Goal: Task Accomplishment & Management: Manage account settings

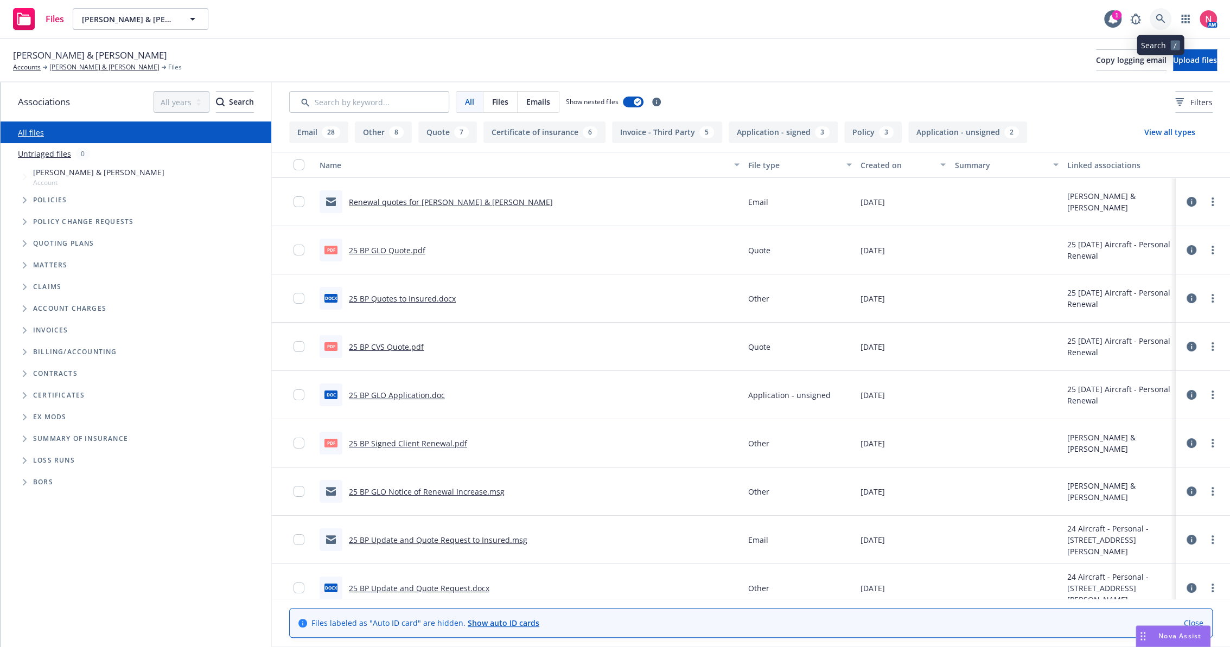
click at [1161, 16] on icon at bounding box center [1159, 18] width 9 height 9
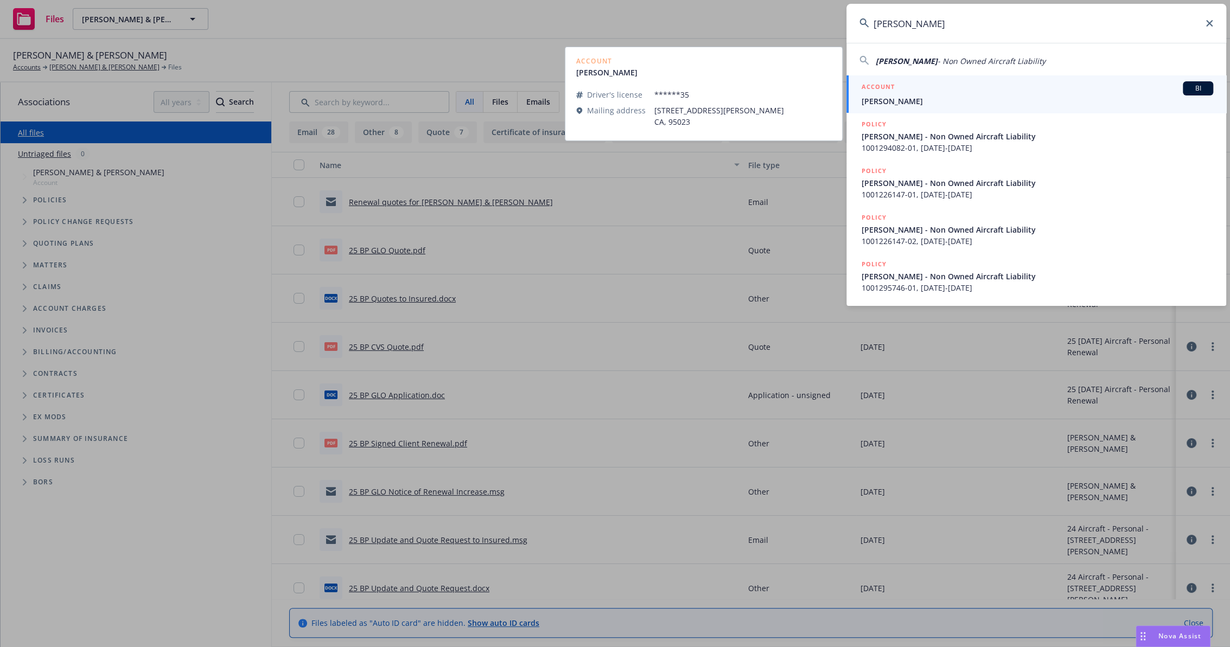
type input "Nikolas Koehn"
click at [890, 88] on h5 "ACCOUNT" at bounding box center [877, 87] width 33 height 13
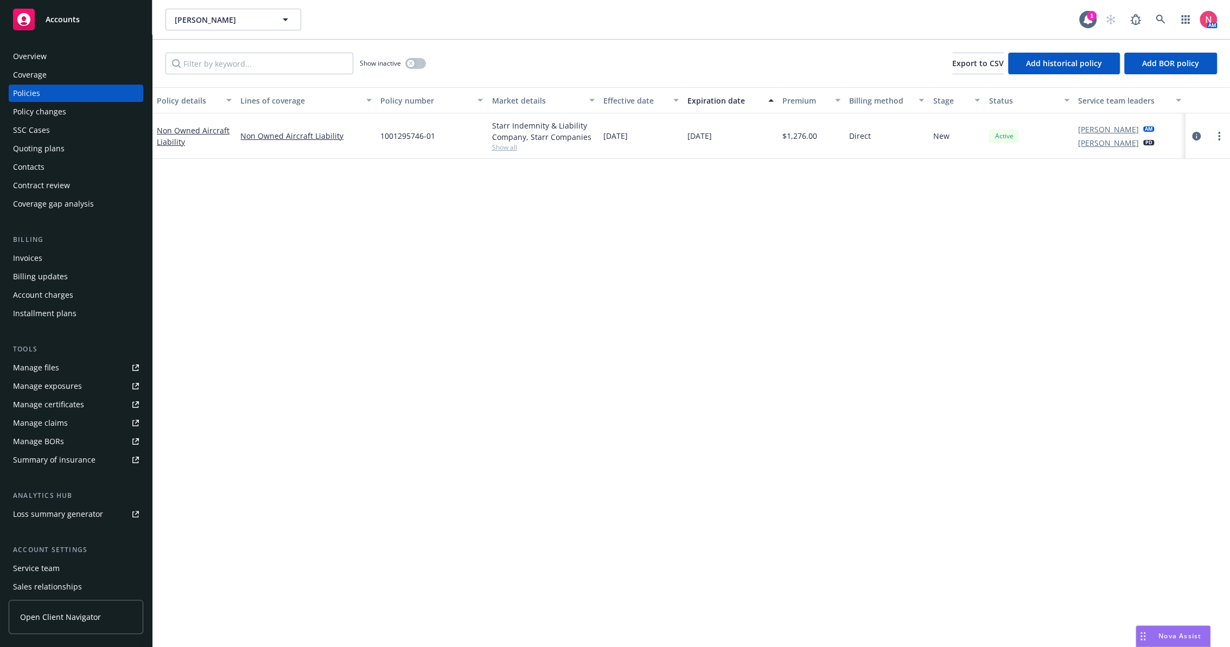
click at [86, 55] on div "Overview" at bounding box center [76, 56] width 126 height 17
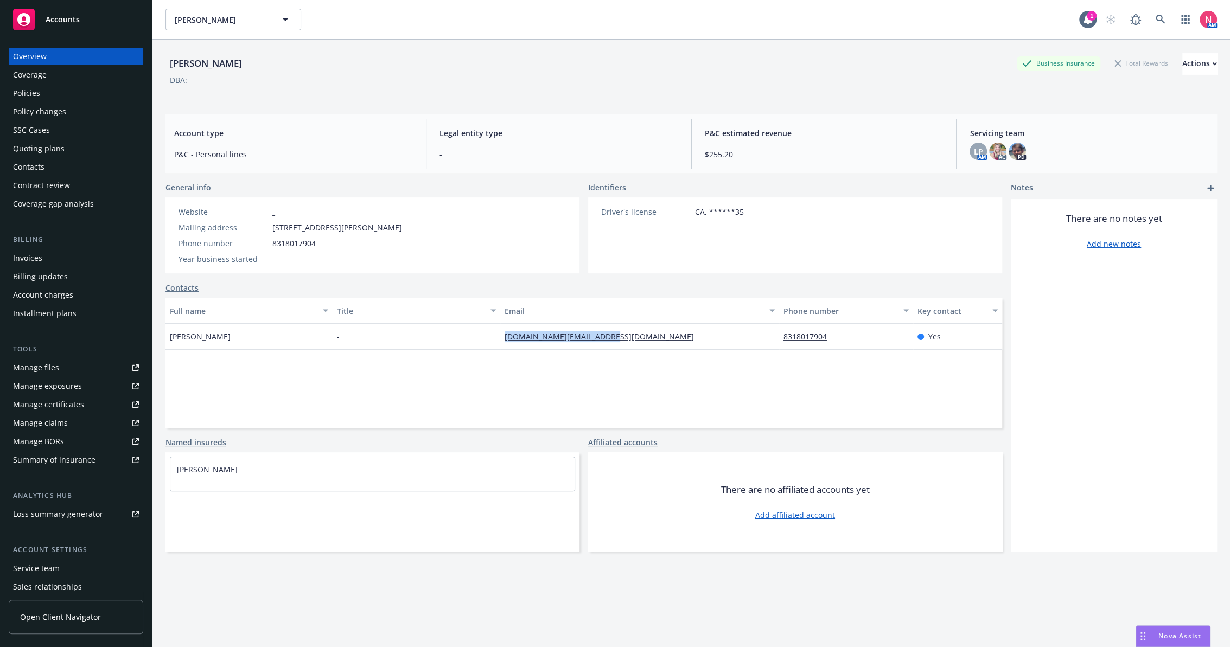
drag, startPoint x: 605, startPoint y: 344, endPoint x: 464, endPoint y: 345, distance: 141.0
click at [464, 345] on div "Nikolas Koehn - cfi.nik.booking@gmail.com 8318017904 Yes" at bounding box center [583, 337] width 836 height 26
drag, startPoint x: 464, startPoint y: 345, endPoint x: 630, endPoint y: 381, distance: 169.9
click at [630, 381] on div "Full name Title Email Phone number Key contact Nikolas Koehn - cfi.nik.booking@…" at bounding box center [583, 363] width 836 height 130
click at [49, 92] on div "Policies" at bounding box center [76, 93] width 126 height 17
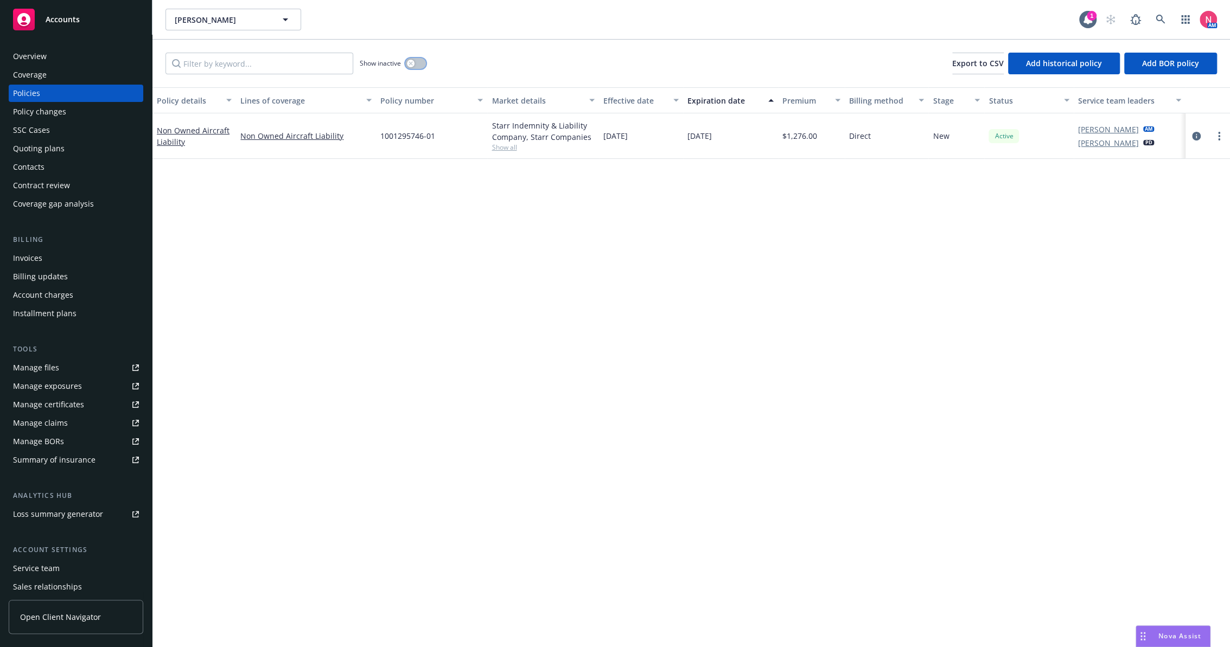
click at [419, 61] on button "button" at bounding box center [415, 63] width 21 height 11
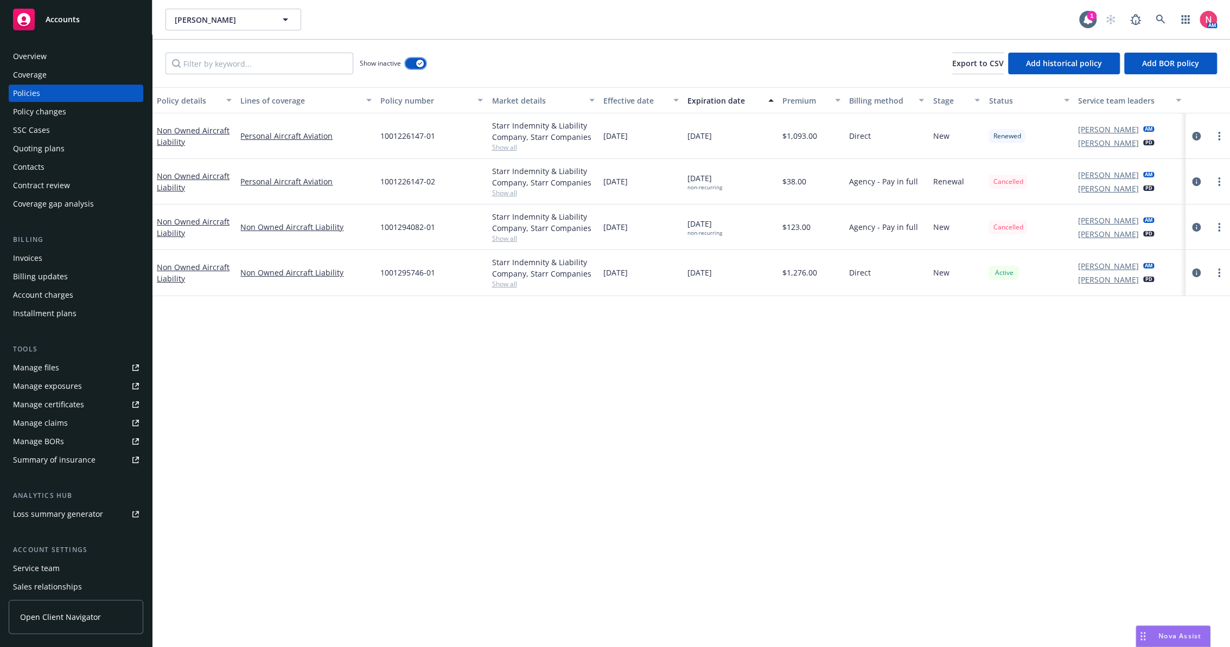
click at [413, 64] on button "button" at bounding box center [415, 63] width 21 height 11
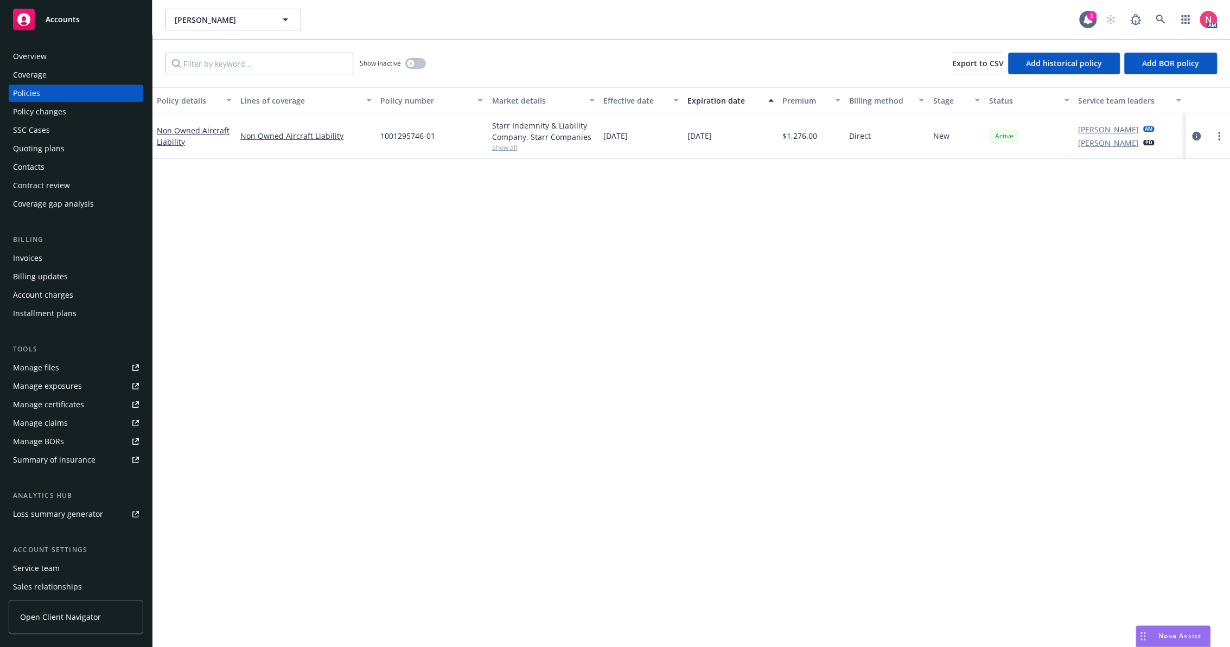
click at [69, 52] on div "Overview" at bounding box center [76, 56] width 126 height 17
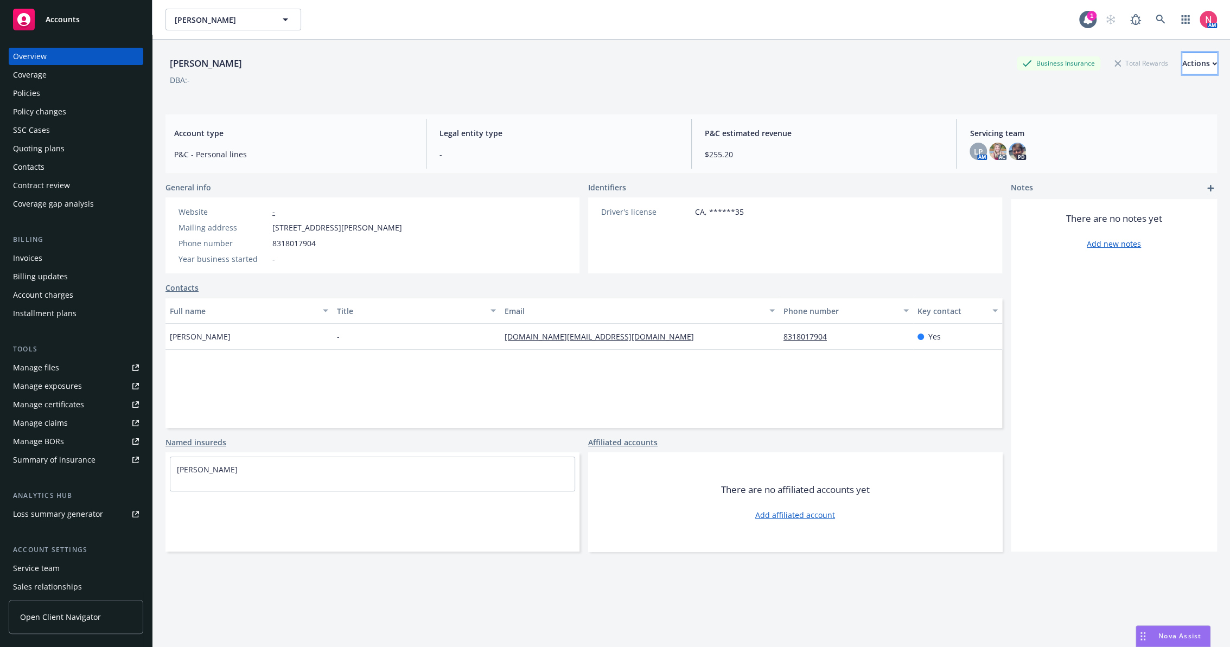
click at [1182, 57] on div "Actions" at bounding box center [1199, 63] width 35 height 21
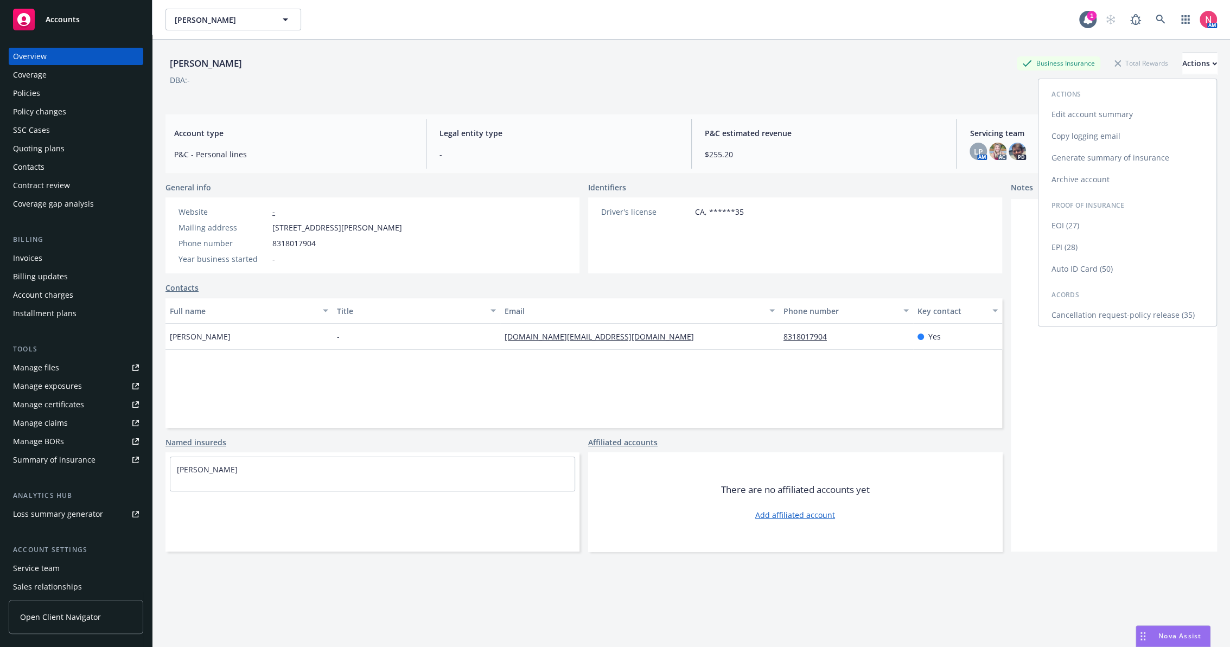
click at [1110, 116] on link "Edit account summary" at bounding box center [1127, 115] width 178 height 22
select select "US"
select select "DRIVERS_LICENSE"
select select "CA"
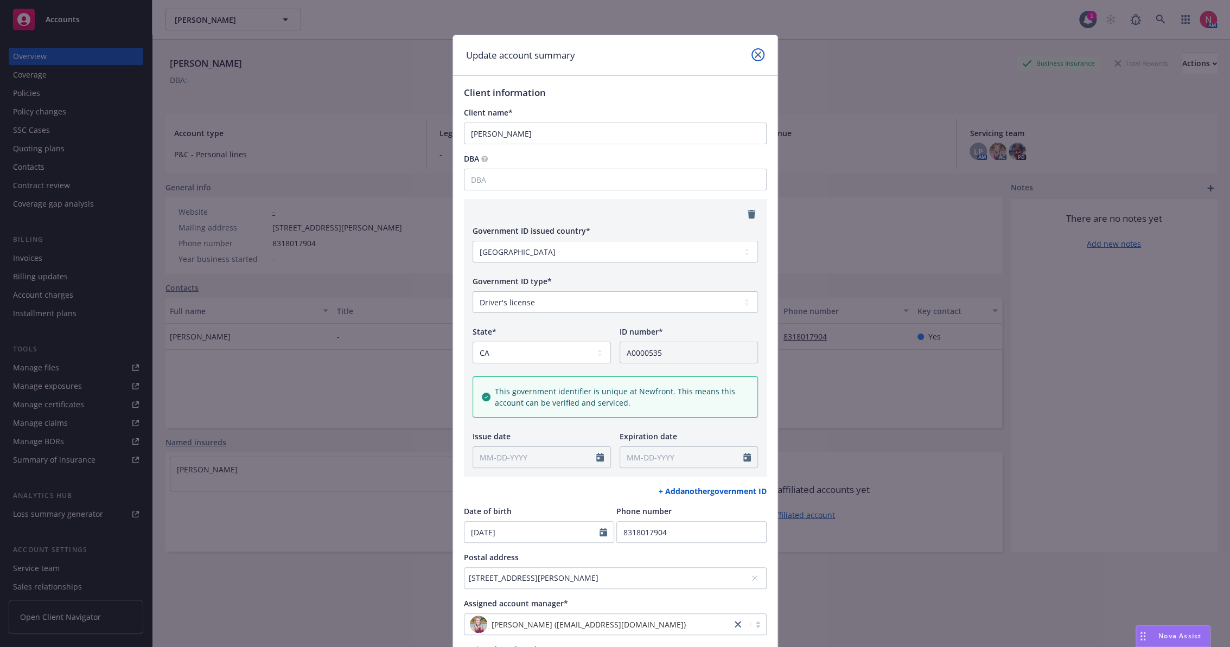
drag, startPoint x: 746, startPoint y: 52, endPoint x: 675, endPoint y: 59, distance: 71.9
click at [675, 59] on div "Update account summary" at bounding box center [615, 55] width 324 height 41
drag, startPoint x: 660, startPoint y: 199, endPoint x: 658, endPoint y: 52, distance: 147.0
click at [658, 52] on div "Update account summary" at bounding box center [615, 55] width 324 height 41
click at [754, 56] on icon "close" at bounding box center [757, 55] width 7 height 7
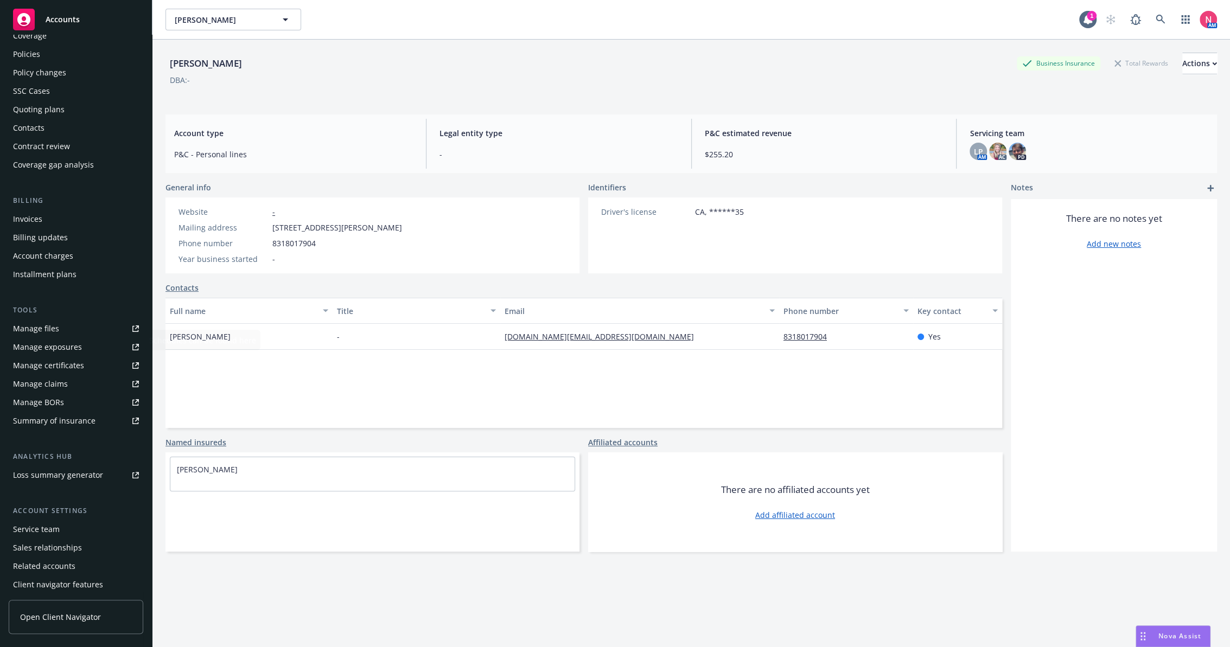
scroll to position [60, 0]
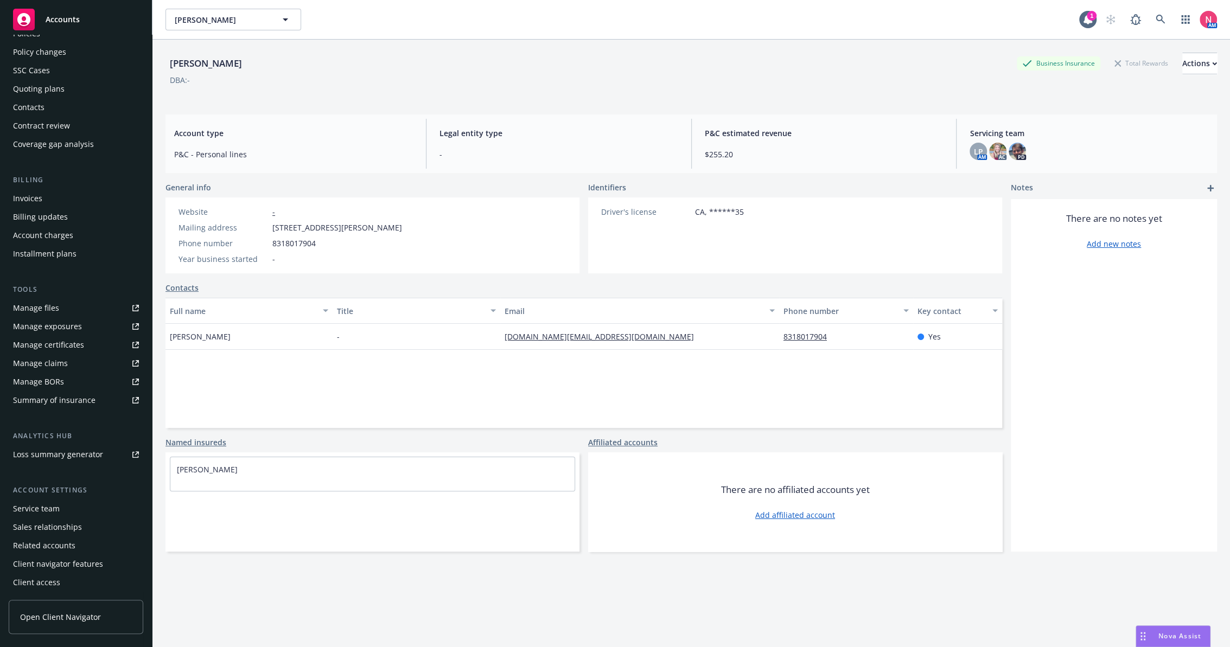
click at [60, 511] on div "Service team" at bounding box center [76, 508] width 126 height 17
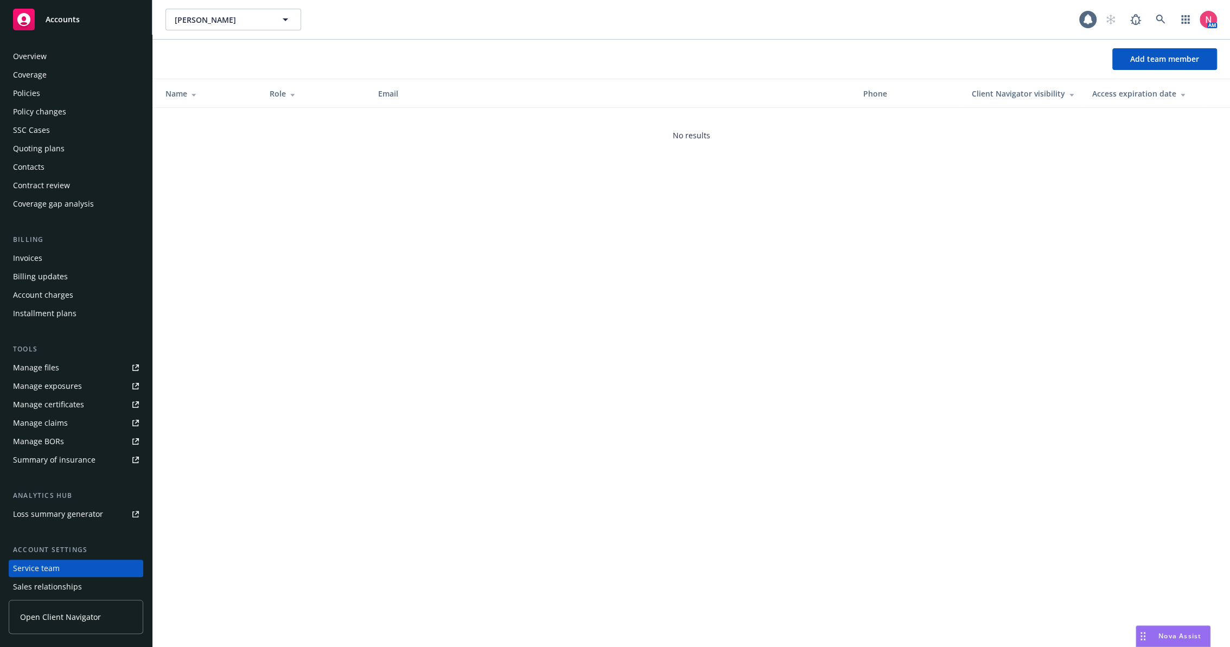
scroll to position [60, 0]
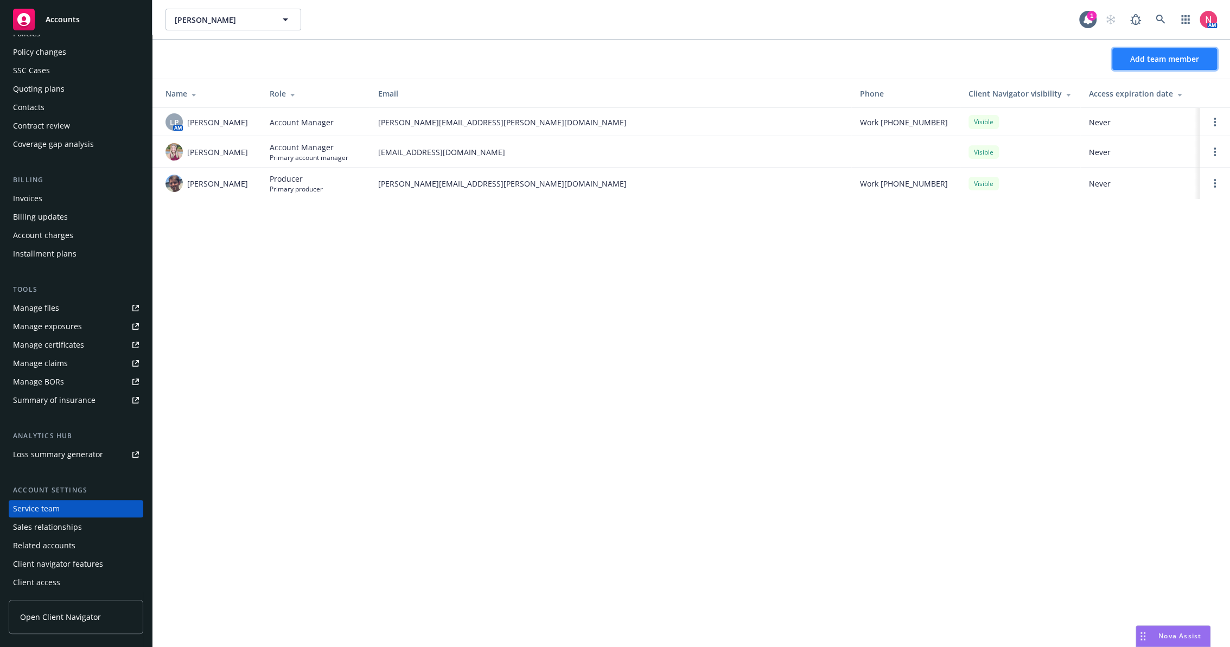
click at [1164, 64] on button "Add team member" at bounding box center [1164, 59] width 105 height 22
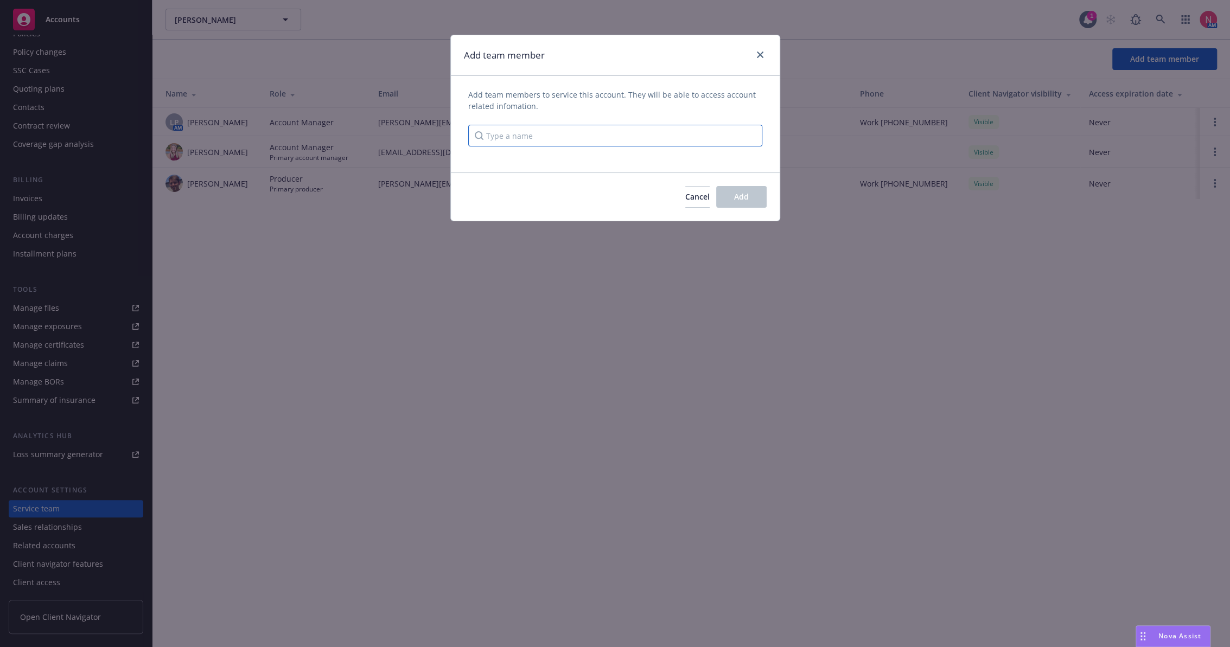
click at [598, 135] on input "Type a name" at bounding box center [615, 136] width 294 height 22
type input "tako.genebashvili"
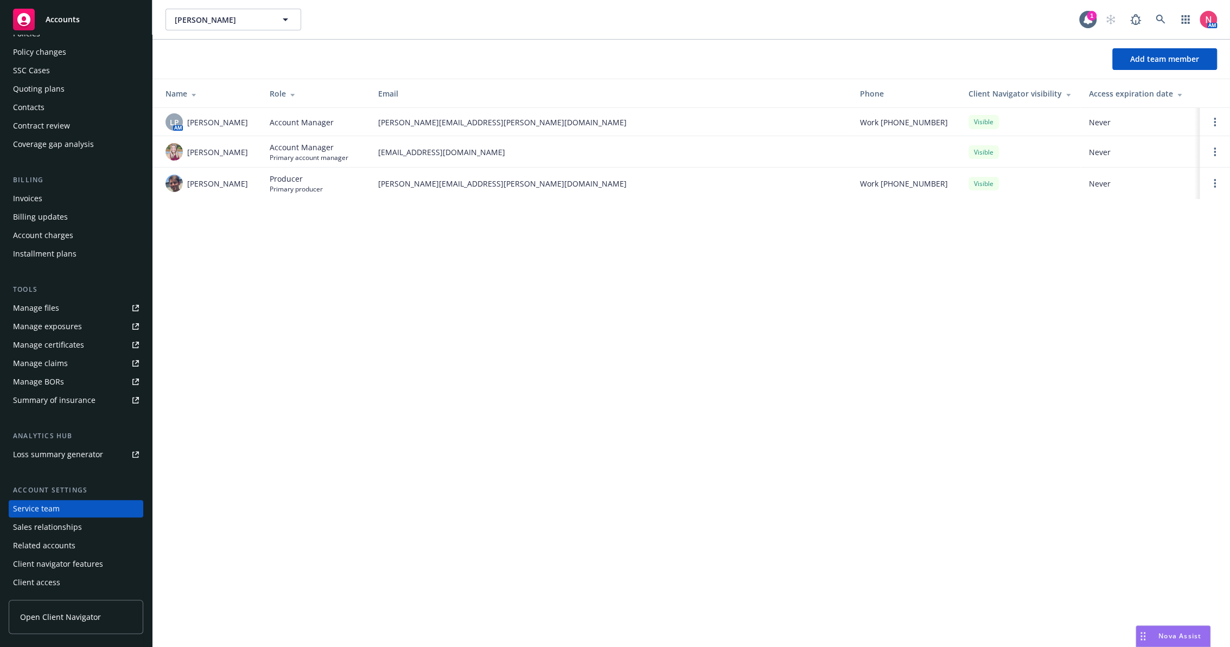
click at [858, 500] on div "Nikolas Koehn Nikolas Koehn 1 AM Add team member Name Role Email Phone Client N…" at bounding box center [690, 323] width 1077 height 647
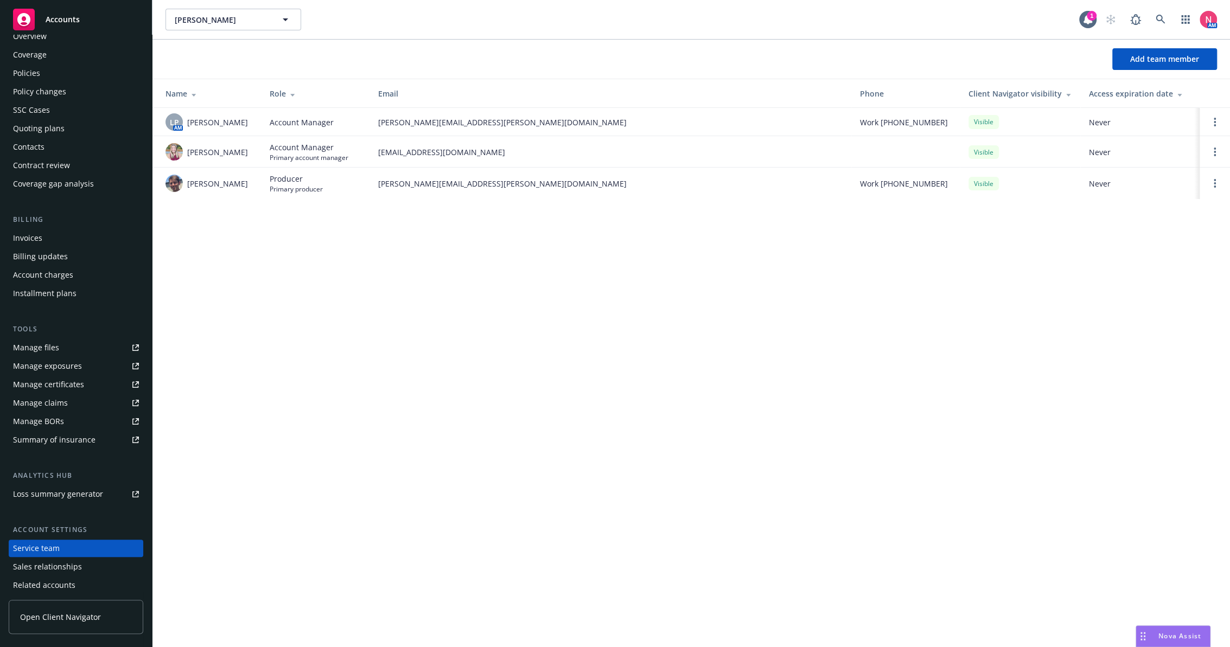
scroll to position [0, 0]
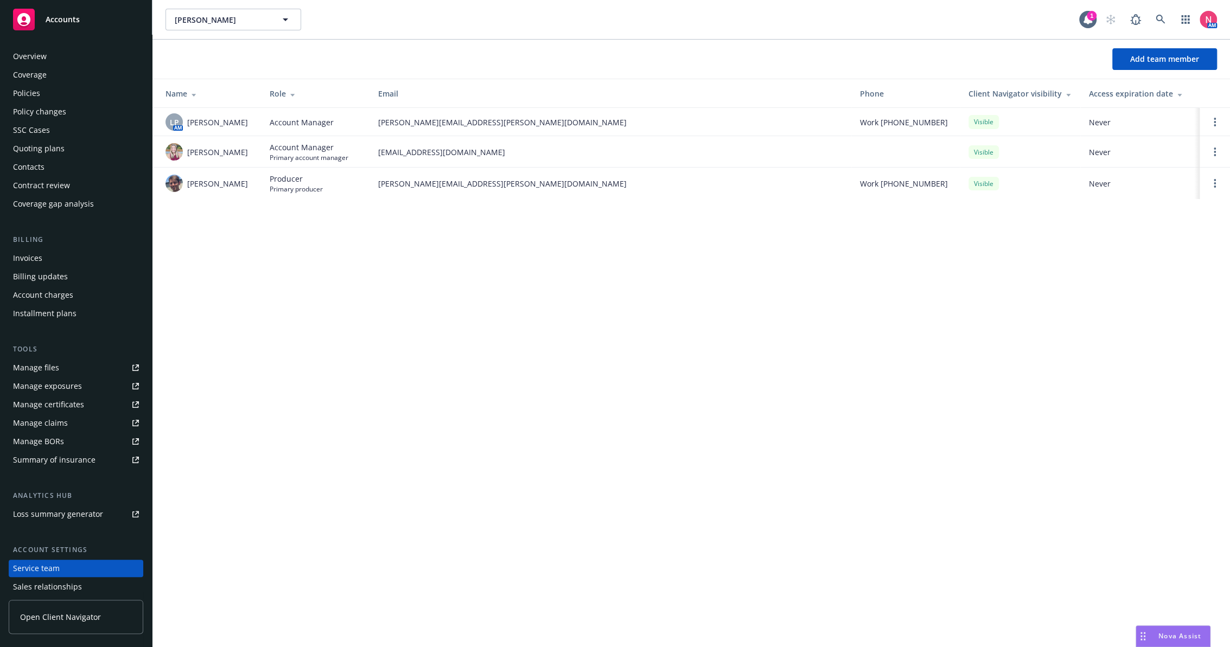
click at [454, 349] on div "Nikolas Koehn Nikolas Koehn 1 AM Add team member Name Role Email Phone Client N…" at bounding box center [690, 323] width 1077 height 647
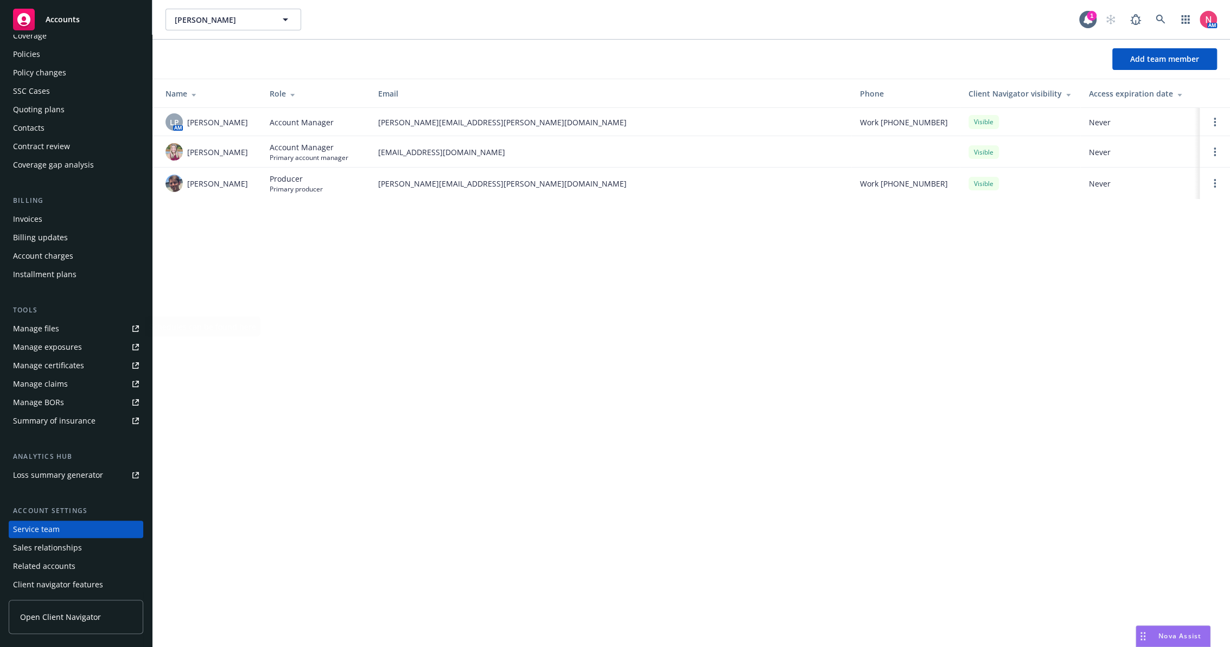
scroll to position [60, 0]
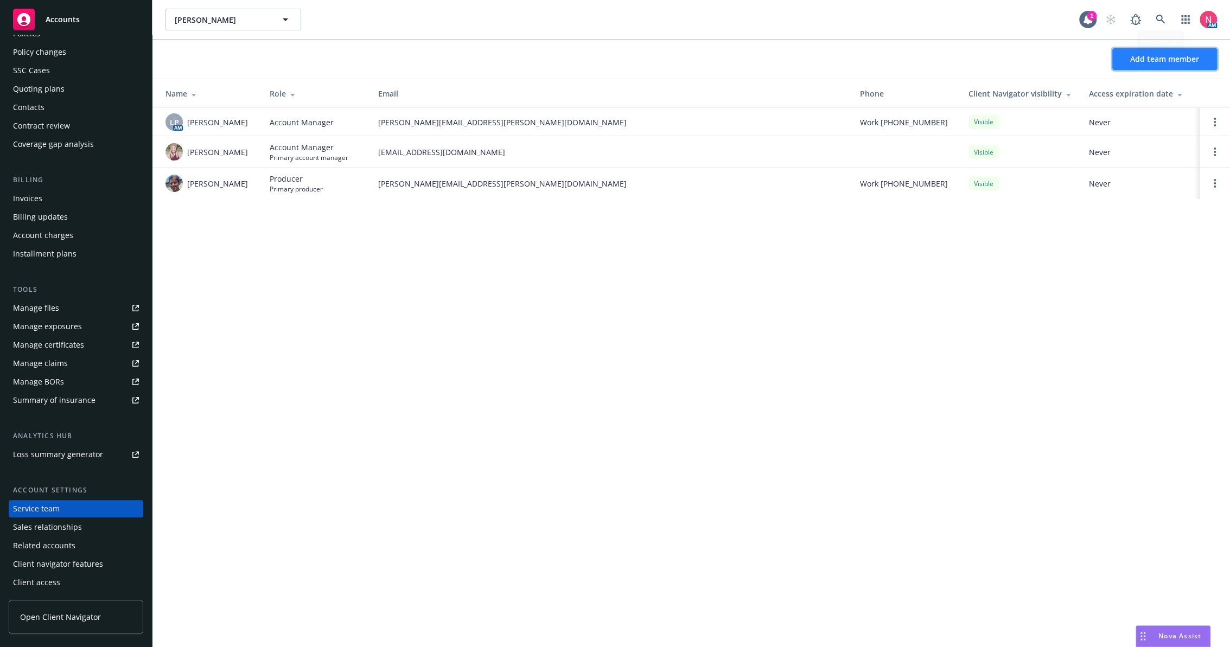
click at [1138, 62] on span "Add team member" at bounding box center [1164, 59] width 69 height 10
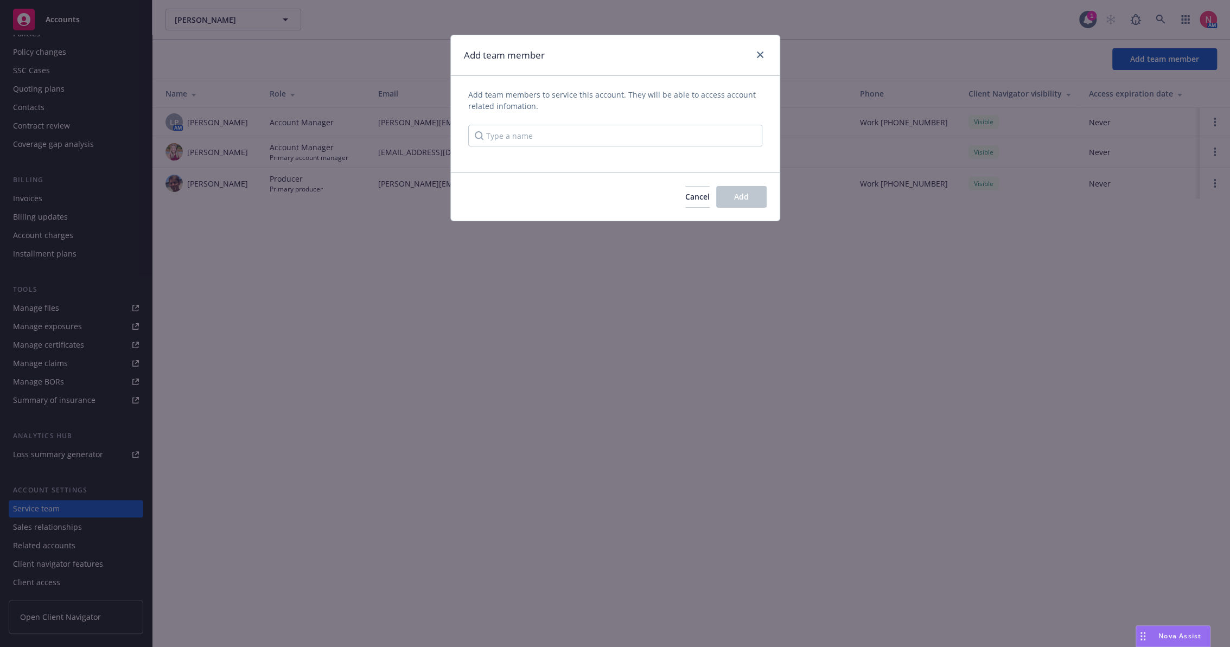
click at [621, 148] on div "Add team members to service this account. They will be able to access account r…" at bounding box center [615, 124] width 329 height 71
click at [621, 141] on input "Type a name" at bounding box center [615, 136] width 294 height 22
type input "ninuca"
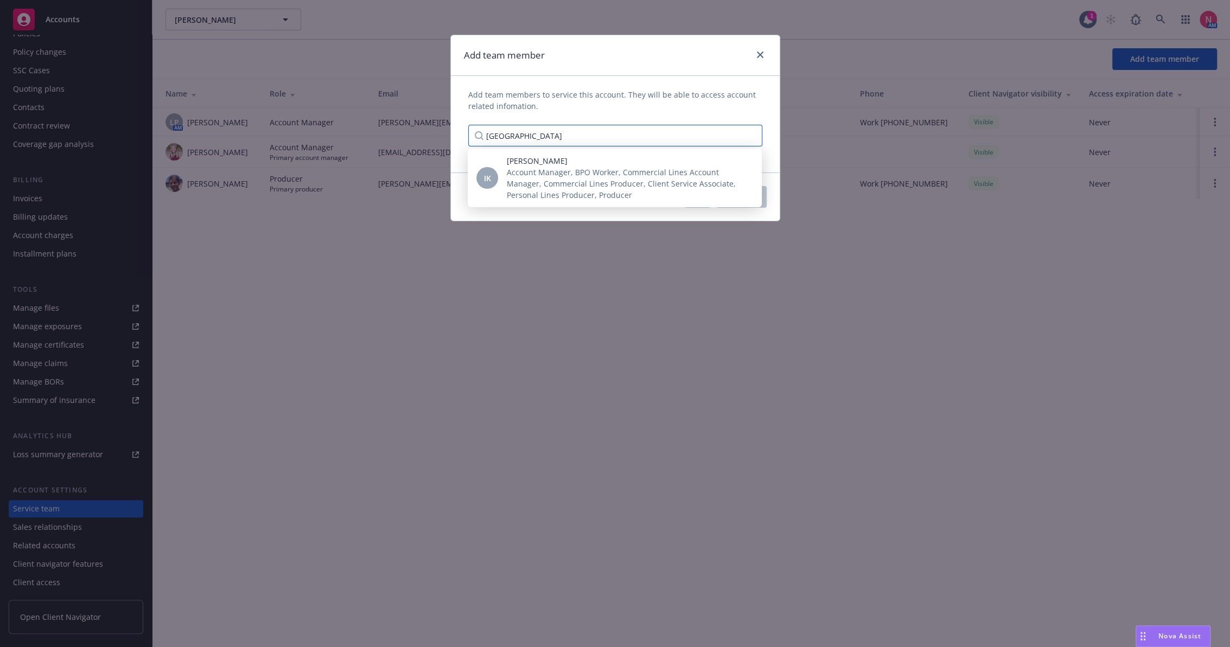
type input "irakl"
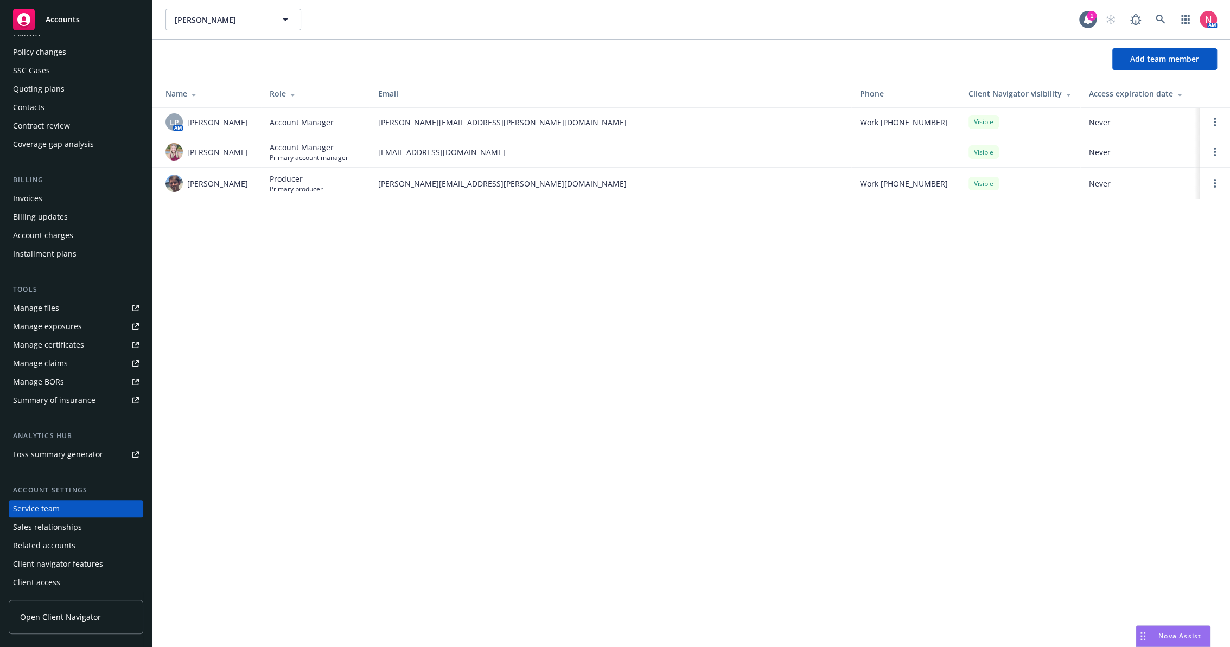
click at [442, 416] on div "Nikolas Koehn Nikolas Koehn 1 AM Add team member Name Role Email Phone Client N…" at bounding box center [690, 323] width 1077 height 647
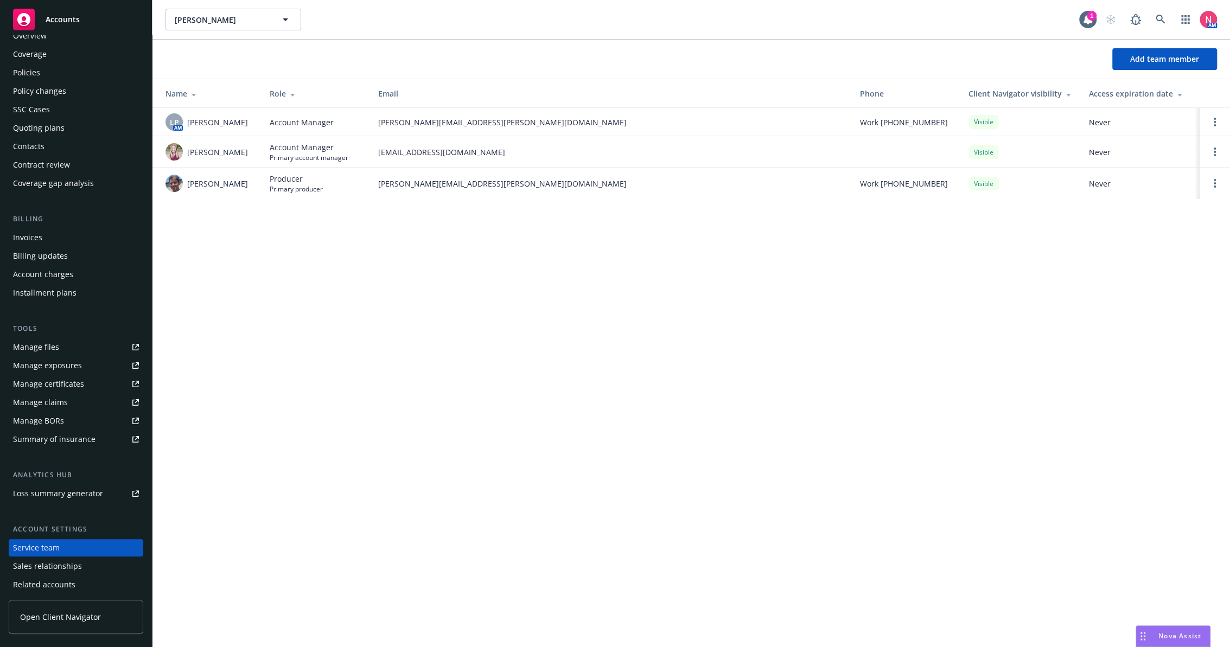
scroll to position [0, 0]
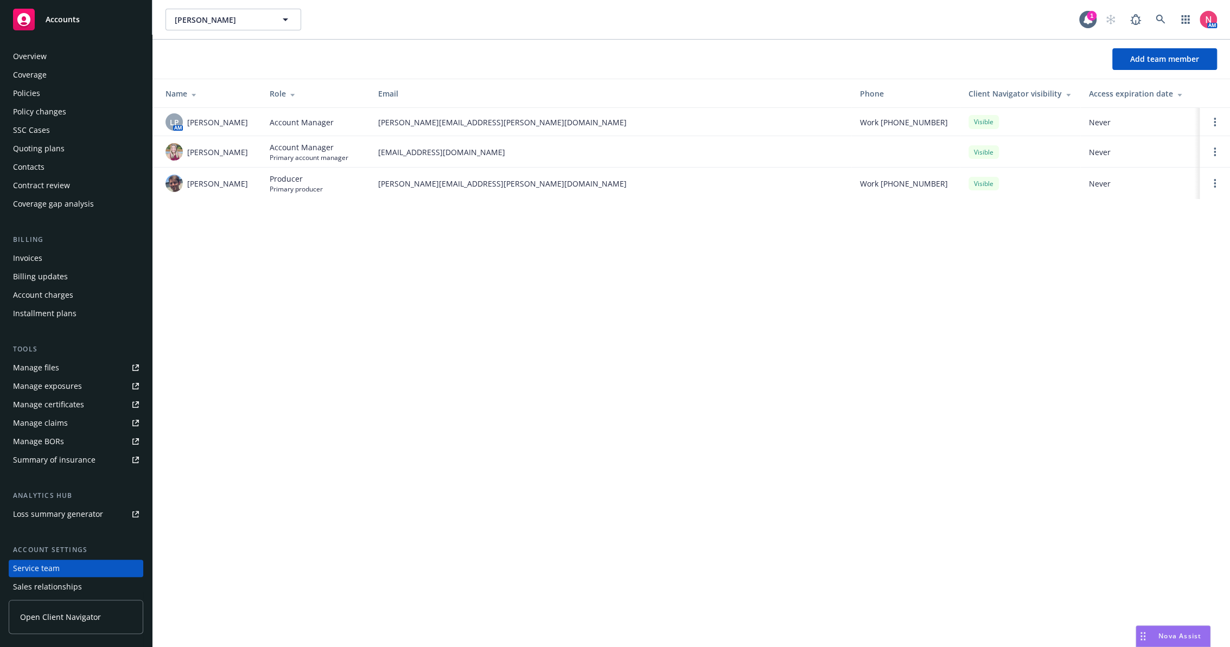
click at [28, 49] on div "Overview" at bounding box center [30, 56] width 34 height 17
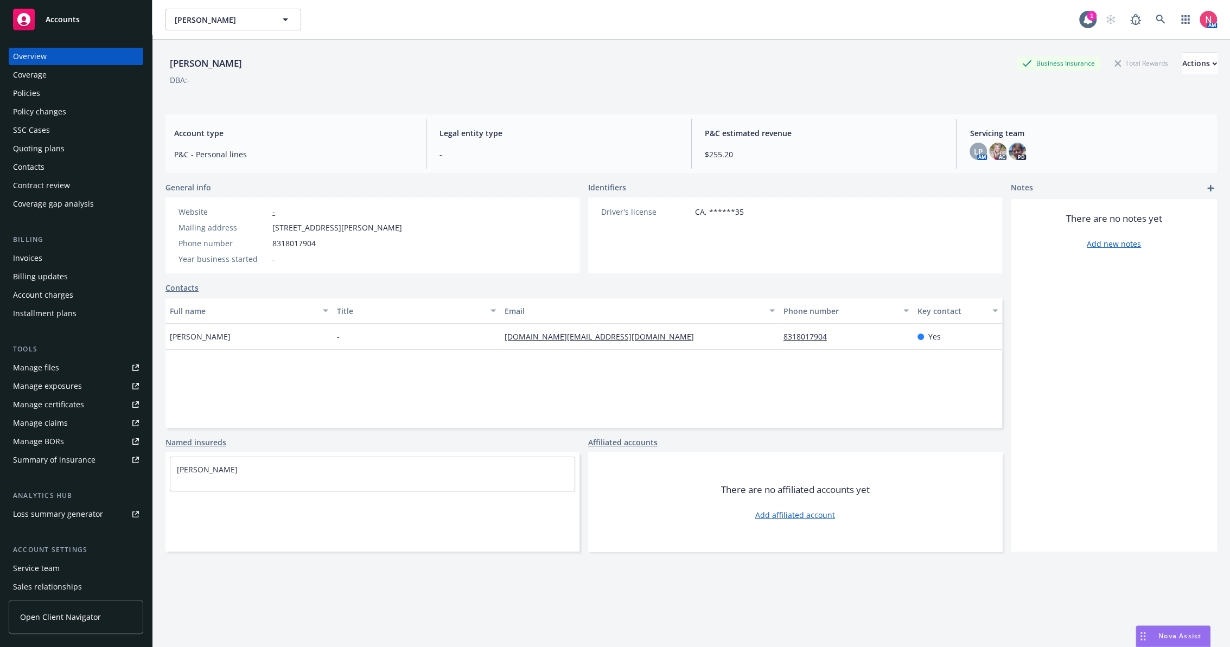
click at [49, 168] on div "Contacts" at bounding box center [76, 166] width 126 height 17
click at [41, 171] on div "Contacts" at bounding box center [28, 166] width 31 height 17
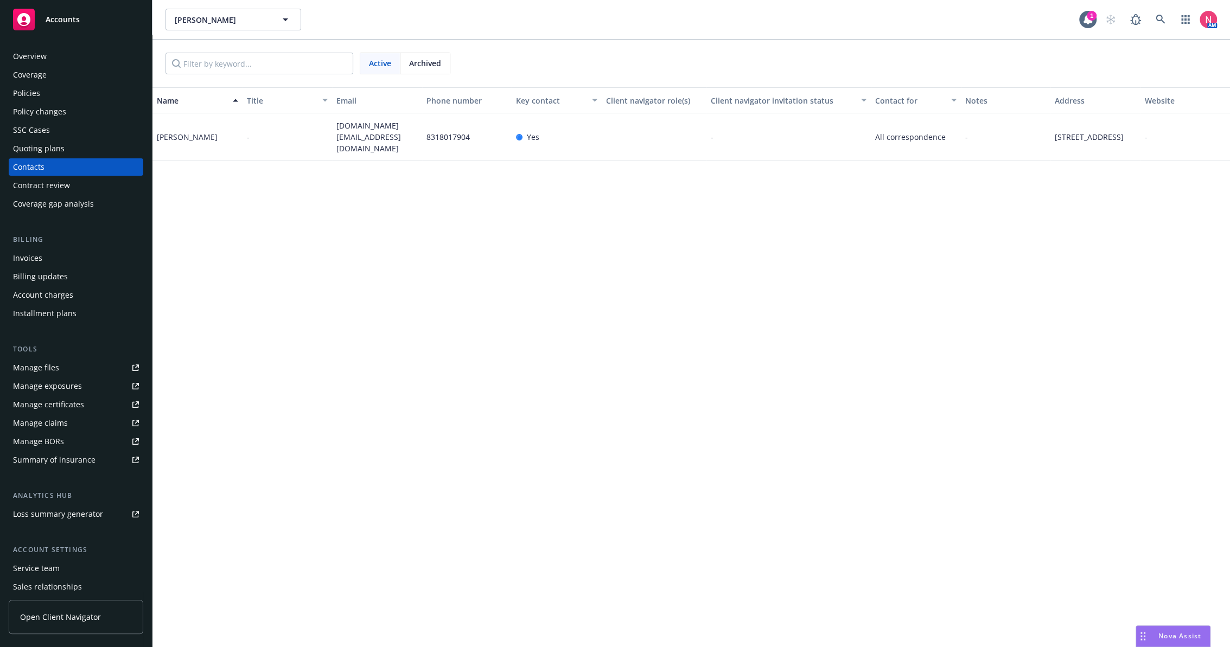
click at [20, 48] on div "Overview" at bounding box center [30, 56] width 34 height 17
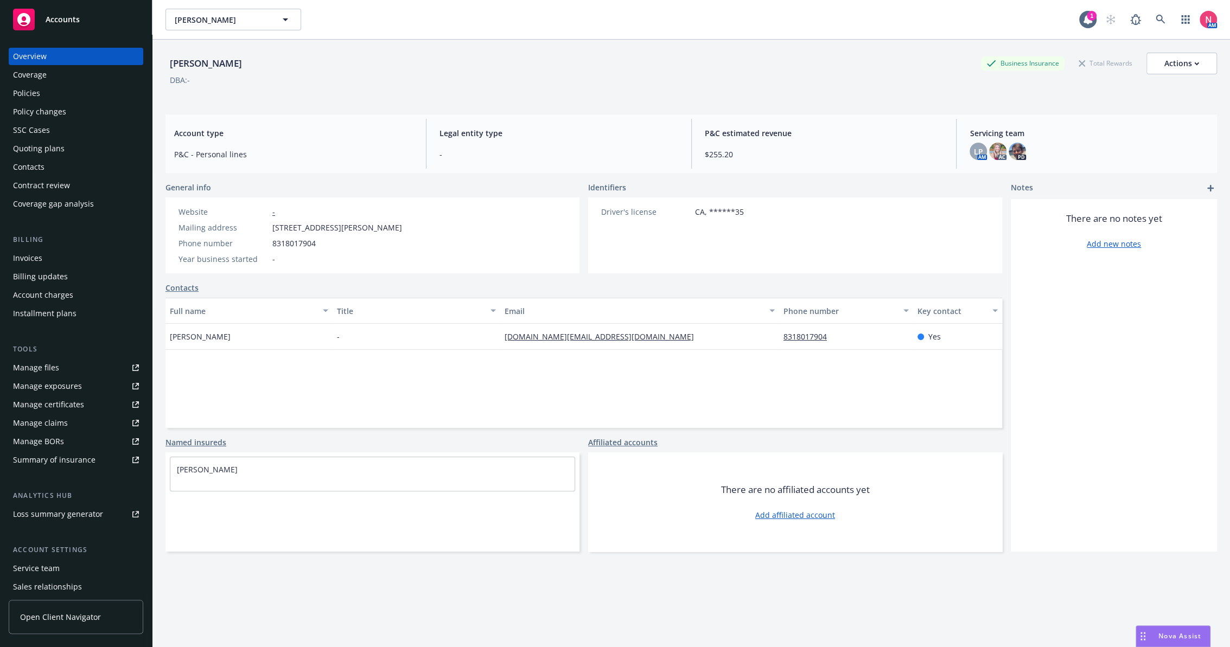
scroll to position [60, 0]
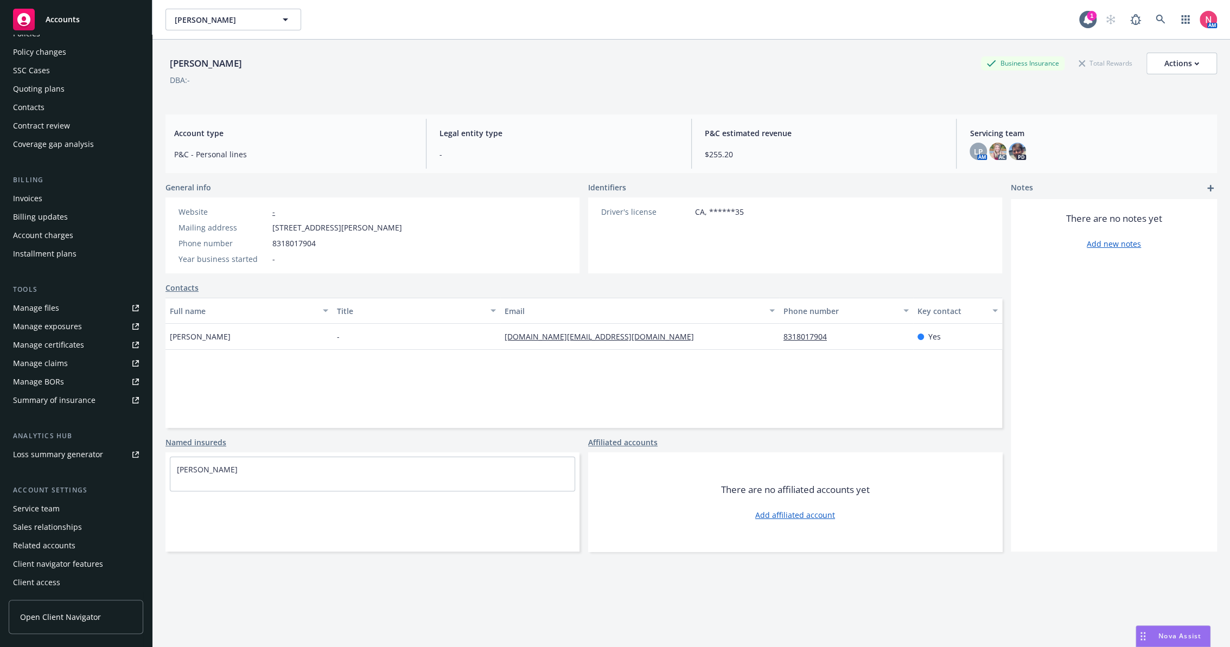
click at [62, 514] on div "Service team" at bounding box center [76, 508] width 126 height 17
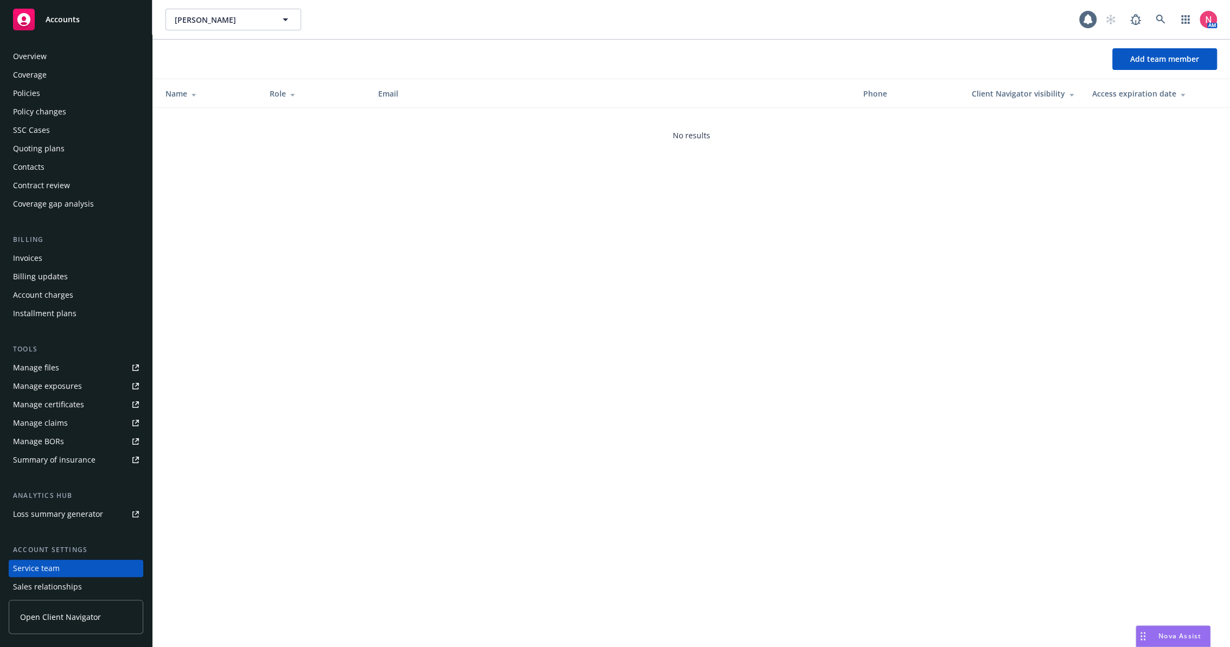
scroll to position [60, 0]
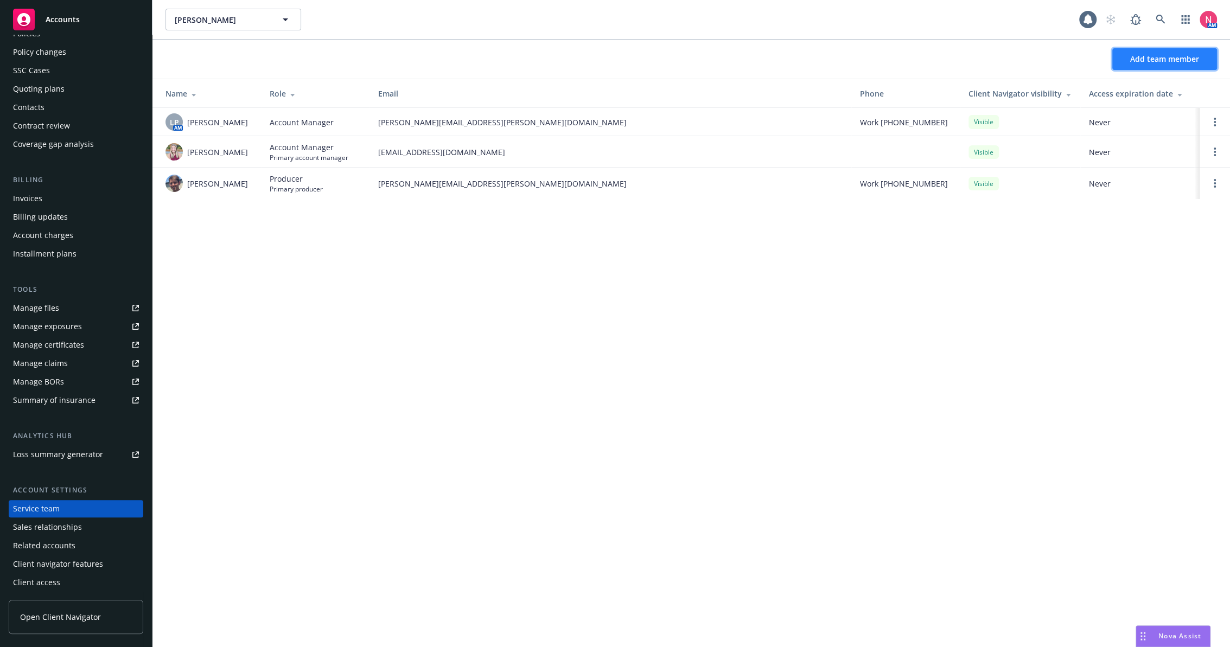
click at [1152, 68] on button "Add team member" at bounding box center [1164, 59] width 105 height 22
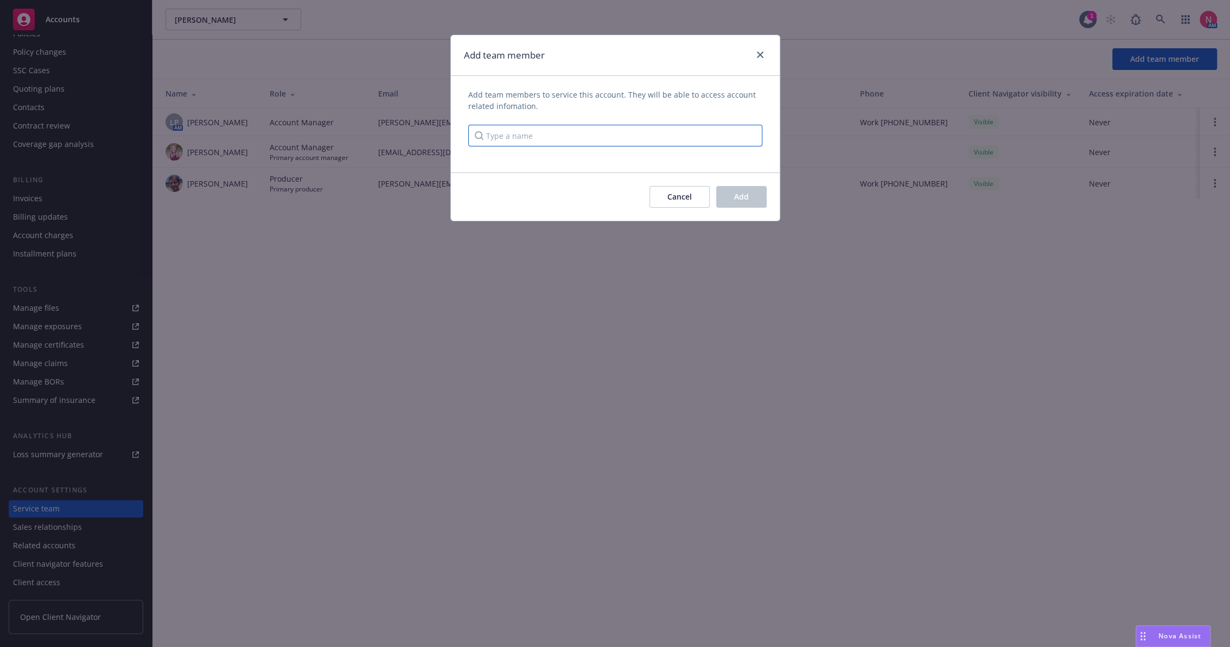
click at [574, 142] on input "Type a name" at bounding box center [615, 136] width 294 height 22
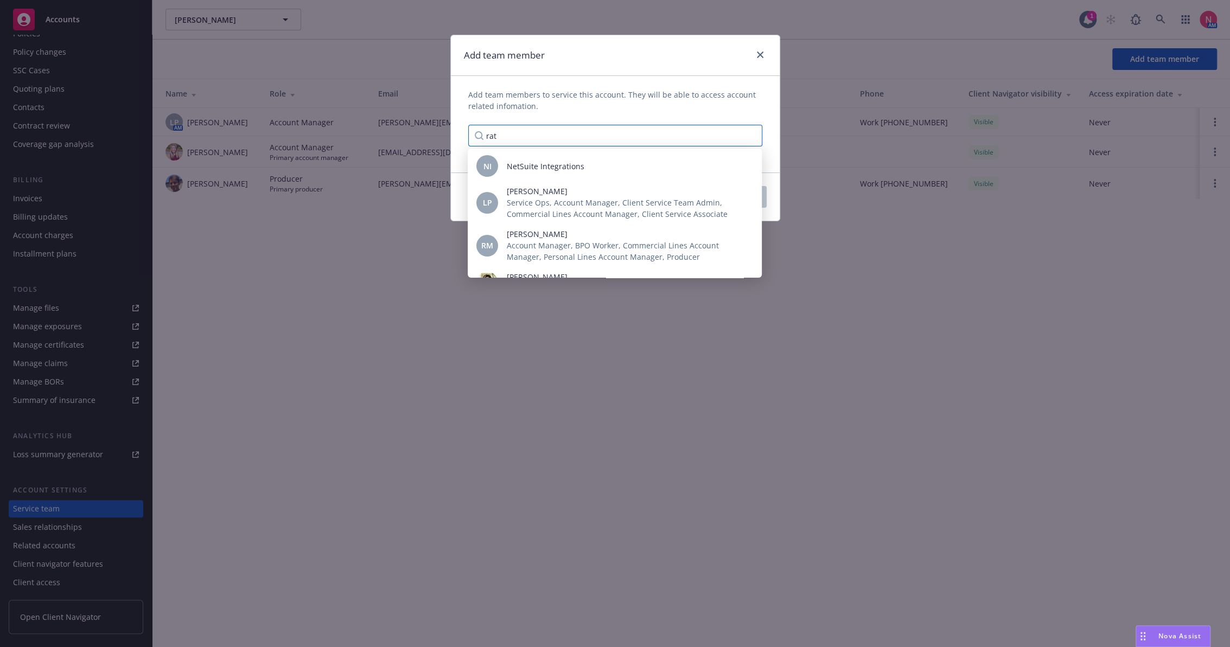
type input "rat"
click at [583, 93] on span "Add team members to service this account. They will be able to access account r…" at bounding box center [615, 100] width 294 height 23
click at [759, 106] on span "Add team members to service this account. They will be able to access account r…" at bounding box center [615, 100] width 294 height 23
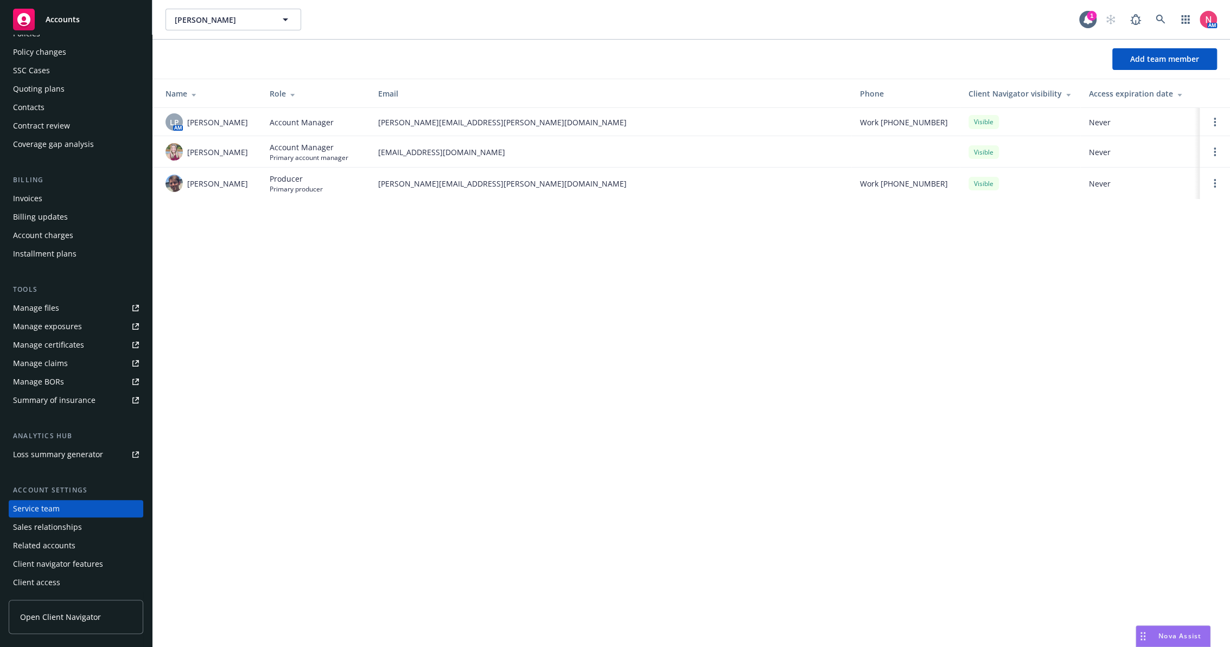
click at [535, 271] on div "Nikolas Koehn Nikolas Koehn 1 AM Add team member Name Role Email Phone Client N…" at bounding box center [690, 323] width 1077 height 647
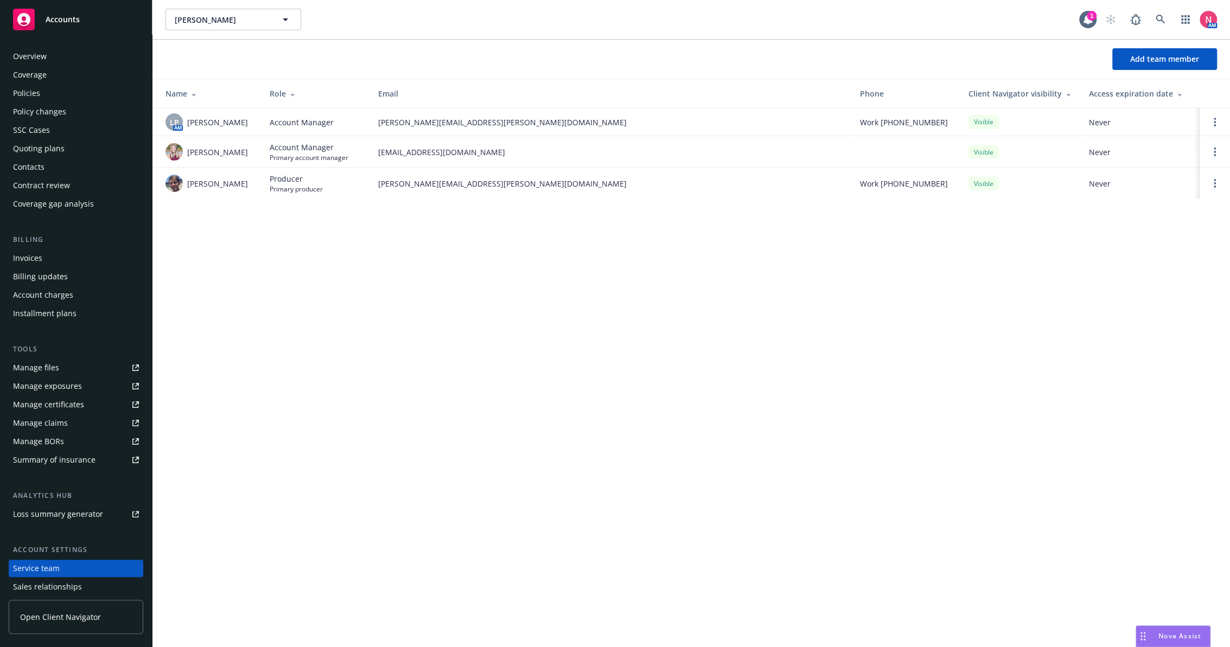
click at [43, 58] on div "Overview" at bounding box center [30, 56] width 34 height 17
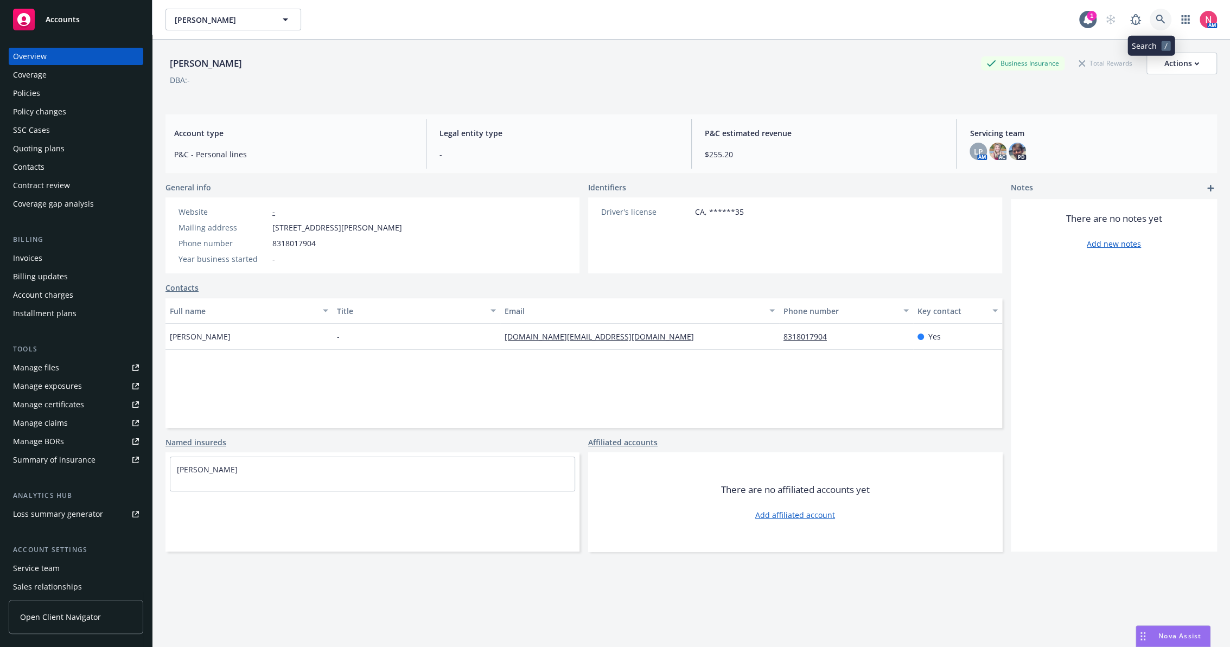
click at [1159, 13] on link at bounding box center [1160, 20] width 22 height 22
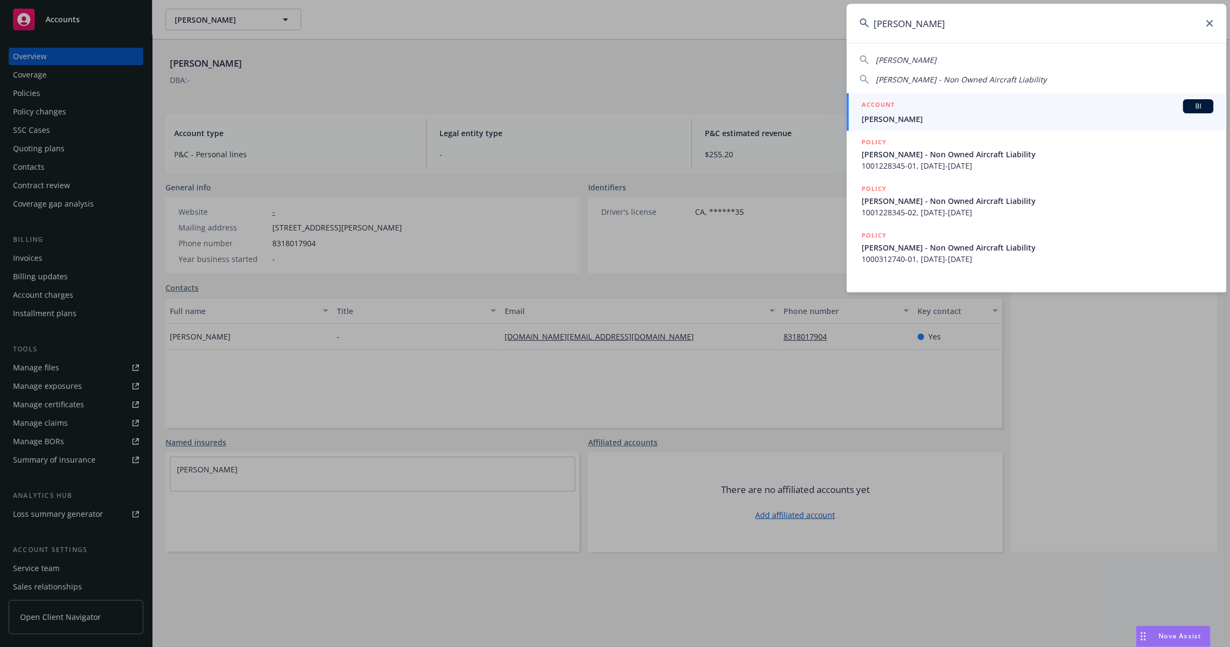
type input "michael lopez"
click at [917, 105] on div "ACCOUNT BI" at bounding box center [1036, 106] width 351 height 14
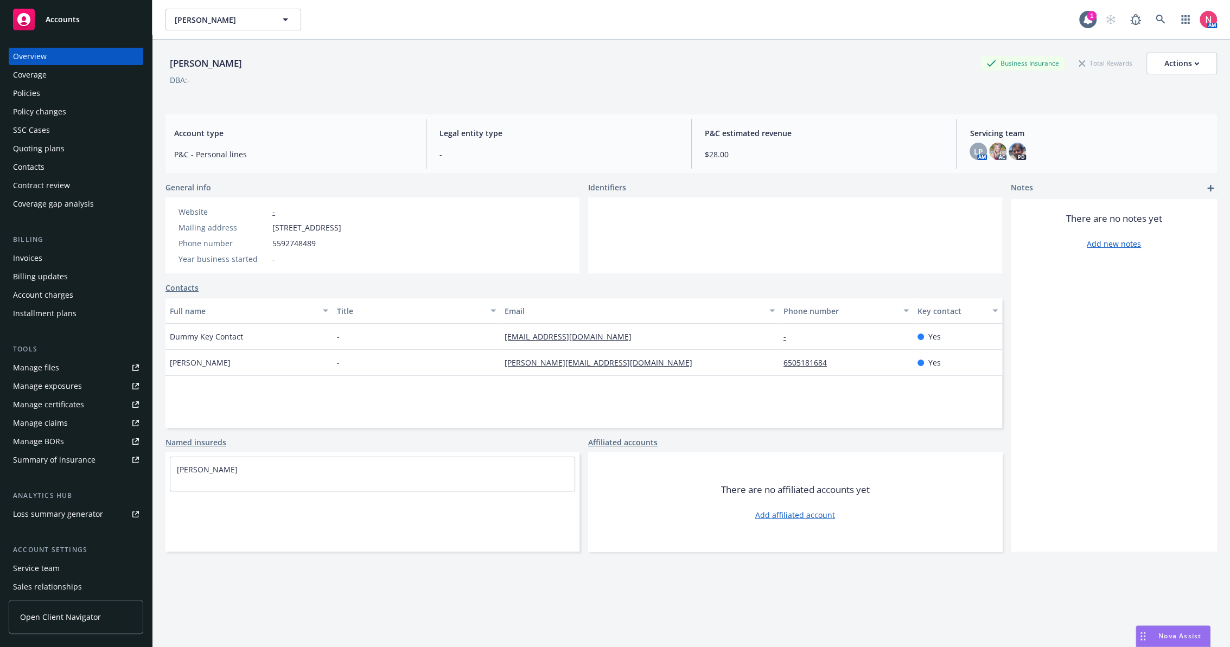
click at [59, 93] on div "Policies" at bounding box center [76, 93] width 126 height 17
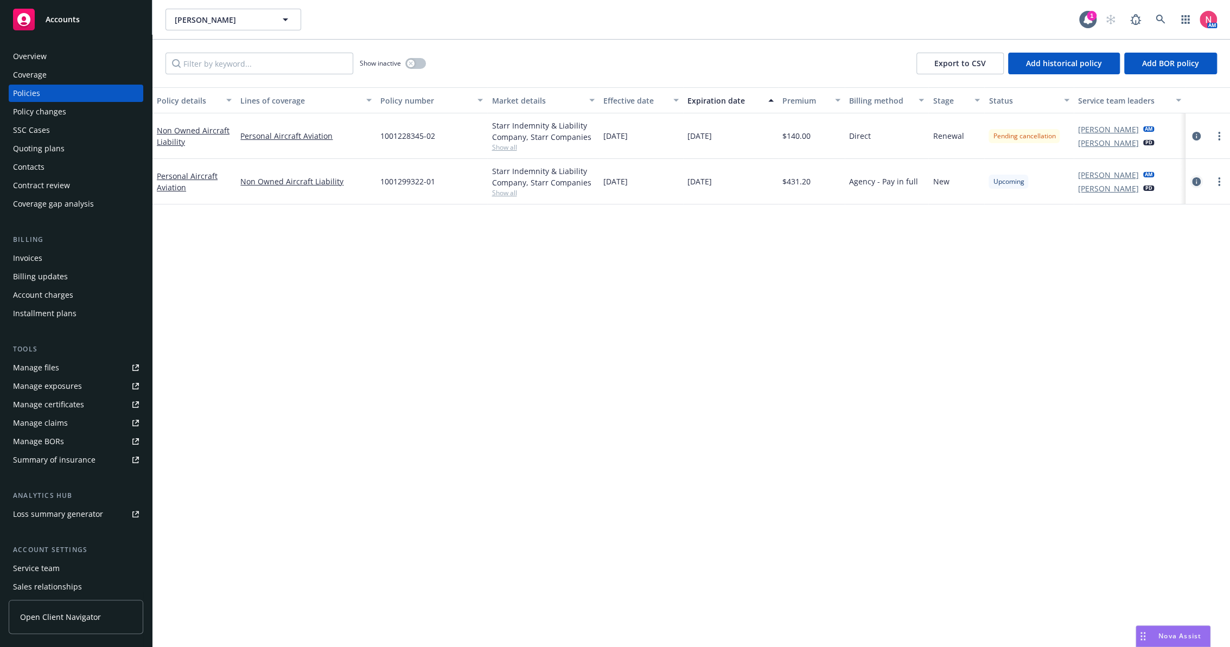
click at [1195, 178] on icon "circleInformation" at bounding box center [1196, 181] width 9 height 9
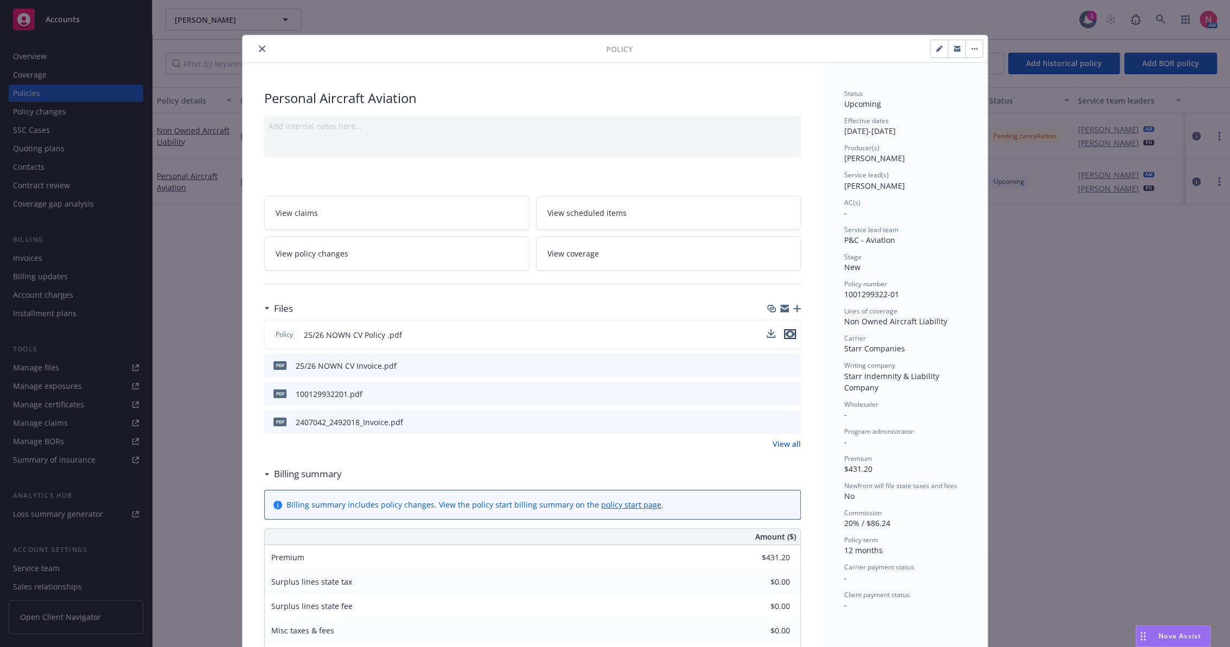
click at [788, 332] on icon "preview file" at bounding box center [790, 334] width 10 height 8
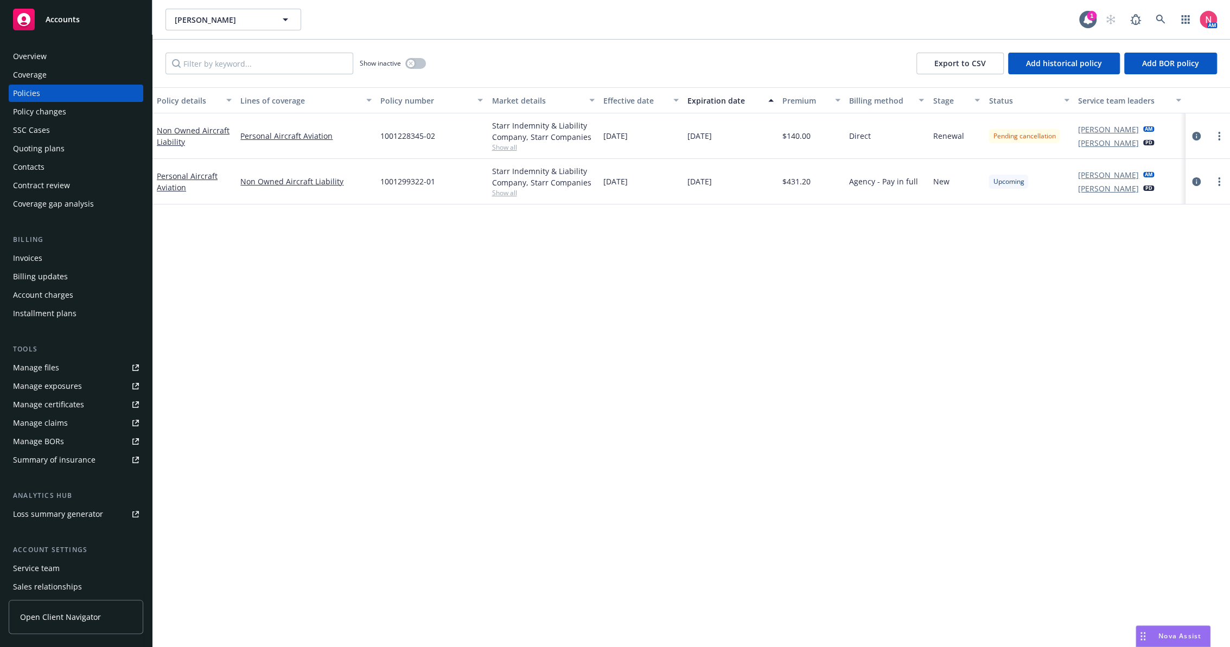
click at [61, 59] on div "Overview" at bounding box center [76, 56] width 126 height 17
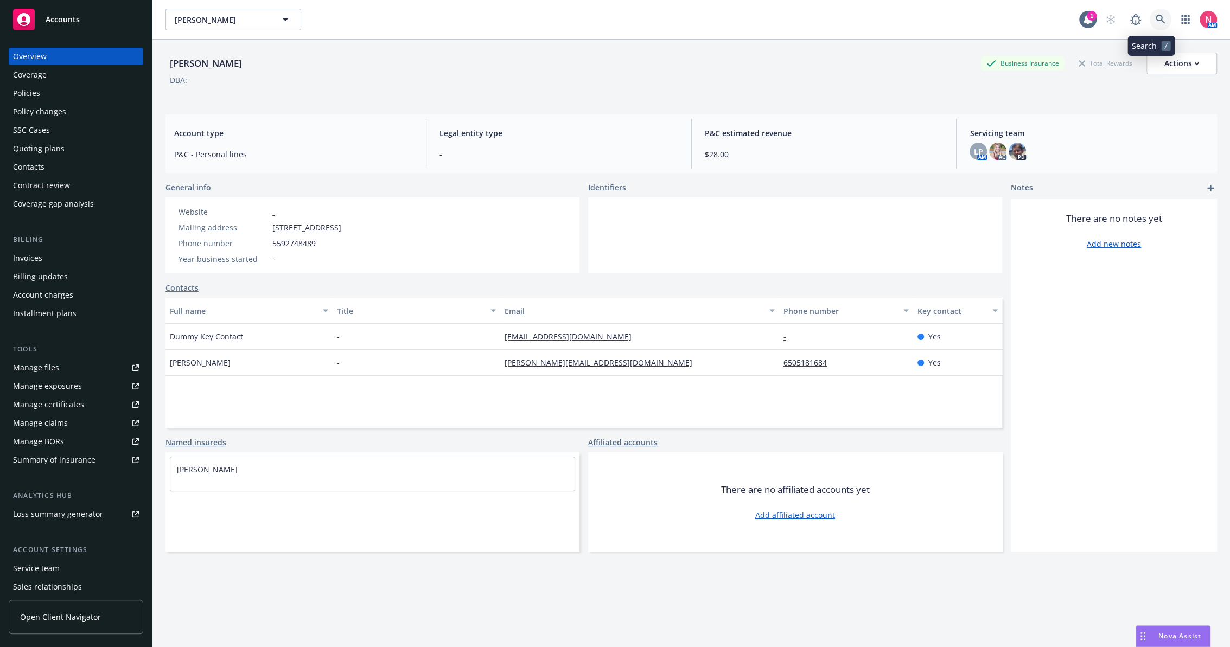
click at [1160, 15] on link at bounding box center [1160, 20] width 22 height 22
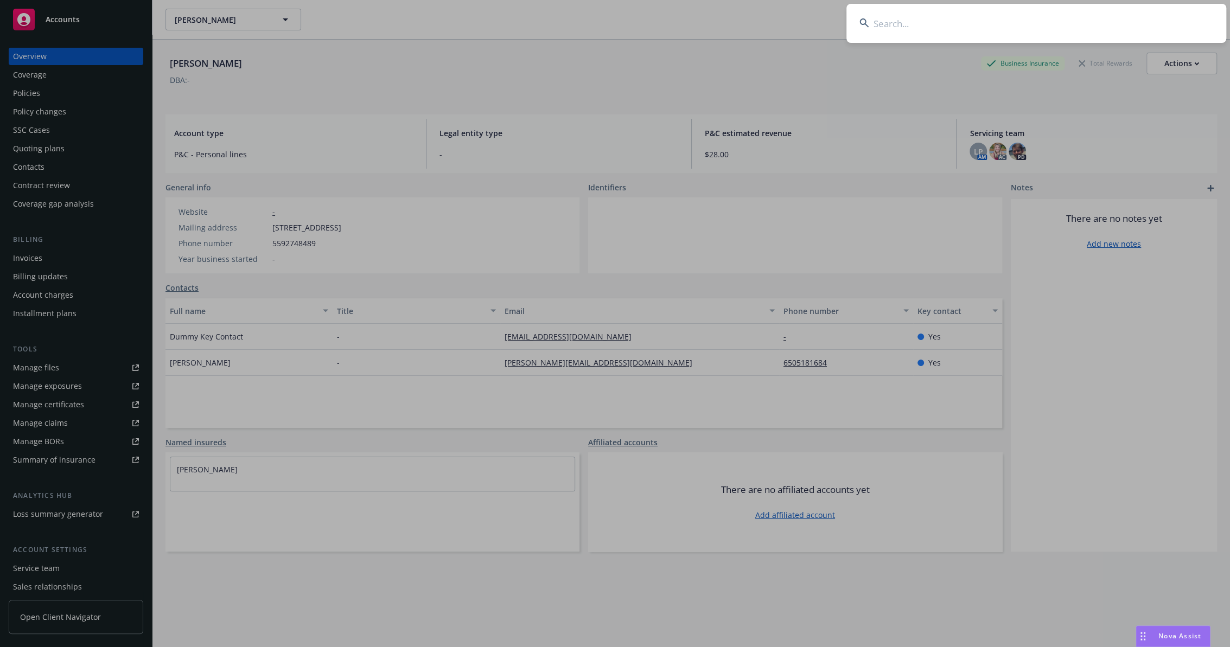
type input "Michael Lopez"
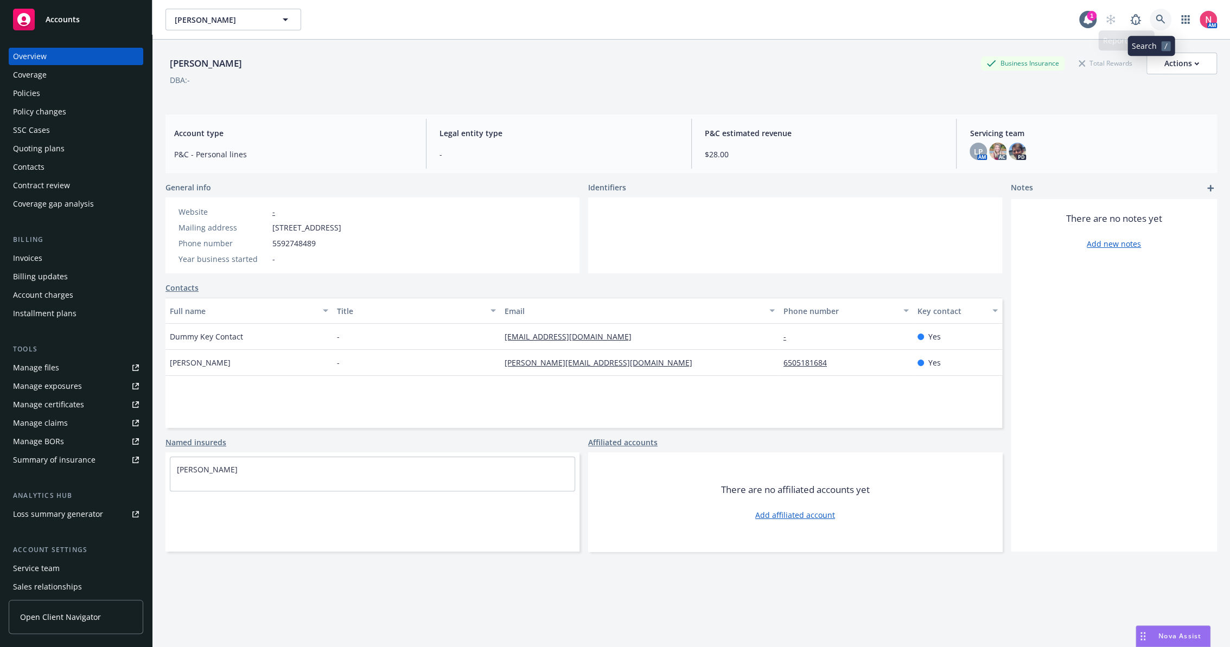
click at [1149, 17] on link at bounding box center [1160, 20] width 22 height 22
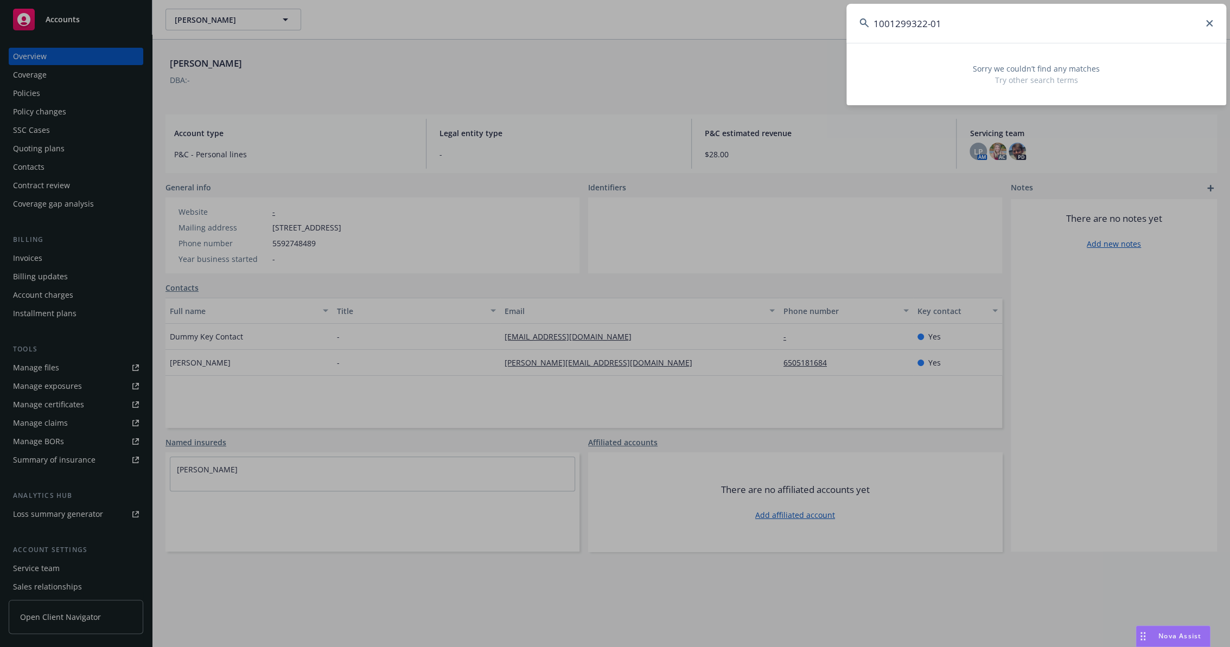
type input "1001299322-01"
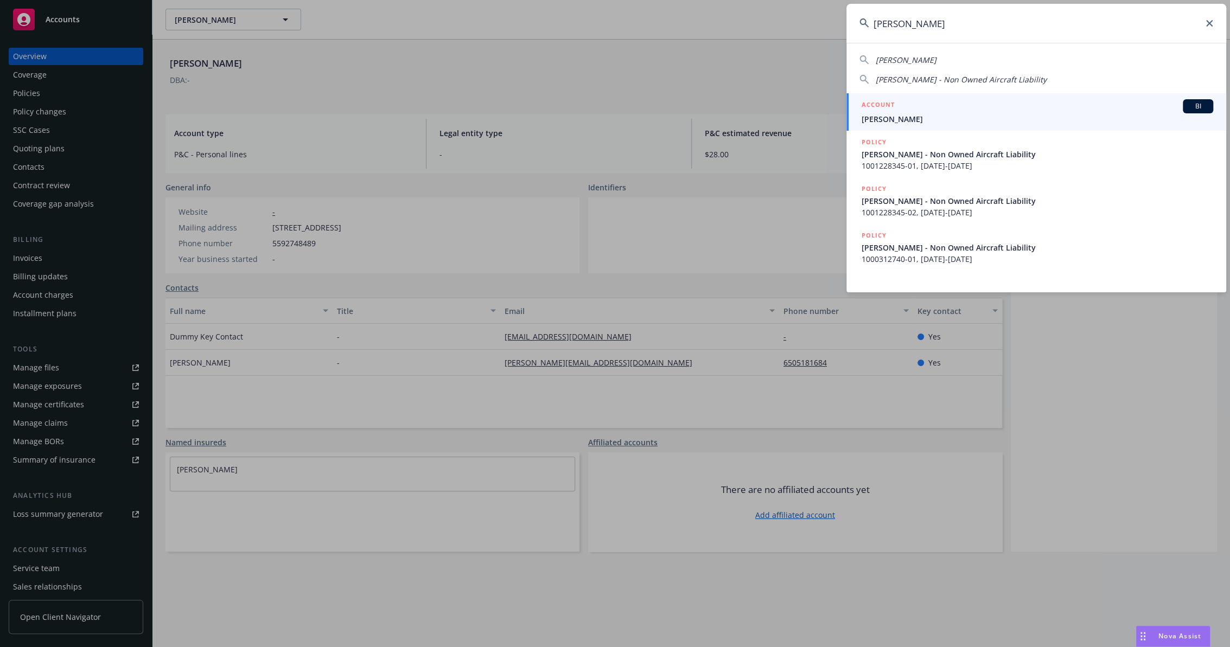
type input "michael lopez"
click at [925, 107] on div "ACCOUNT BI" at bounding box center [1036, 106] width 351 height 14
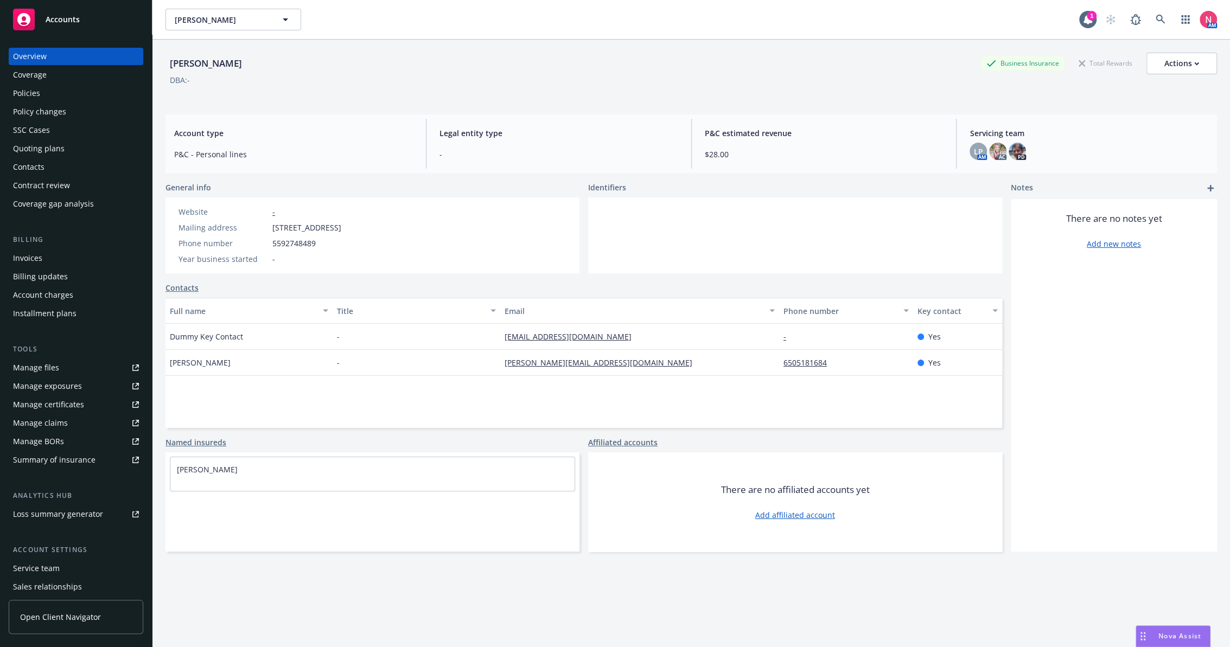
click at [43, 91] on div "Policies" at bounding box center [76, 93] width 126 height 17
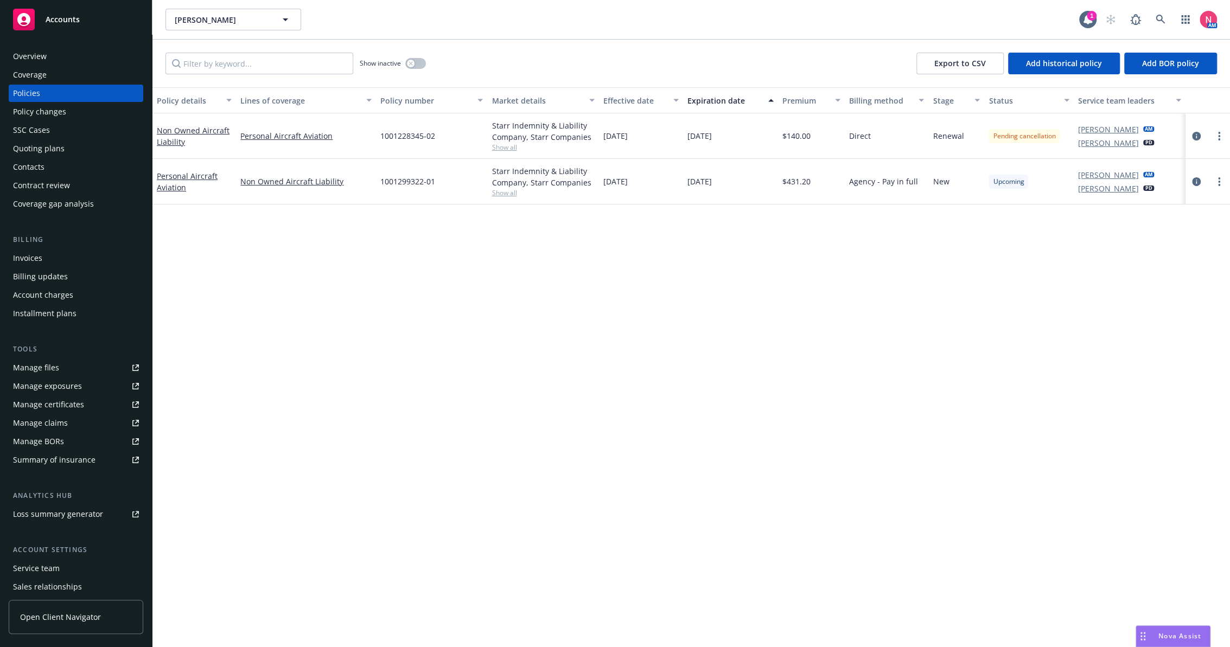
click at [655, 359] on div "Policy details Lines of coverage Policy number Market details Effective date Ex…" at bounding box center [690, 367] width 1077 height 560
click at [713, 267] on div "Policy details Lines of coverage Policy number Market details Effective date Ex…" at bounding box center [690, 367] width 1077 height 560
click at [423, 68] on div "Show inactive" at bounding box center [393, 64] width 66 height 22
click at [420, 63] on button "button" at bounding box center [415, 63] width 21 height 11
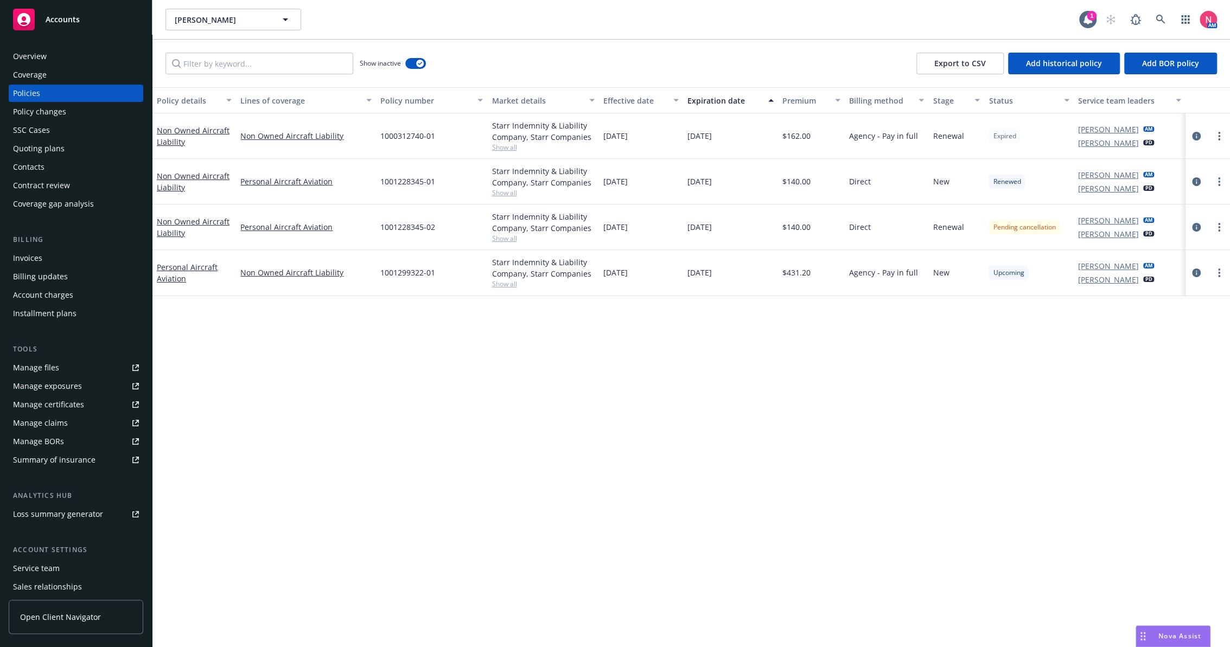
click at [525, 422] on div "Policy details Lines of coverage Policy number Market details Effective date Ex…" at bounding box center [690, 367] width 1077 height 560
click at [50, 46] on div "Overview Coverage Policies Policy changes SSC Cases Quoting plans Contacts Cont…" at bounding box center [76, 341] width 152 height 612
click at [49, 55] on div "Overview" at bounding box center [76, 56] width 126 height 17
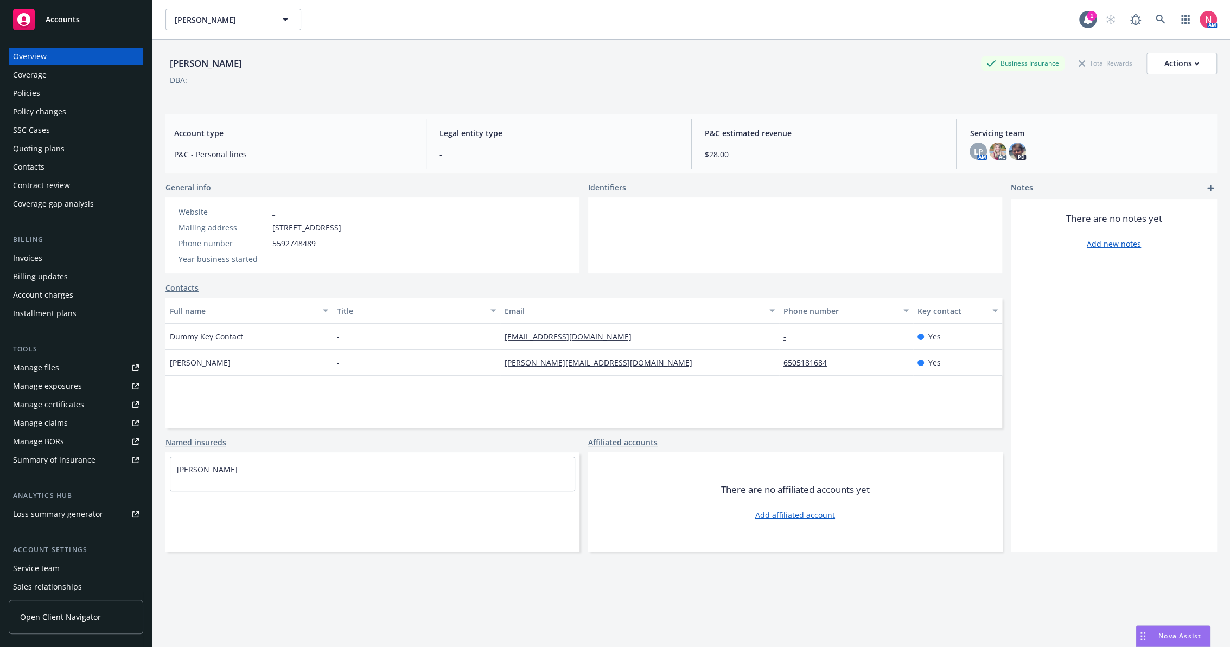
click at [64, 89] on div "Policies" at bounding box center [76, 93] width 126 height 17
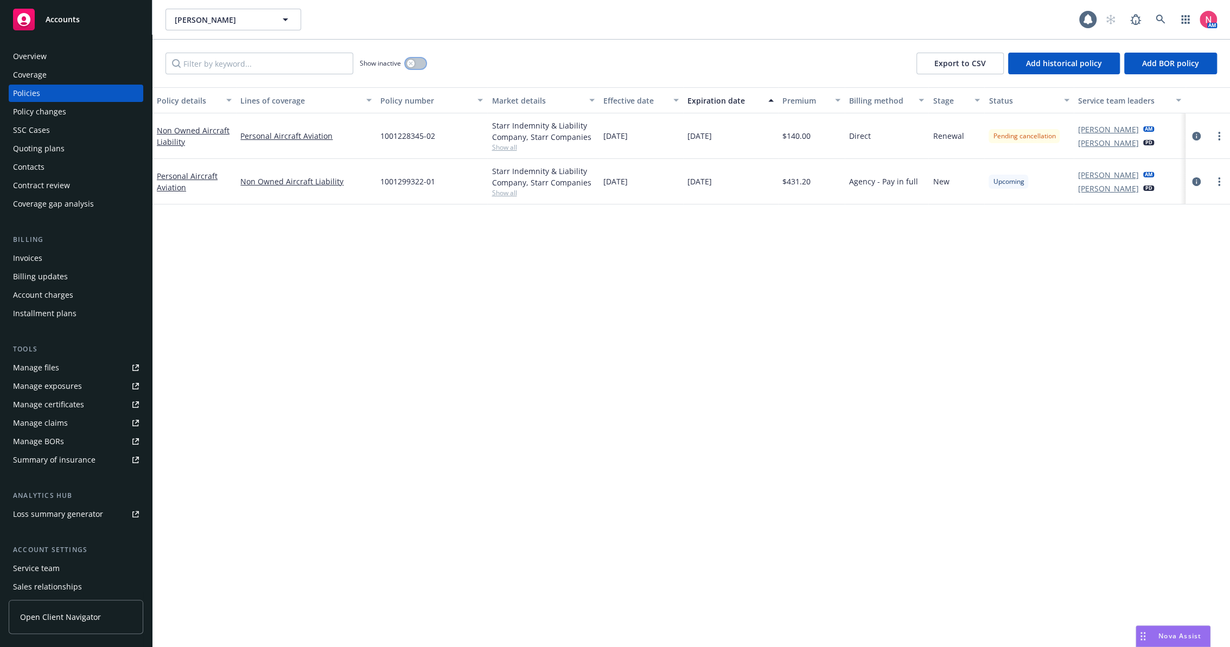
click at [416, 61] on button "button" at bounding box center [415, 63] width 21 height 11
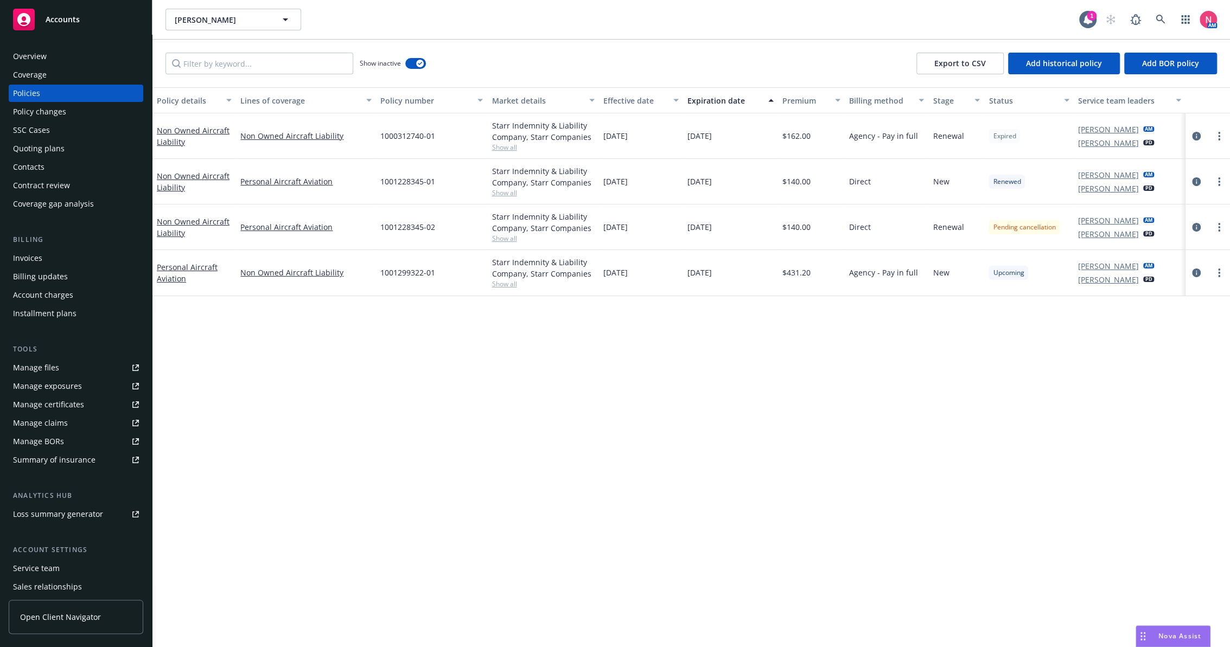
click at [863, 431] on div "Policy details Lines of coverage Policy number Market details Effective date Ex…" at bounding box center [690, 367] width 1077 height 560
click at [67, 56] on div "Overview" at bounding box center [76, 56] width 126 height 17
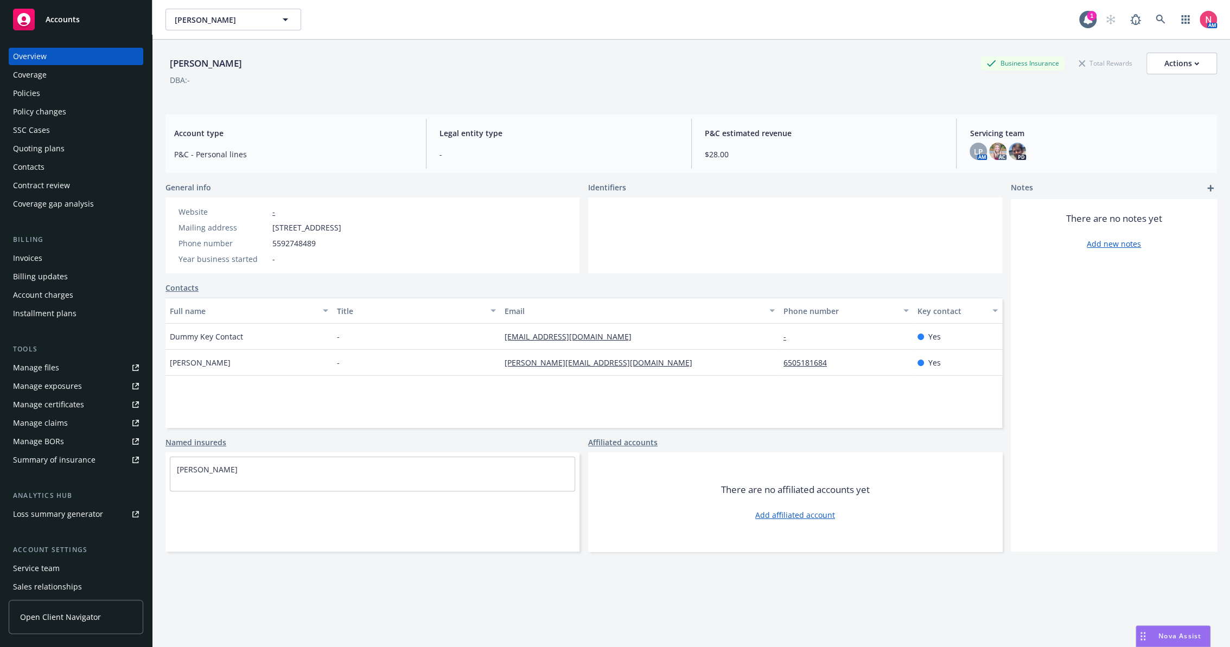
click at [85, 369] on link "Manage files" at bounding box center [76, 367] width 135 height 17
click at [61, 95] on div "Policies" at bounding box center [76, 93] width 126 height 17
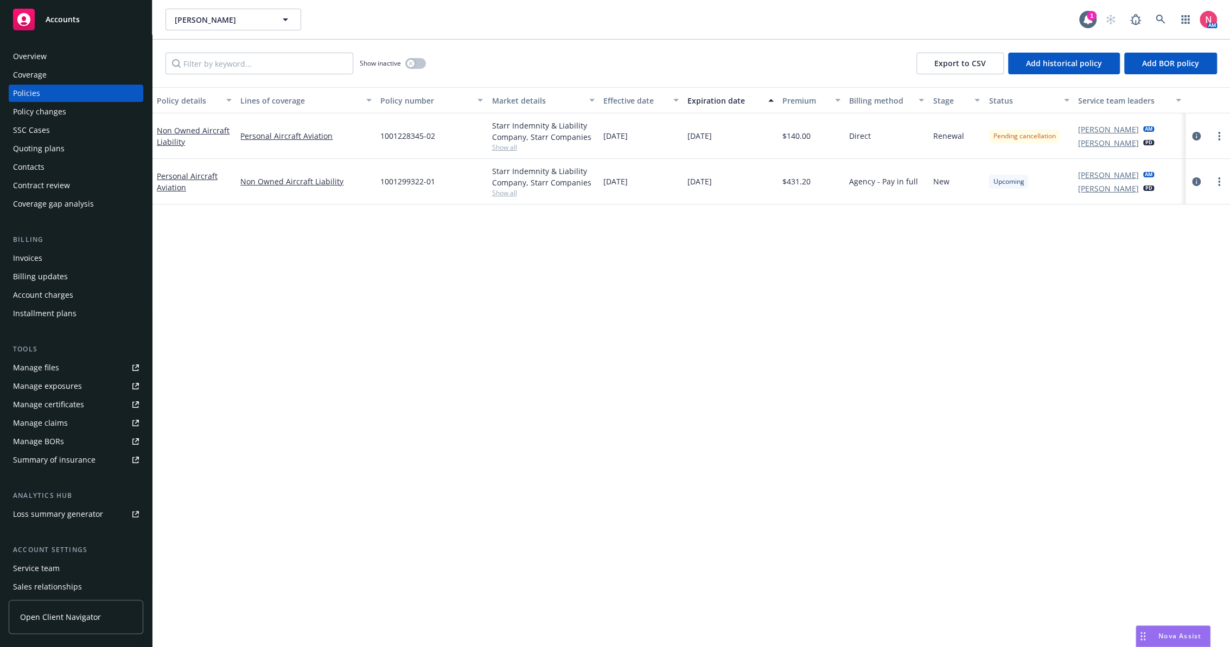
click at [659, 405] on div "Policy details Lines of coverage Policy number Market details Effective date Ex…" at bounding box center [690, 367] width 1077 height 560
click at [1162, 17] on icon at bounding box center [1160, 20] width 10 height 10
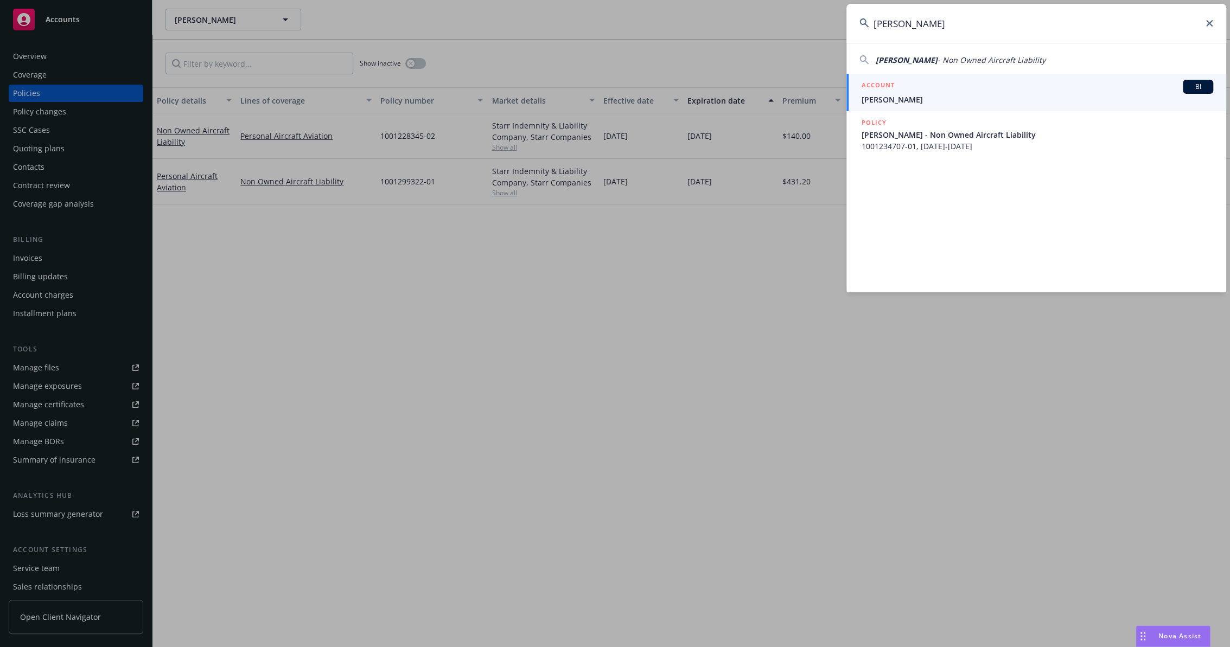
type input "Grace Craft"
click at [887, 89] on h5 "ACCOUNT" at bounding box center [877, 86] width 33 height 13
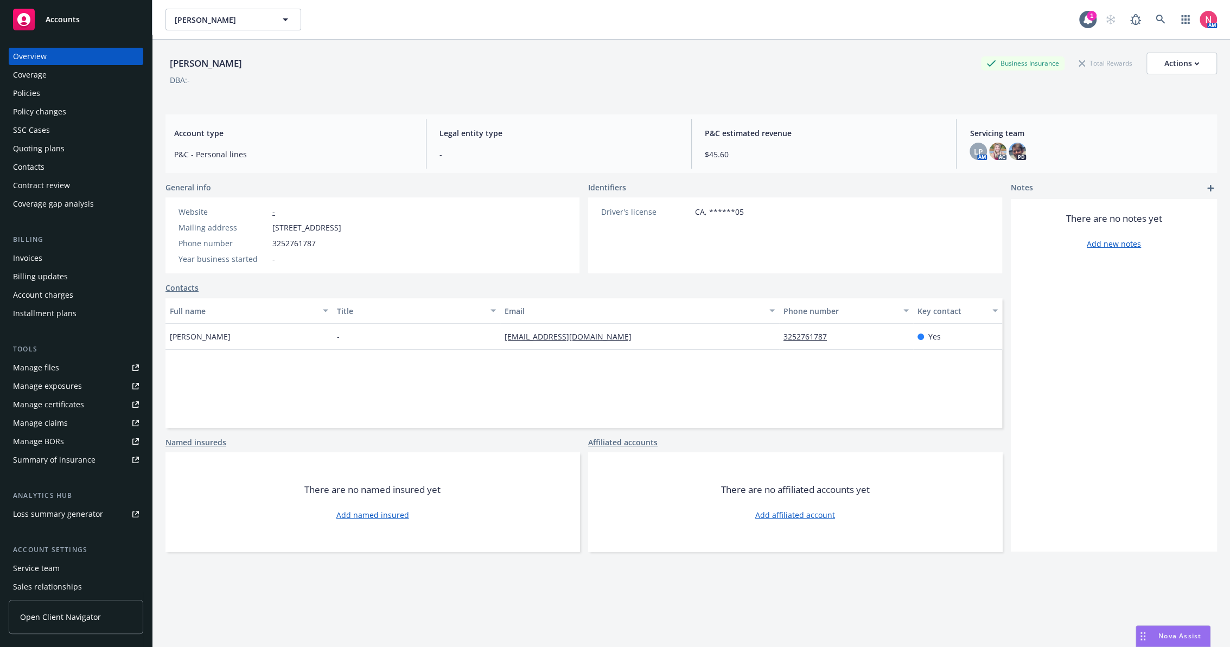
click at [58, 92] on div "Policies" at bounding box center [76, 93] width 126 height 17
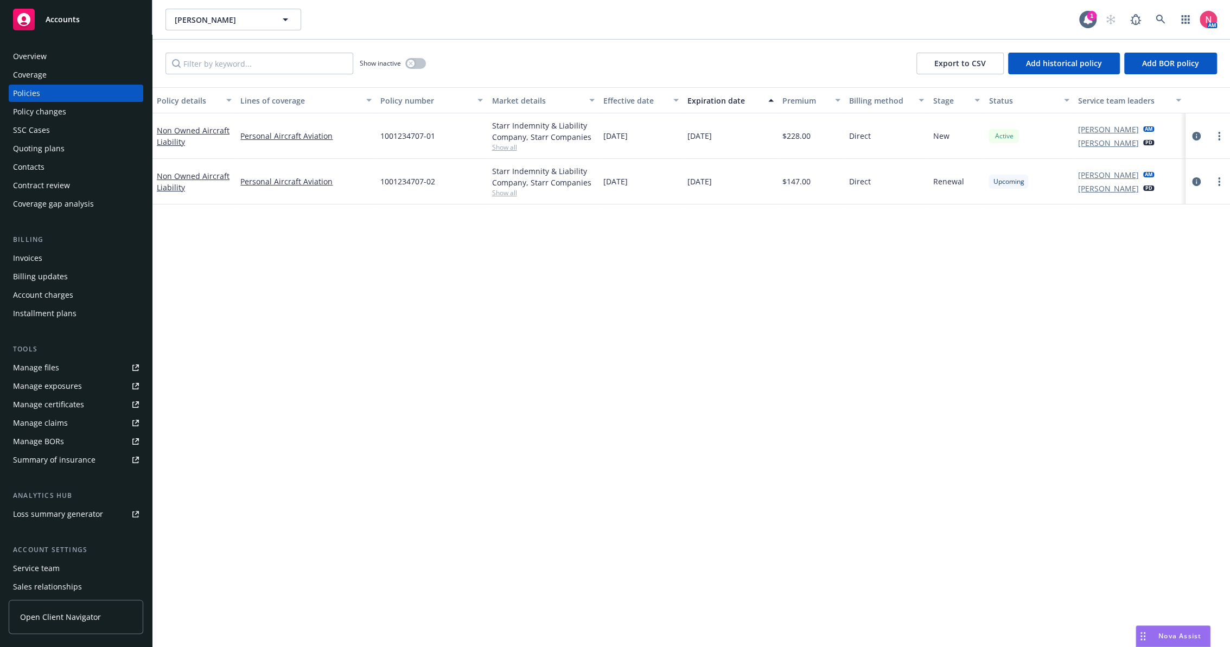
click at [58, 65] on div "Overview Coverage Policies Policy changes SSC Cases Quoting plans Contacts Cont…" at bounding box center [76, 130] width 135 height 165
click at [63, 257] on div "Invoices" at bounding box center [76, 258] width 126 height 17
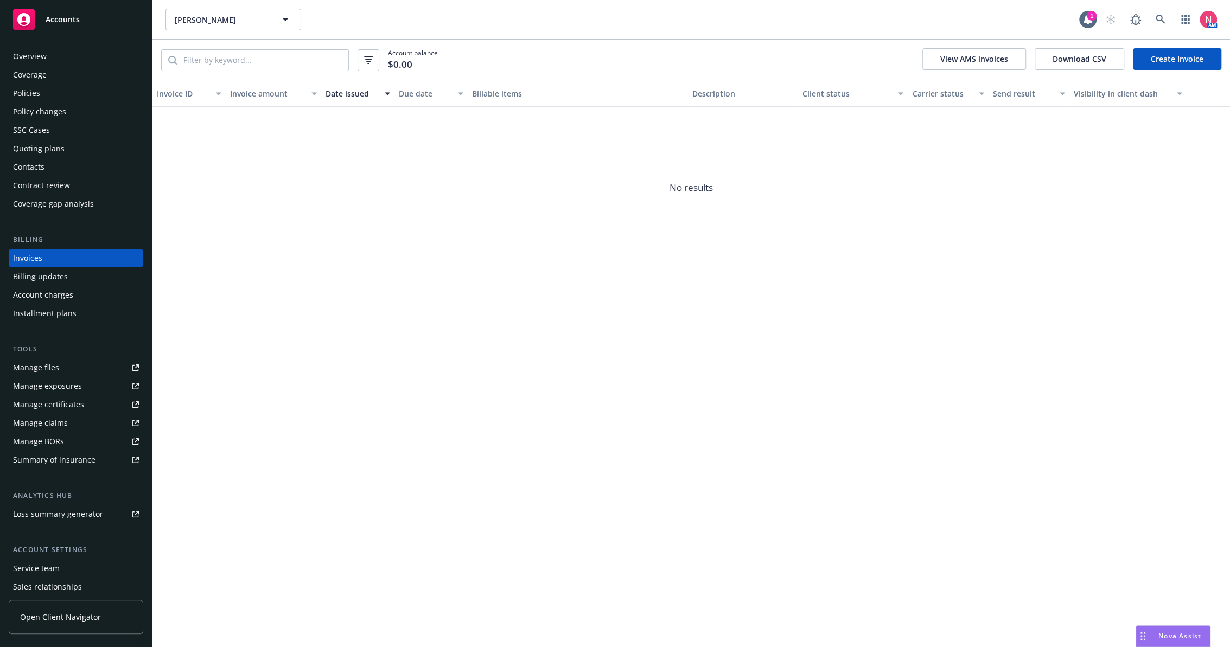
click at [52, 148] on div "Quoting plans" at bounding box center [39, 148] width 52 height 17
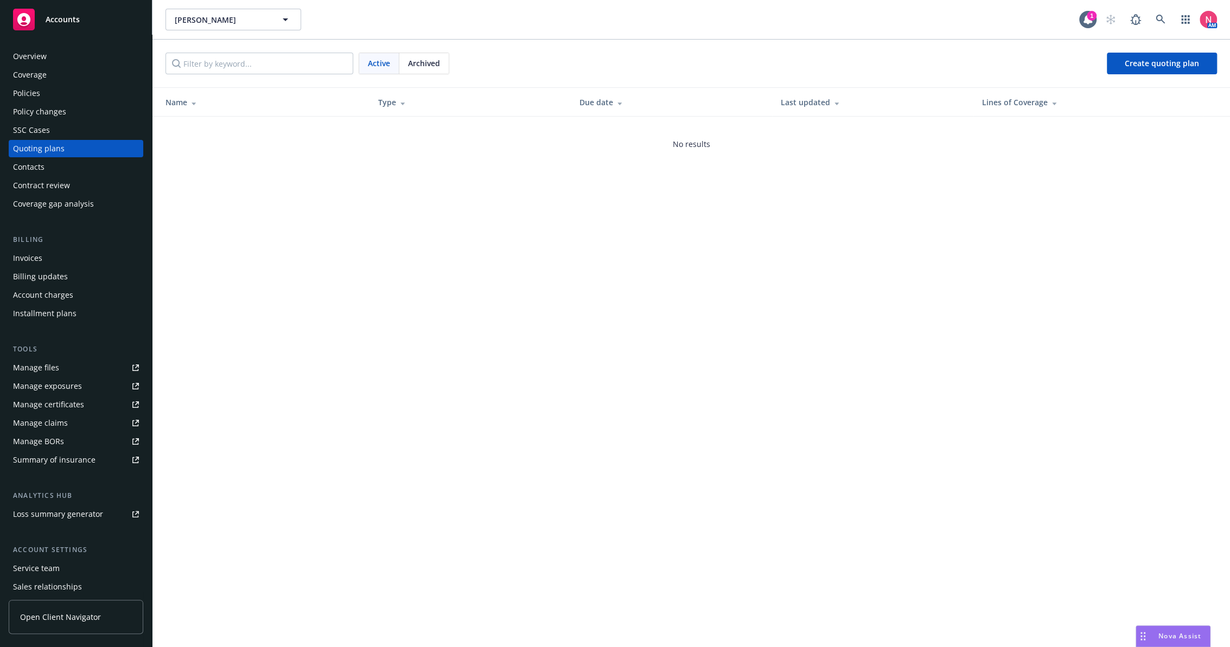
click at [46, 572] on div "Service team" at bounding box center [36, 568] width 47 height 17
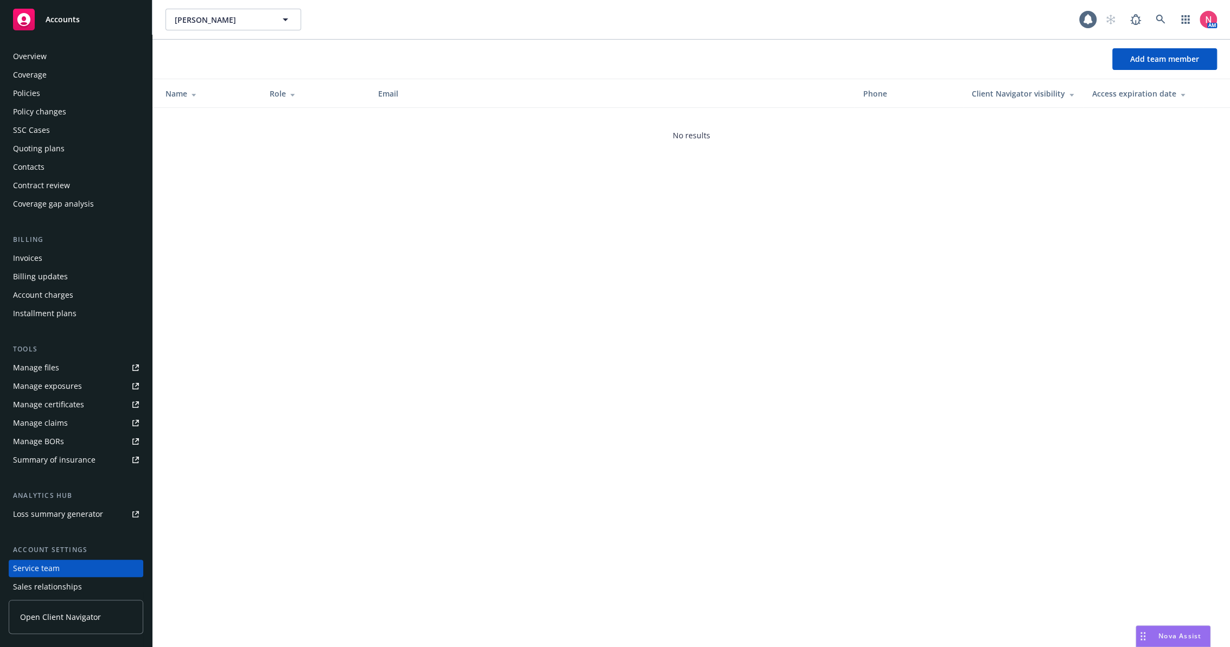
scroll to position [60, 0]
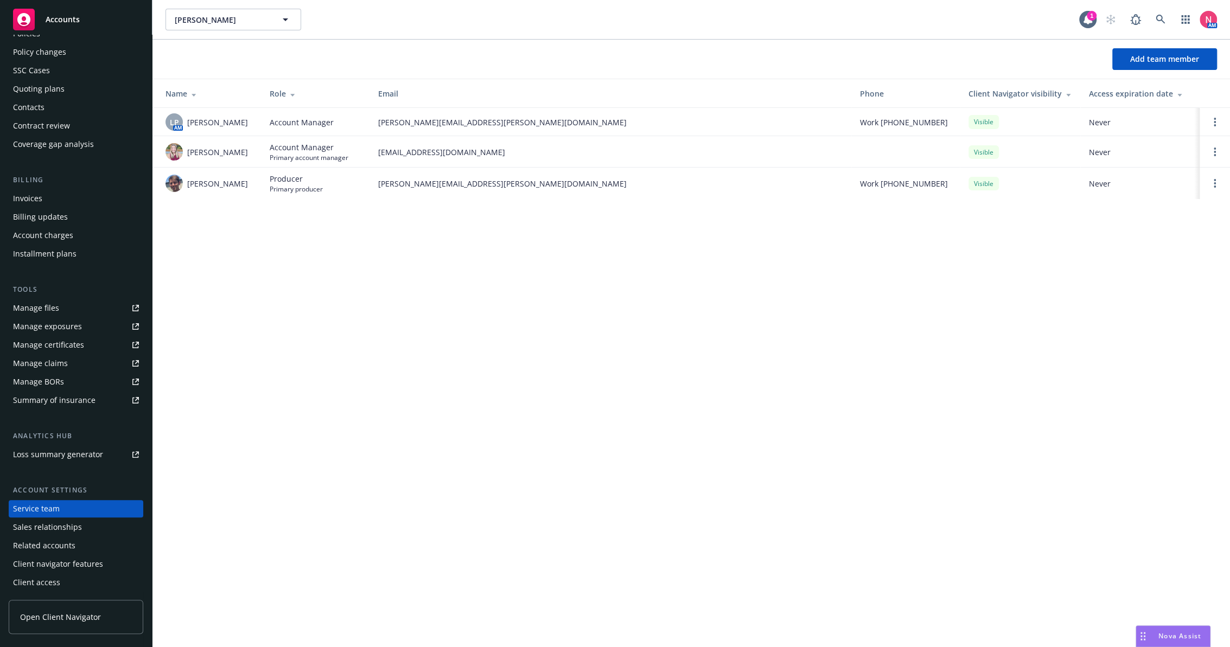
click at [1215, 12] on div "AM" at bounding box center [1157, 20] width 117 height 22
click at [1210, 15] on img at bounding box center [1207, 19] width 17 height 17
click at [887, 37] on div "Grace Craft Grace Craft 1 AM" at bounding box center [690, 19] width 1077 height 39
click at [1161, 63] on span "Add team member" at bounding box center [1164, 59] width 69 height 10
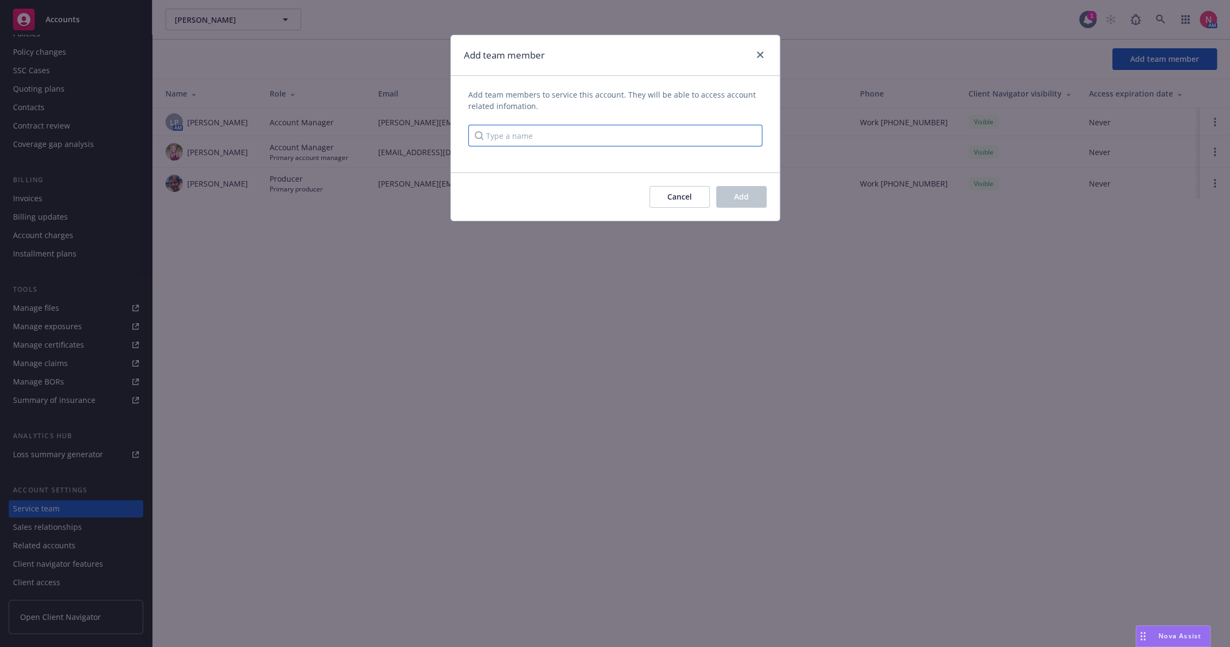
click at [609, 139] on input "Type a name" at bounding box center [615, 136] width 294 height 22
type input "ninu"
click at [655, 202] on button "Cancel" at bounding box center [679, 197] width 60 height 22
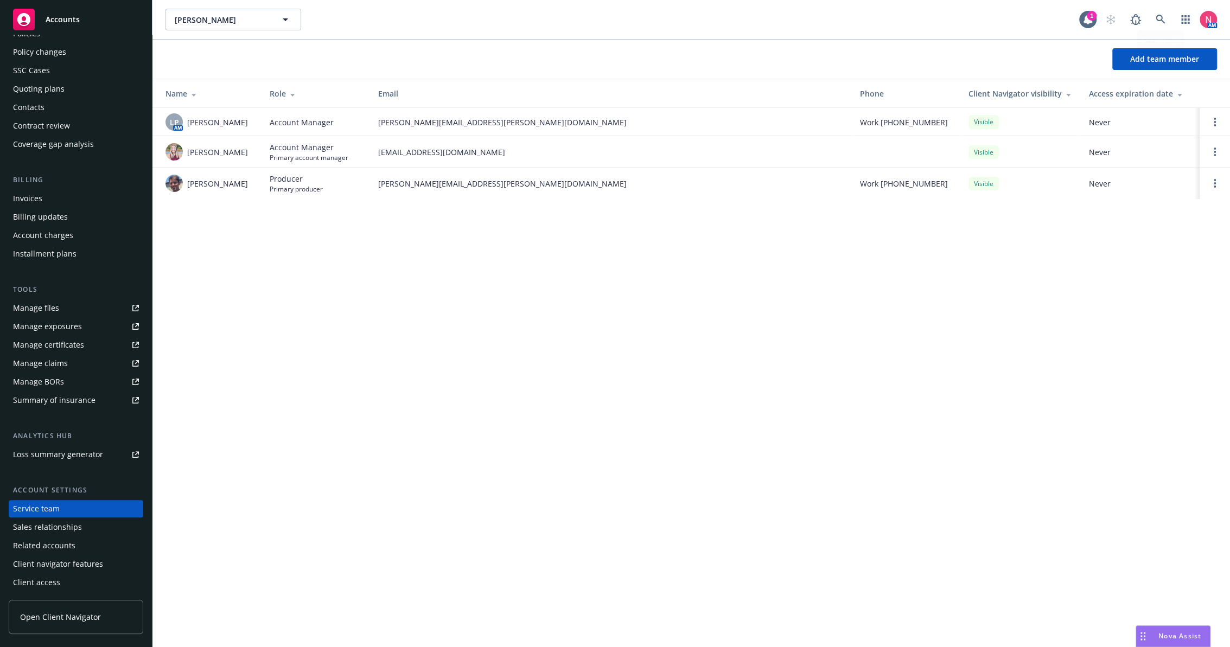
click at [472, 346] on div "Grace Craft Grace Craft 1 AM Add team member Name Role Email Phone Client Navig…" at bounding box center [690, 323] width 1077 height 647
click at [1163, 21] on icon at bounding box center [1160, 20] width 10 height 10
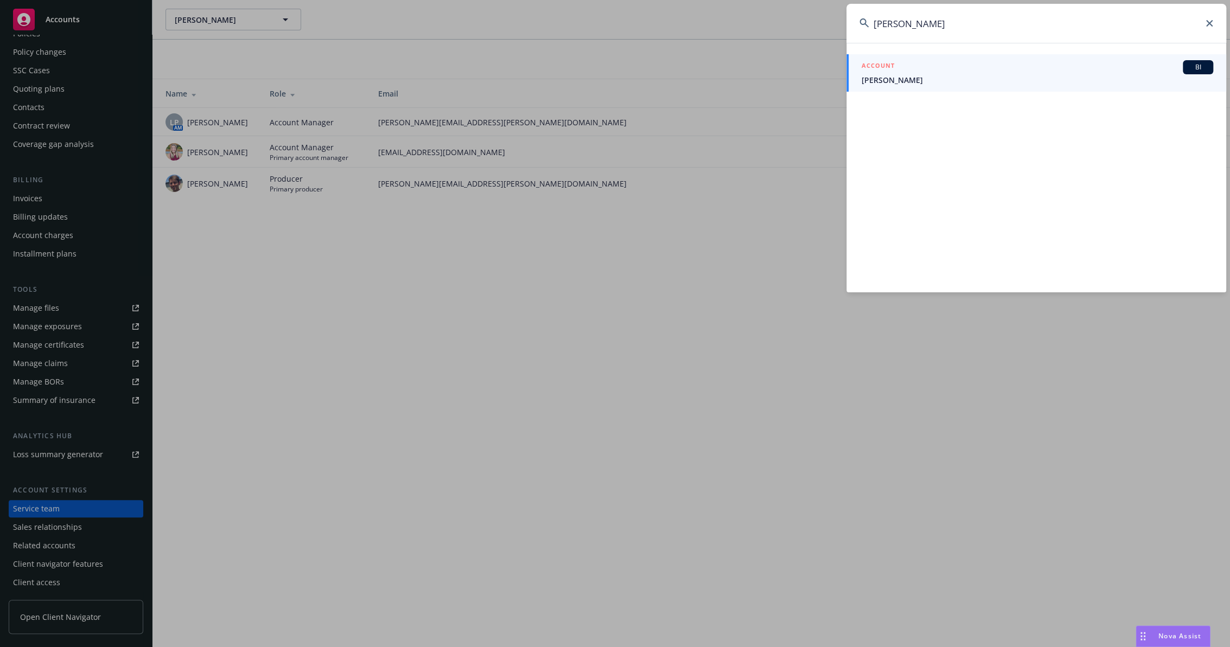
type input "Seth Jayne"
click at [910, 67] on div "ACCOUNT BI" at bounding box center [1036, 67] width 351 height 14
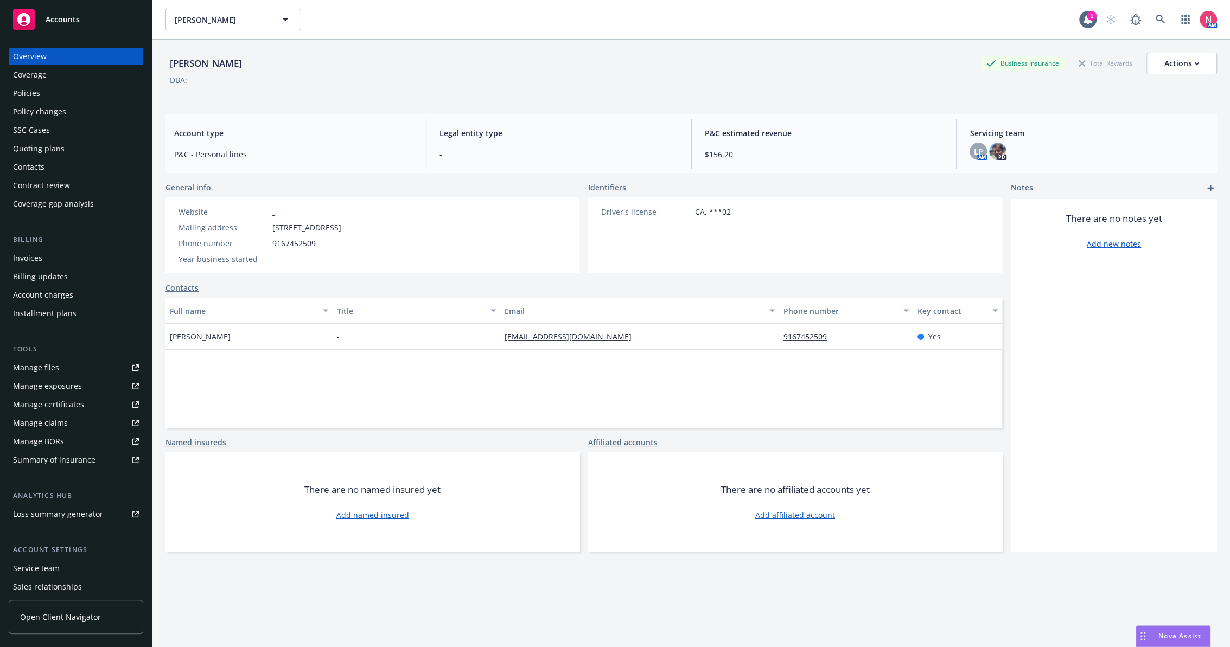
click at [59, 94] on div "Policies" at bounding box center [76, 93] width 126 height 17
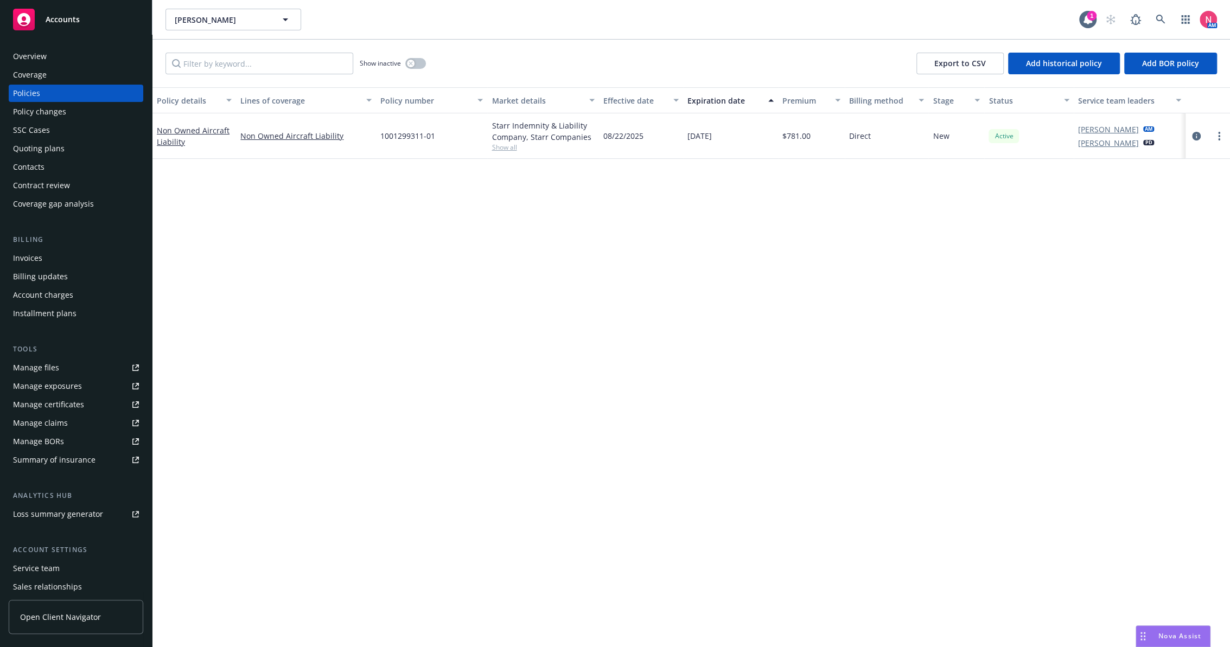
click at [82, 369] on link "Manage files" at bounding box center [76, 367] width 135 height 17
click at [85, 152] on div "Quoting plans" at bounding box center [76, 148] width 126 height 17
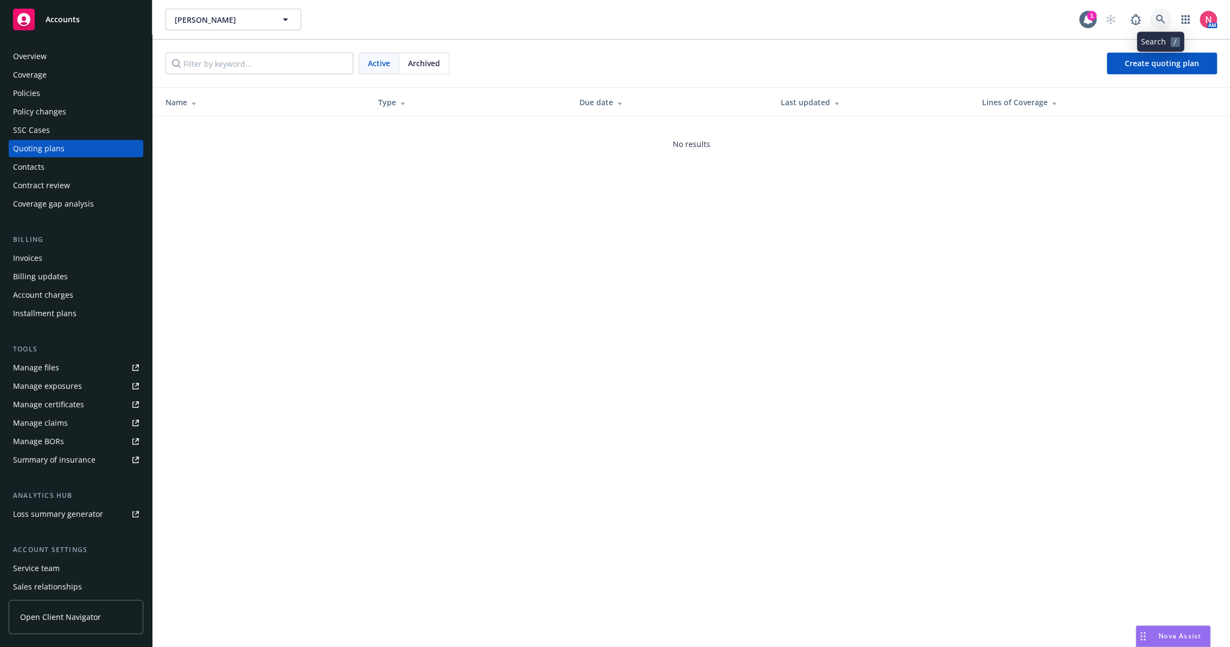
click at [1163, 20] on icon at bounding box center [1160, 20] width 10 height 10
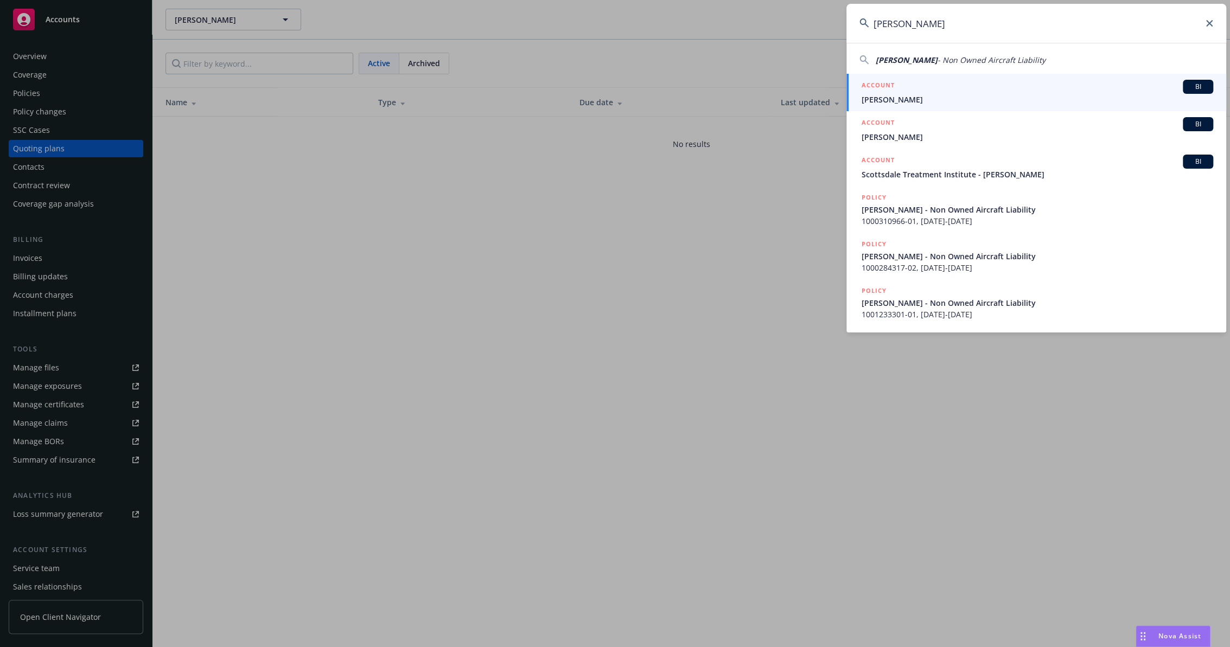
type input "Scott Burger"
click at [878, 99] on span "Scott Burger" at bounding box center [1036, 99] width 351 height 11
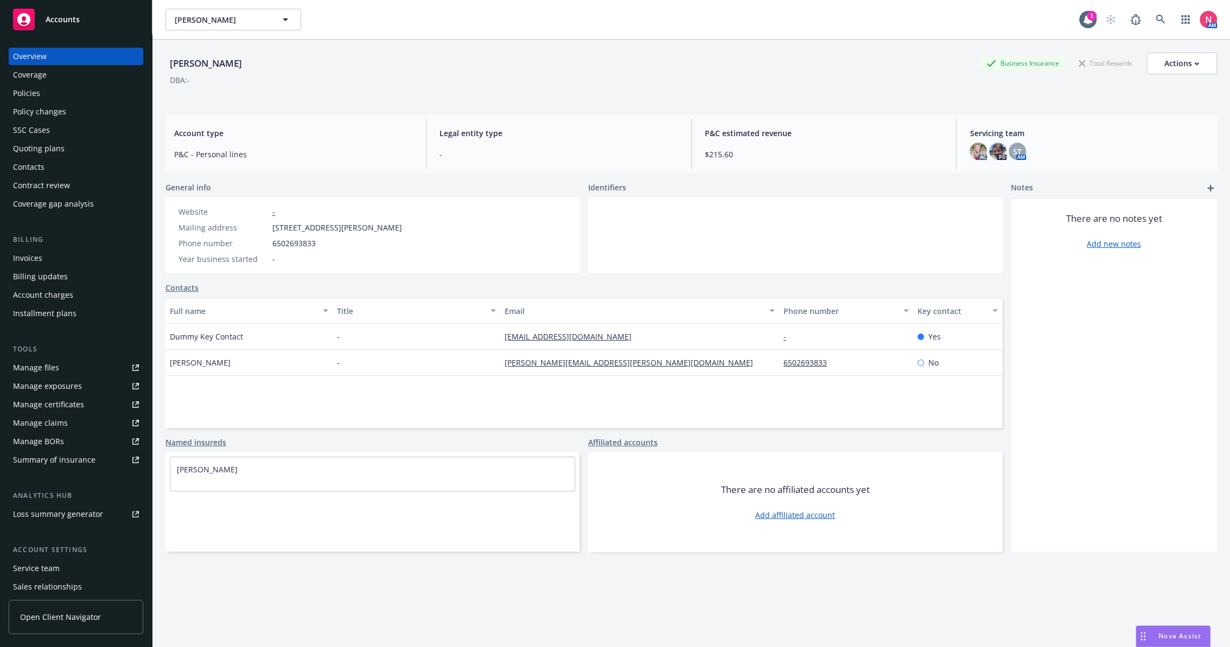
click at [60, 94] on div "Policies" at bounding box center [76, 93] width 126 height 17
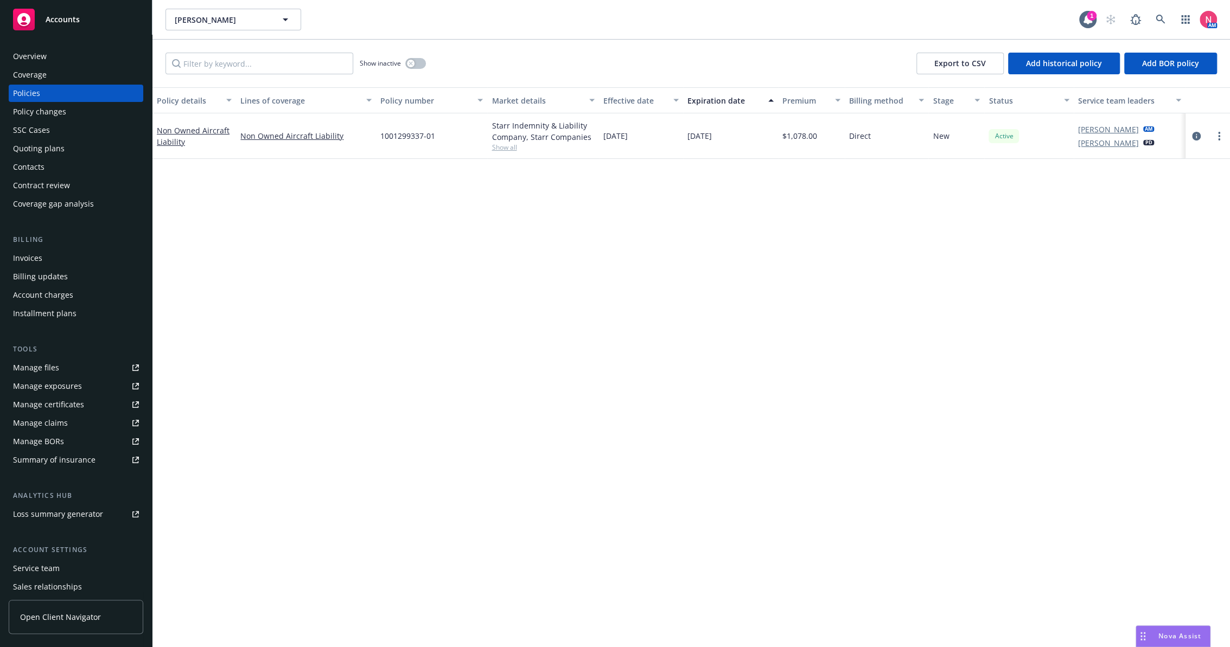
click at [83, 253] on div "Invoices" at bounding box center [76, 258] width 126 height 17
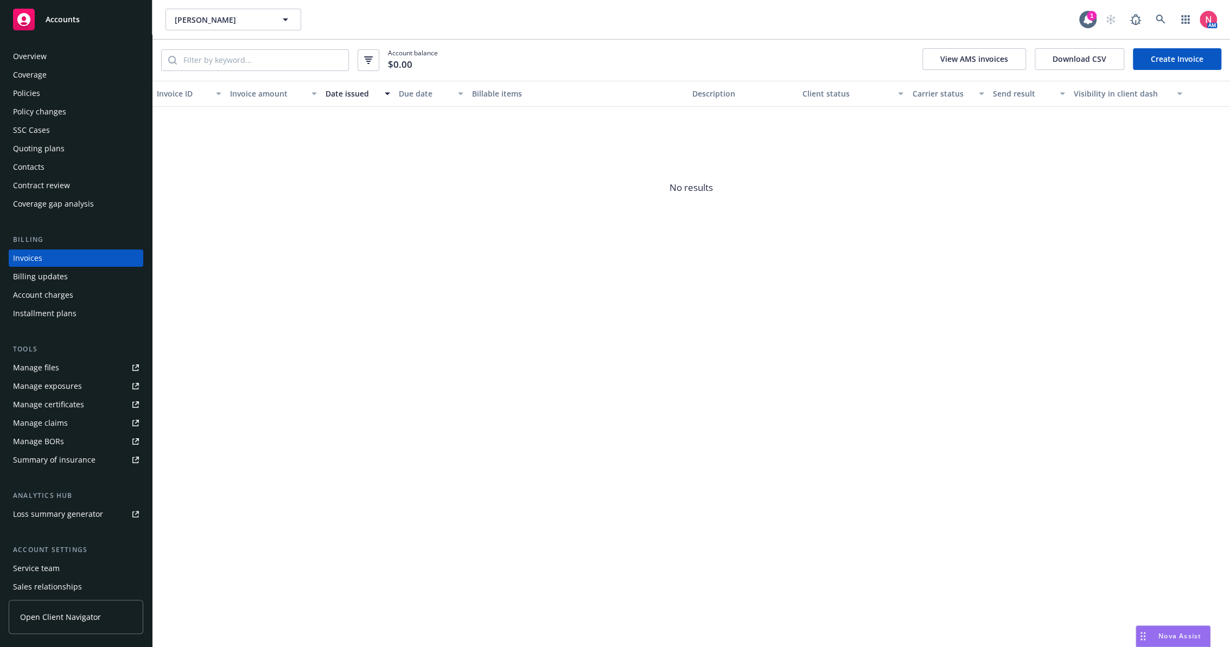
click at [60, 152] on div "Quoting plans" at bounding box center [39, 148] width 52 height 17
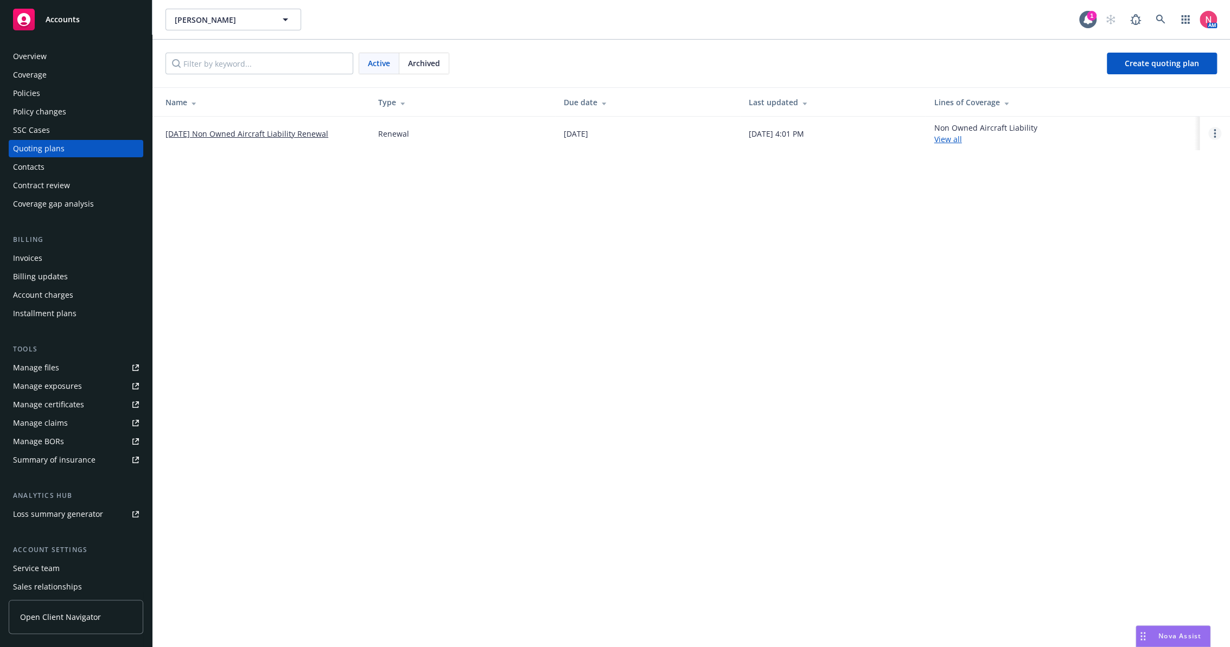
click at [1216, 132] on link "Open options" at bounding box center [1214, 133] width 13 height 13
click at [1039, 232] on div "Scott Burger Scott Burger 1 AM Active Archived Create quoting plan Name Type Du…" at bounding box center [690, 323] width 1077 height 647
click at [436, 54] on div "Archived" at bounding box center [423, 63] width 49 height 21
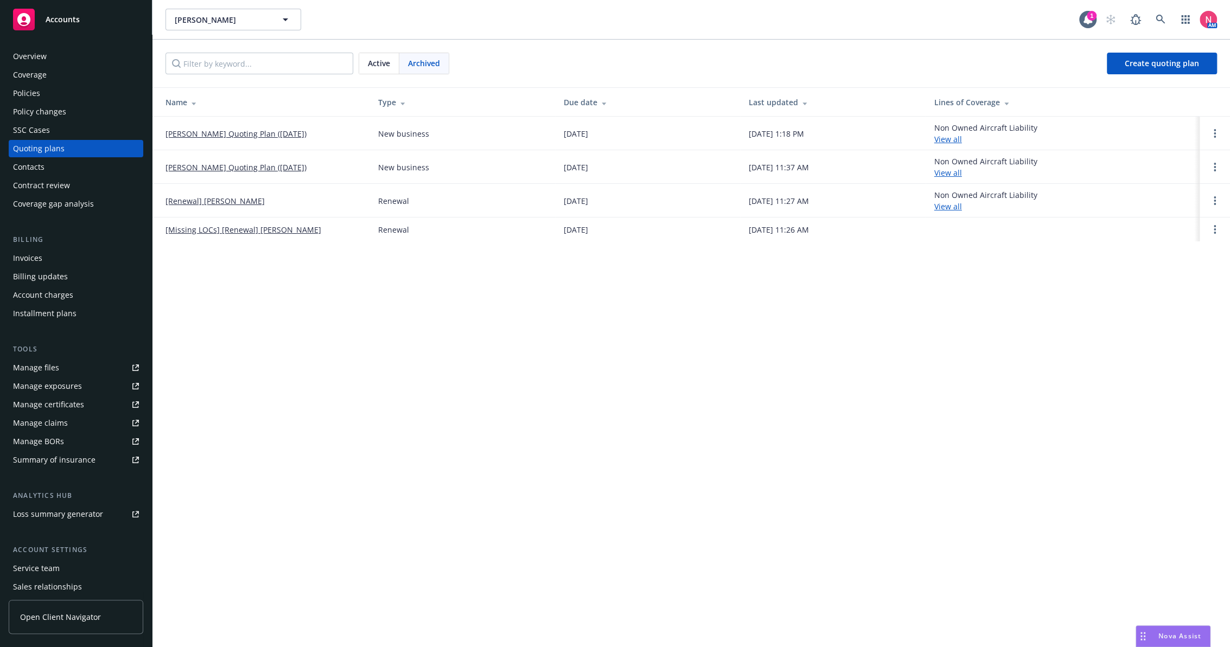
click at [385, 63] on span "Active" at bounding box center [379, 62] width 22 height 11
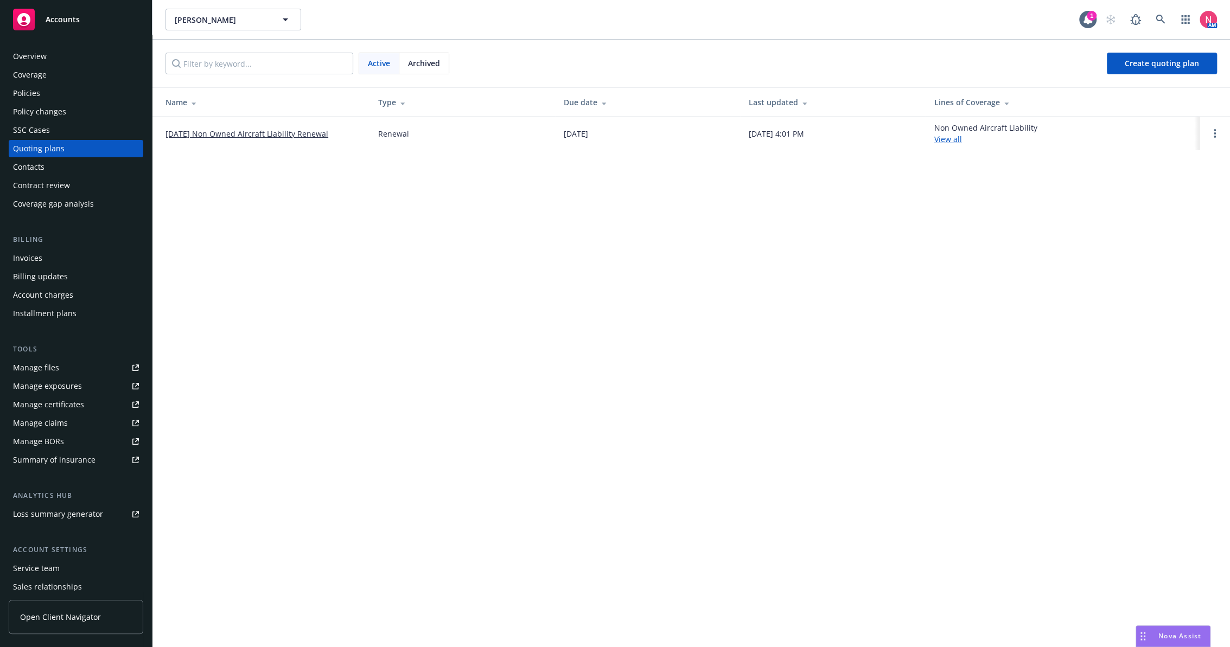
click at [435, 67] on span "Archived" at bounding box center [424, 62] width 32 height 11
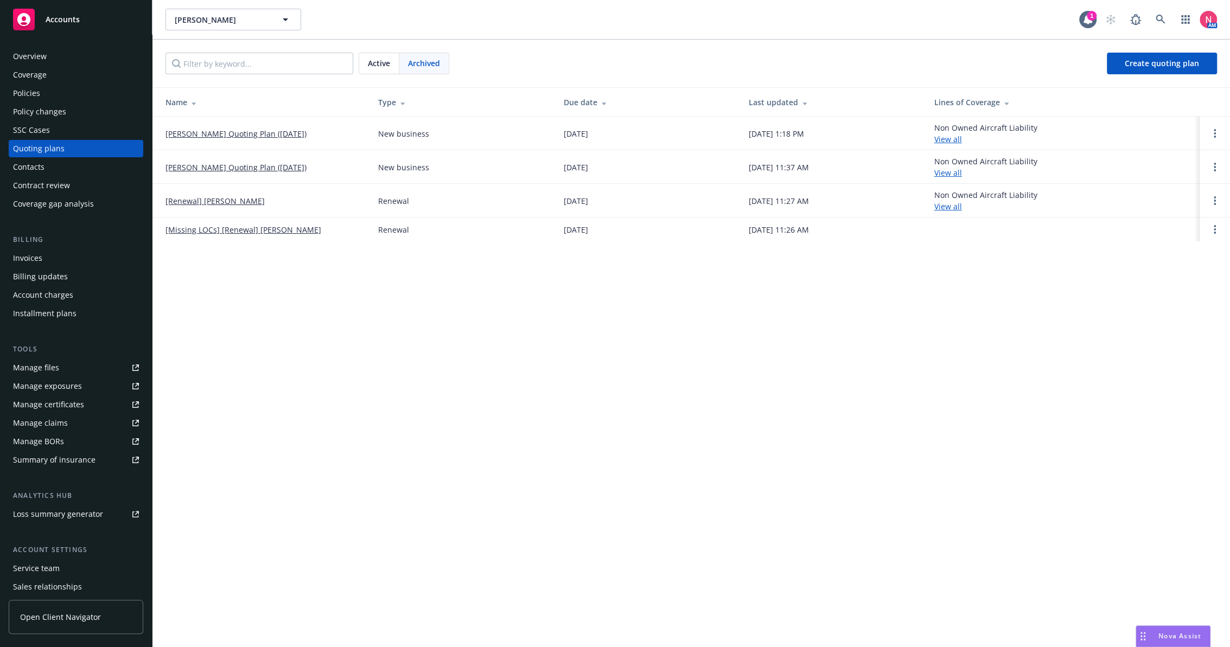
click at [435, 67] on span "Archived" at bounding box center [424, 62] width 32 height 11
click at [69, 93] on div "Policies" at bounding box center [76, 93] width 126 height 17
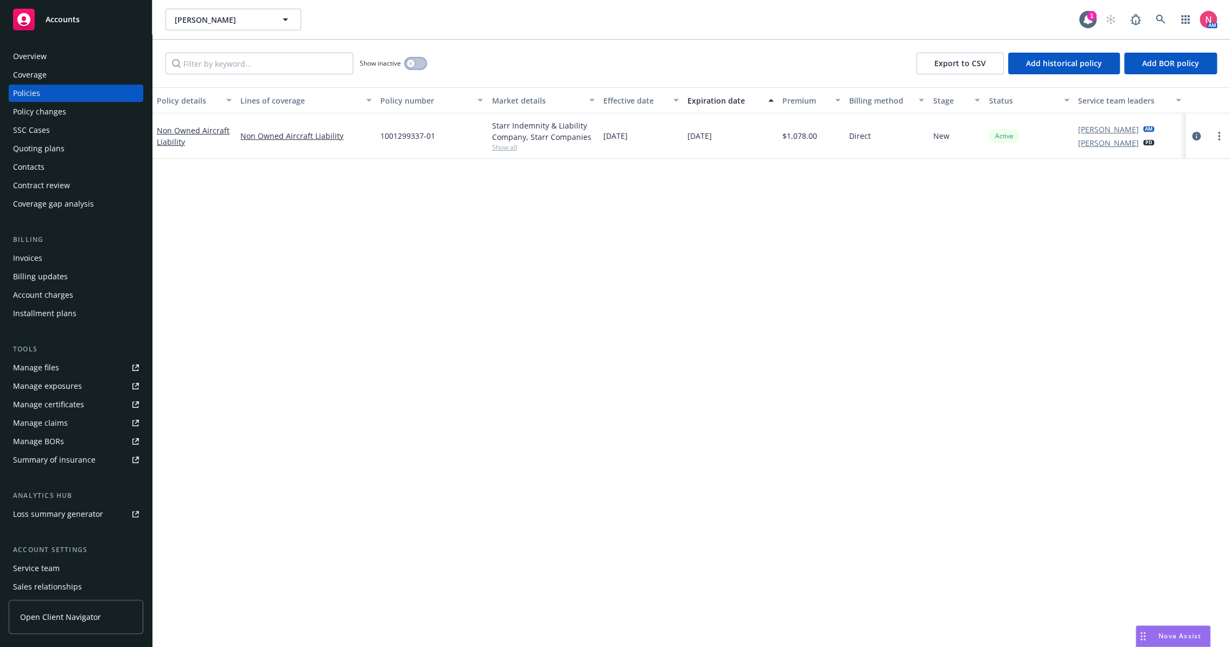
click at [422, 59] on button "button" at bounding box center [415, 63] width 21 height 11
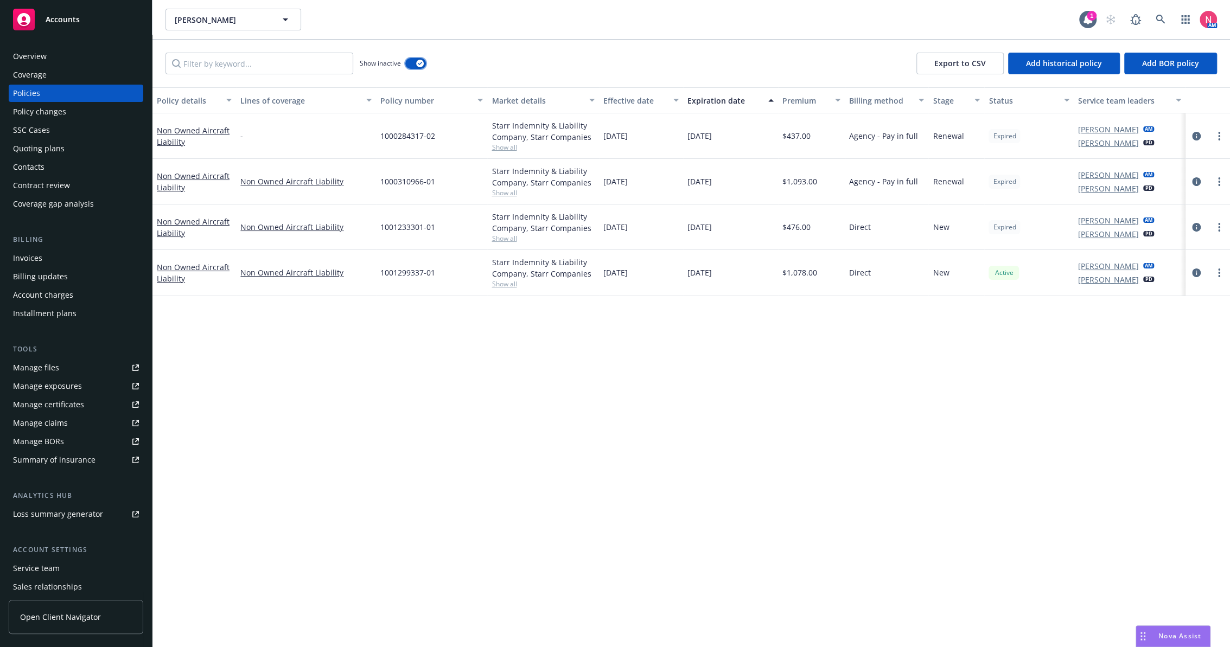
click at [410, 65] on button "button" at bounding box center [415, 63] width 21 height 11
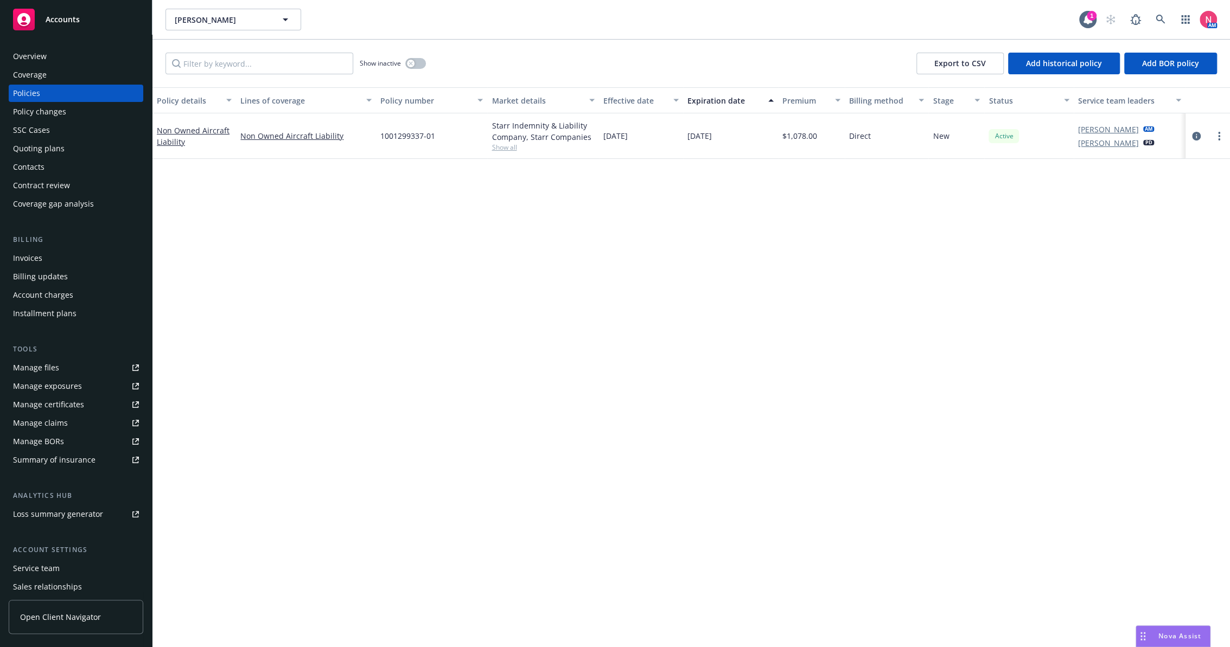
click at [75, 55] on div "Overview" at bounding box center [76, 56] width 126 height 17
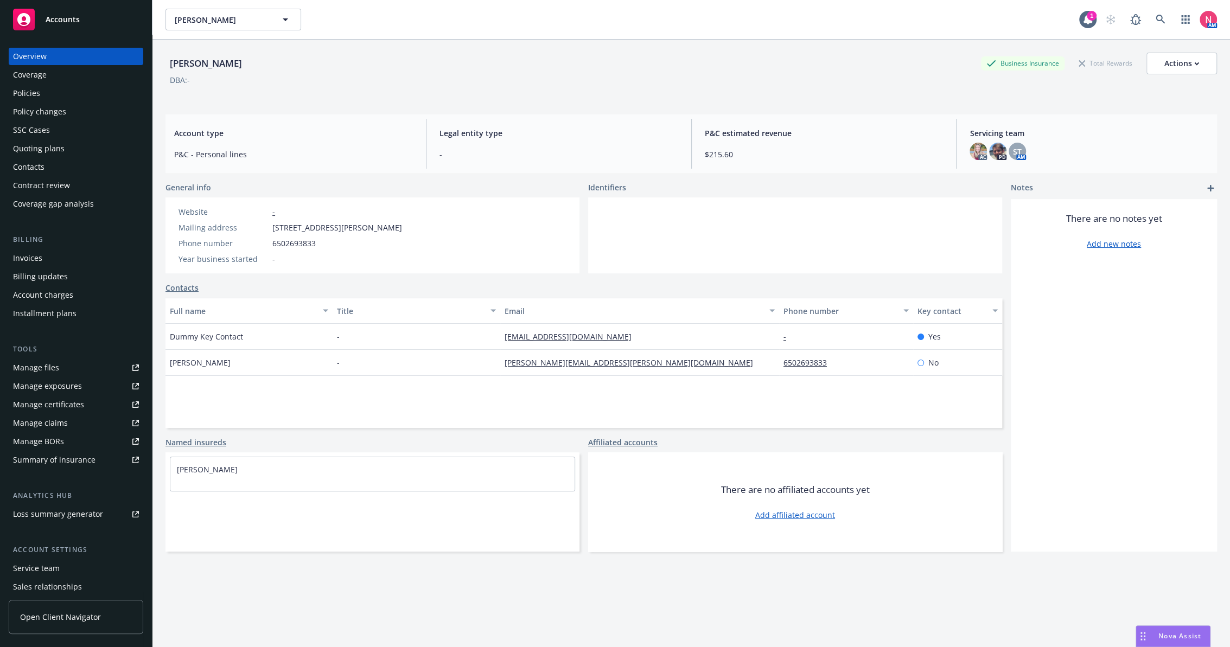
click at [59, 145] on div "Quoting plans" at bounding box center [39, 148] width 52 height 17
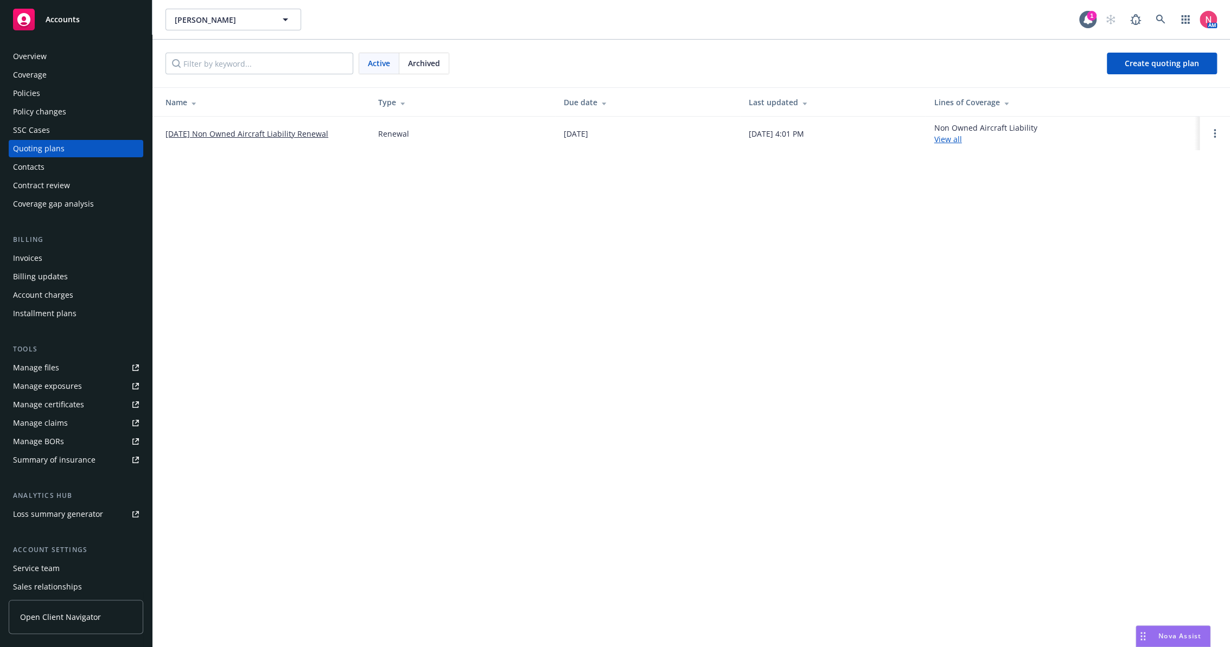
click at [1223, 138] on td at bounding box center [1214, 134] width 30 height 34
click at [1214, 132] on circle "Open options" at bounding box center [1214, 133] width 2 height 2
click at [1073, 228] on div "Scott Burger Scott Burger 1 AM Active Archived Create quoting plan Name Type Du…" at bounding box center [690, 323] width 1077 height 647
click at [221, 134] on link "08/23/25 Non Owned Aircraft Liability Renewal" at bounding box center [246, 133] width 163 height 11
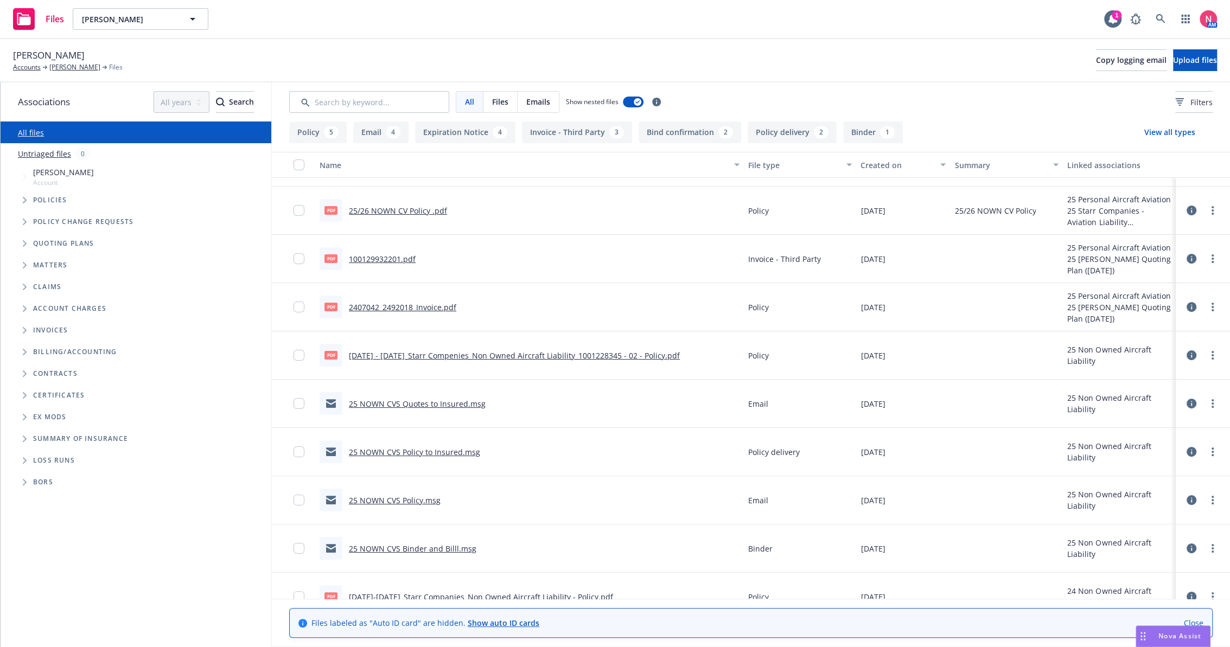
scroll to position [60, 0]
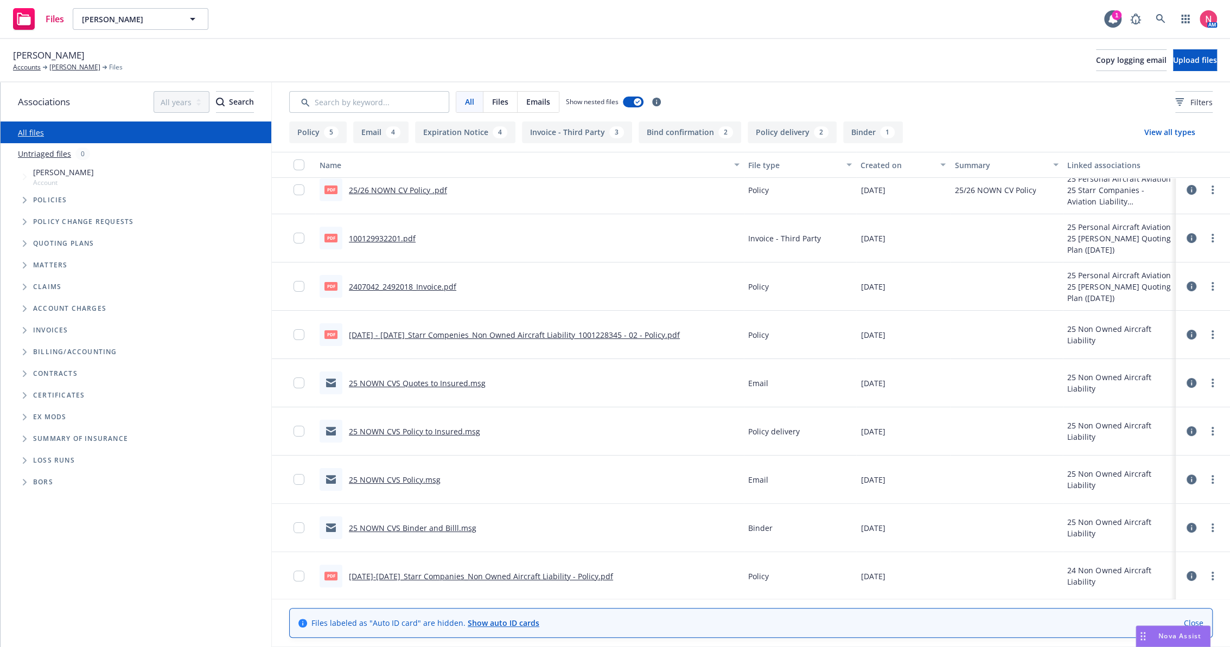
click at [390, 382] on link "25 NOWN CVS Quotes to Insured.msg" at bounding box center [417, 383] width 137 height 10
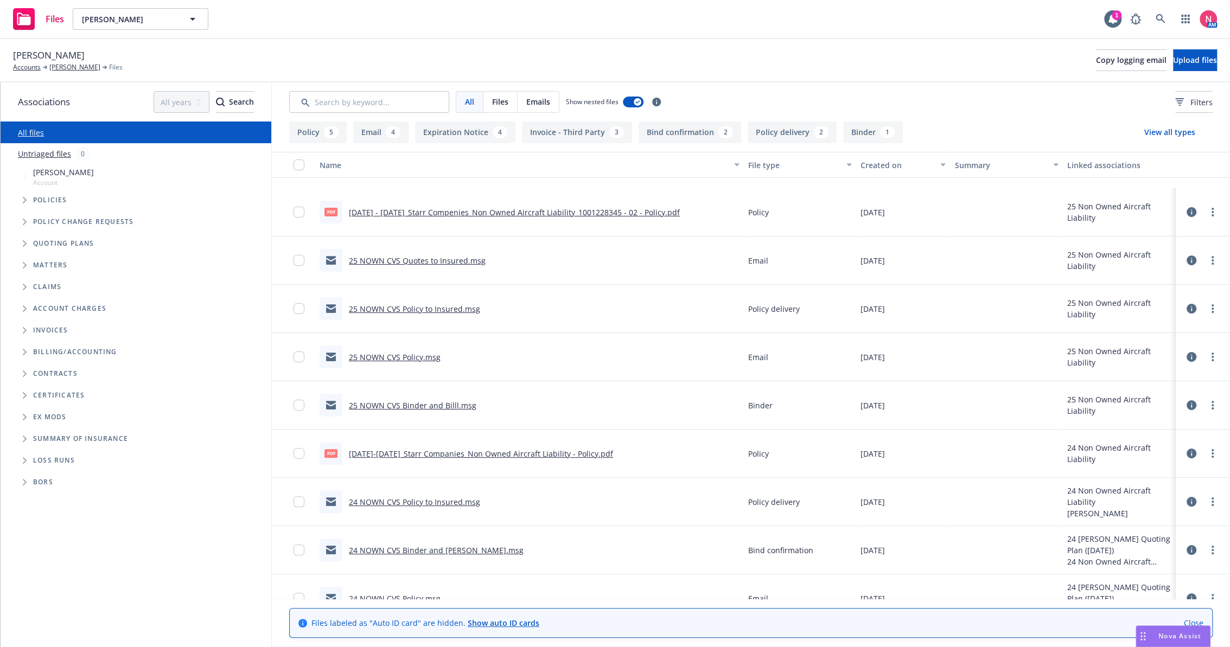
scroll to position [361, 0]
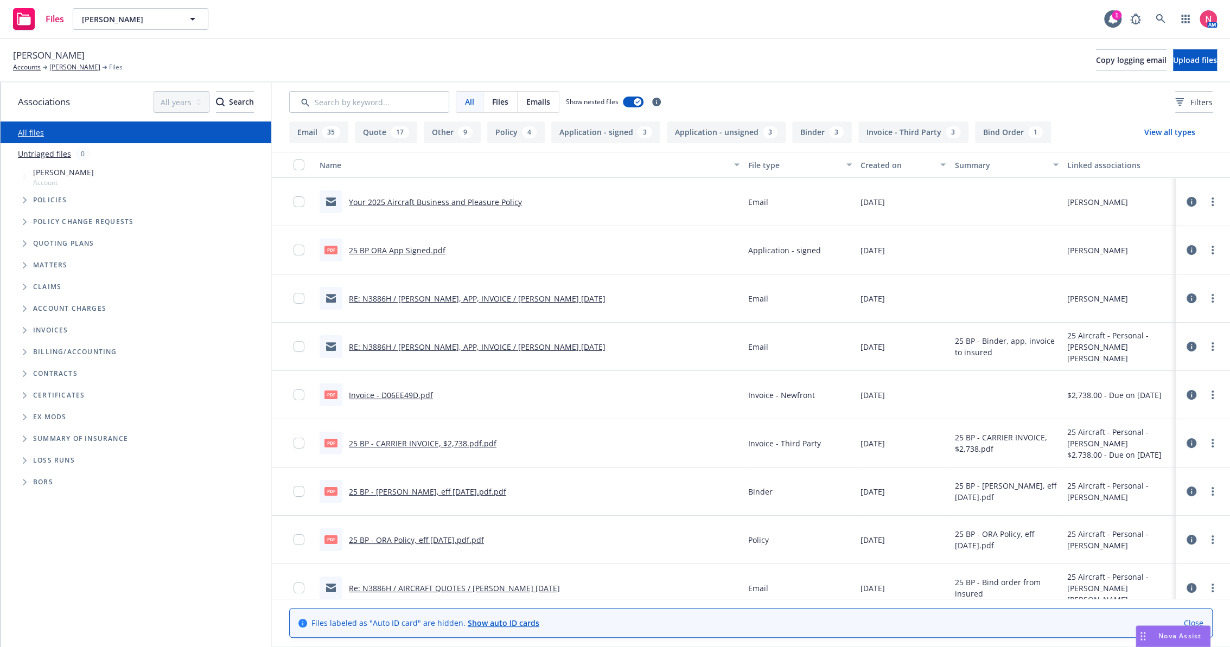
click at [1186, 200] on icon at bounding box center [1191, 202] width 10 height 10
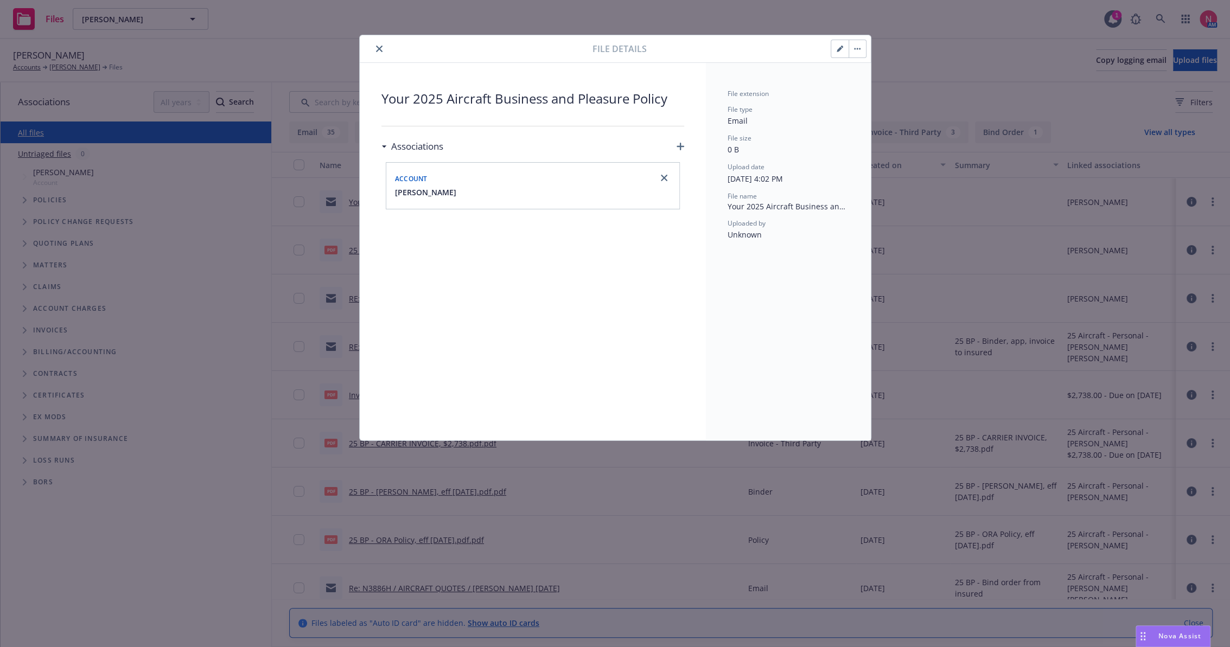
click at [378, 49] on icon "close" at bounding box center [379, 49] width 7 height 7
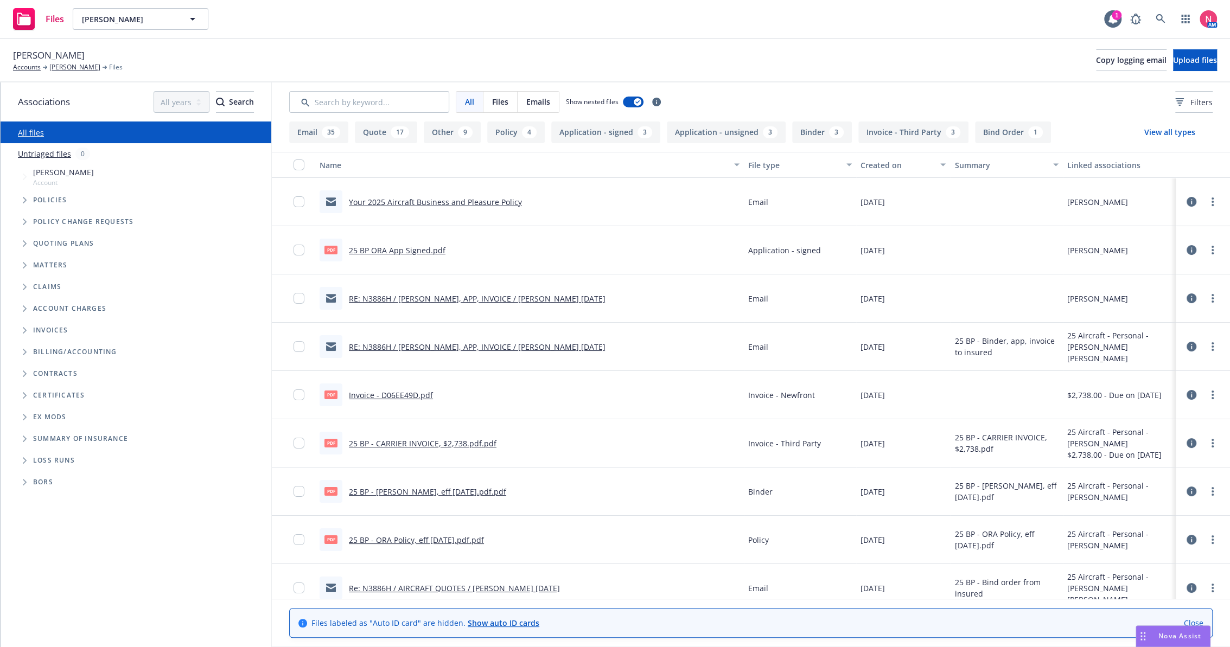
click at [1186, 246] on icon at bounding box center [1191, 250] width 10 height 10
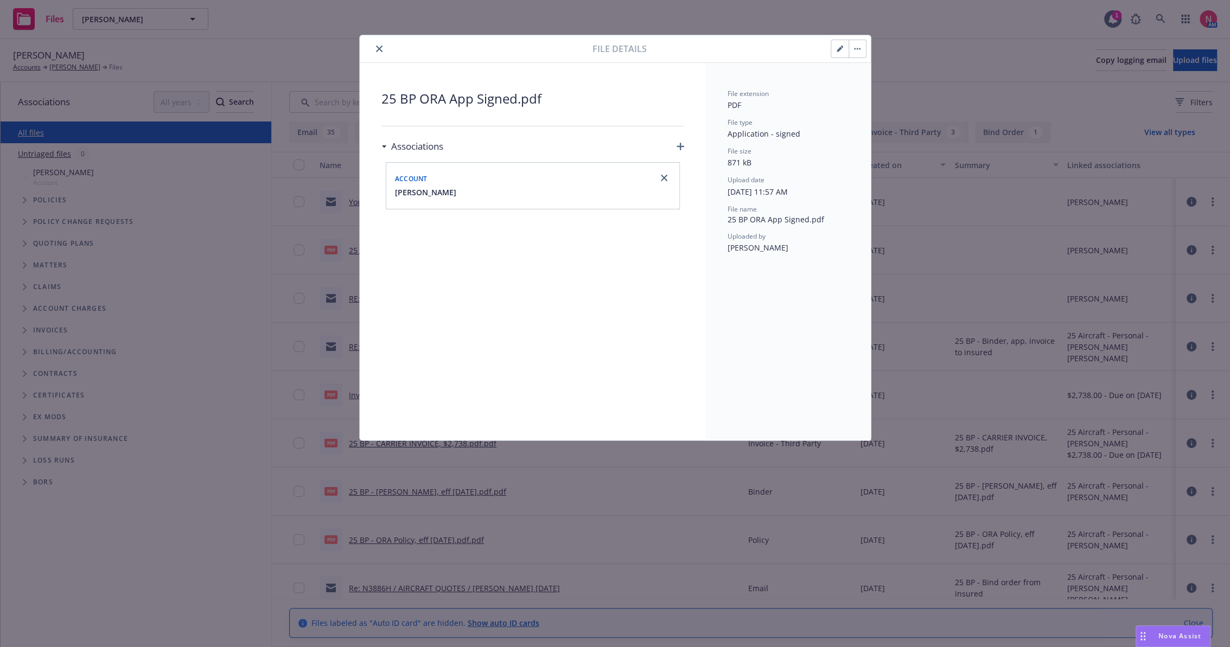
click at [763, 250] on span "Ninuca Tatishvili" at bounding box center [757, 247] width 61 height 10
copy span "Ninuca Tatishvili"
click at [379, 50] on icon "close" at bounding box center [379, 49] width 7 height 7
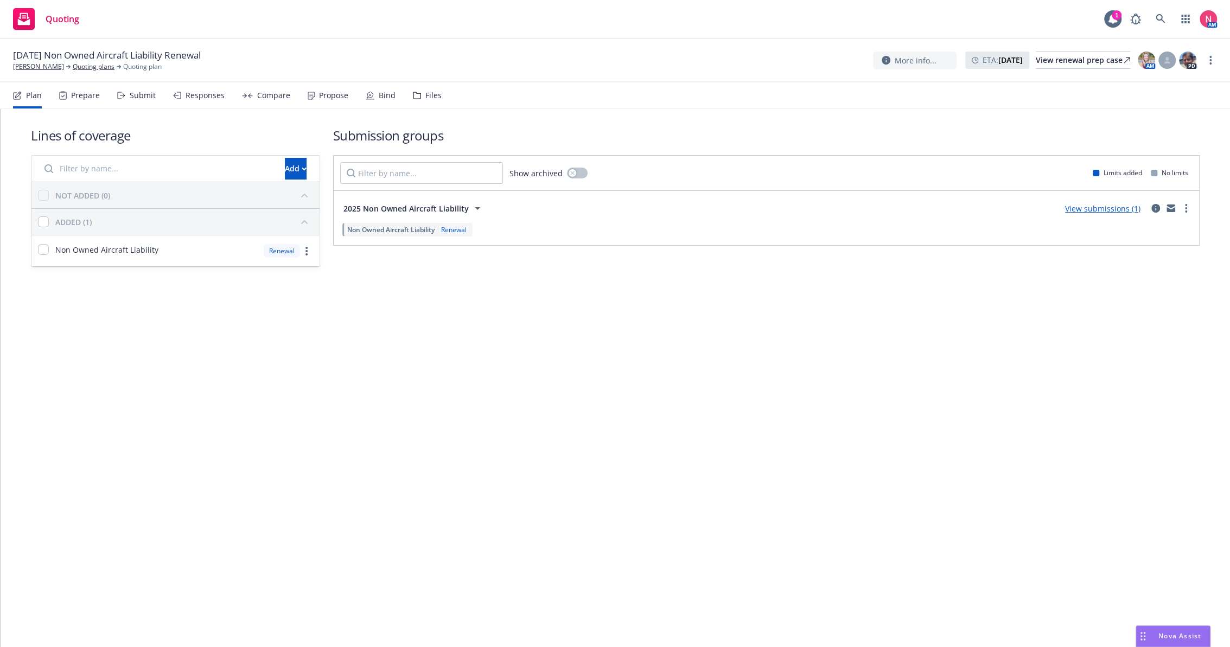
click at [61, 15] on span "Quoting" at bounding box center [63, 19] width 34 height 9
click at [1161, 20] on icon at bounding box center [1159, 18] width 9 height 9
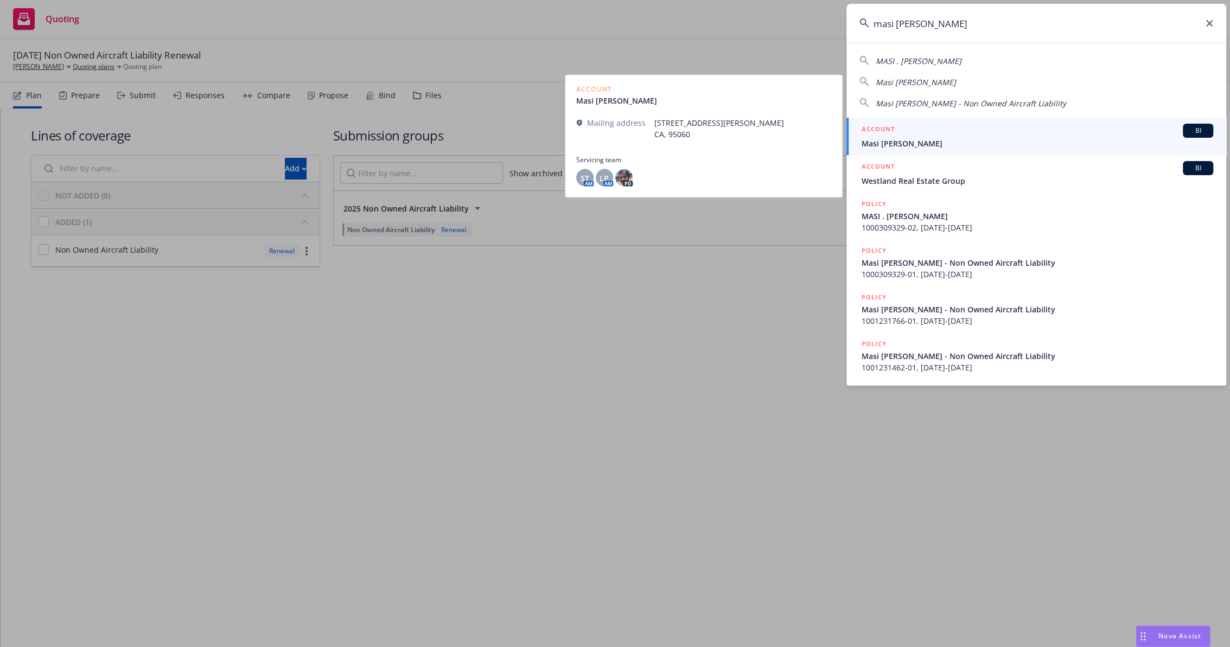
type input "masi [PERSON_NAME]"
click at [903, 139] on span "Masi [PERSON_NAME]" at bounding box center [1036, 143] width 351 height 11
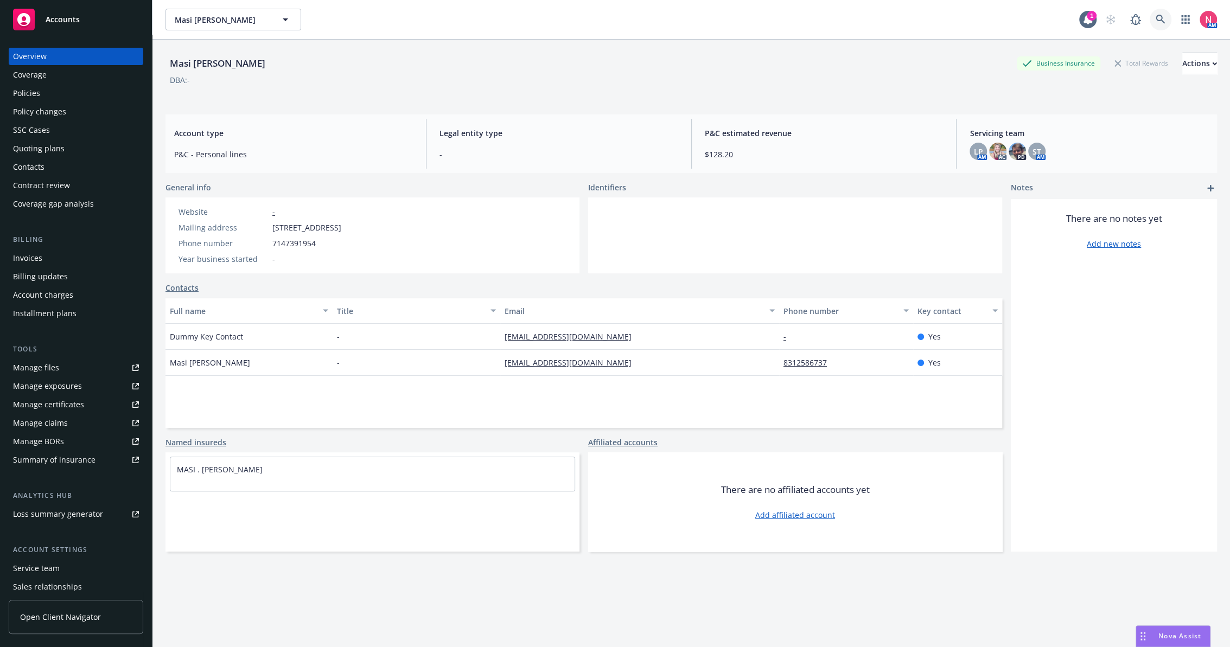
click at [1155, 19] on icon at bounding box center [1160, 20] width 10 height 10
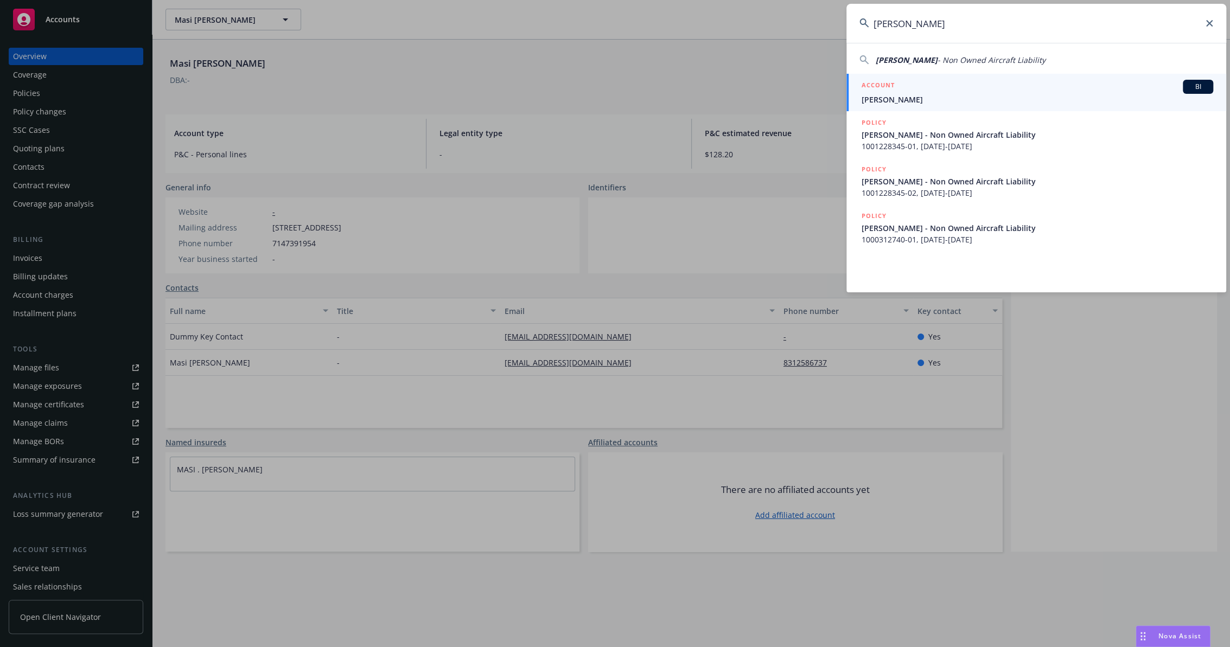
type input "[PERSON_NAME]"
click at [911, 90] on div "ACCOUNT BI" at bounding box center [1036, 87] width 351 height 14
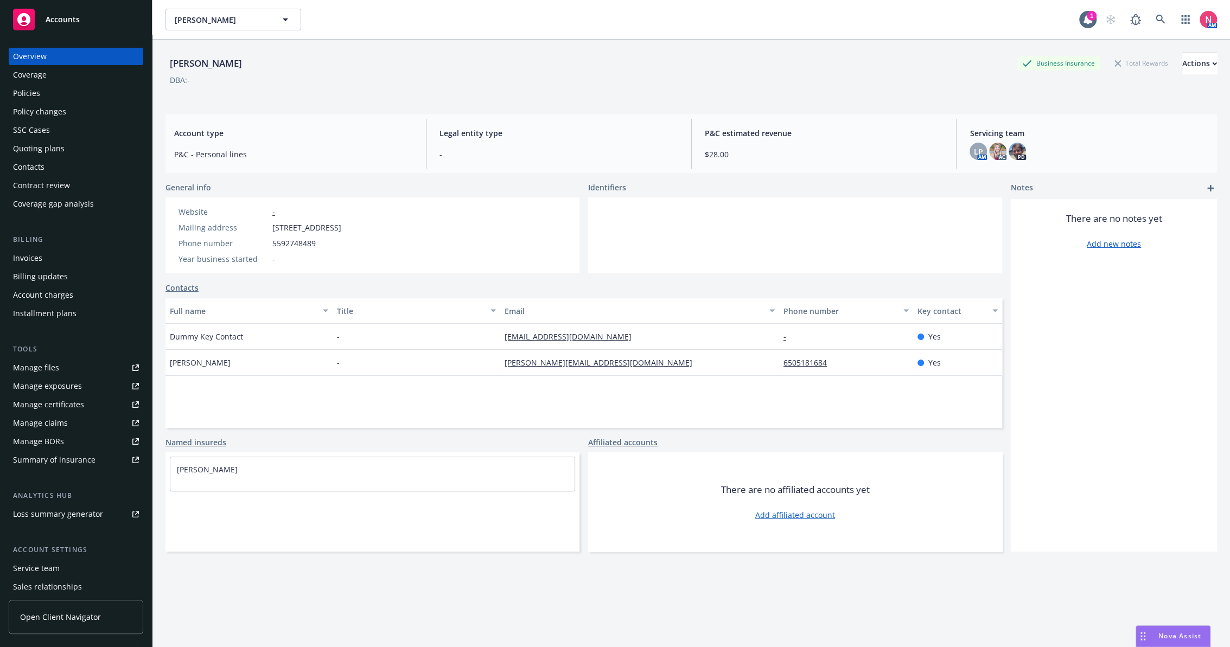
click at [65, 89] on div "Policies" at bounding box center [76, 93] width 126 height 17
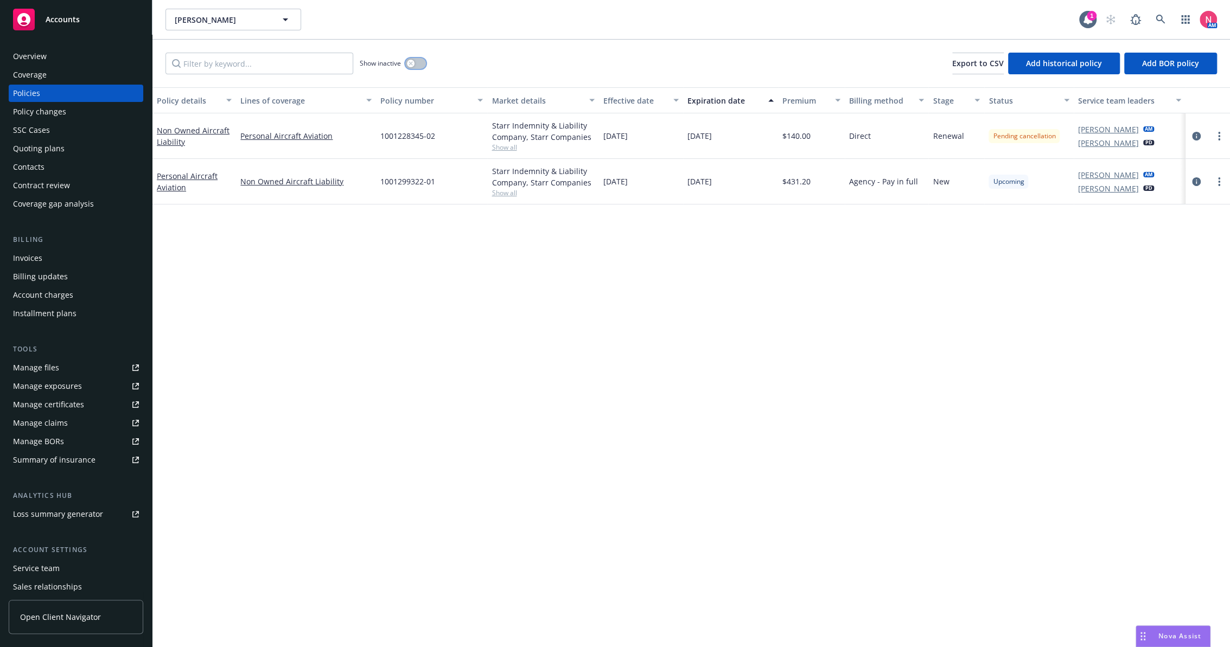
click at [421, 60] on button "button" at bounding box center [415, 63] width 21 height 11
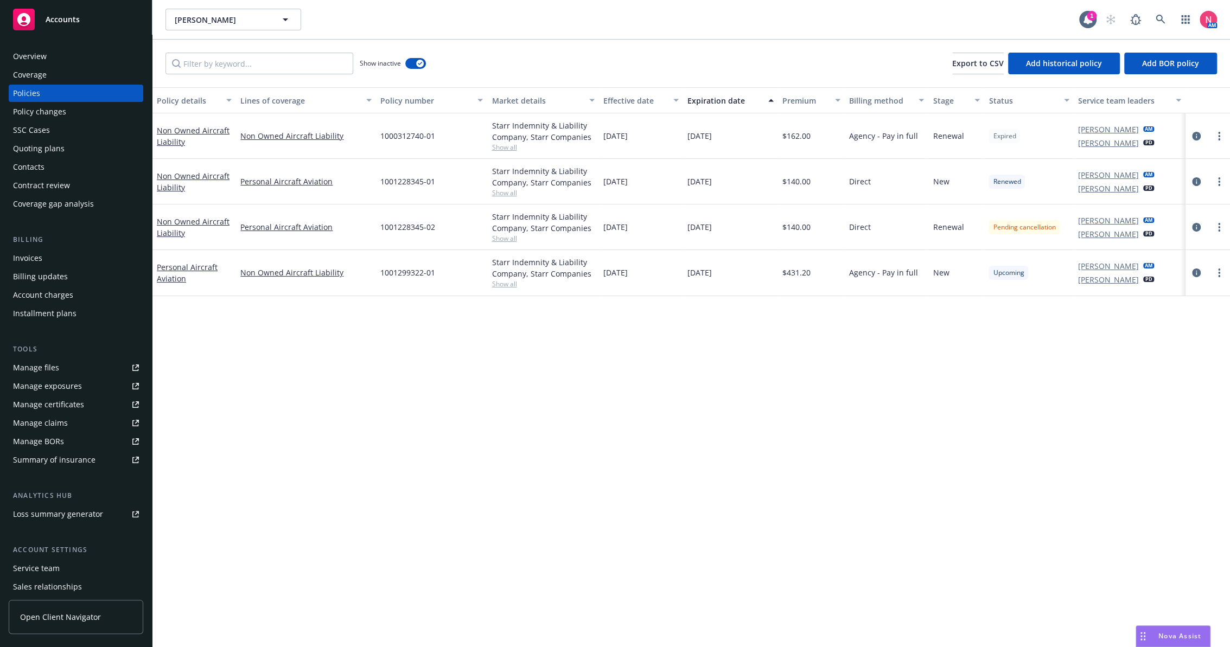
click at [1064, 442] on div "Policy details Lines of coverage Policy number Market details Effective date Ex…" at bounding box center [690, 367] width 1077 height 560
click at [919, 399] on div "Policy details Lines of coverage Policy number Market details Effective date Ex…" at bounding box center [690, 367] width 1077 height 560
click at [72, 54] on div "Overview" at bounding box center [76, 56] width 126 height 17
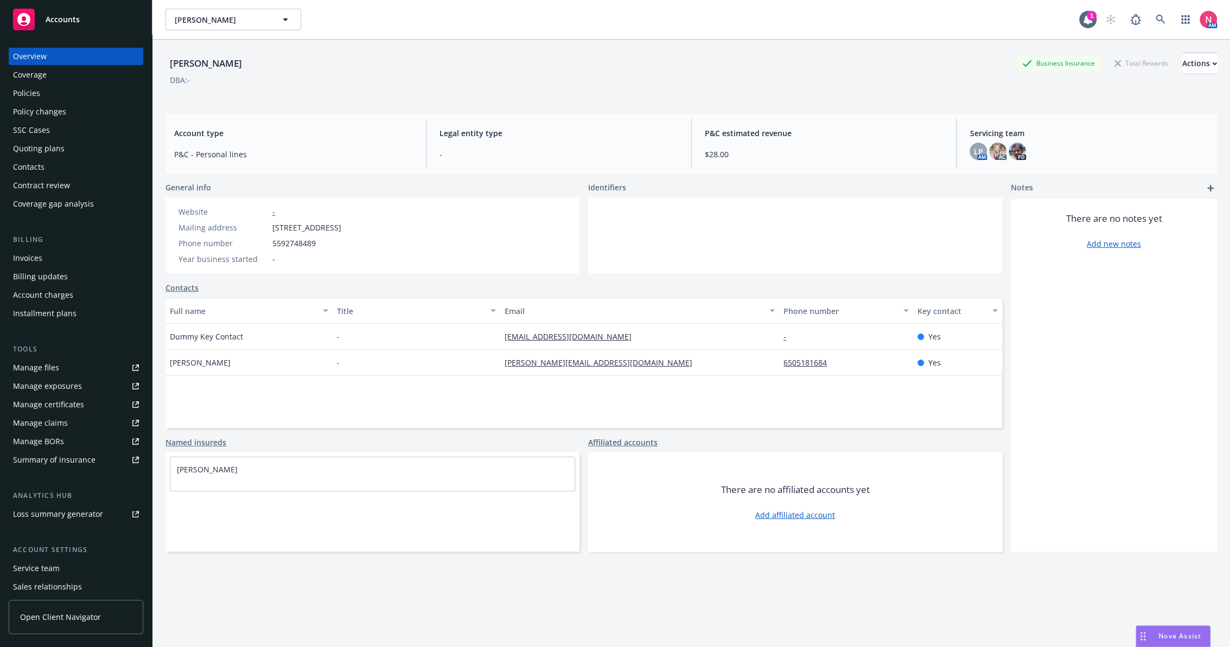
click at [79, 368] on link "Manage files" at bounding box center [76, 367] width 135 height 17
click at [50, 96] on div "Policies" at bounding box center [76, 93] width 126 height 17
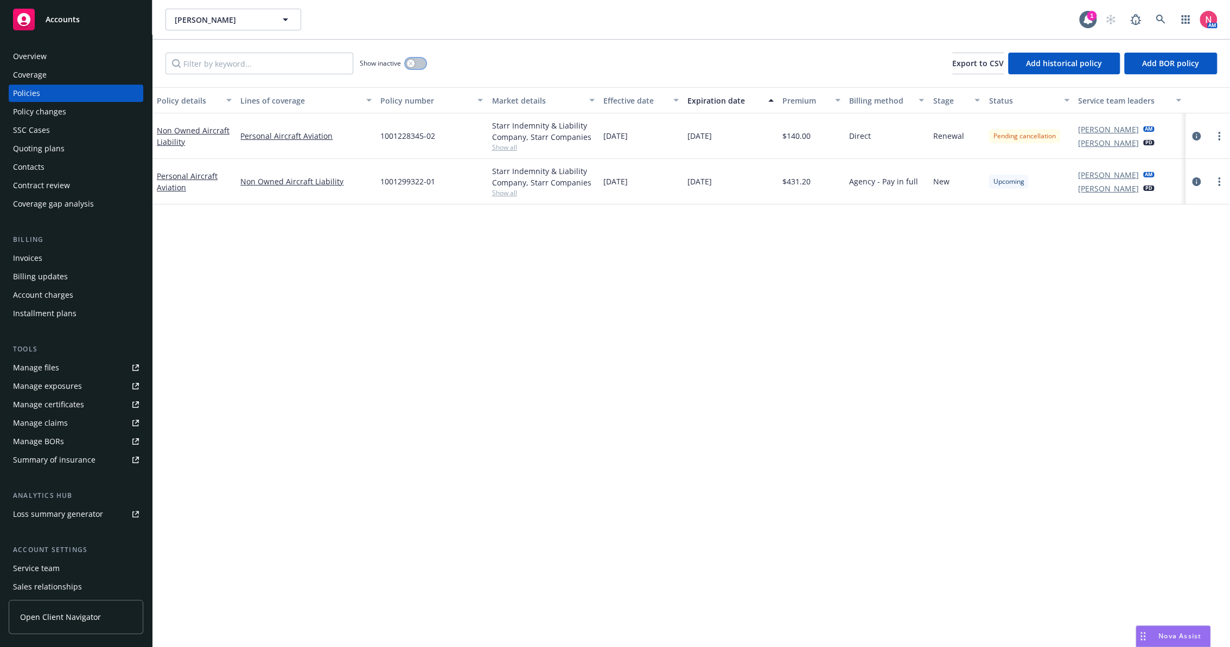
click at [412, 66] on div "button" at bounding box center [411, 64] width 8 height 8
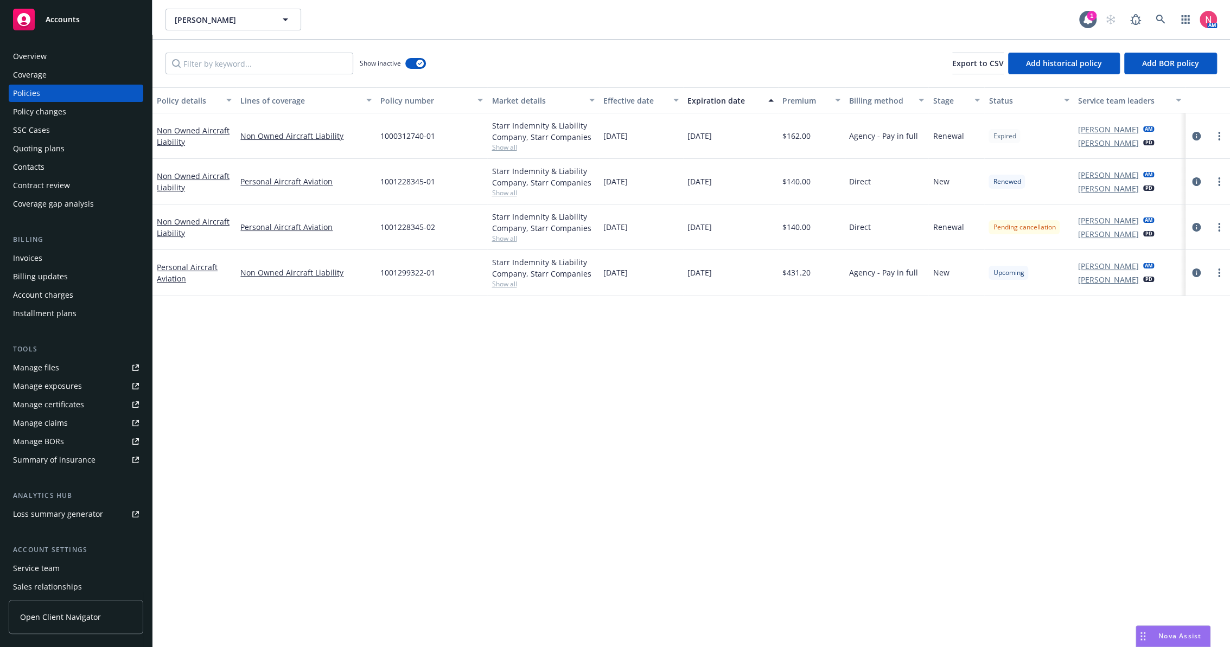
click at [950, 399] on div "Policy details Lines of coverage Policy number Market details Effective date Ex…" at bounding box center [690, 367] width 1077 height 560
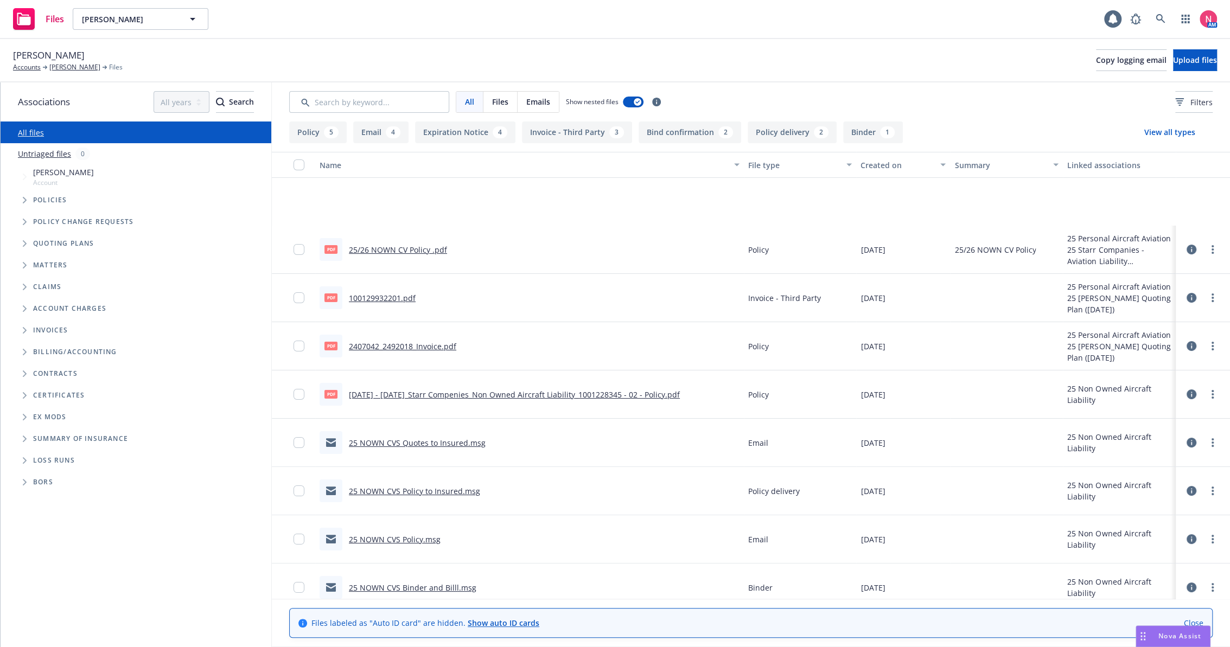
scroll to position [120, 0]
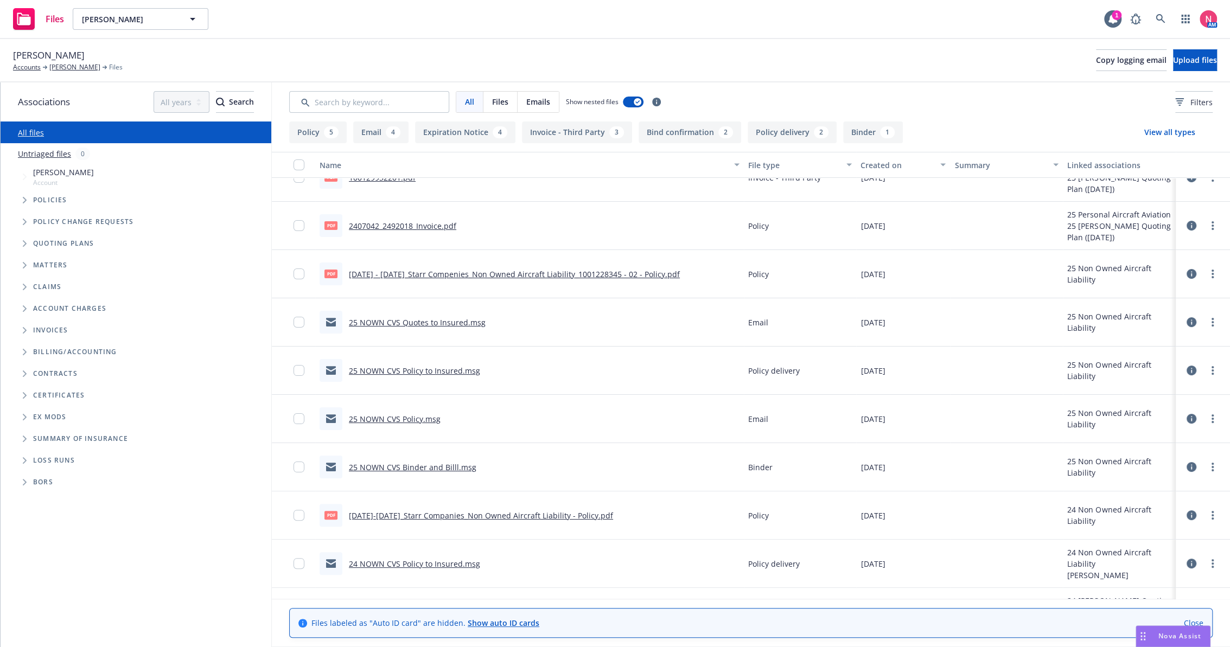
click at [417, 318] on link "25 NOWN CVS Quotes to Insured.msg" at bounding box center [417, 322] width 137 height 10
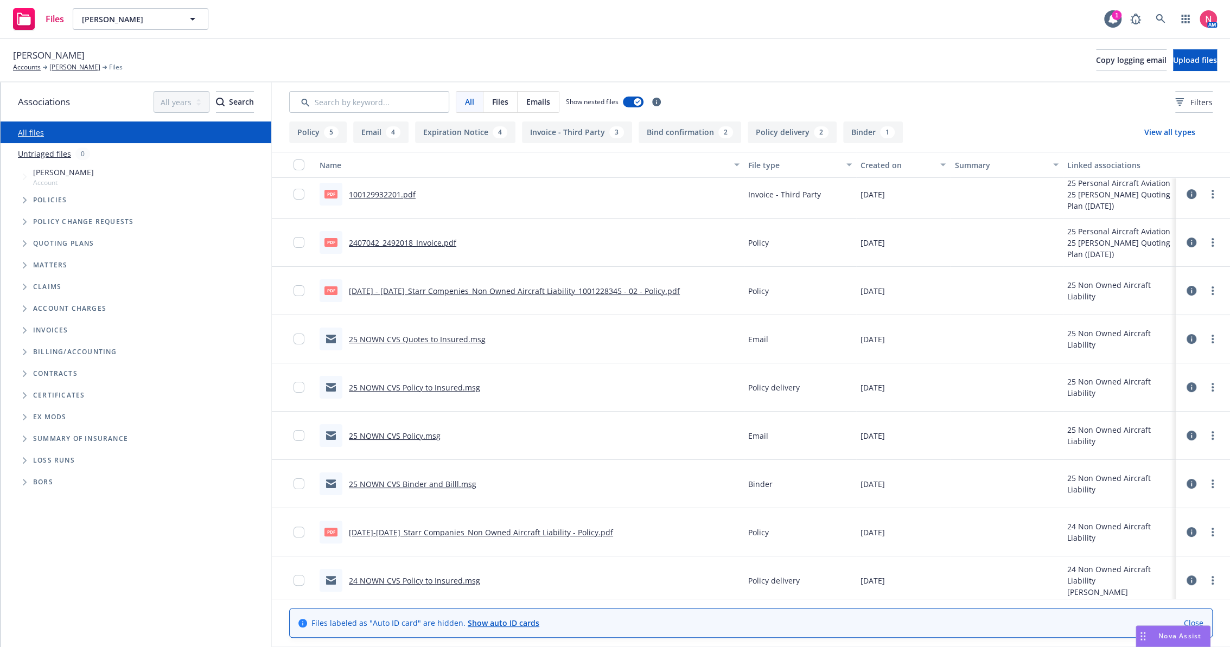
scroll to position [0, 0]
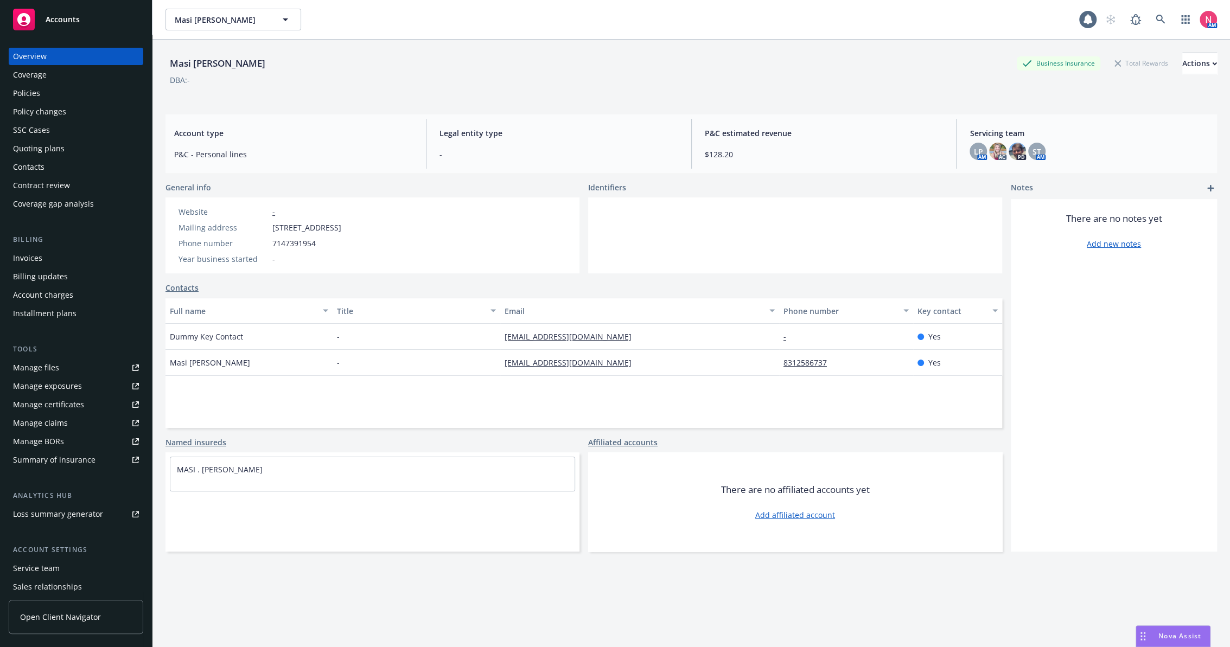
click at [48, 90] on div "Policies" at bounding box center [76, 93] width 126 height 17
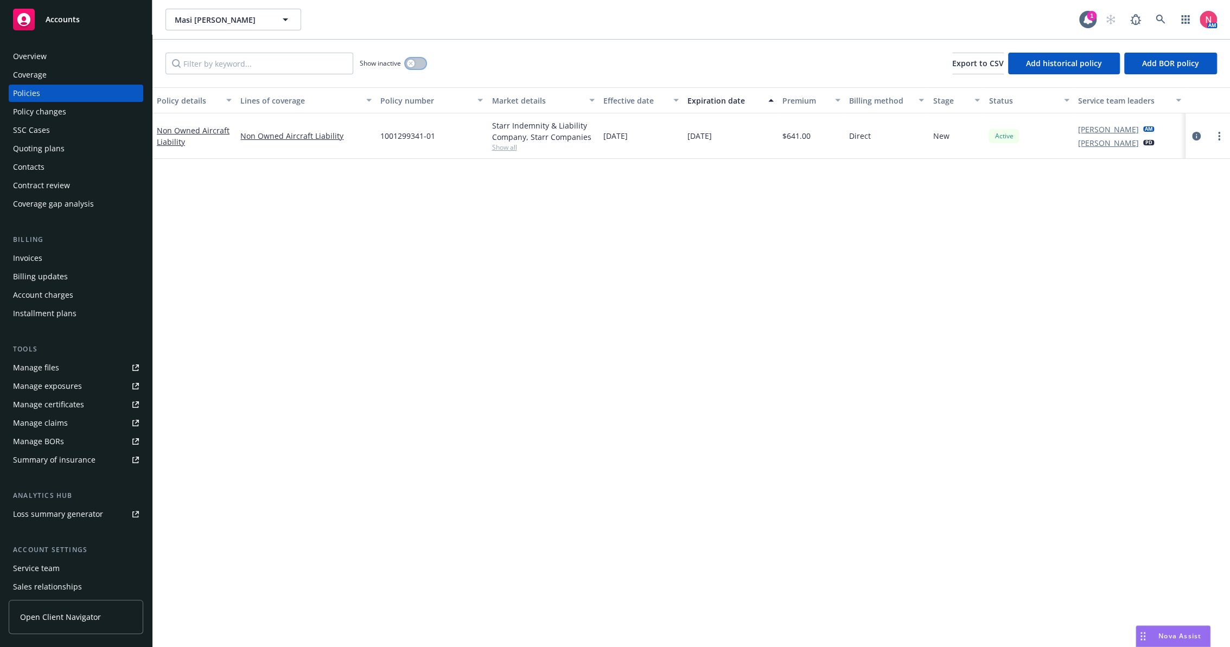
click at [423, 61] on button "button" at bounding box center [415, 63] width 21 height 11
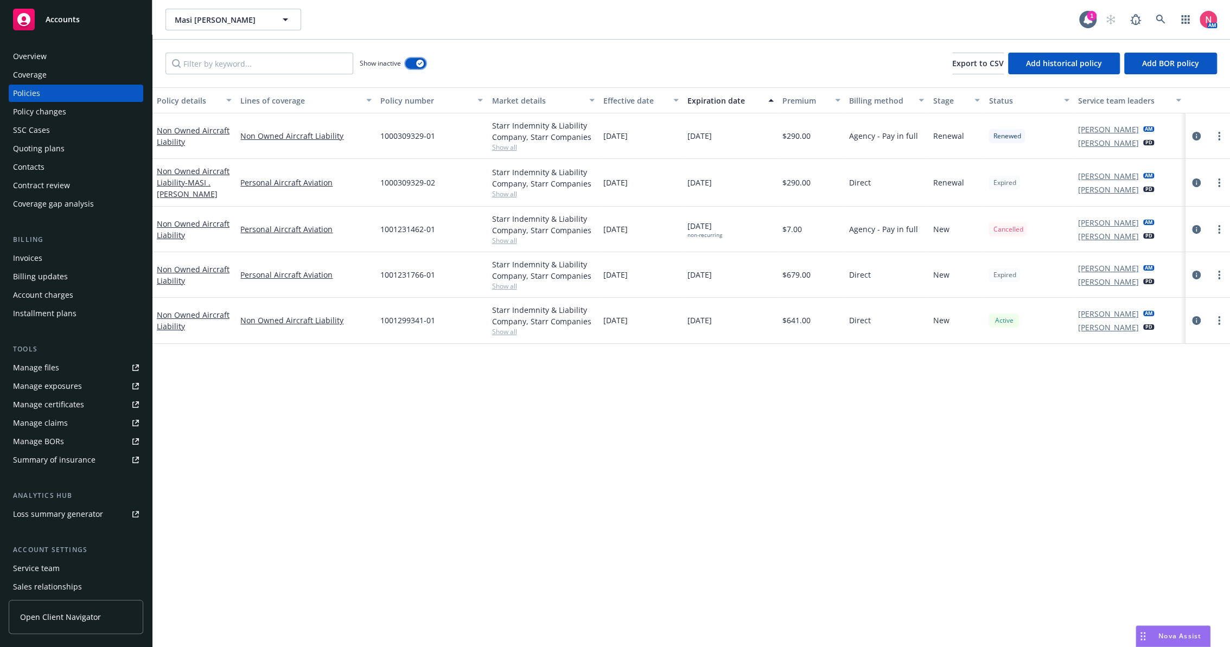
click at [408, 62] on button "button" at bounding box center [415, 63] width 21 height 11
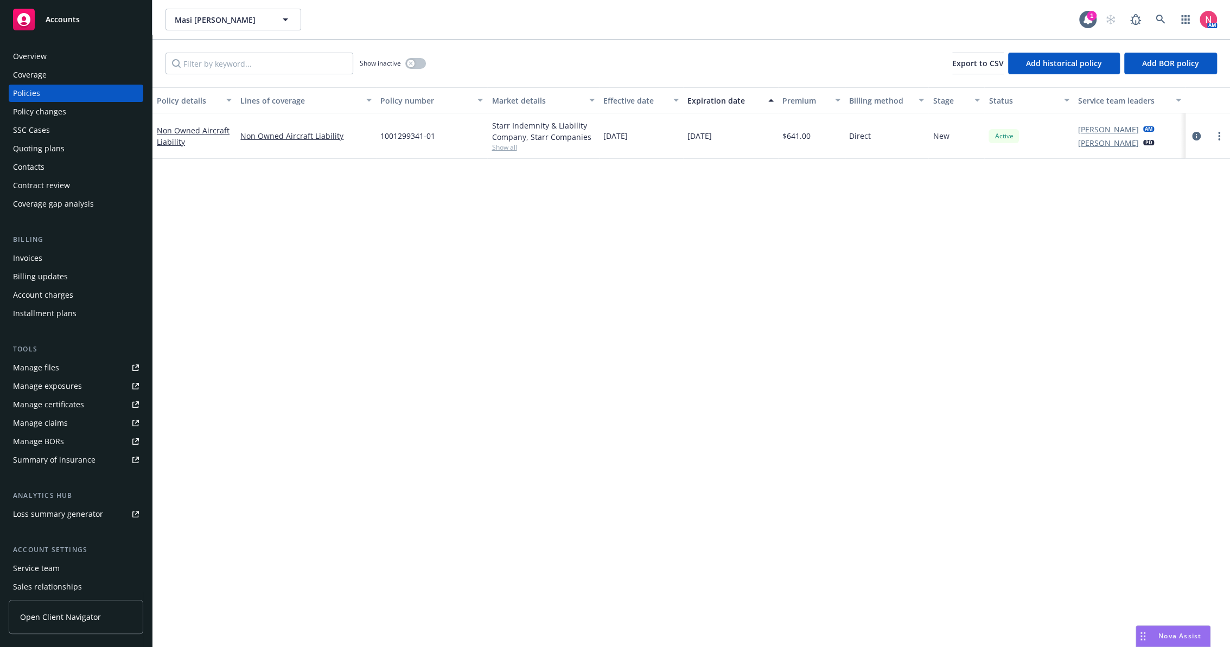
click at [43, 49] on div "Overview" at bounding box center [30, 56] width 34 height 17
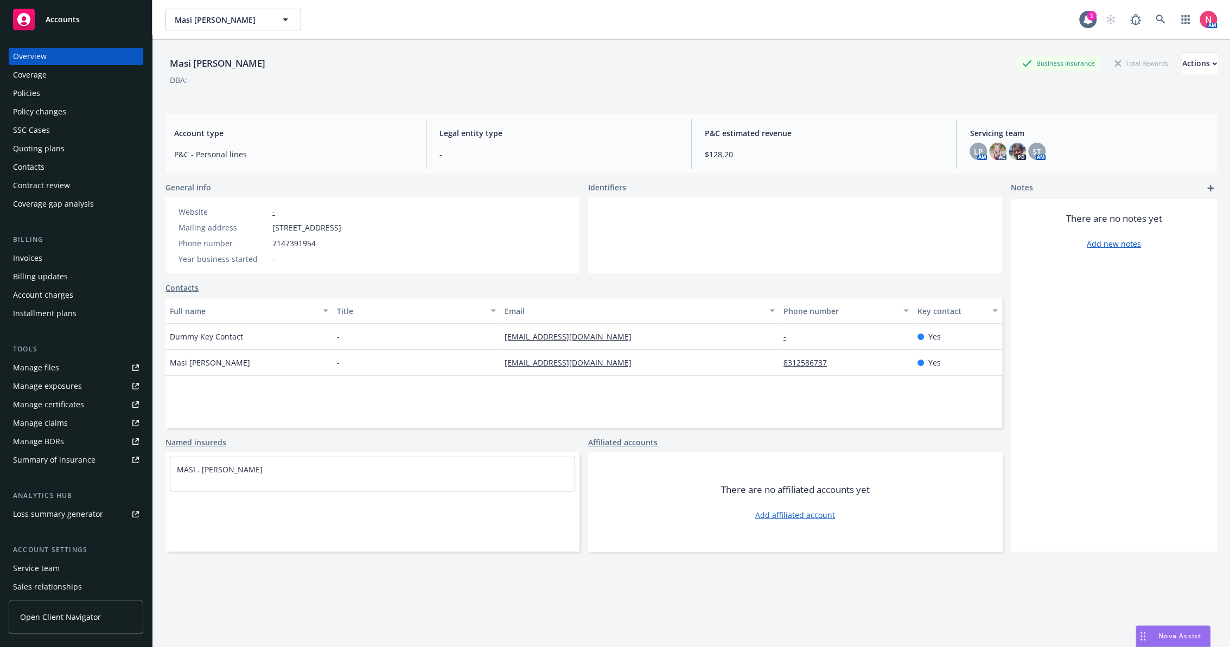
click at [44, 89] on div "Policies" at bounding box center [76, 93] width 126 height 17
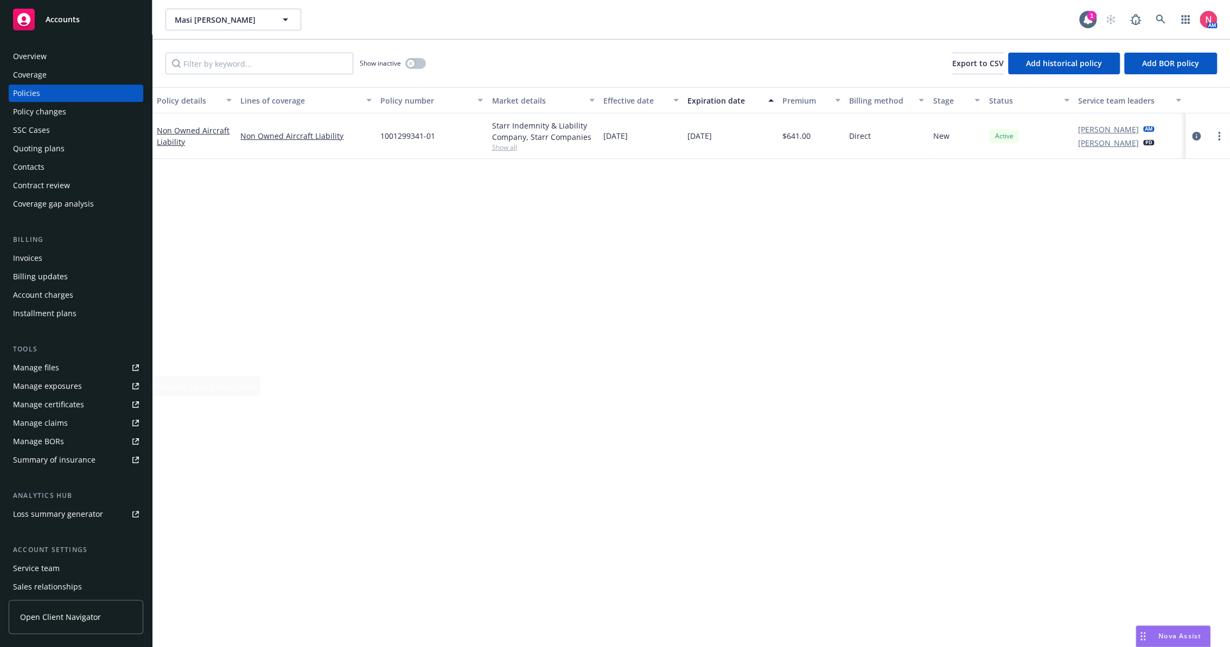
click at [69, 364] on link "Manage files" at bounding box center [76, 367] width 135 height 17
click at [53, 111] on div "Policy changes" at bounding box center [39, 111] width 53 height 17
click at [65, 146] on div "Quoting plans" at bounding box center [76, 148] width 126 height 17
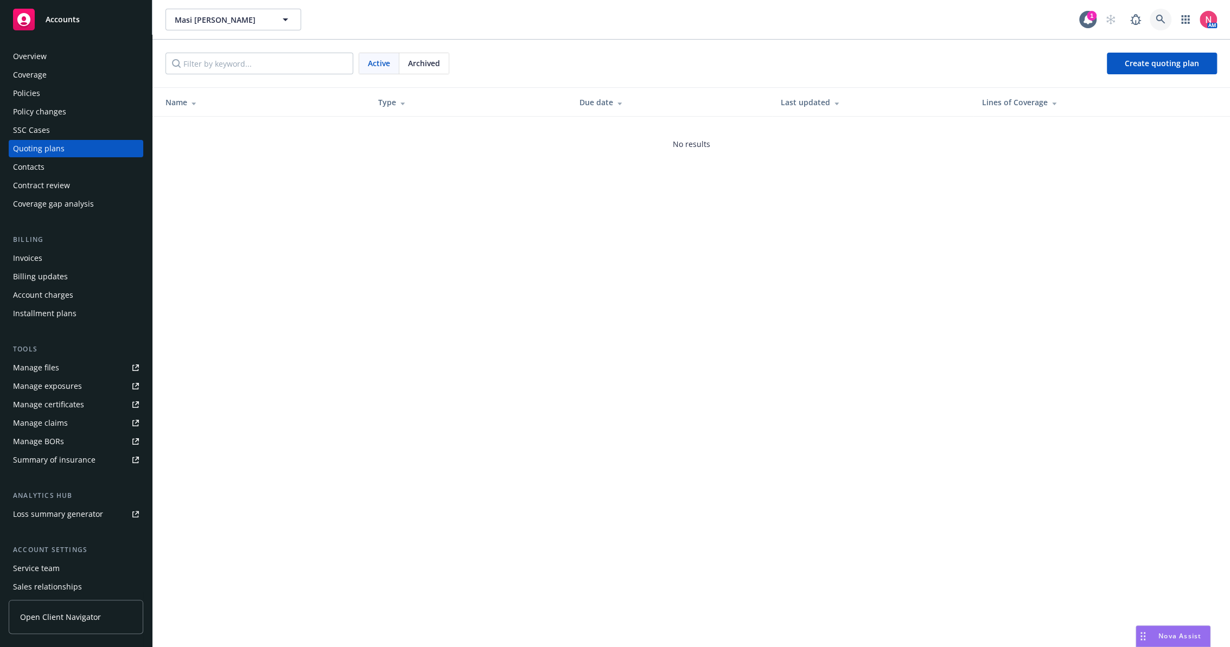
click at [1163, 19] on icon at bounding box center [1160, 20] width 10 height 10
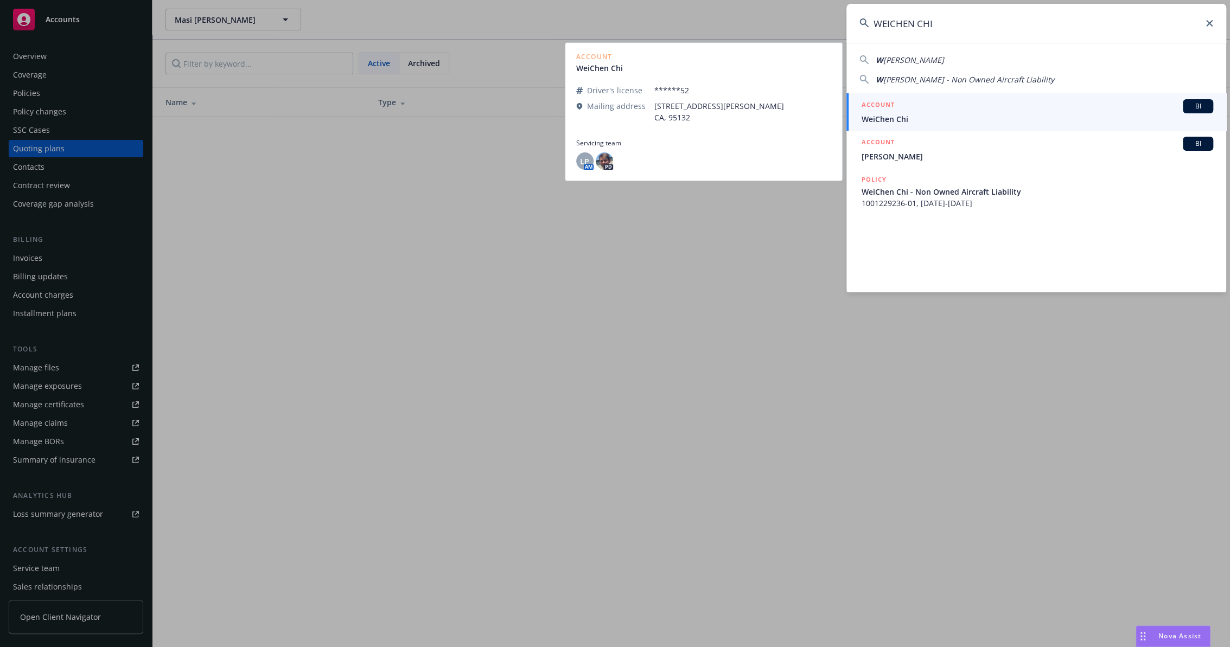
type input "WEICHEN CHI"
click at [927, 115] on span "WeiChen Chi" at bounding box center [1036, 118] width 351 height 11
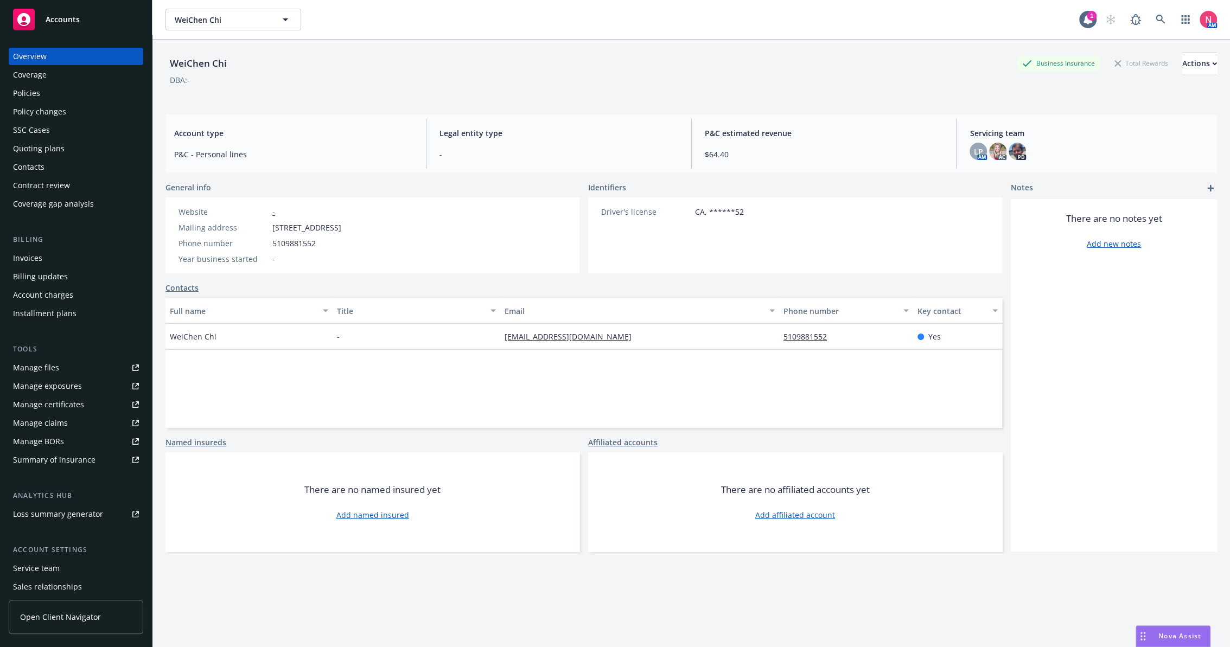
click at [63, 95] on div "Policies" at bounding box center [76, 93] width 126 height 17
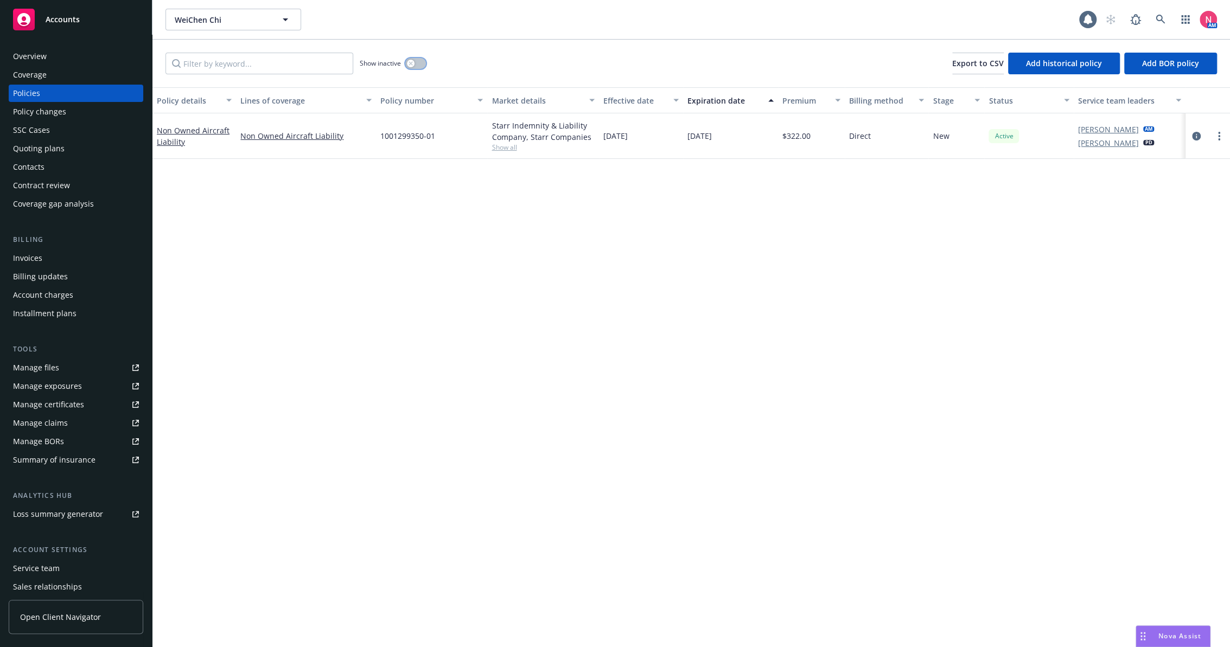
click at [414, 67] on button "button" at bounding box center [415, 63] width 21 height 11
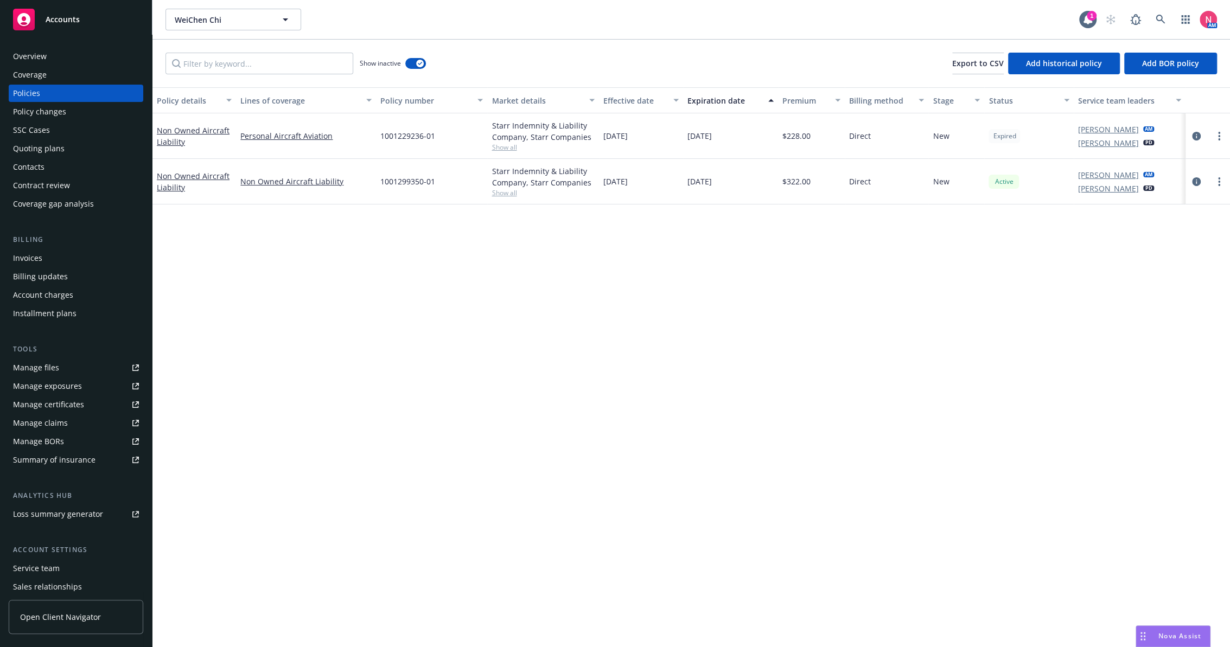
click at [31, 54] on div "Overview" at bounding box center [30, 56] width 34 height 17
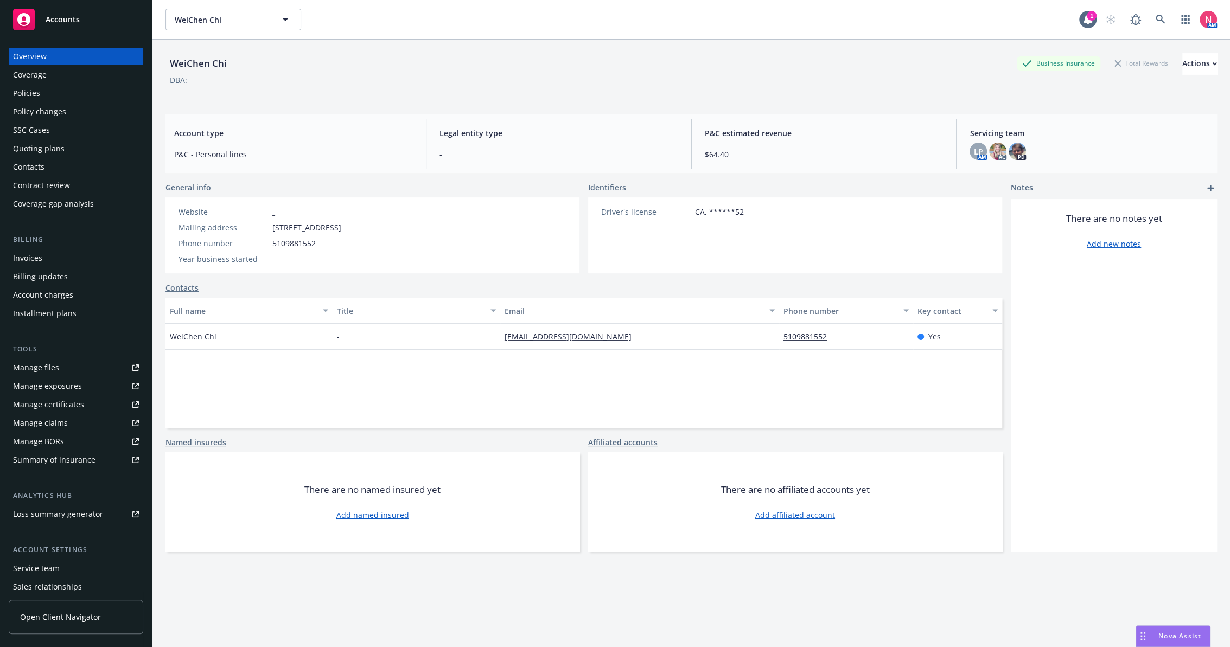
click at [70, 149] on div "Quoting plans" at bounding box center [76, 148] width 126 height 17
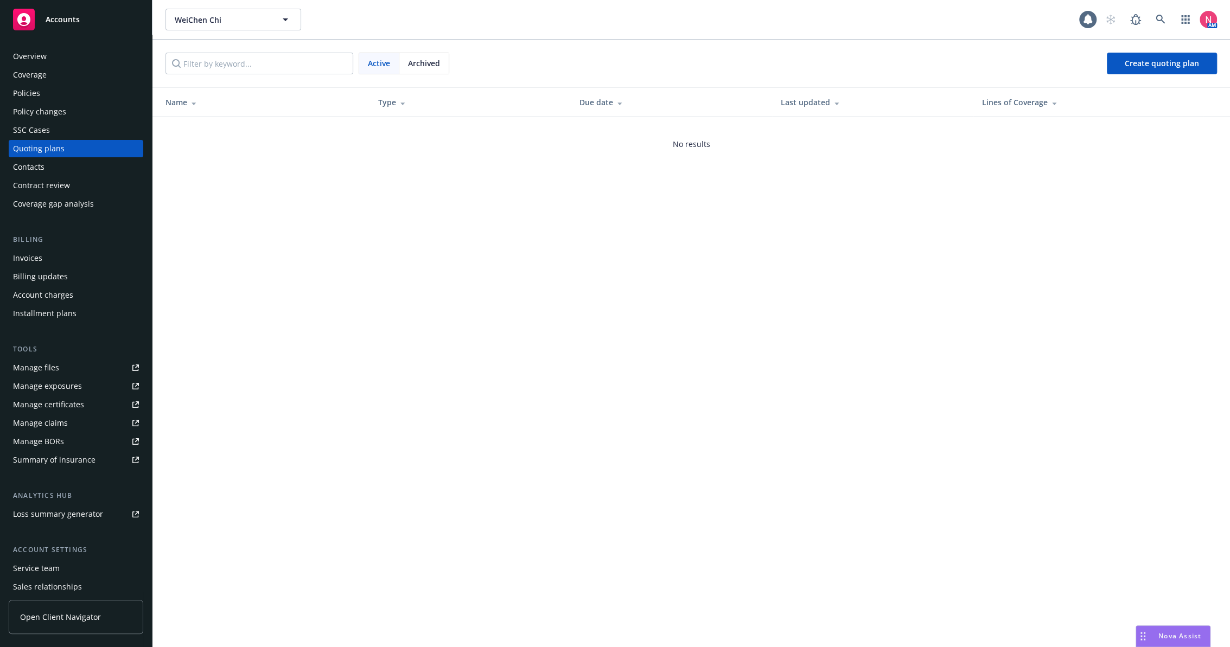
click at [107, 372] on link "Manage files" at bounding box center [76, 367] width 135 height 17
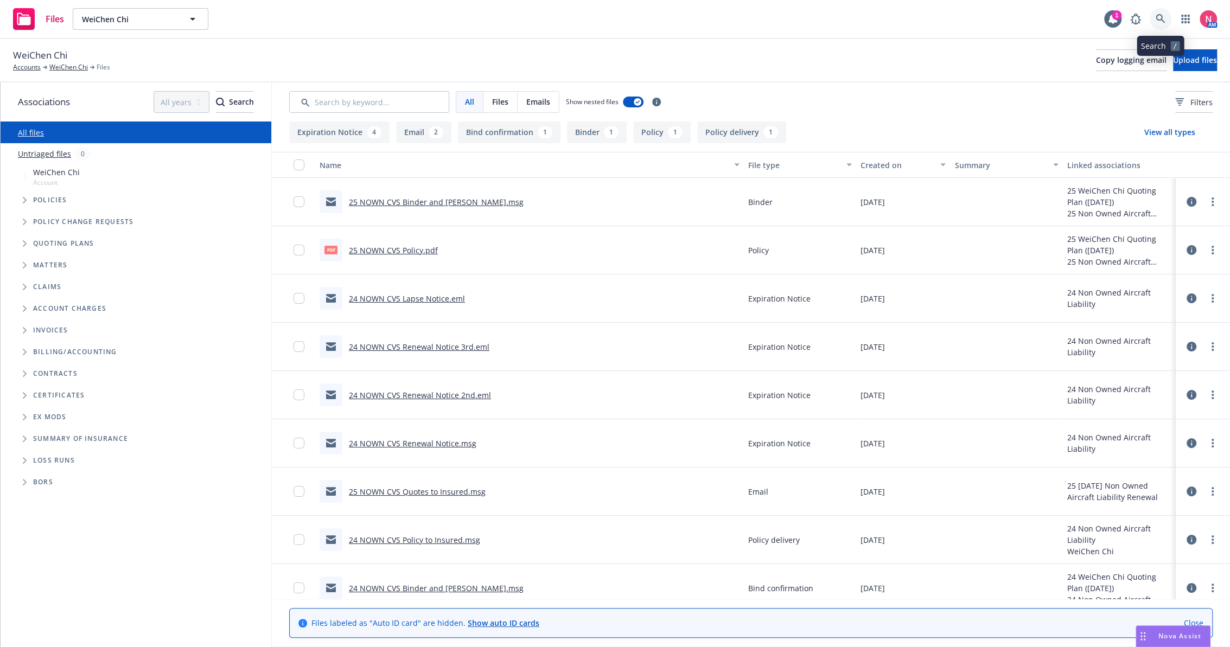
click at [1154, 20] on link at bounding box center [1160, 19] width 22 height 22
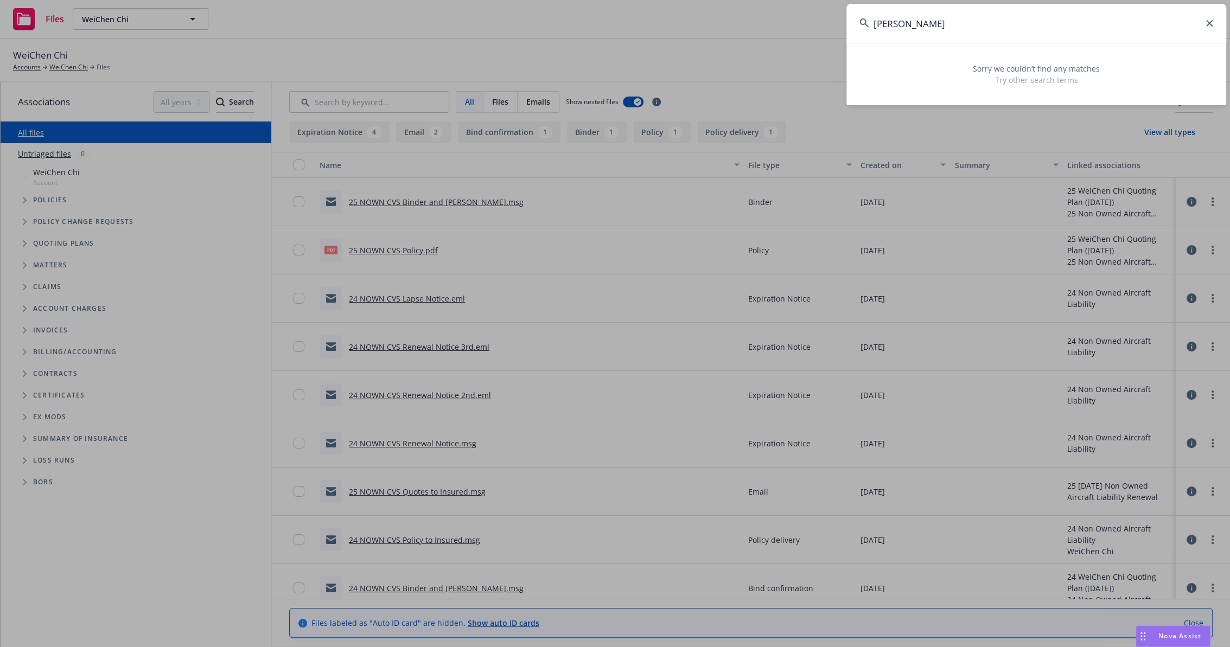
drag, startPoint x: 954, startPoint y: 22, endPoint x: 715, endPoint y: 11, distance: 238.9
click at [720, 12] on div "[PERSON_NAME] Sorry we couldn’t find any matches Try other search terms" at bounding box center [615, 323] width 1230 height 647
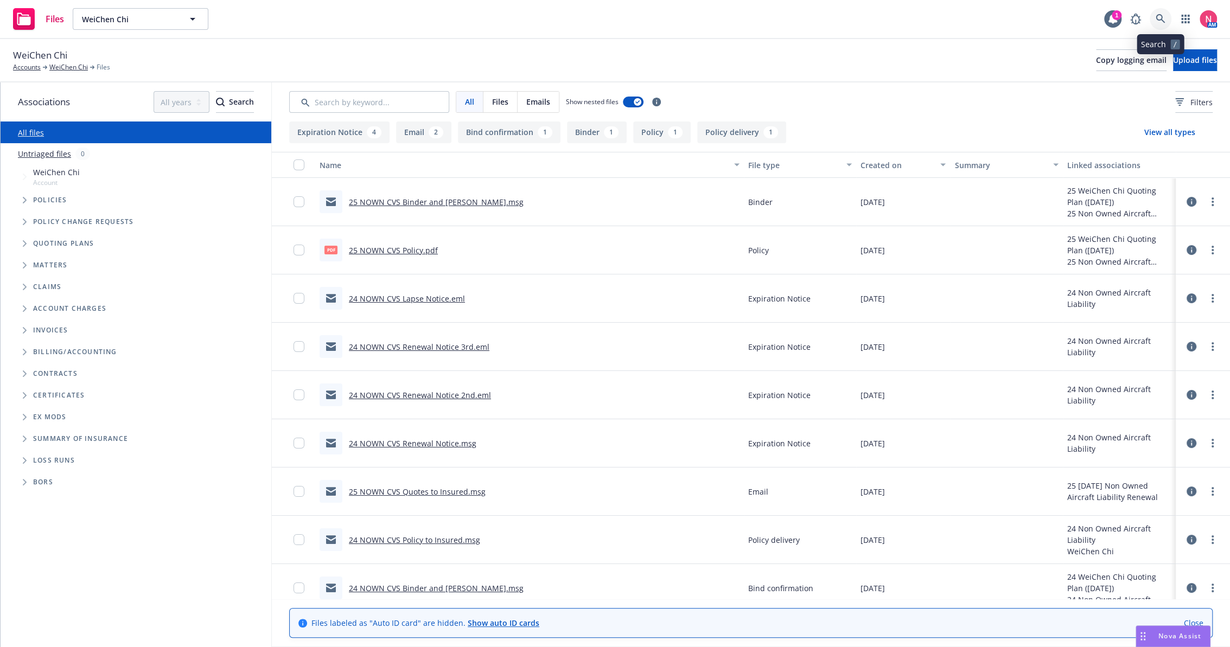
click at [1170, 16] on link at bounding box center [1160, 19] width 22 height 22
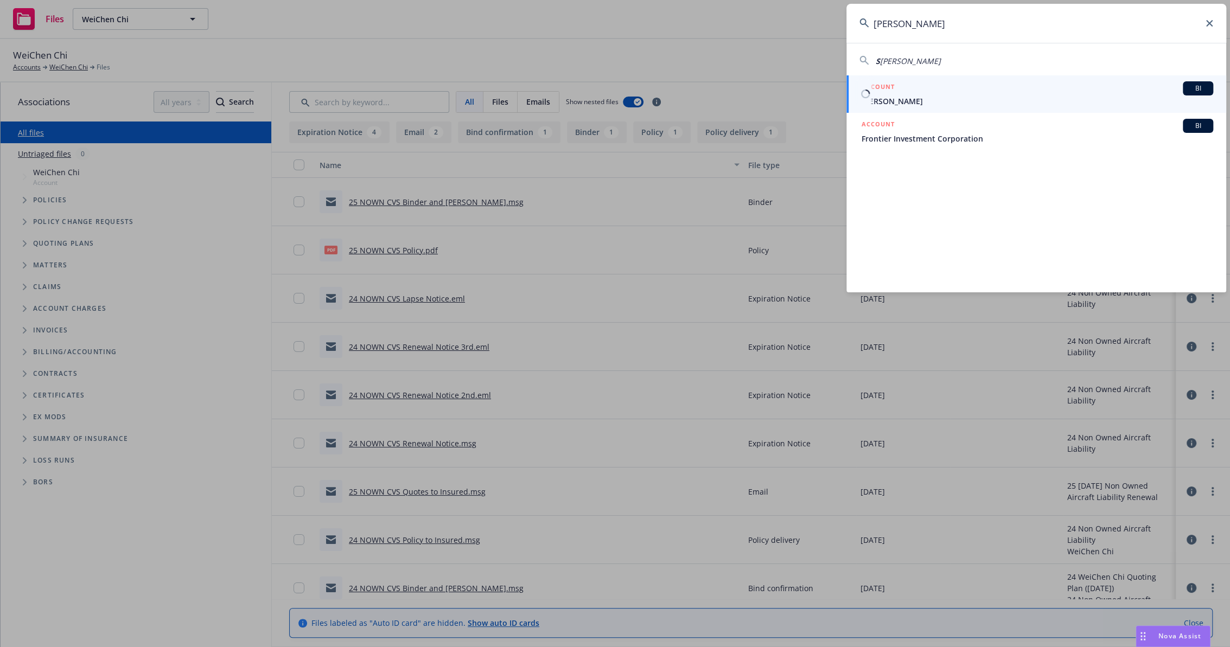
type input "[PERSON_NAME]"
click at [908, 93] on div "ACCOUNT BI" at bounding box center [1036, 88] width 351 height 14
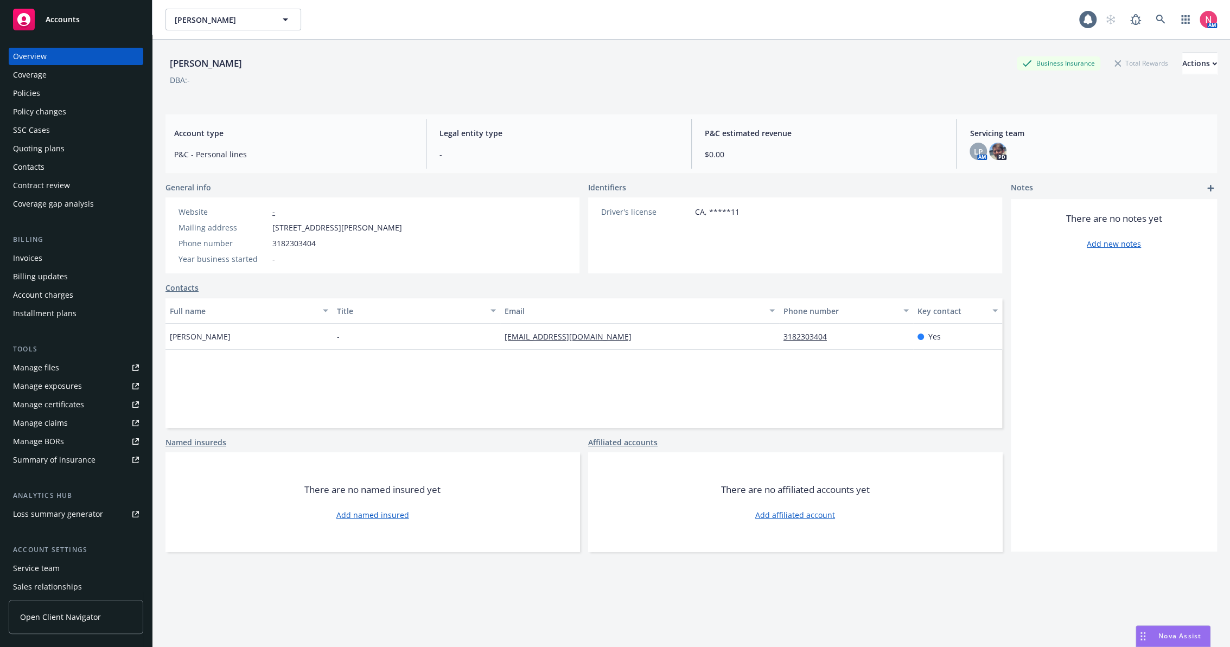
click at [59, 89] on div "Policies" at bounding box center [76, 93] width 126 height 17
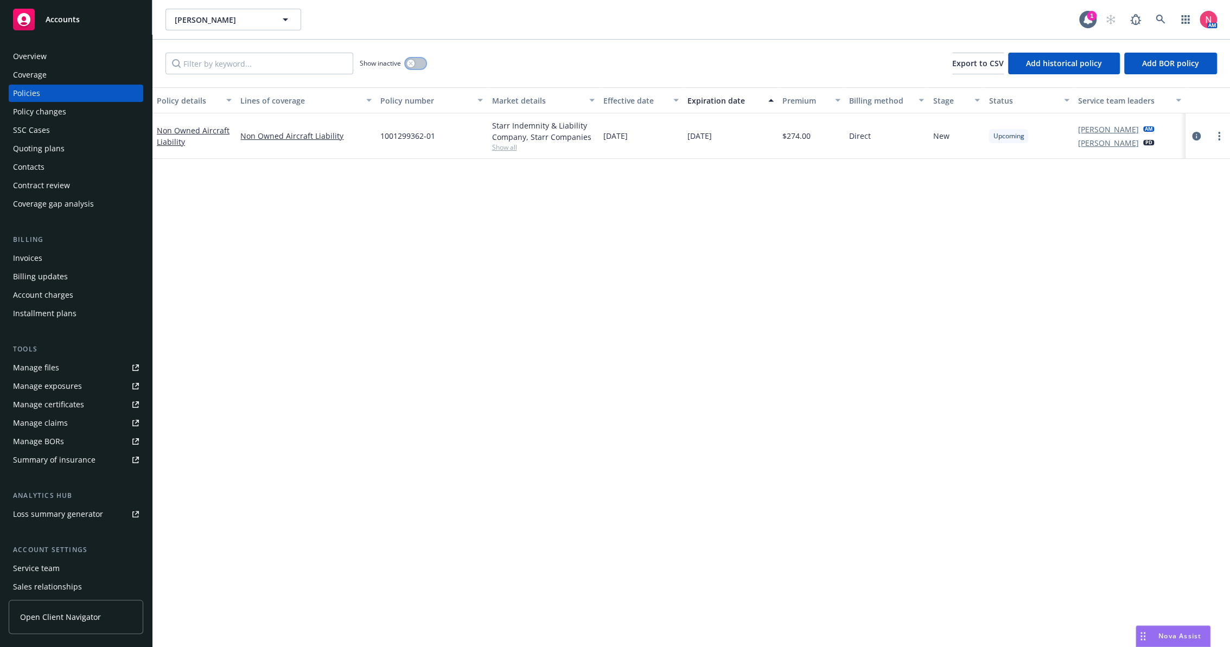
click at [421, 60] on button "button" at bounding box center [415, 63] width 21 height 11
click at [419, 62] on icon "button" at bounding box center [420, 63] width 4 height 3
click at [48, 148] on div "Quoting plans" at bounding box center [39, 148] width 52 height 17
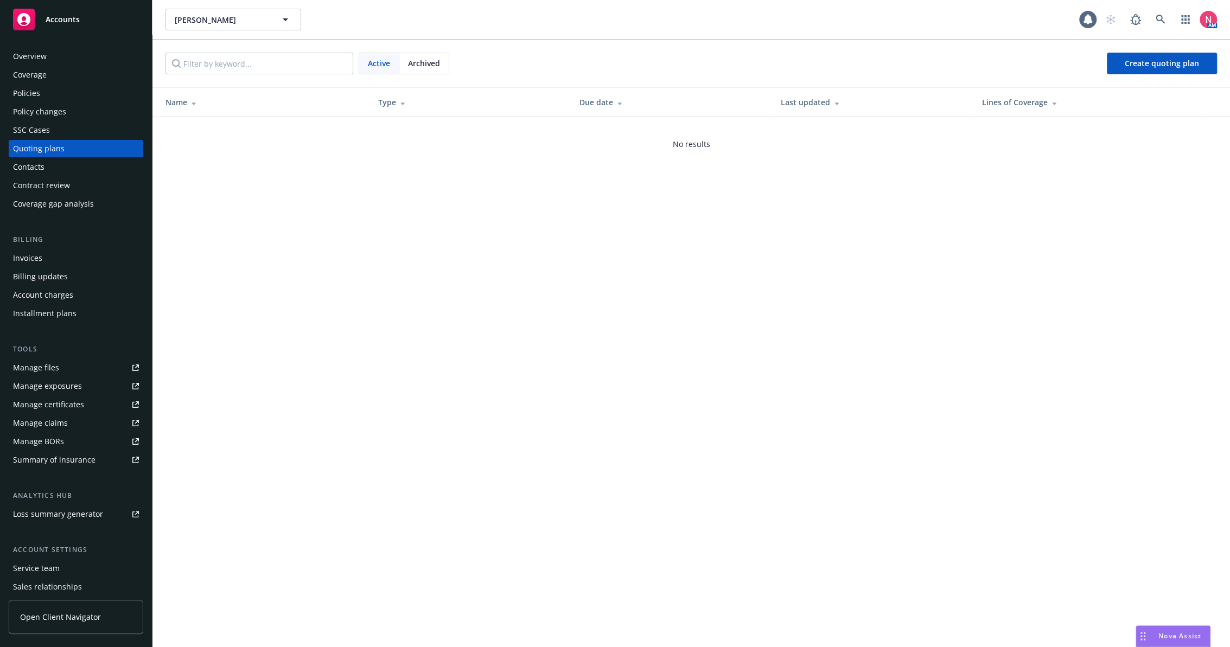
click at [86, 368] on link "Manage files" at bounding box center [76, 367] width 135 height 17
click at [89, 59] on div "Overview" at bounding box center [76, 56] width 126 height 17
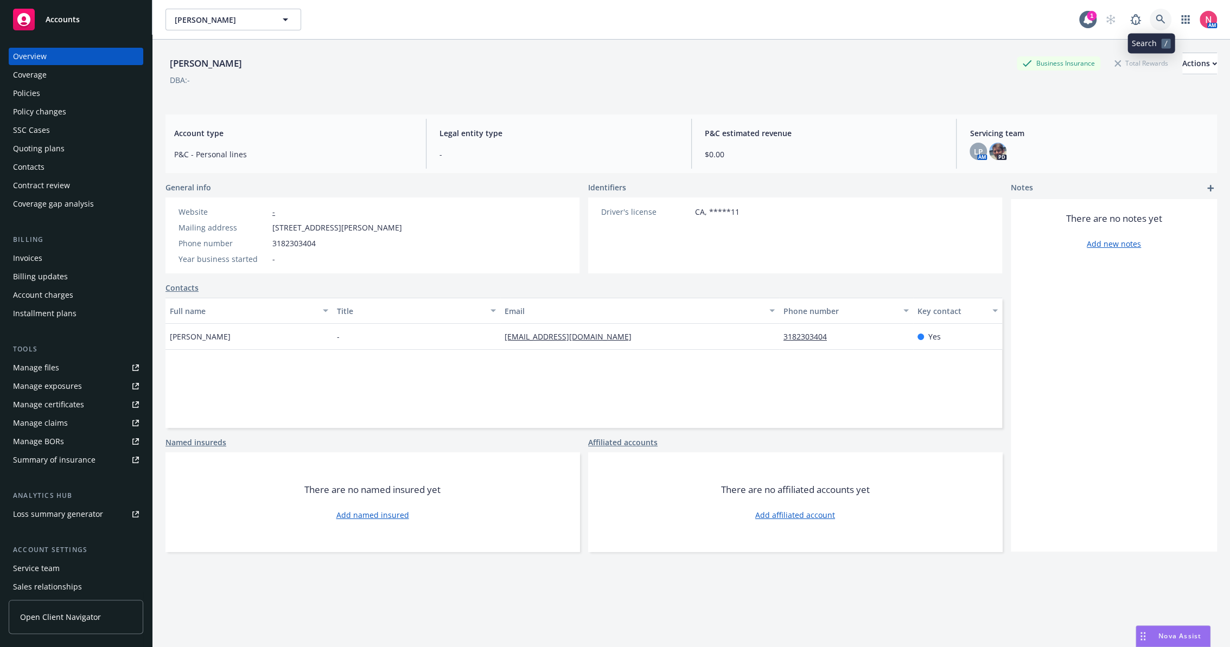
click at [1155, 23] on icon at bounding box center [1160, 20] width 10 height 10
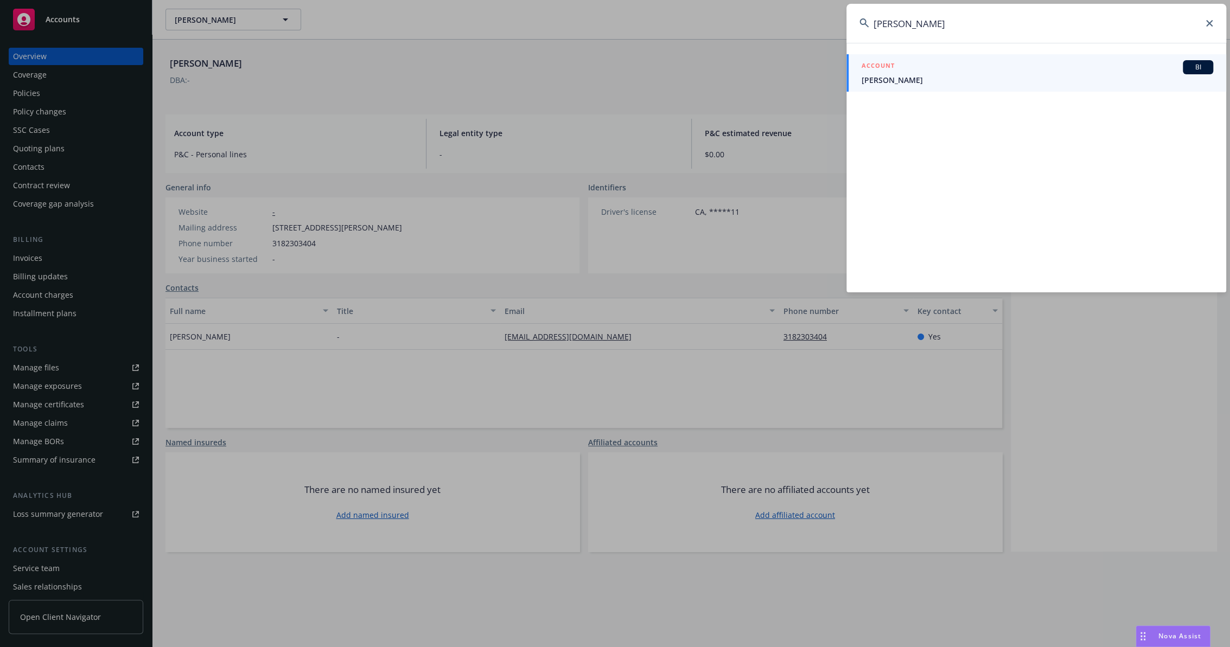
type input "Shivam Maharaj"
click at [890, 89] on link "ACCOUNT BI Shivam Maharaj" at bounding box center [1036, 72] width 380 height 37
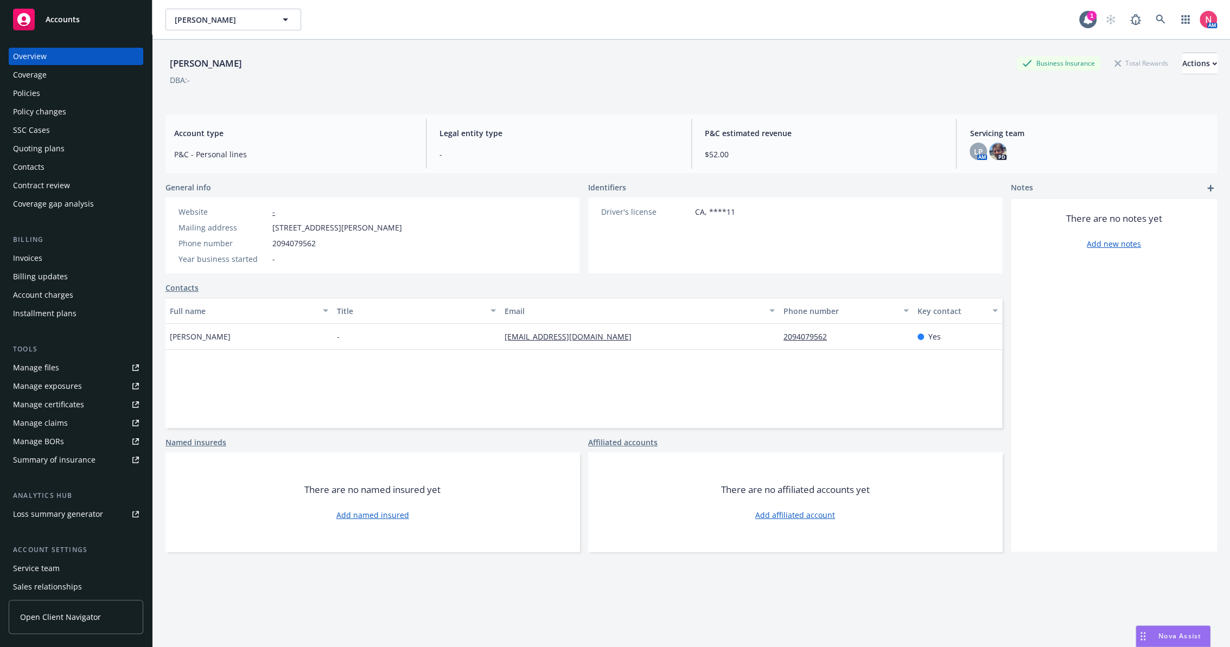
click at [46, 92] on div "Policies" at bounding box center [76, 93] width 126 height 17
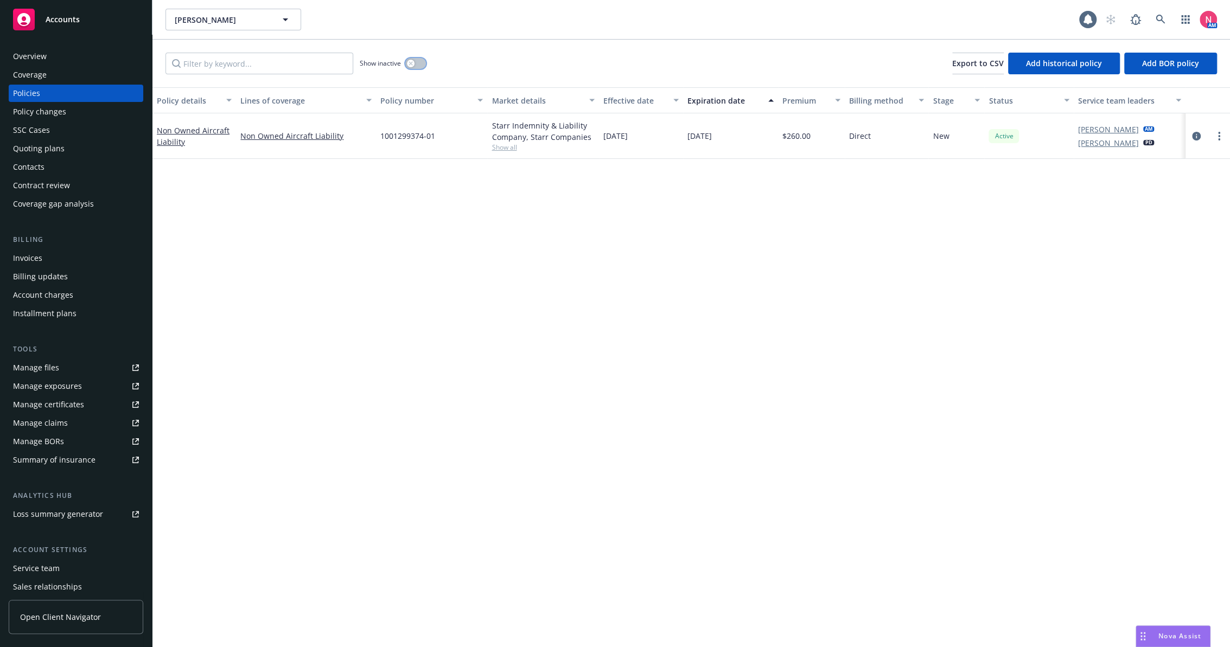
click at [417, 61] on button "button" at bounding box center [415, 63] width 21 height 11
click at [413, 61] on button "button" at bounding box center [415, 63] width 21 height 11
click at [82, 51] on div "Overview" at bounding box center [76, 56] width 126 height 17
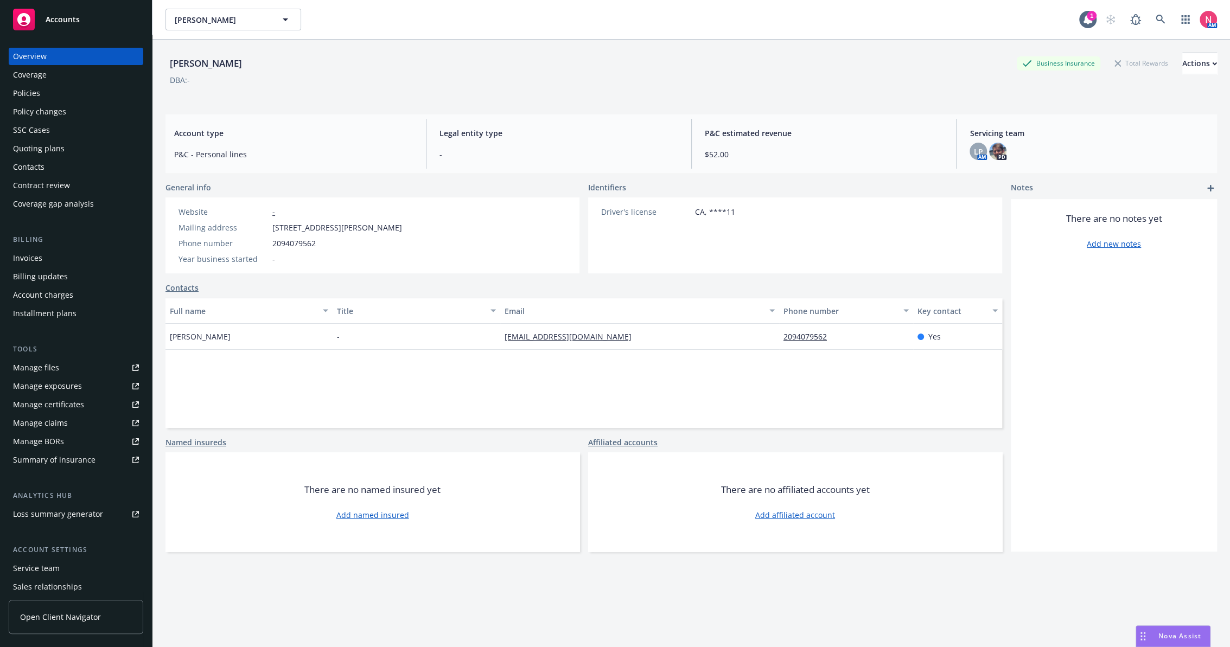
click at [61, 85] on div "Policies" at bounding box center [76, 93] width 126 height 17
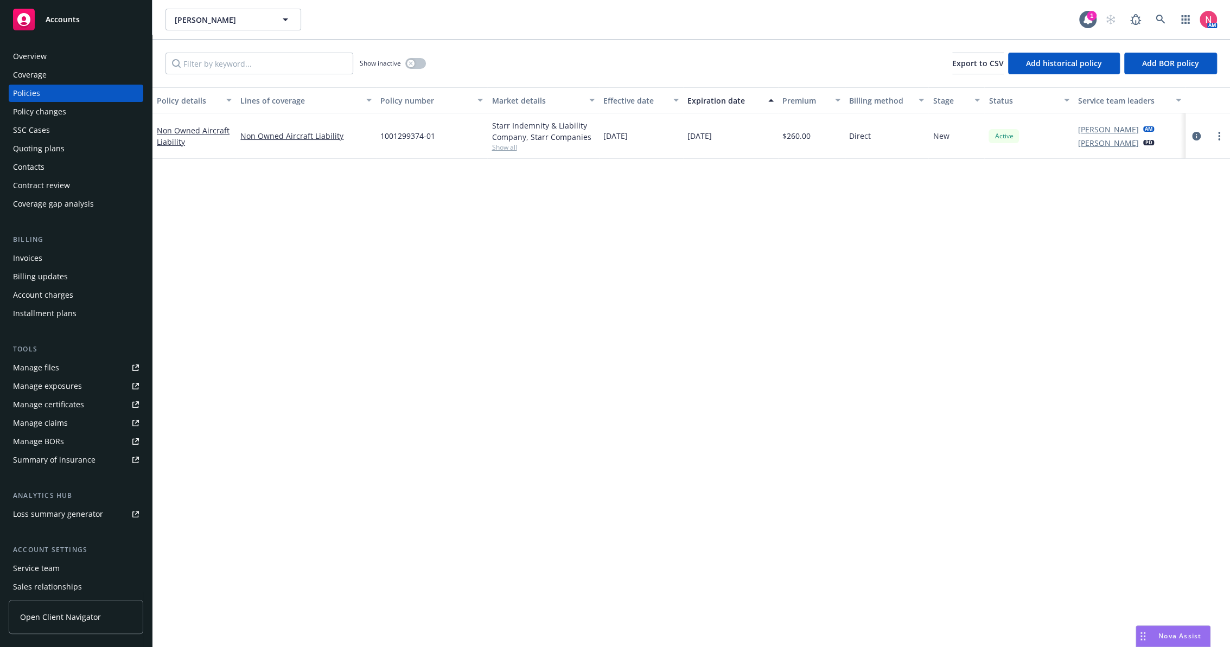
click at [73, 367] on link "Manage files" at bounding box center [76, 367] width 135 height 17
click at [55, 148] on div "Quoting plans" at bounding box center [39, 148] width 52 height 17
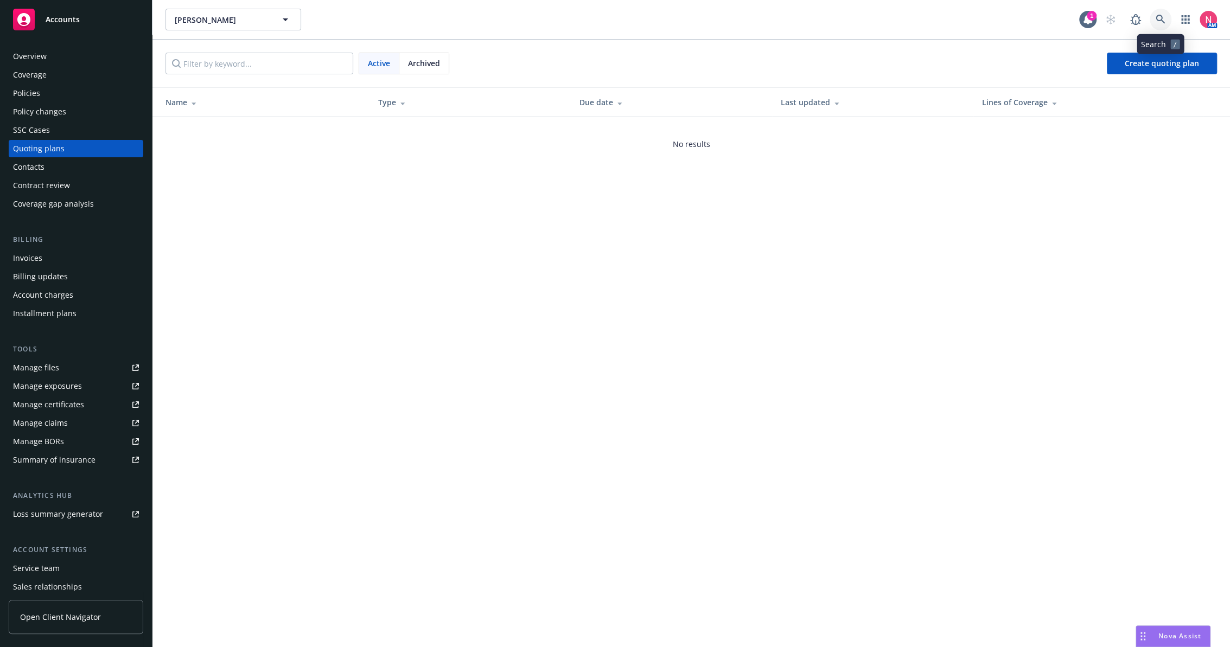
click at [1156, 22] on icon at bounding box center [1160, 20] width 10 height 10
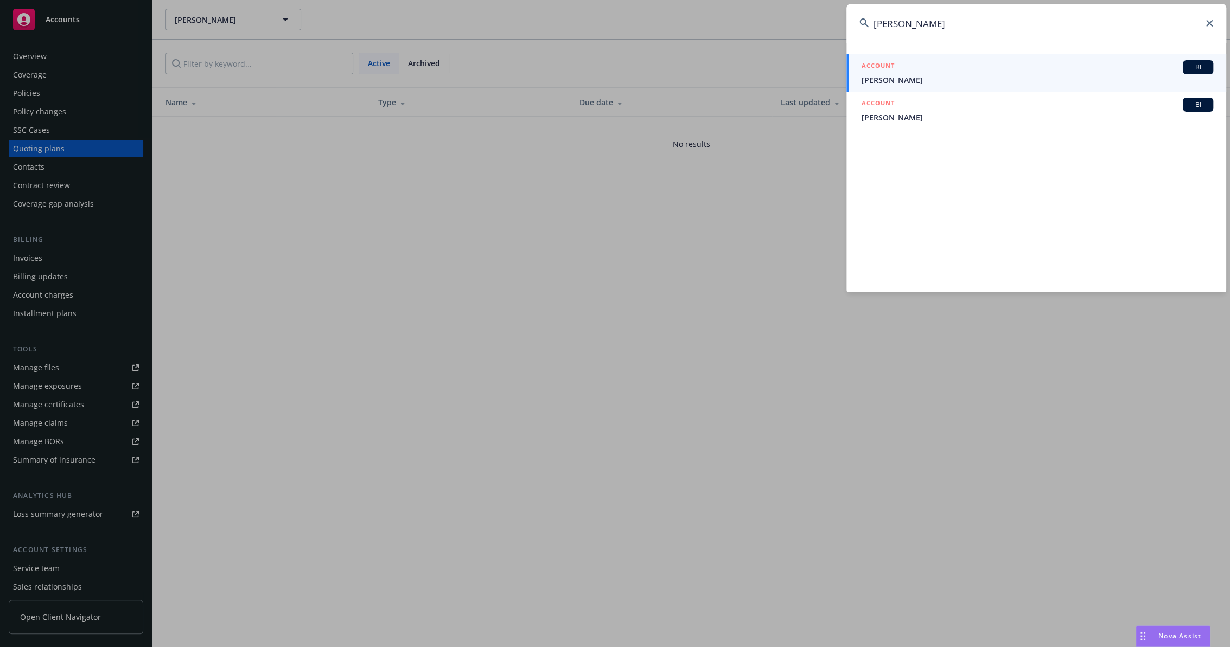
type input "Sean Owens"
click at [911, 75] on span "Sean Owens" at bounding box center [1036, 79] width 351 height 11
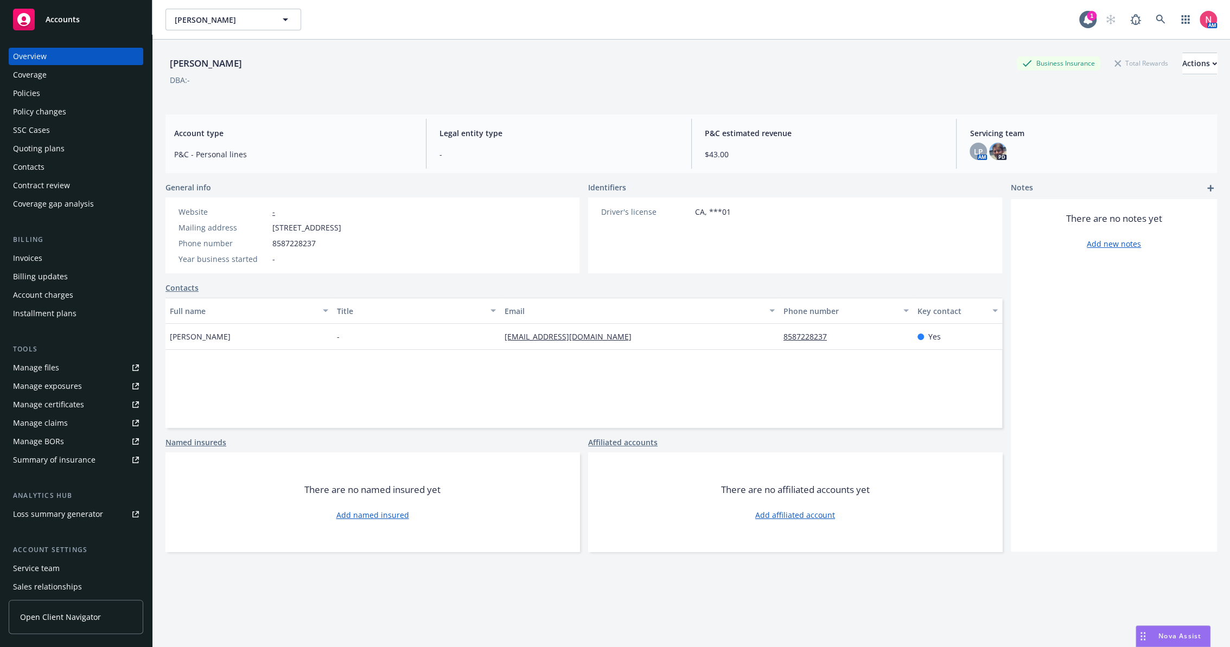
click at [60, 97] on div "Policies" at bounding box center [76, 93] width 126 height 17
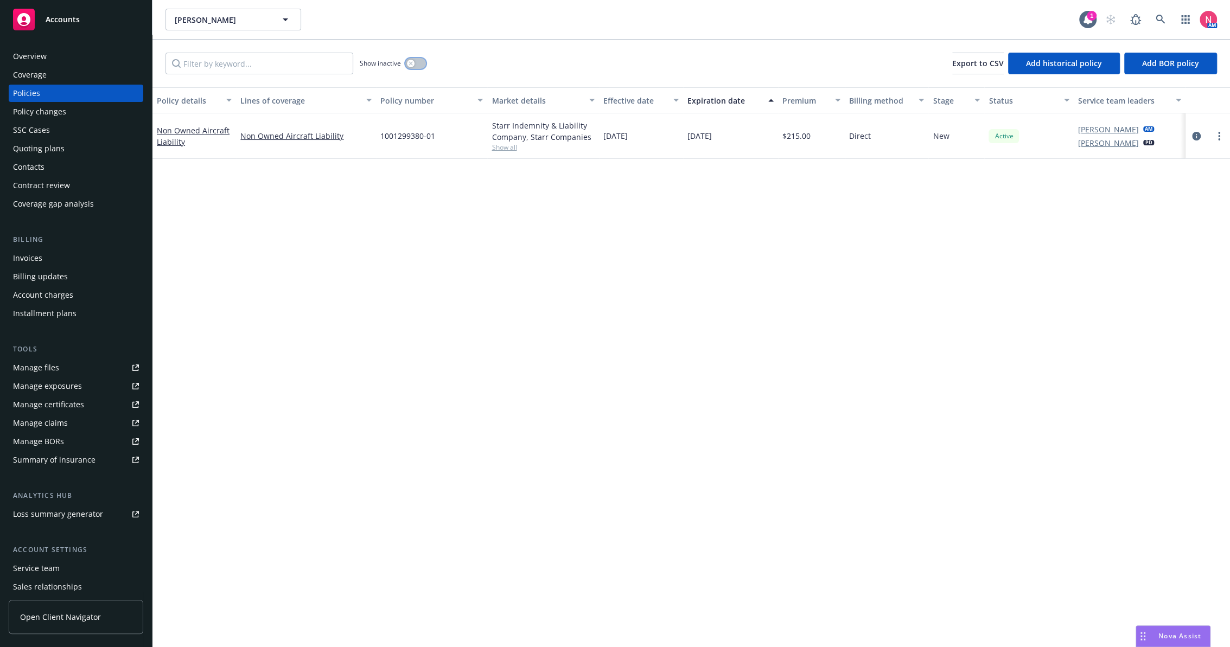
click at [417, 65] on button "button" at bounding box center [415, 63] width 21 height 11
click at [1161, 20] on icon at bounding box center [1159, 19] width 9 height 9
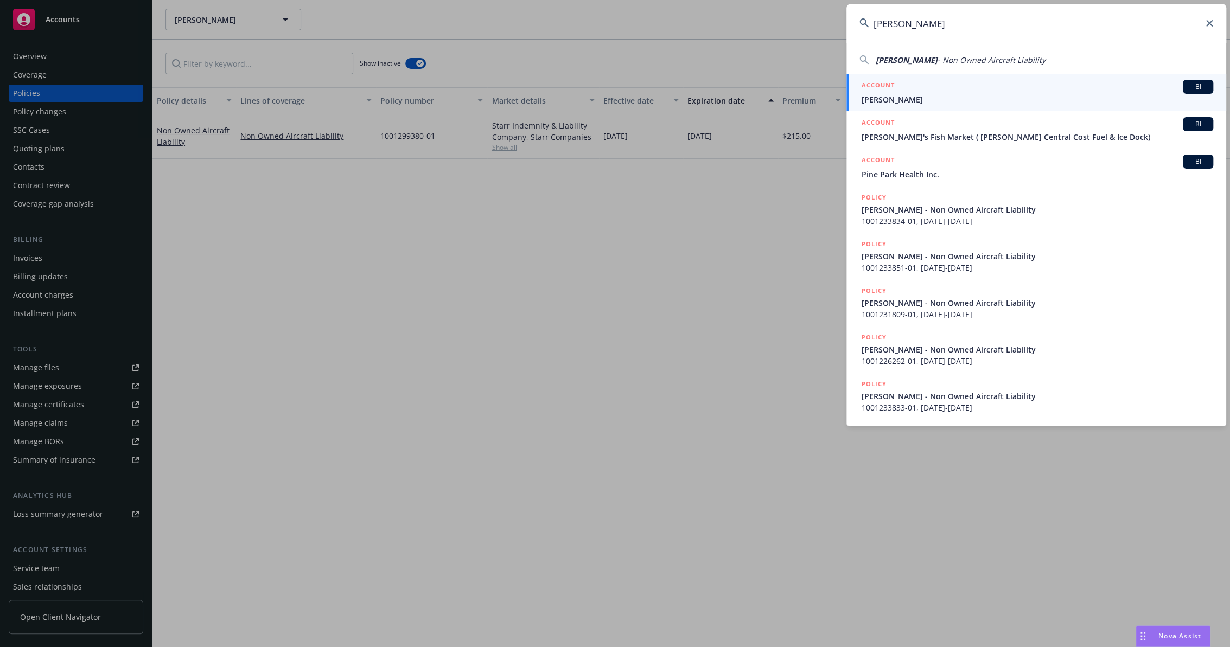
type input "Kendra Fisher"
click at [911, 93] on div "ACCOUNT BI" at bounding box center [1036, 87] width 351 height 14
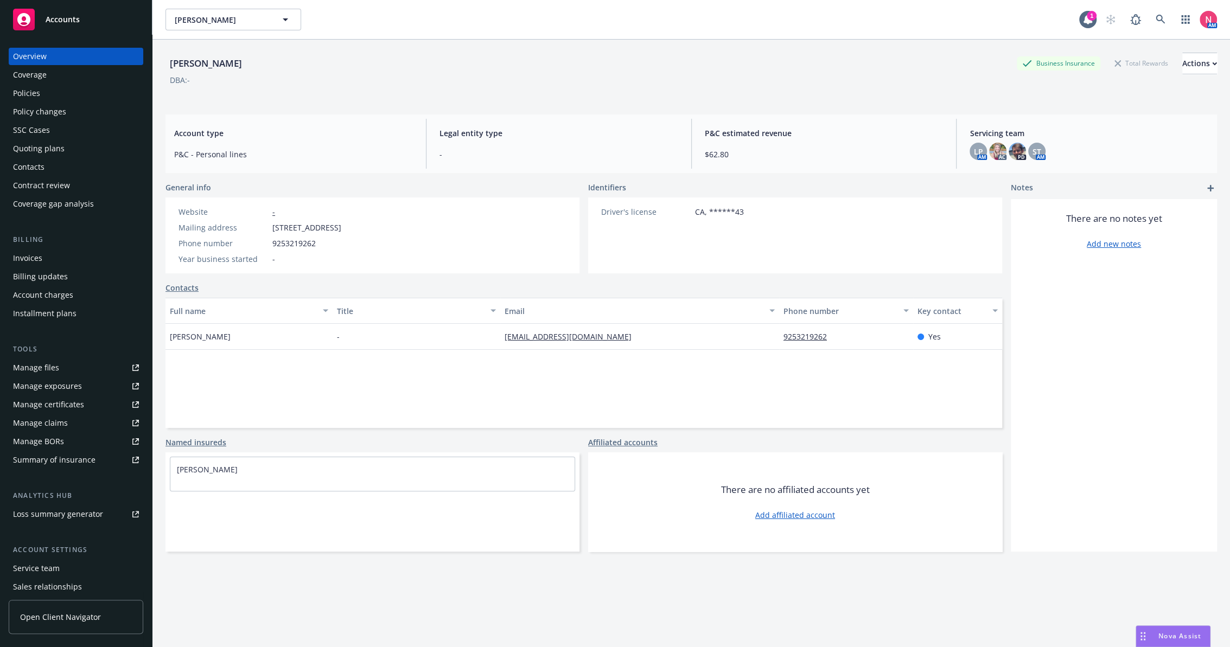
click at [84, 366] on link "Manage files" at bounding box center [76, 367] width 135 height 17
click at [82, 90] on div "Policies" at bounding box center [76, 93] width 126 height 17
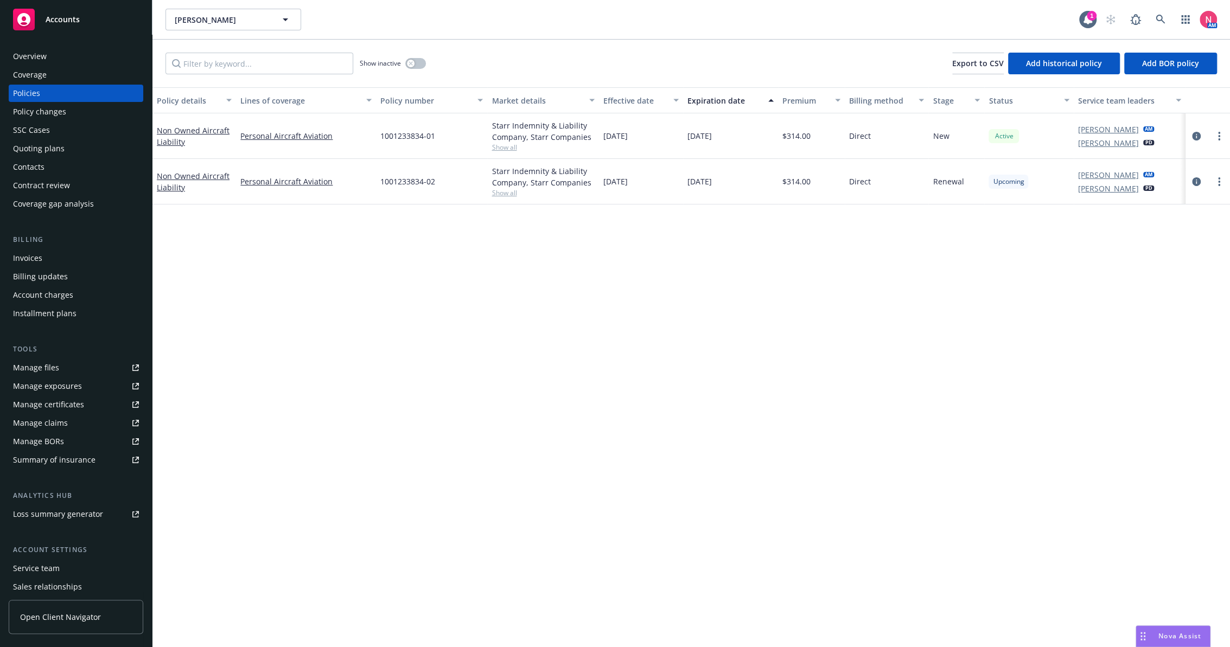
click at [78, 149] on div "Quoting plans" at bounding box center [76, 148] width 126 height 17
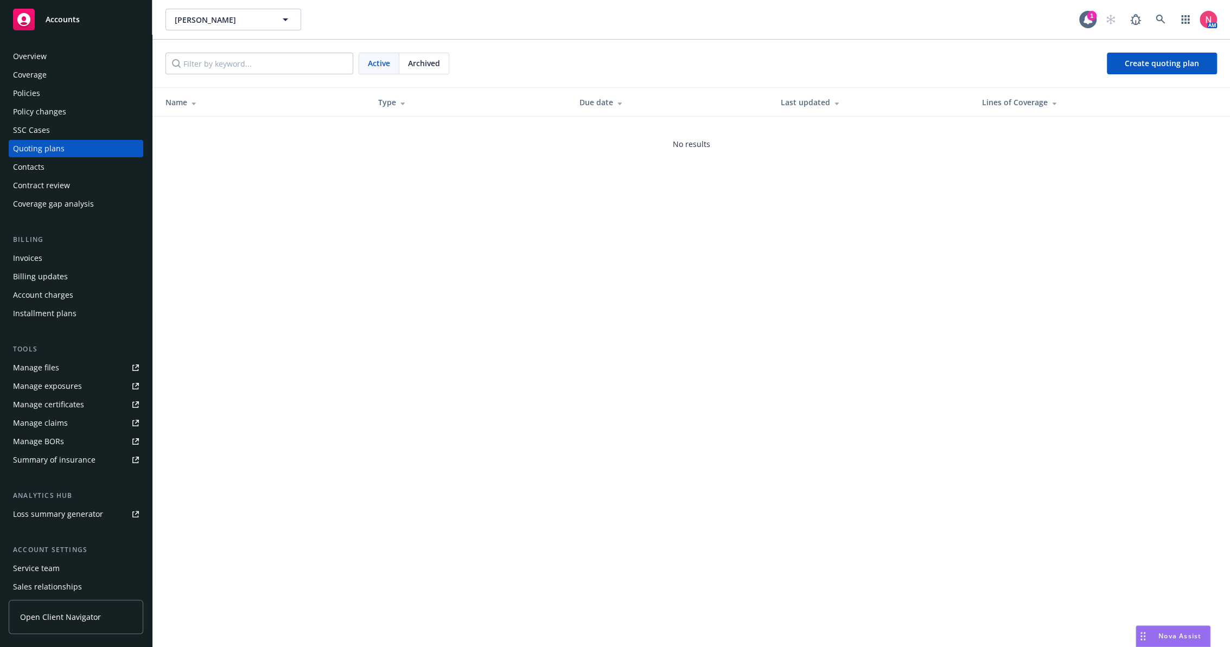
click at [69, 93] on div "Policies" at bounding box center [76, 93] width 126 height 17
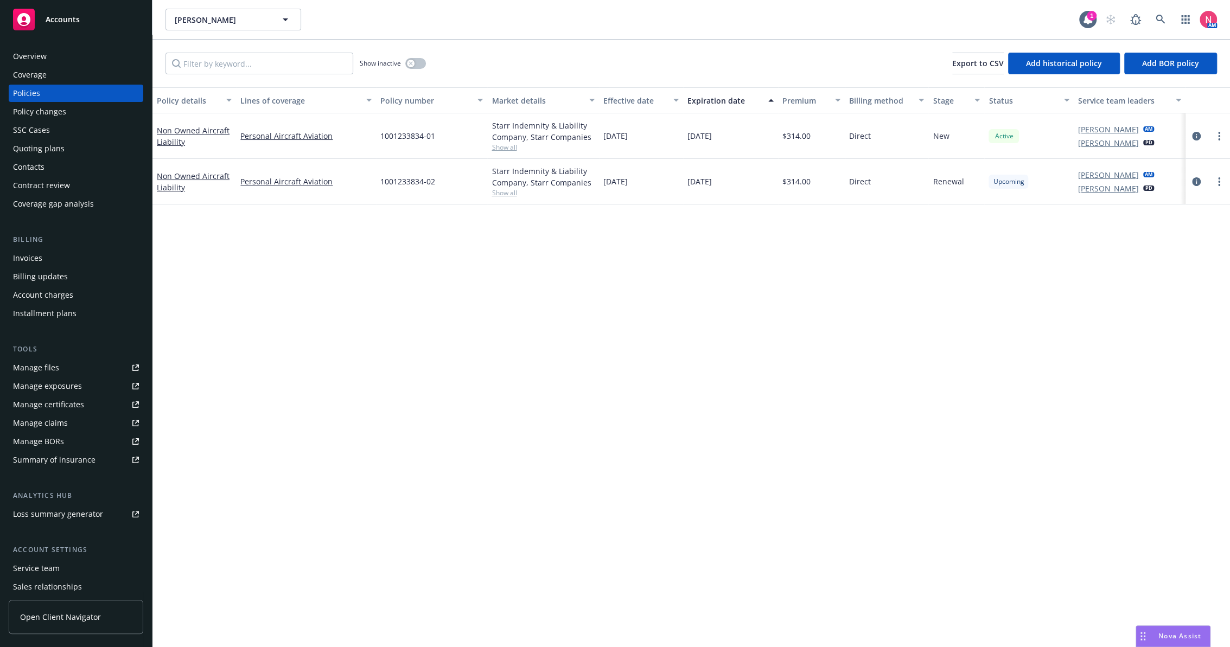
click at [837, 439] on div "Policy details Lines of coverage Policy number Market details Effective date Ex…" at bounding box center [690, 367] width 1077 height 560
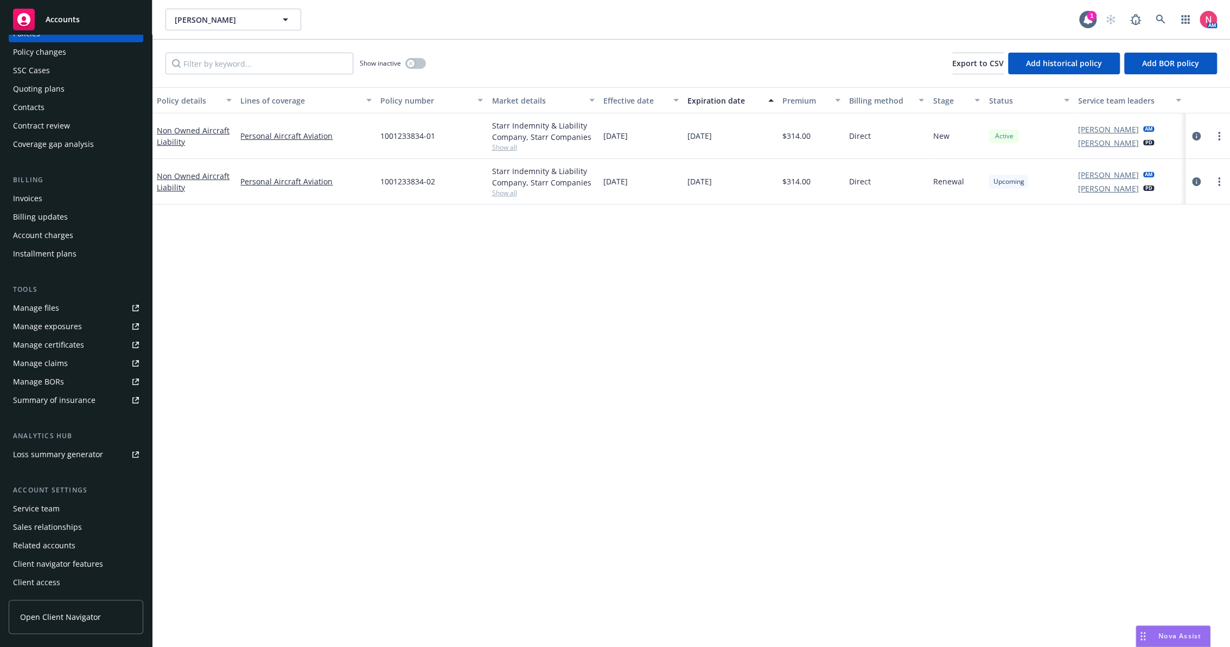
click at [80, 506] on div "Service team" at bounding box center [76, 508] width 126 height 17
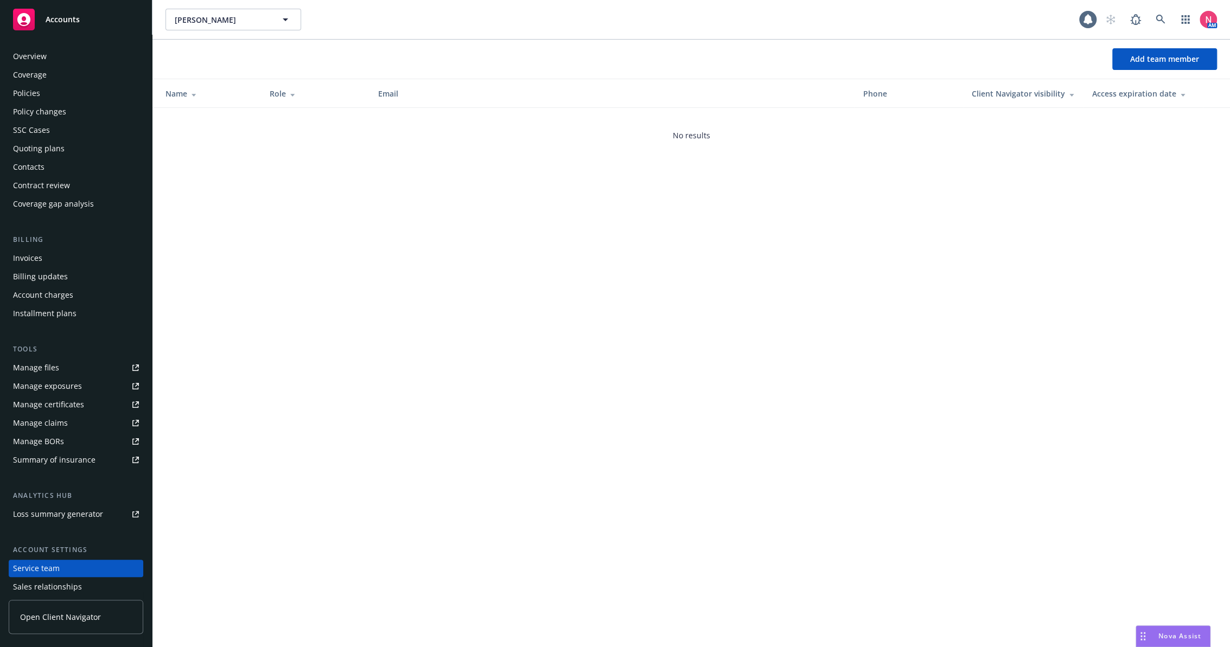
scroll to position [60, 0]
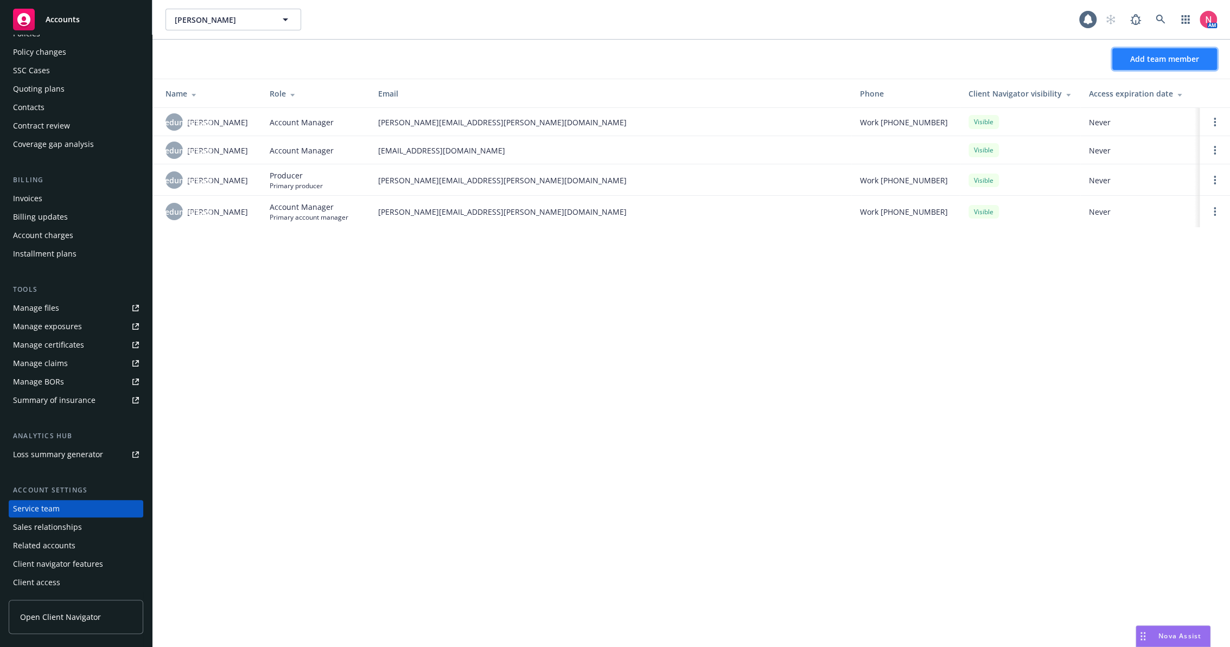
click at [1147, 59] on span "Add team member" at bounding box center [1164, 59] width 69 height 10
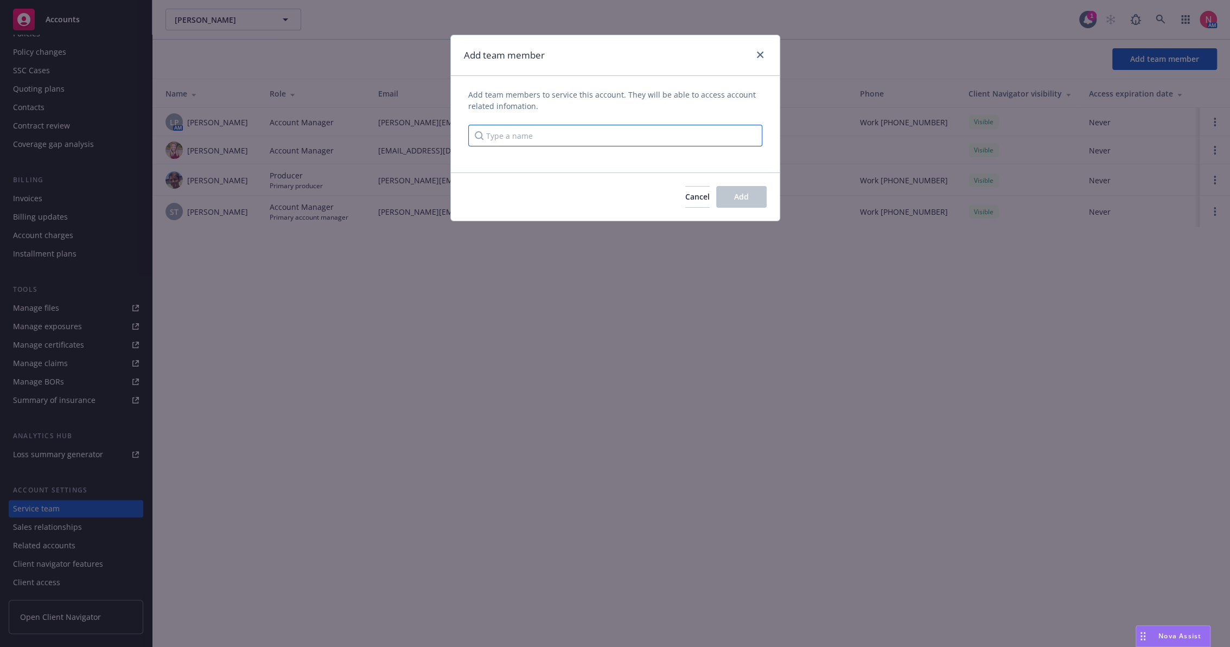
click at [529, 132] on input "Type a name" at bounding box center [615, 136] width 294 height 22
type input "ninu"
drag, startPoint x: 490, startPoint y: 141, endPoint x: 220, endPoint y: 100, distance: 273.7
click at [248, 113] on div "Add team member Add team members to service this account. They will be able to …" at bounding box center [615, 323] width 1230 height 647
click at [758, 54] on icon "close" at bounding box center [760, 55] width 7 height 7
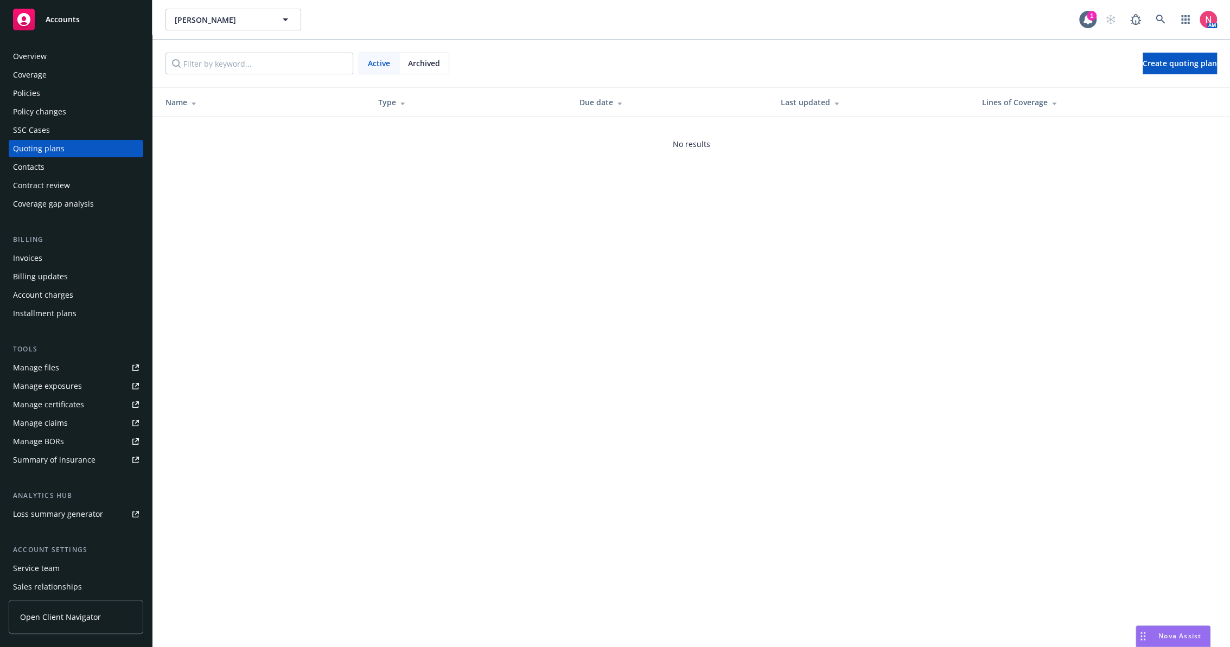
click at [63, 370] on link "Manage files" at bounding box center [76, 367] width 135 height 17
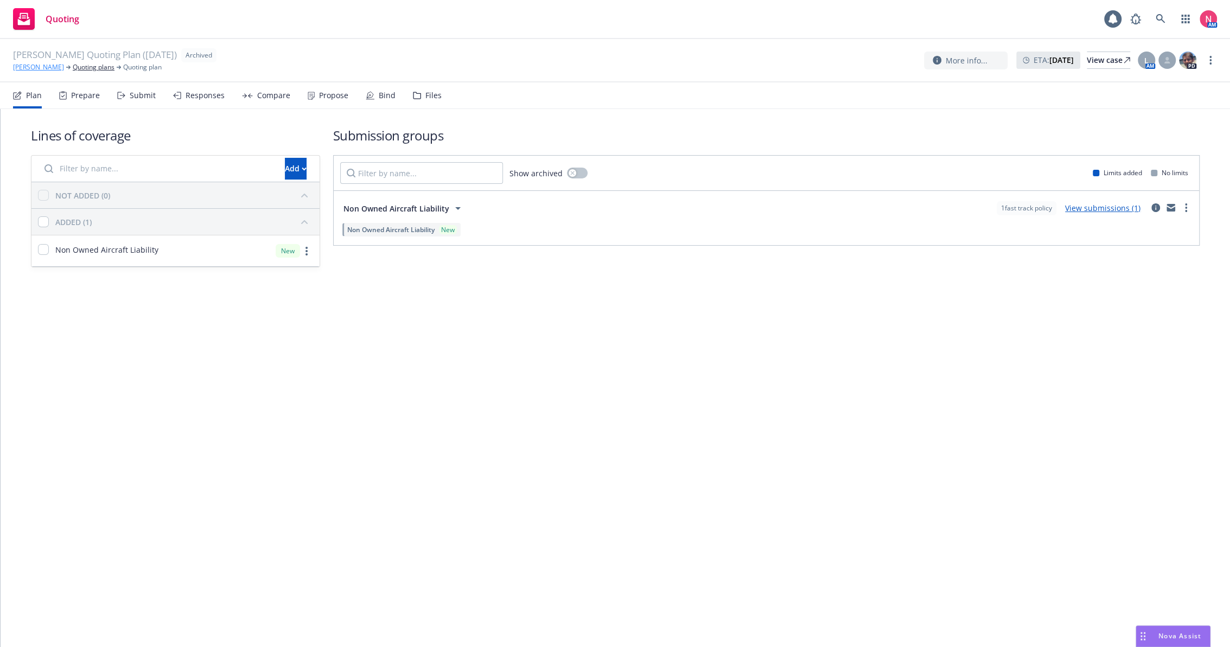
click at [30, 66] on link "[PERSON_NAME]" at bounding box center [38, 67] width 51 height 10
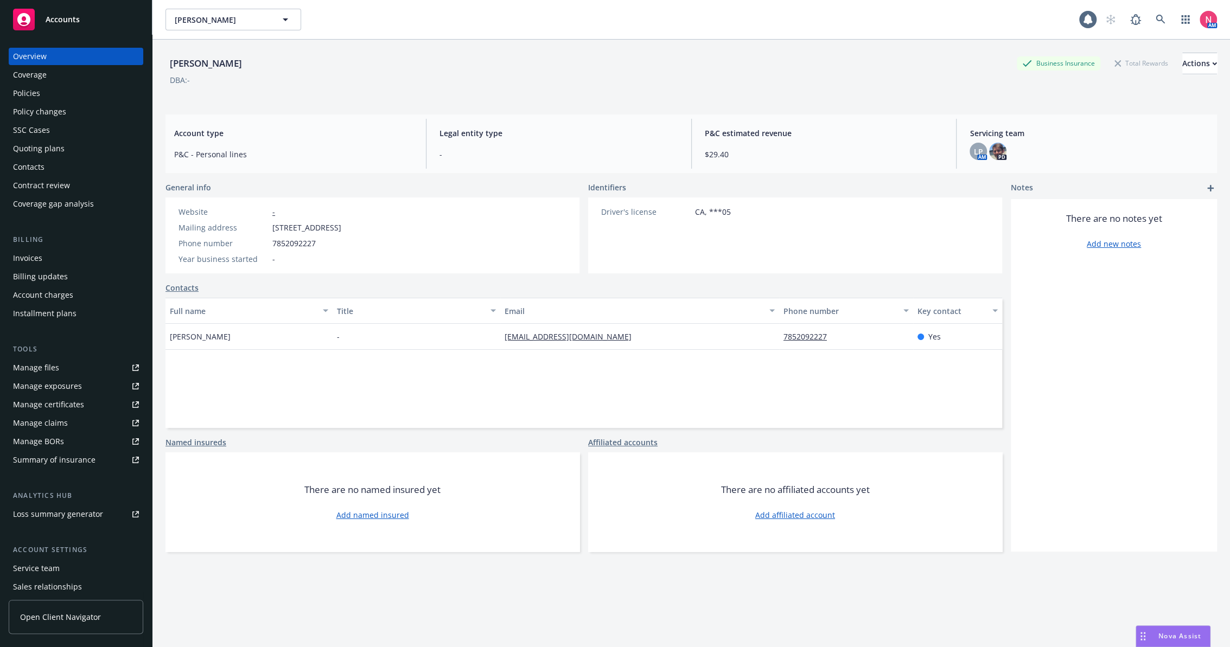
click at [60, 371] on link "Manage files" at bounding box center [76, 367] width 135 height 17
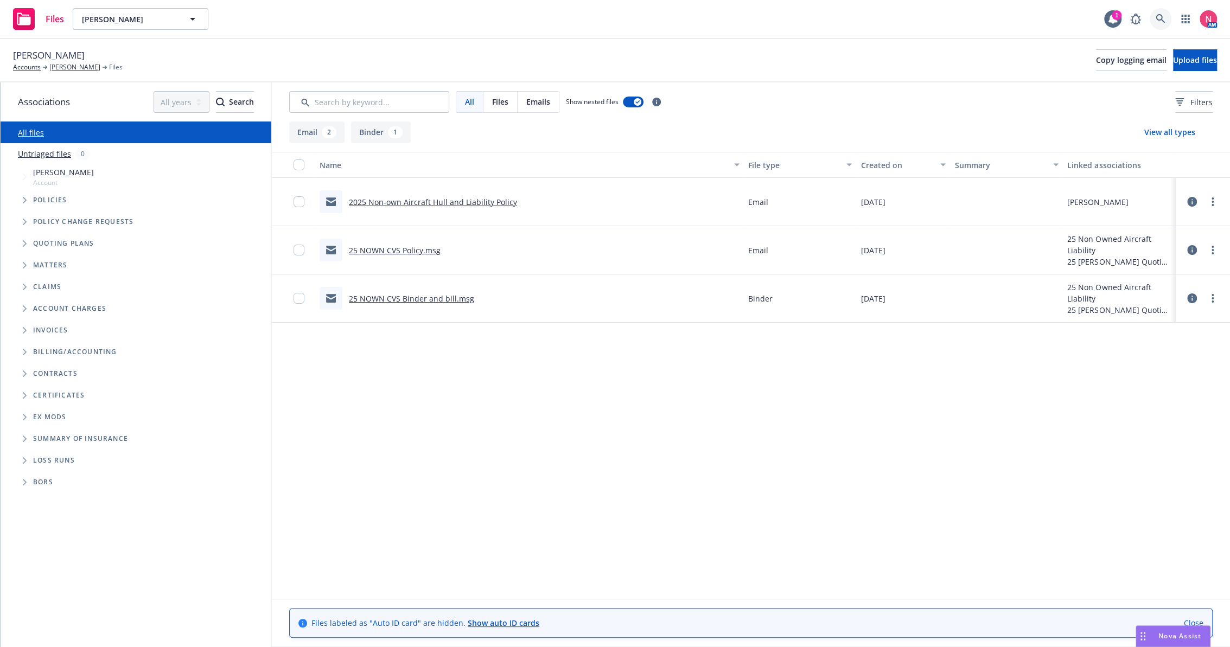
click at [1161, 17] on icon at bounding box center [1159, 18] width 9 height 9
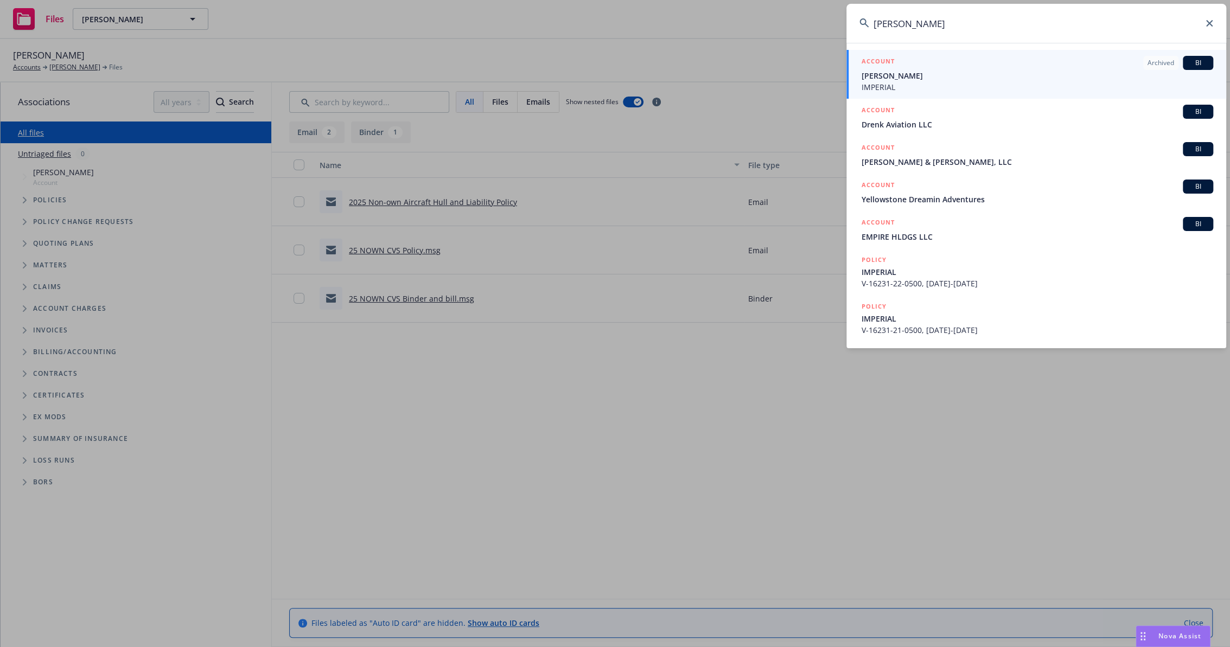
type input "drew elliott"
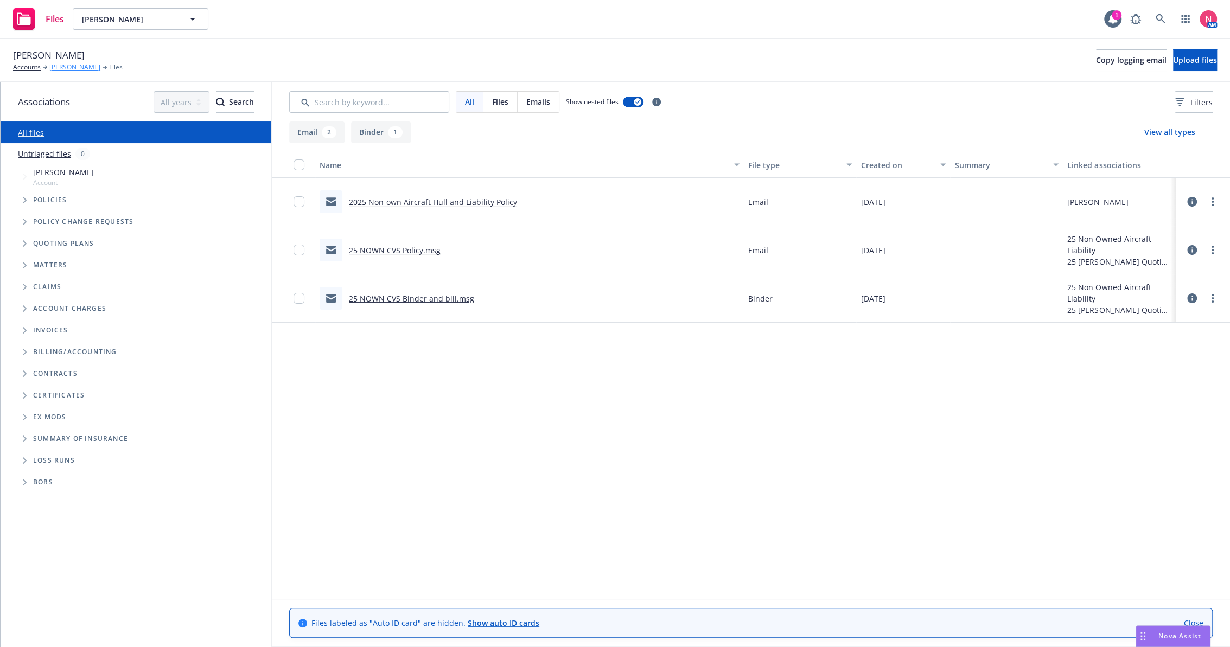
click at [66, 68] on link "[PERSON_NAME]" at bounding box center [74, 67] width 51 height 10
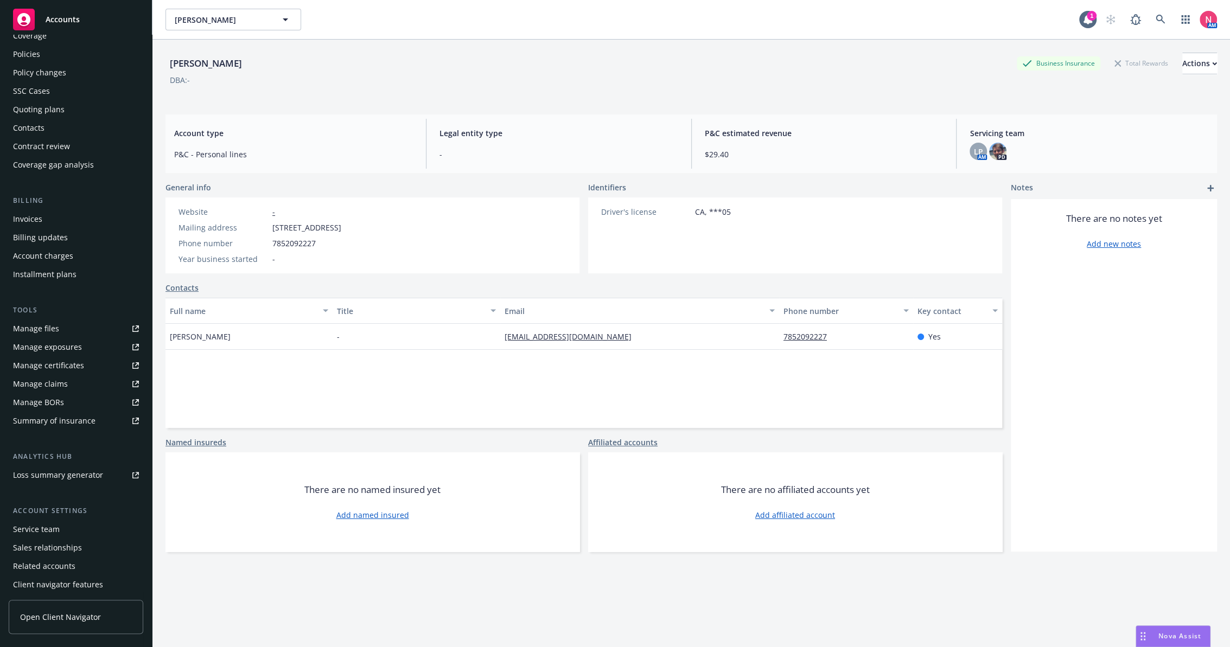
scroll to position [60, 0]
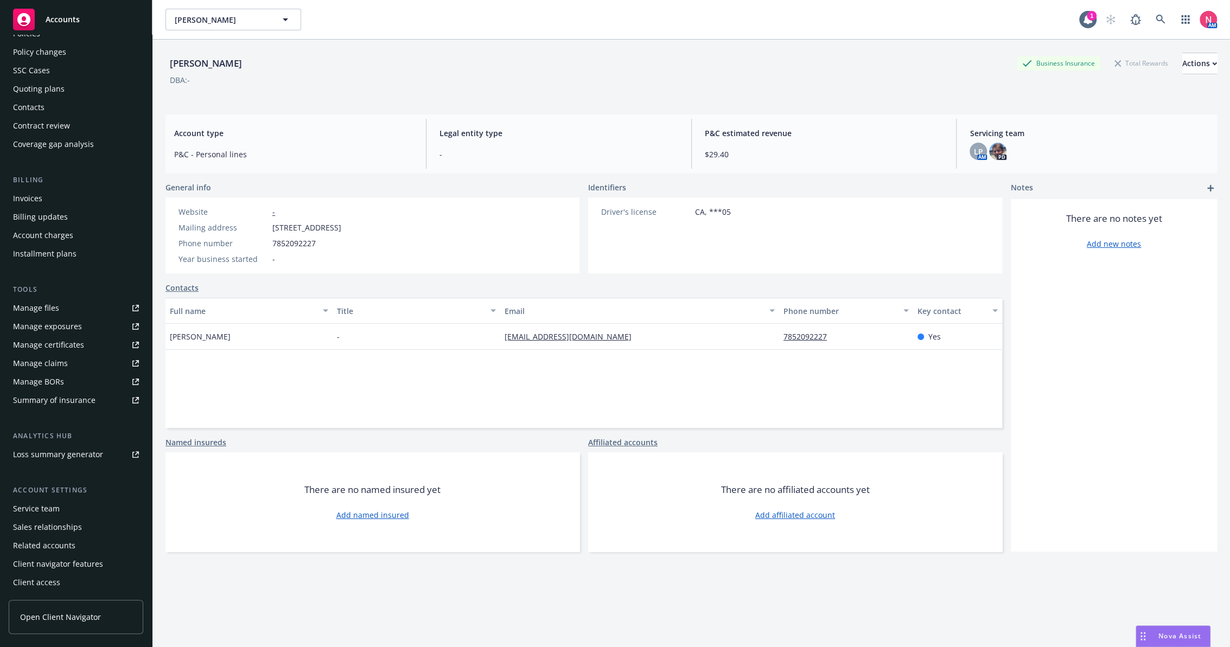
click at [67, 510] on div "Service team" at bounding box center [76, 508] width 126 height 17
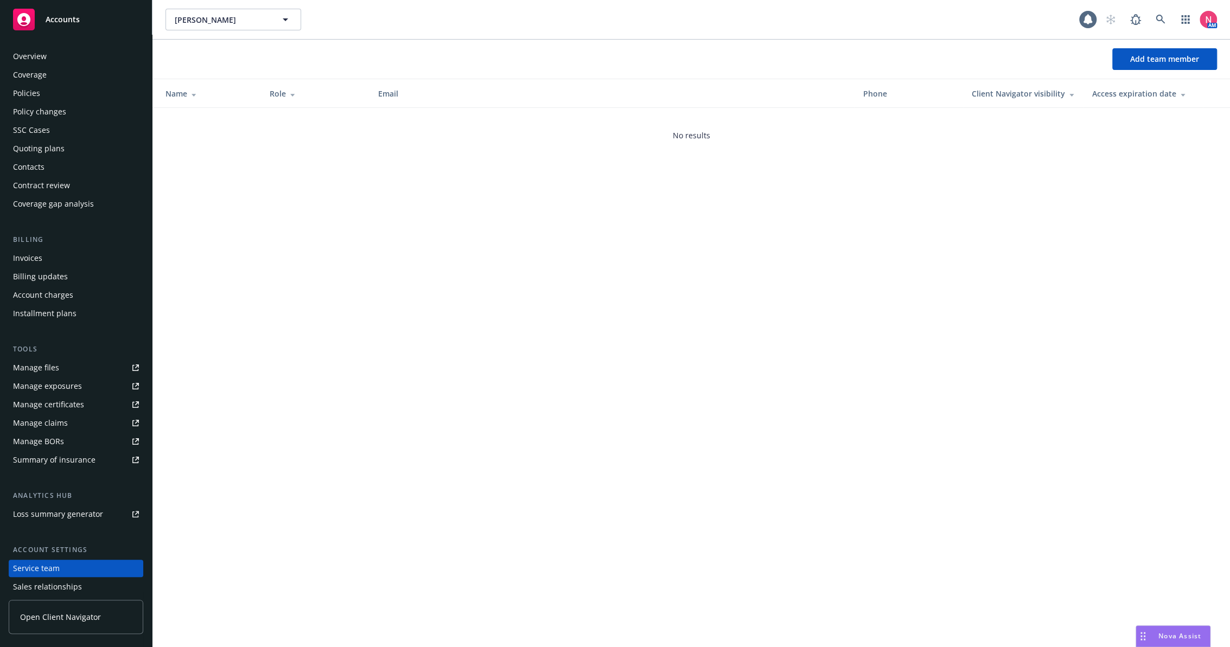
scroll to position [60, 0]
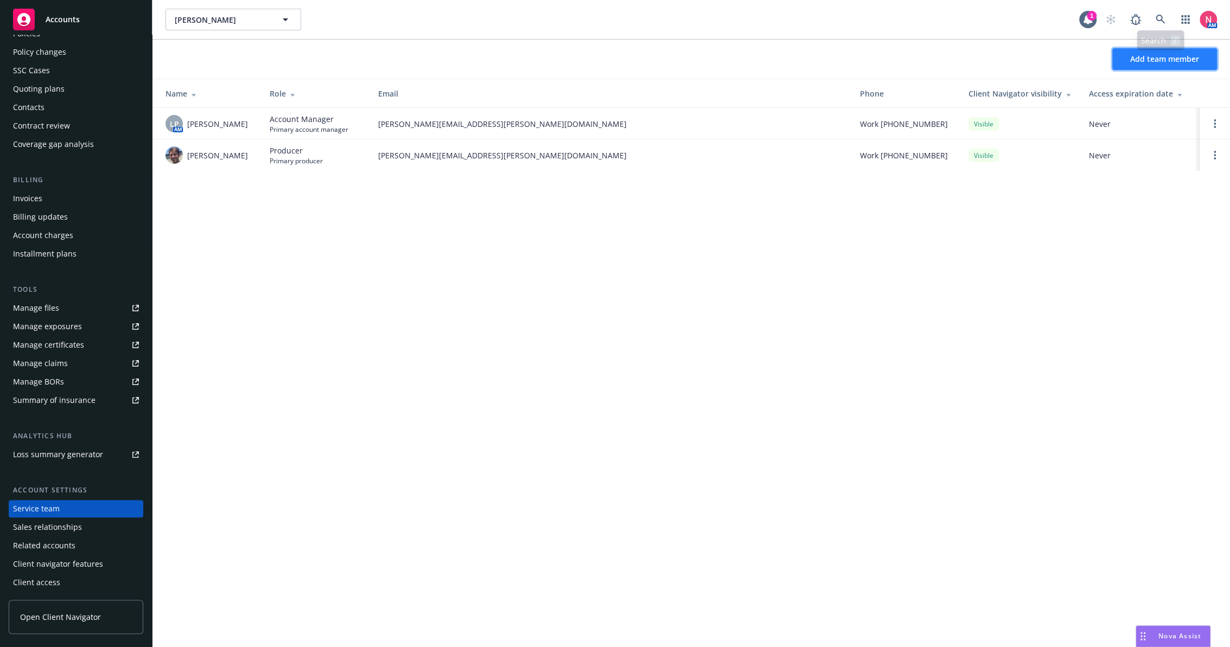
click at [1159, 59] on span "Add team member" at bounding box center [1164, 59] width 69 height 10
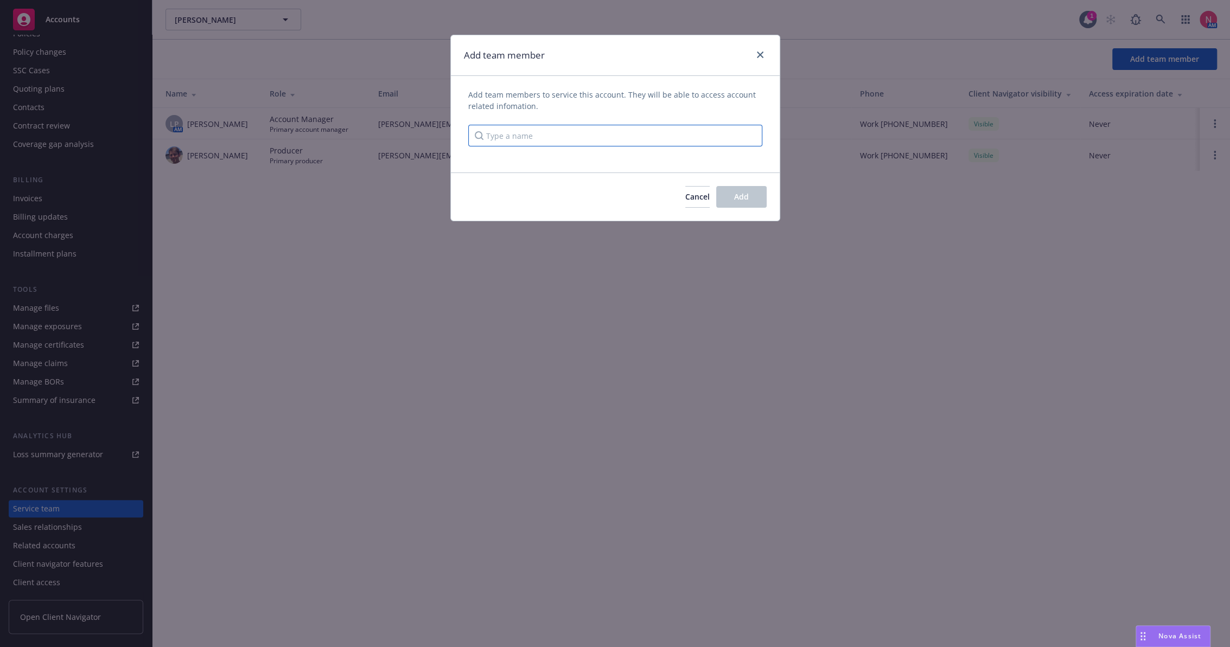
click at [575, 141] on input "Type a name" at bounding box center [615, 136] width 294 height 22
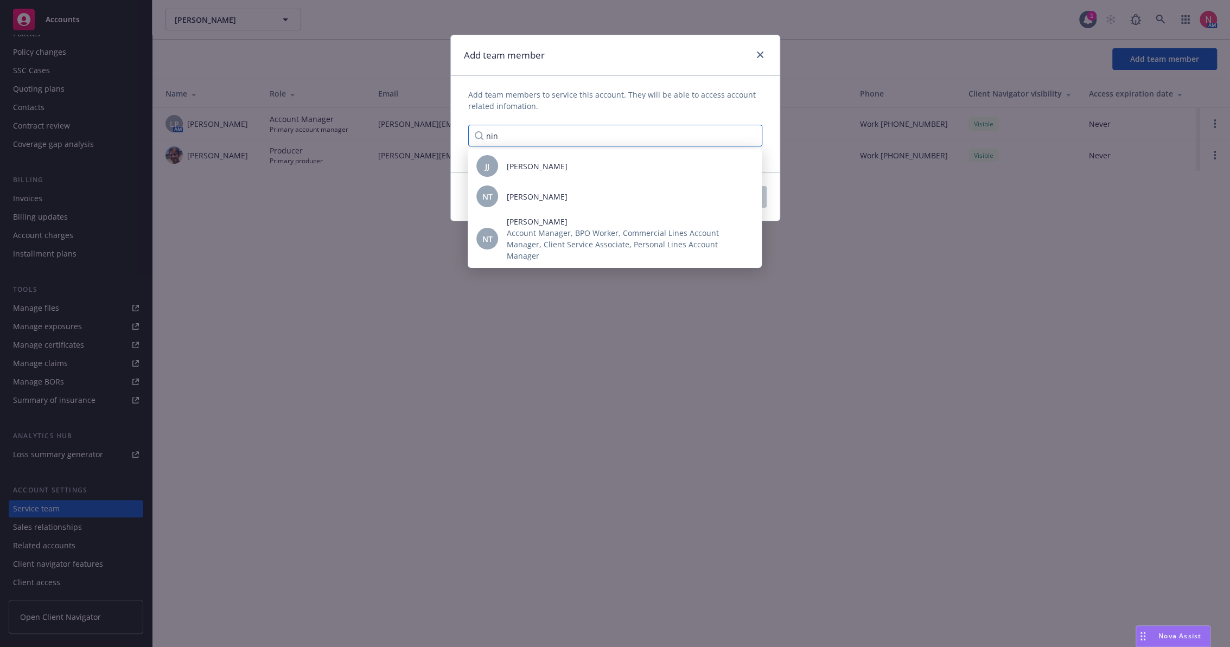
type input "ninu"
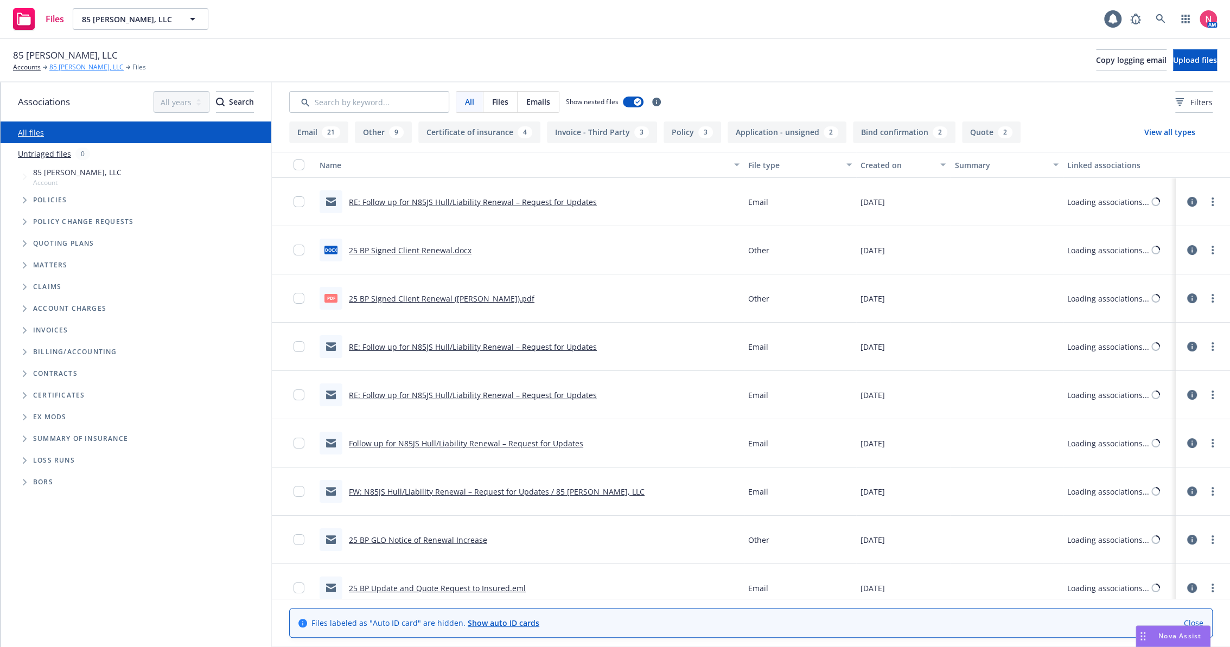
click at [60, 69] on link "85 [PERSON_NAME], LLC" at bounding box center [86, 67] width 74 height 10
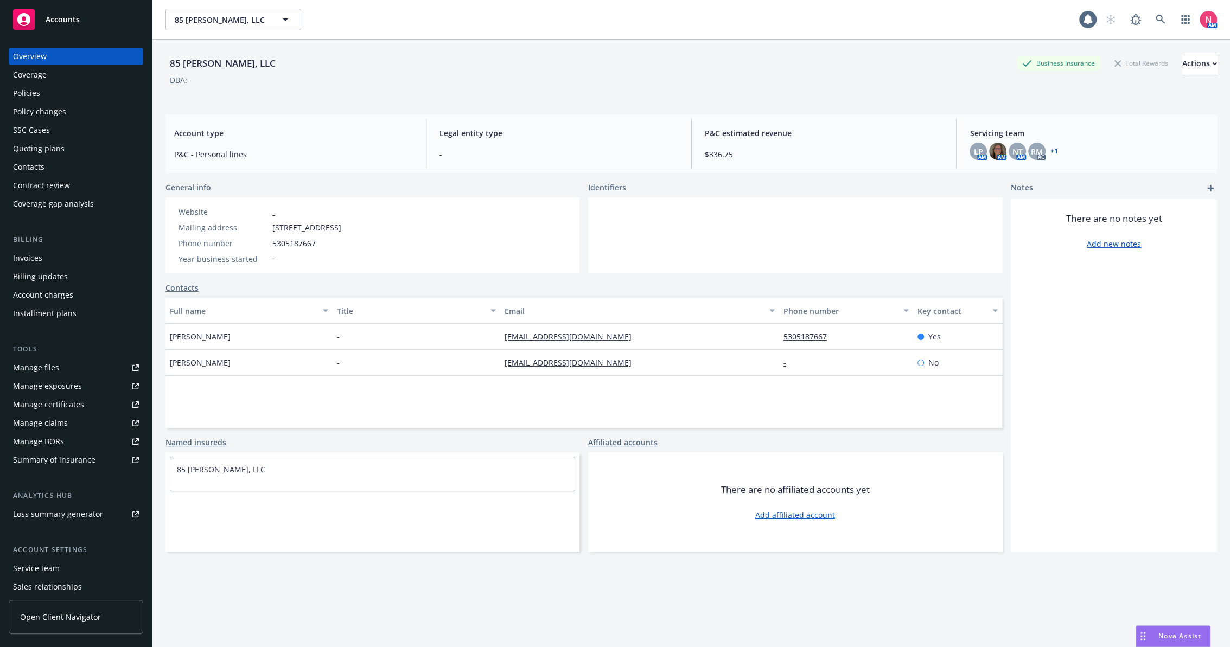
click at [40, 93] on div "Policies" at bounding box center [76, 93] width 126 height 17
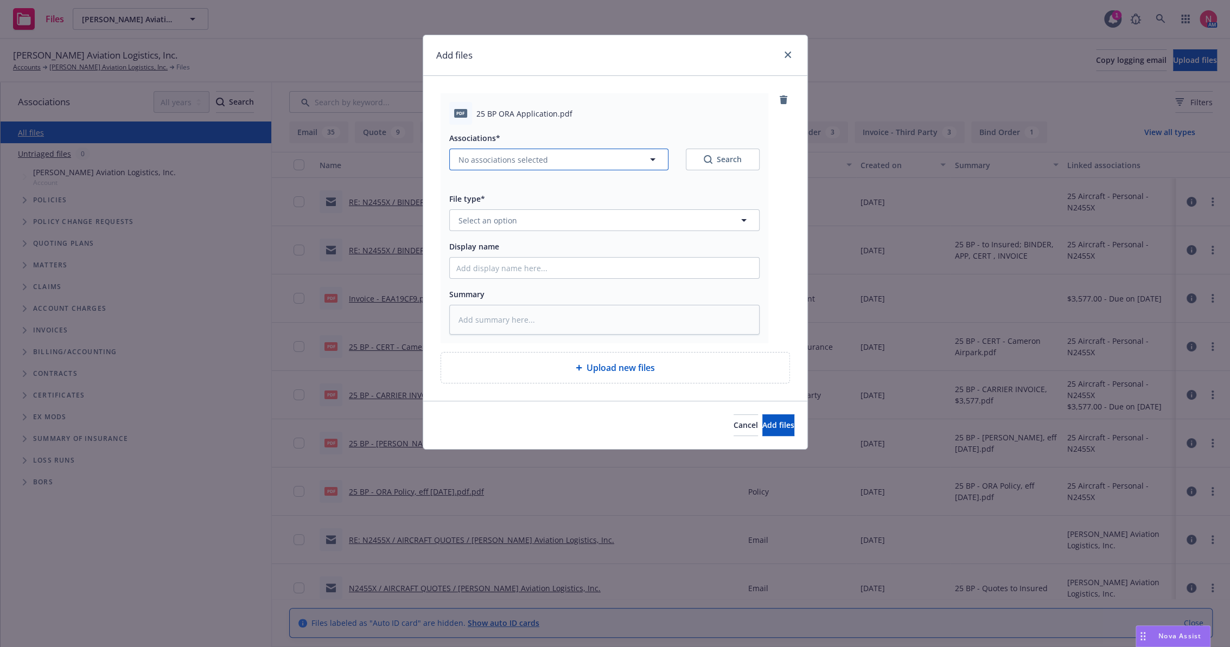
click at [507, 160] on span "No associations selected" at bounding box center [502, 159] width 89 height 11
type textarea "x"
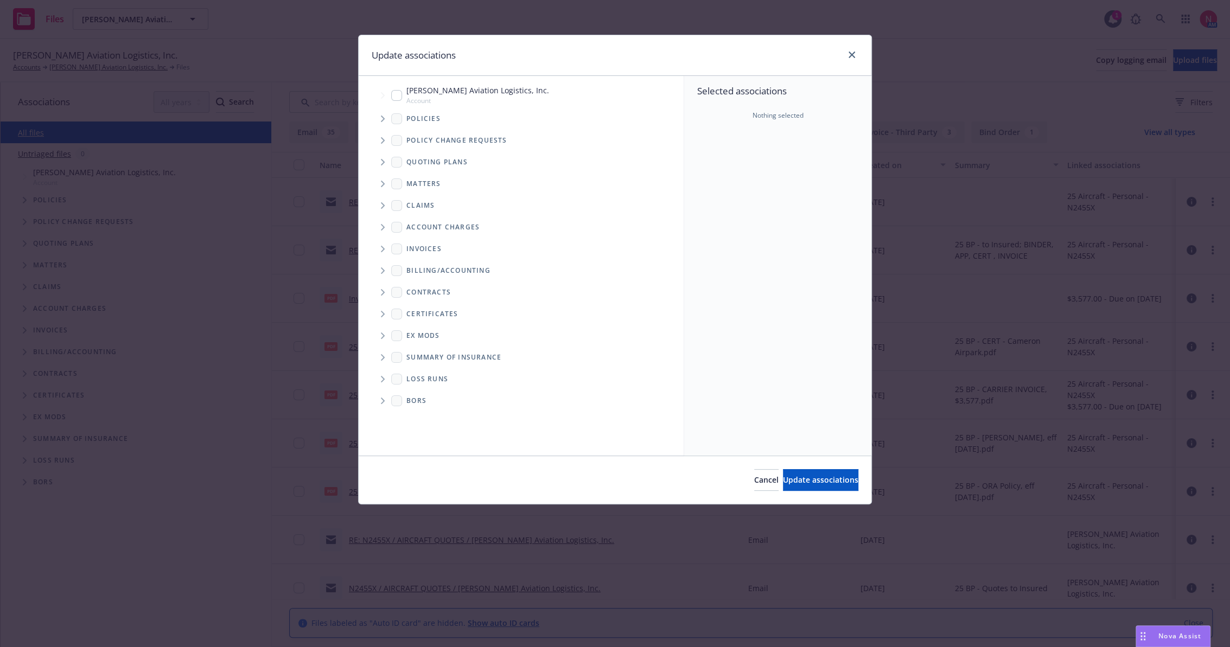
click at [397, 92] on input "Tree Example" at bounding box center [396, 95] width 11 height 11
checkbox input "true"
click at [801, 472] on button "Update associations" at bounding box center [820, 480] width 75 height 22
type textarea "x"
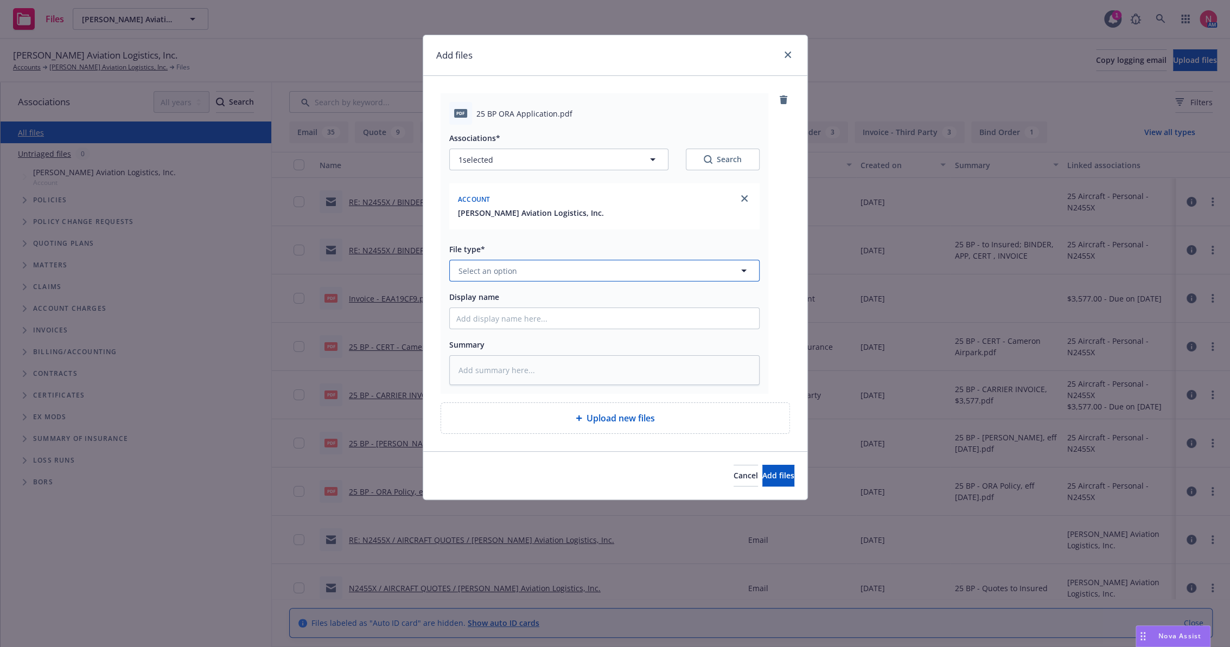
click at [489, 268] on span "Select an option" at bounding box center [487, 270] width 59 height 11
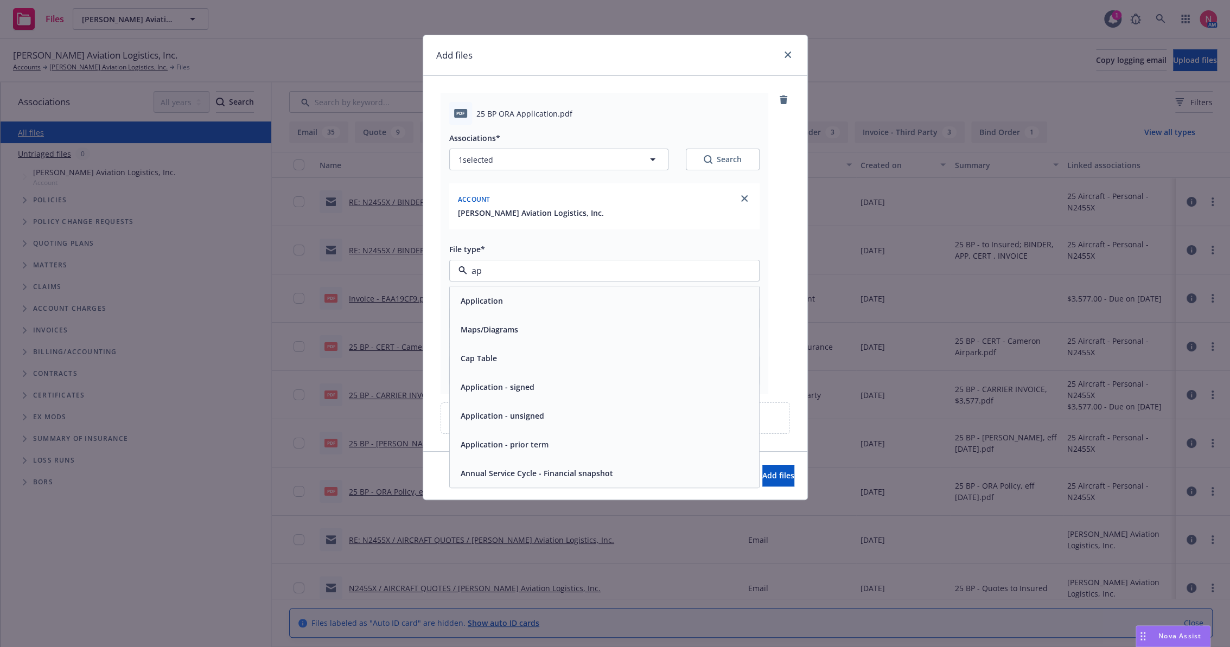
type input "app"
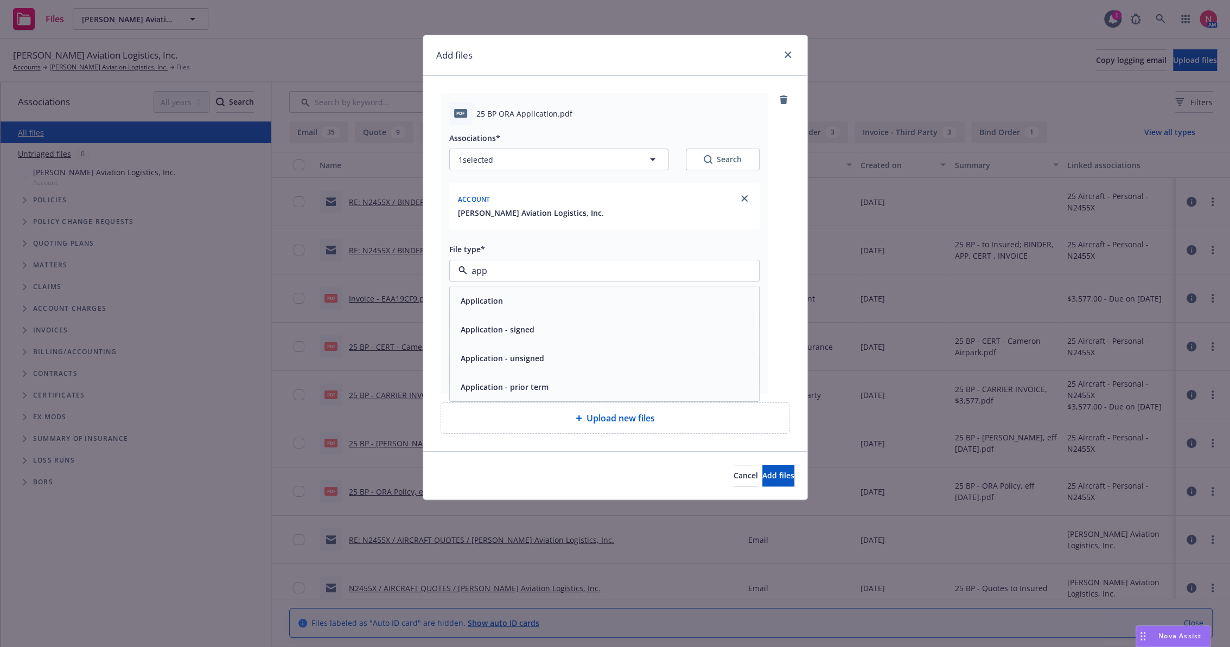
click at [534, 331] on div "Application - signed" at bounding box center [604, 330] width 296 height 16
click at [517, 323] on input "Display name" at bounding box center [604, 318] width 309 height 21
type textarea "x"
type input "2"
type textarea "x"
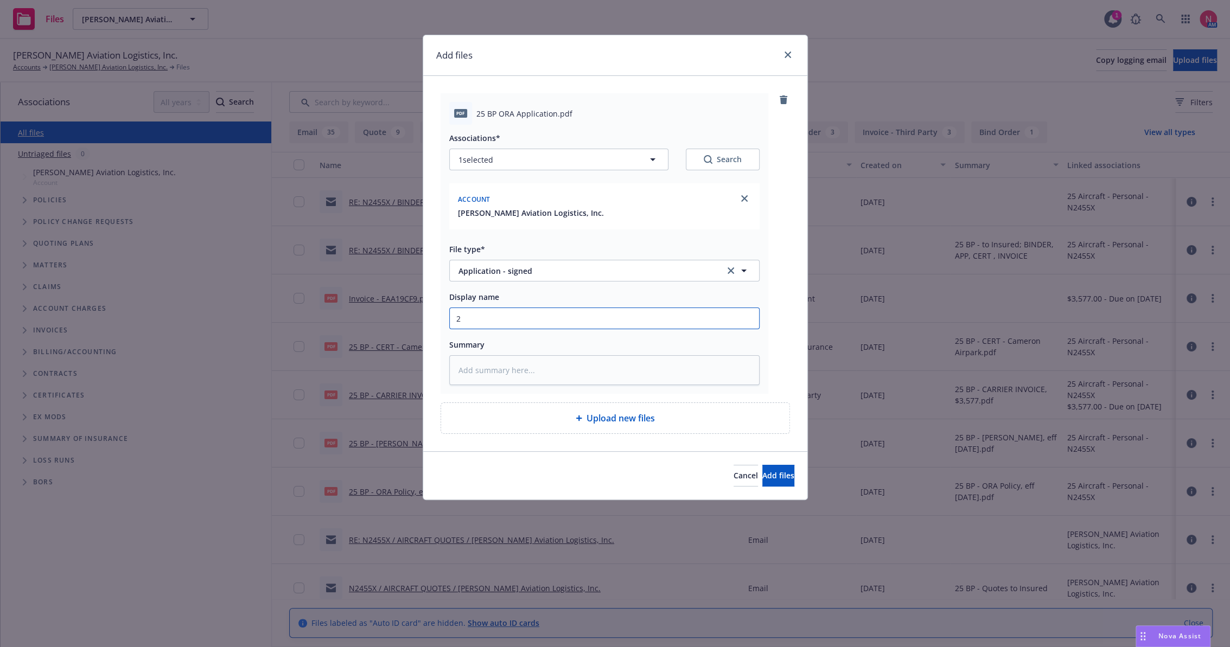
type input "25"
type textarea "x"
type input "25"
type textarea "x"
type input "25 B"
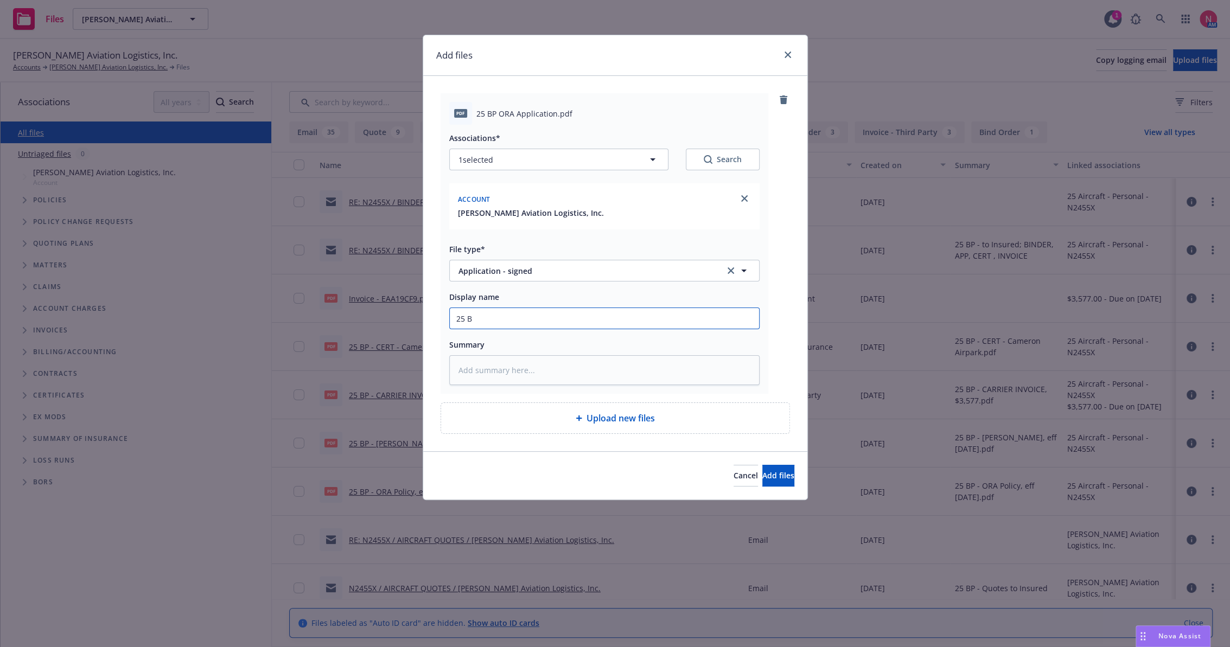
type textarea "x"
type input "25 BP"
type textarea "x"
type input "25 BP O"
type textarea "x"
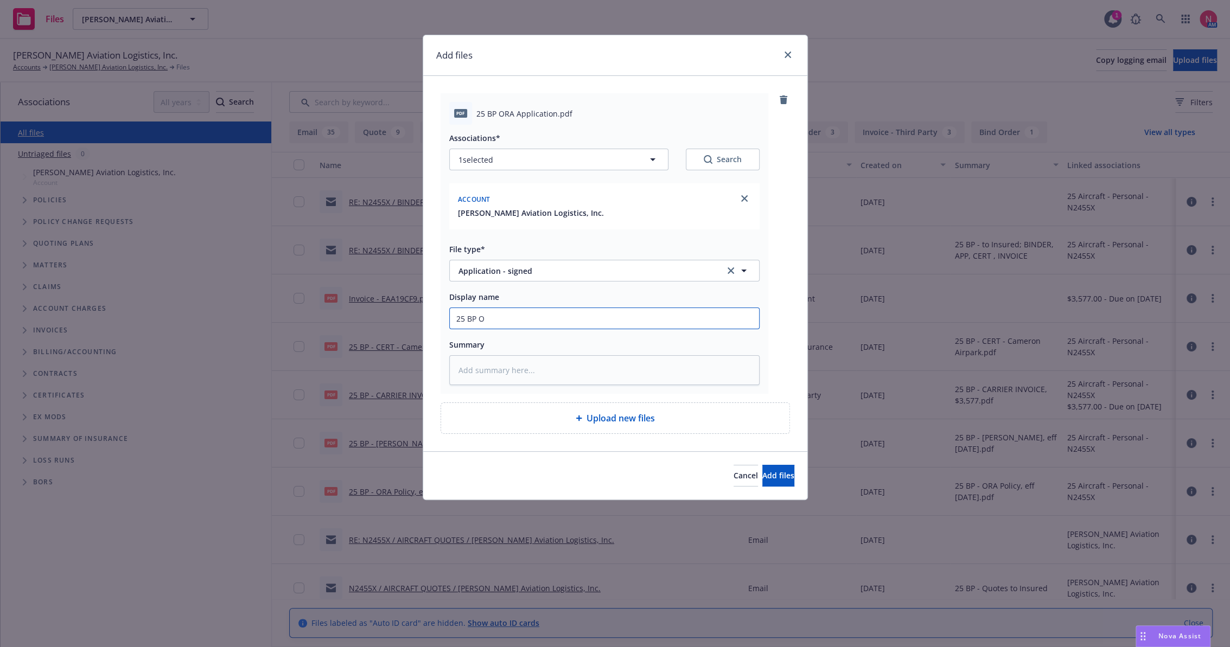
type input "25 BP OR"
type textarea "x"
type input "25 BP ORA App Signed"
click at [762, 465] on button "Add files" at bounding box center [778, 476] width 32 height 22
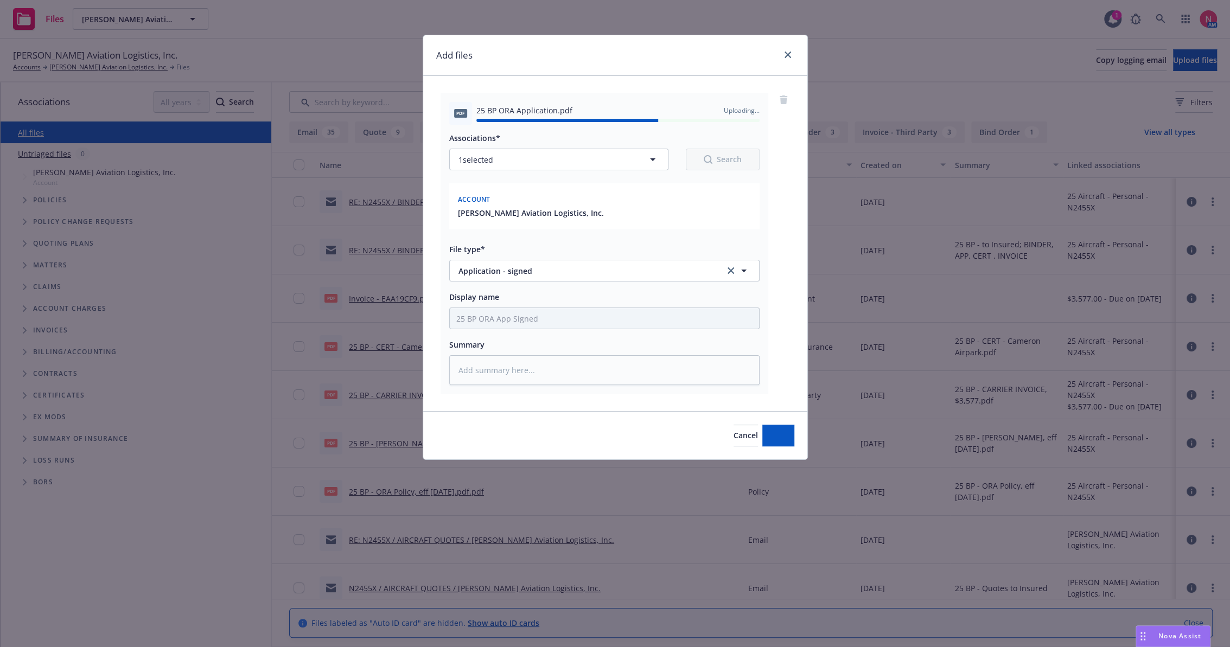
type textarea "x"
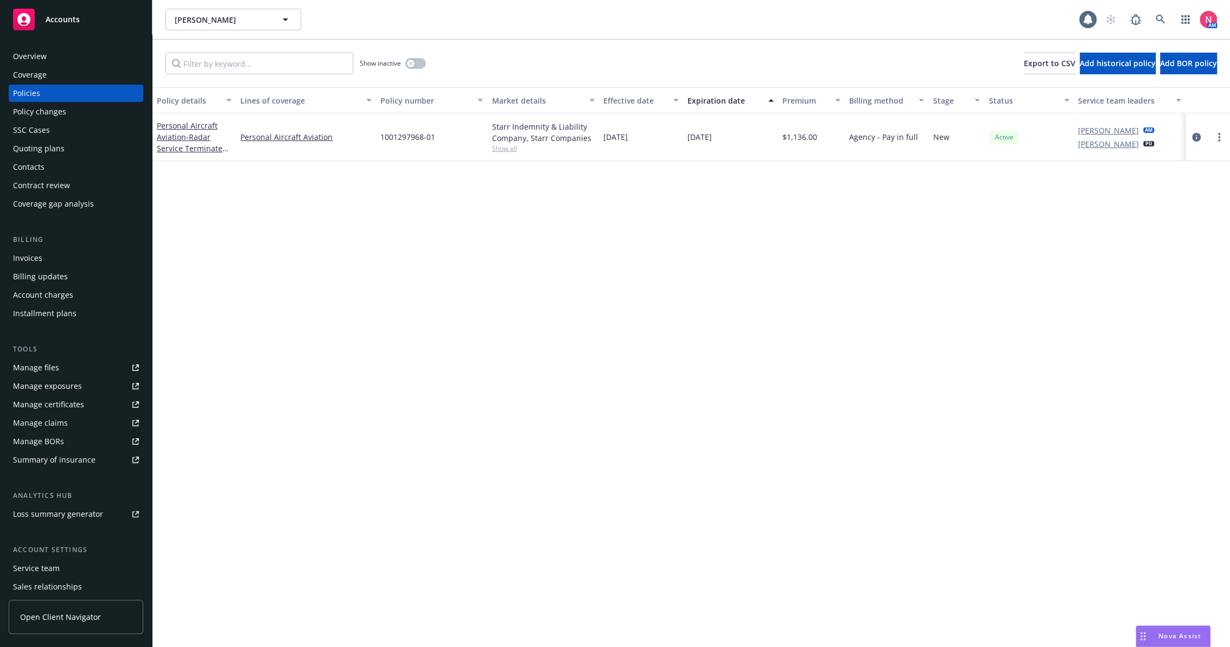
click at [76, 371] on link "Manage files" at bounding box center [76, 367] width 135 height 17
click at [60, 54] on div "Overview" at bounding box center [76, 56] width 126 height 17
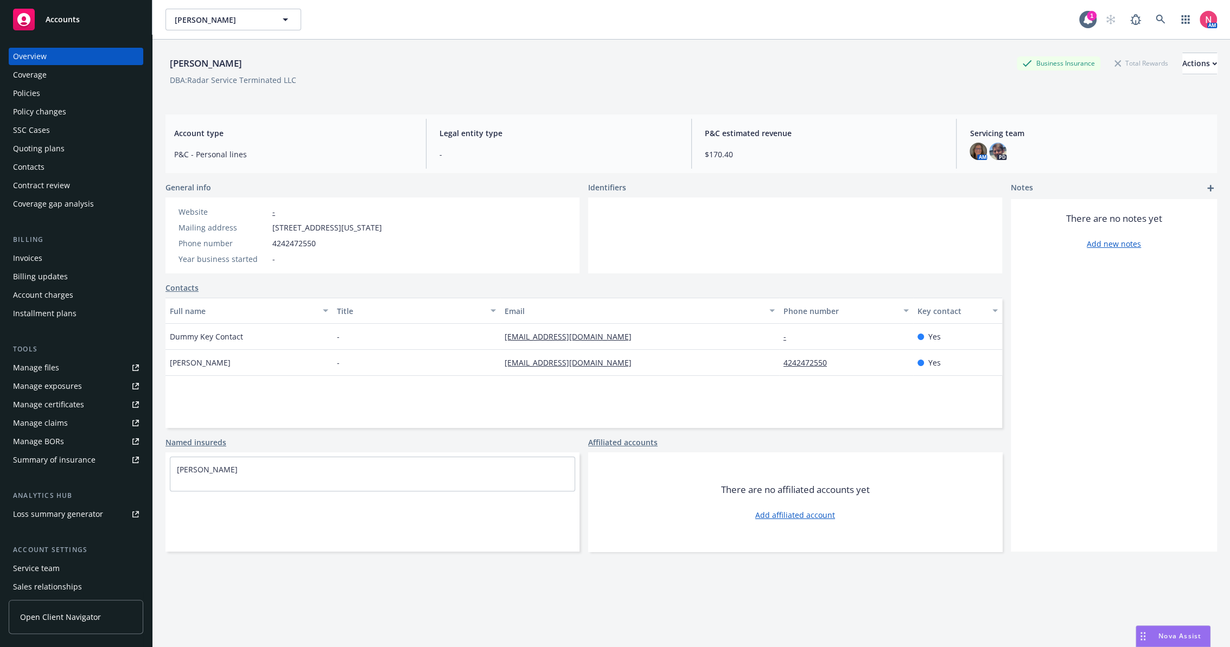
click at [50, 251] on div "Invoices" at bounding box center [76, 258] width 126 height 17
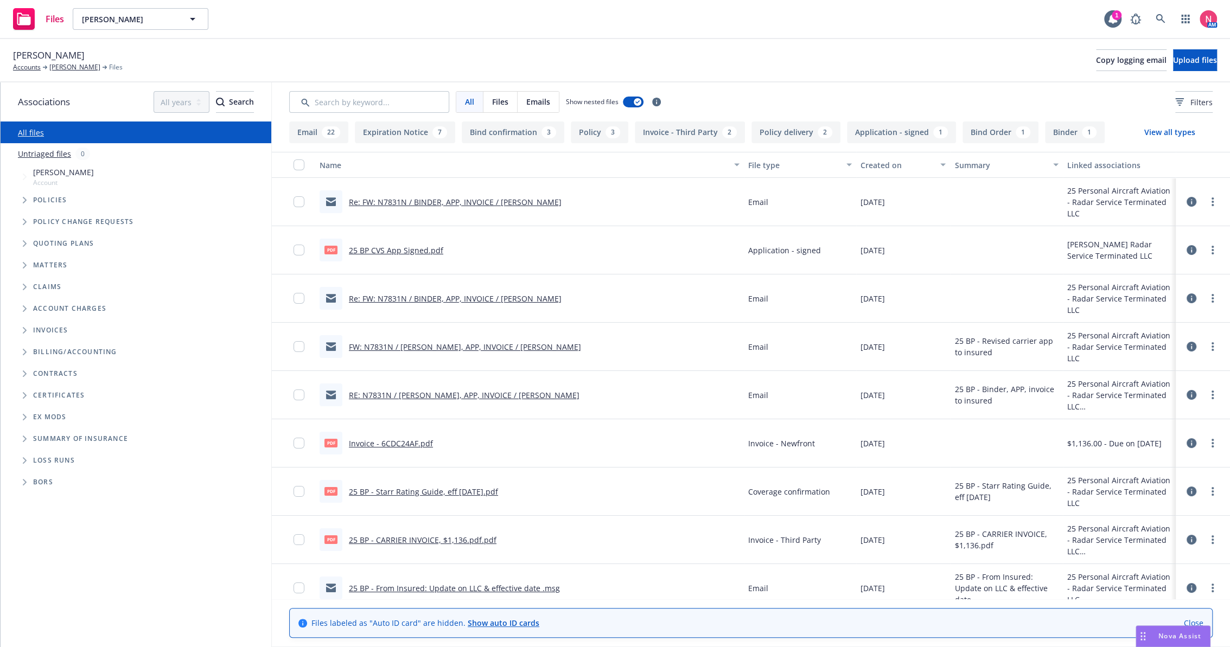
click at [33, 52] on span "[PERSON_NAME]" at bounding box center [49, 55] width 72 height 14
copy span "[PERSON_NAME]"
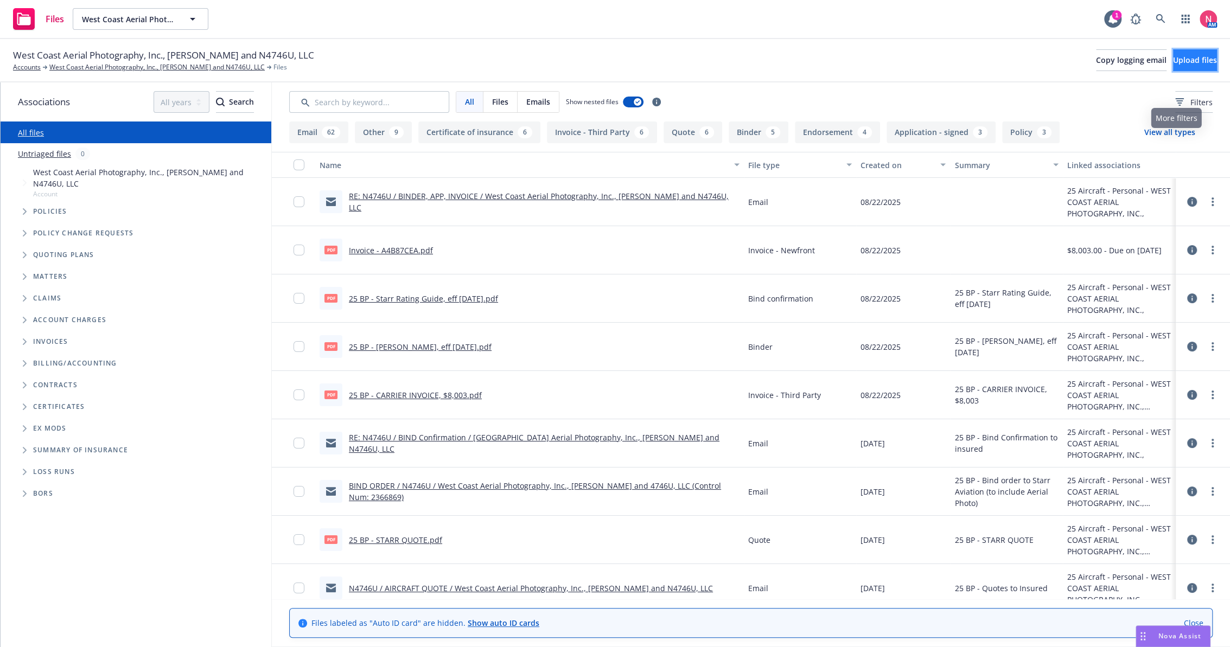
click at [1184, 59] on span "Upload files" at bounding box center [1195, 60] width 44 height 10
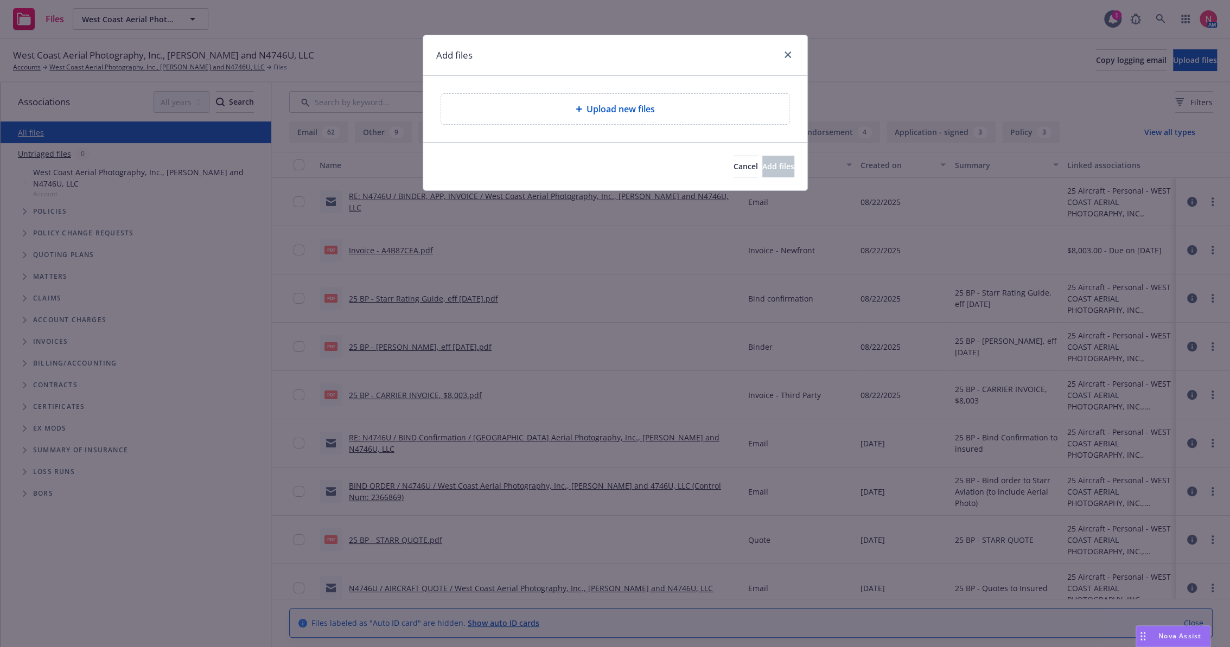
click at [601, 85] on div "Upload new files" at bounding box center [615, 109] width 384 height 66
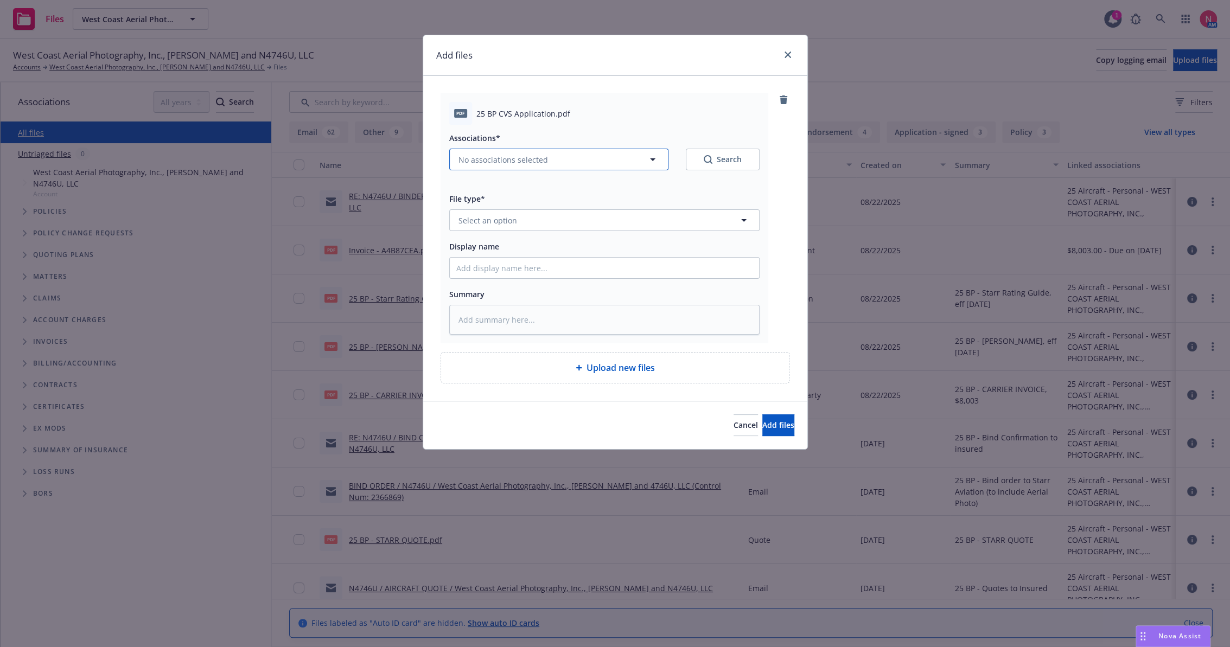
click at [543, 163] on span "No associations selected" at bounding box center [502, 159] width 89 height 11
type textarea "x"
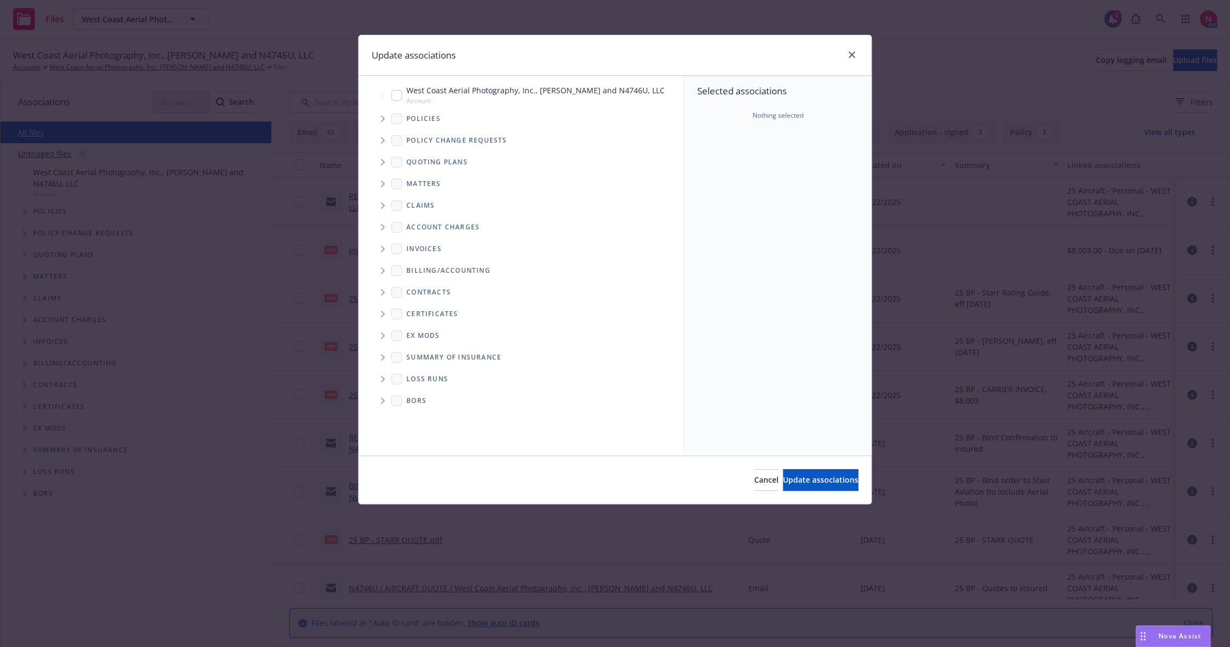
click at [412, 94] on span "West Coast Aerial Photography, Inc., Mark Holtzman and N4746U, LLC" at bounding box center [535, 90] width 258 height 11
checkbox input "true"
click at [815, 487] on button "Update associations" at bounding box center [820, 480] width 75 height 22
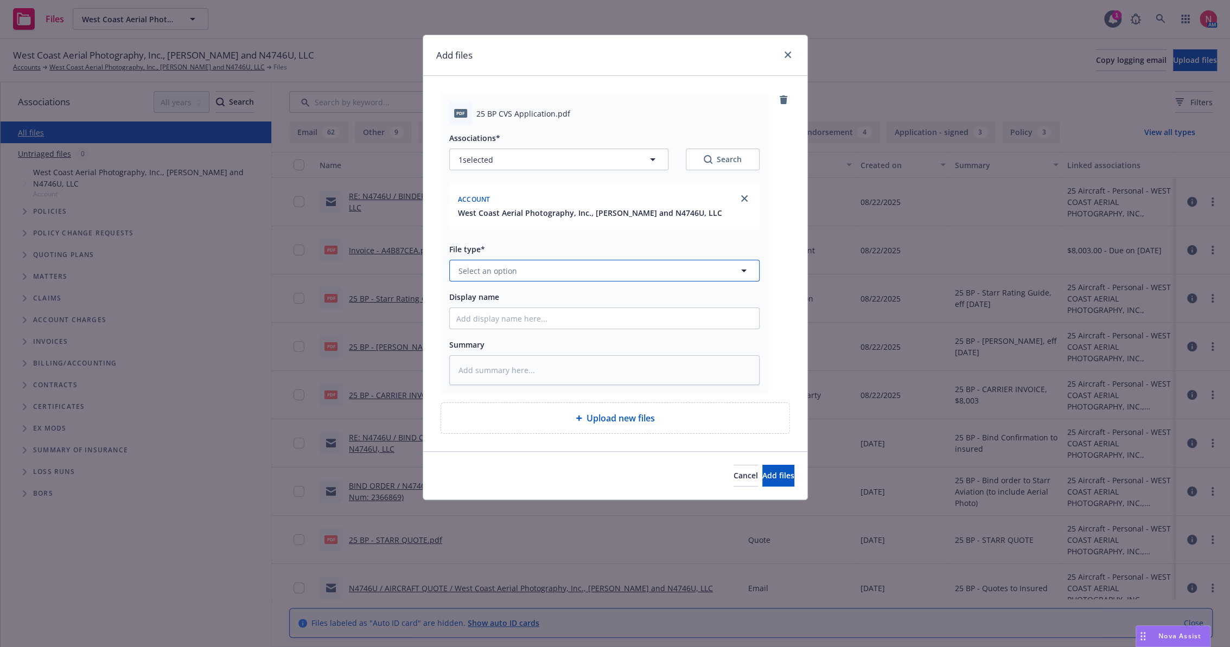
click at [511, 270] on span "Select an option" at bounding box center [487, 270] width 59 height 11
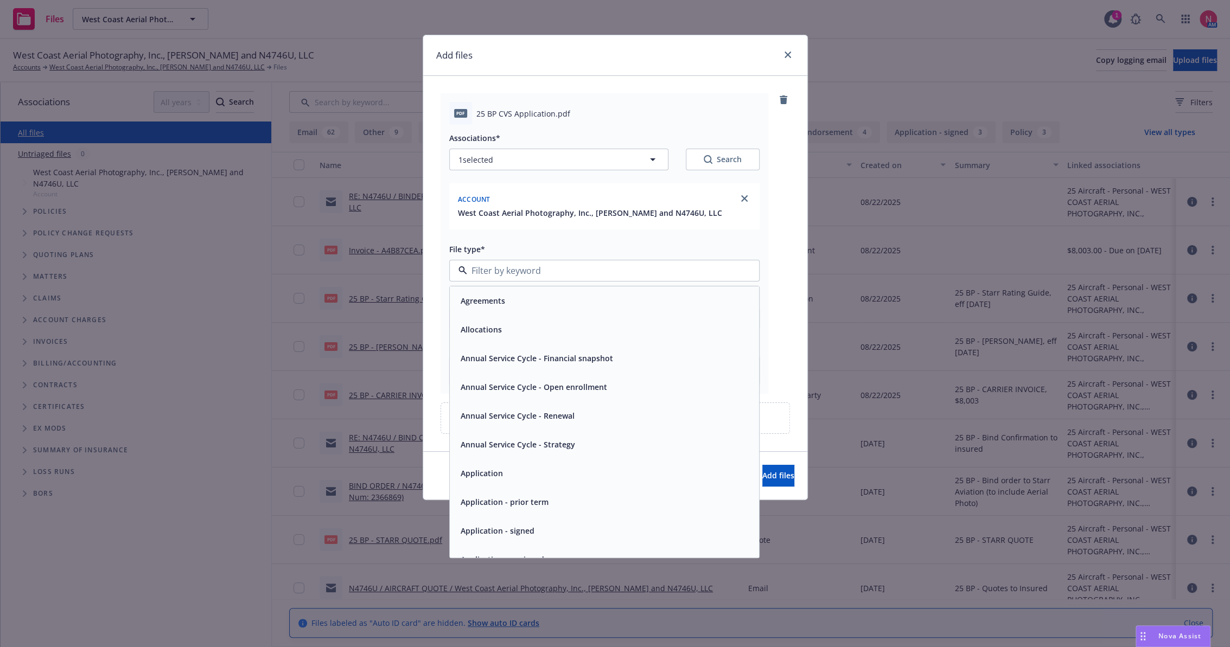
click at [525, 523] on div "Application - signed" at bounding box center [496, 531] width 80 height 16
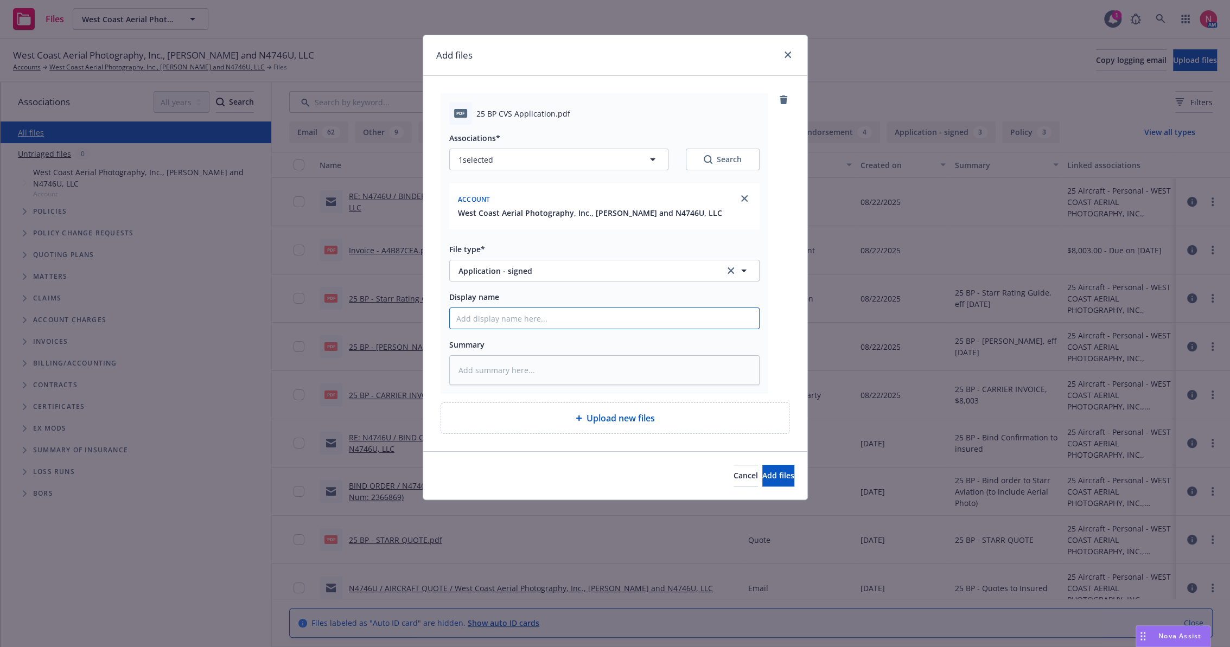
click at [506, 319] on input "Display name" at bounding box center [604, 318] width 309 height 21
type textarea "x"
type input "2"
type textarea "x"
type input "25"
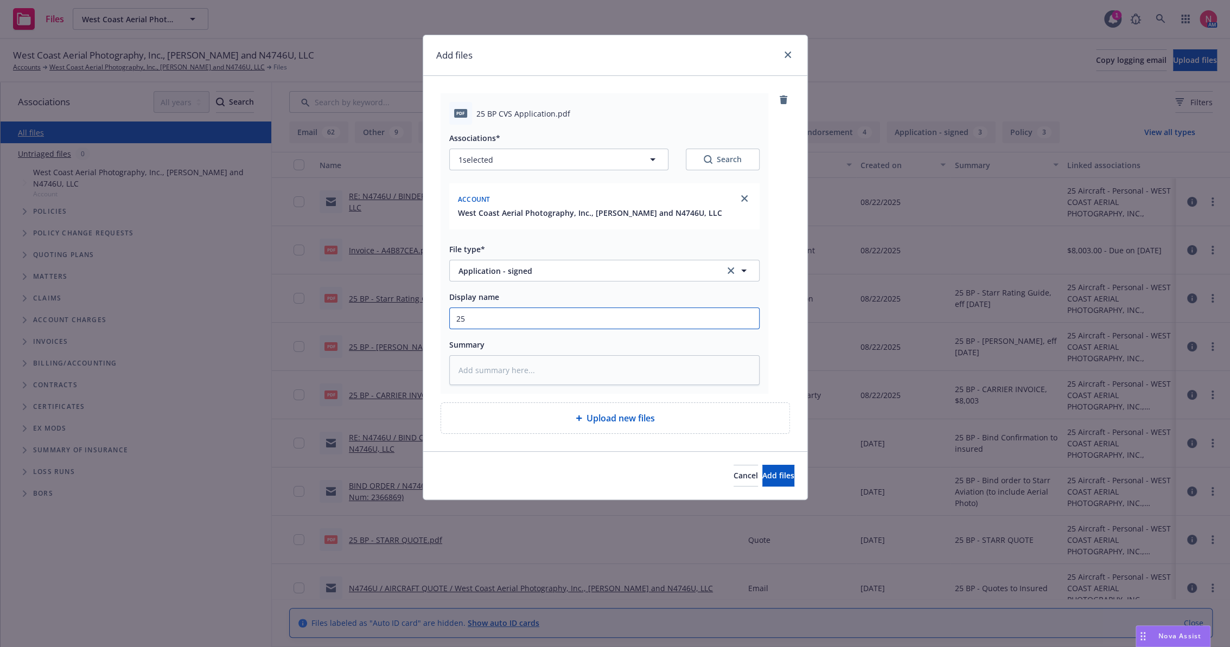
type textarea "x"
type input "25"
type textarea "x"
type input "25 b"
type textarea "x"
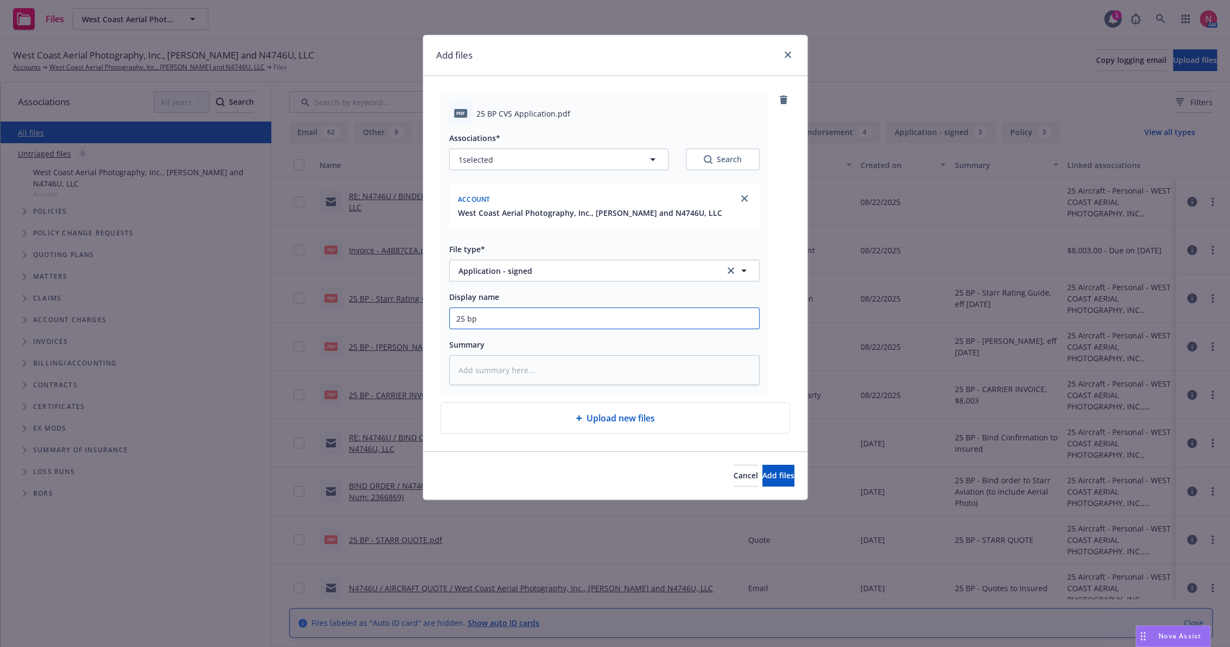
type input "25 bp"
type textarea "x"
type input "25 bp c"
type textarea "x"
type input "25 BP CVS App Signed"
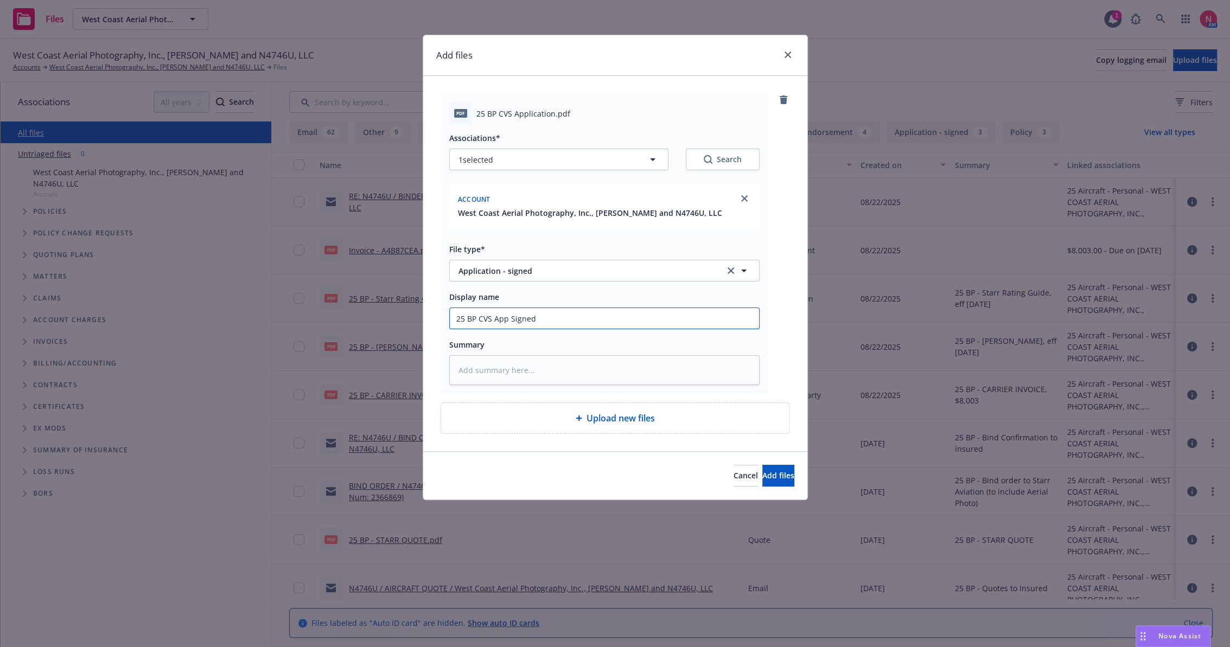
click at [762, 465] on button "Add files" at bounding box center [778, 476] width 32 height 22
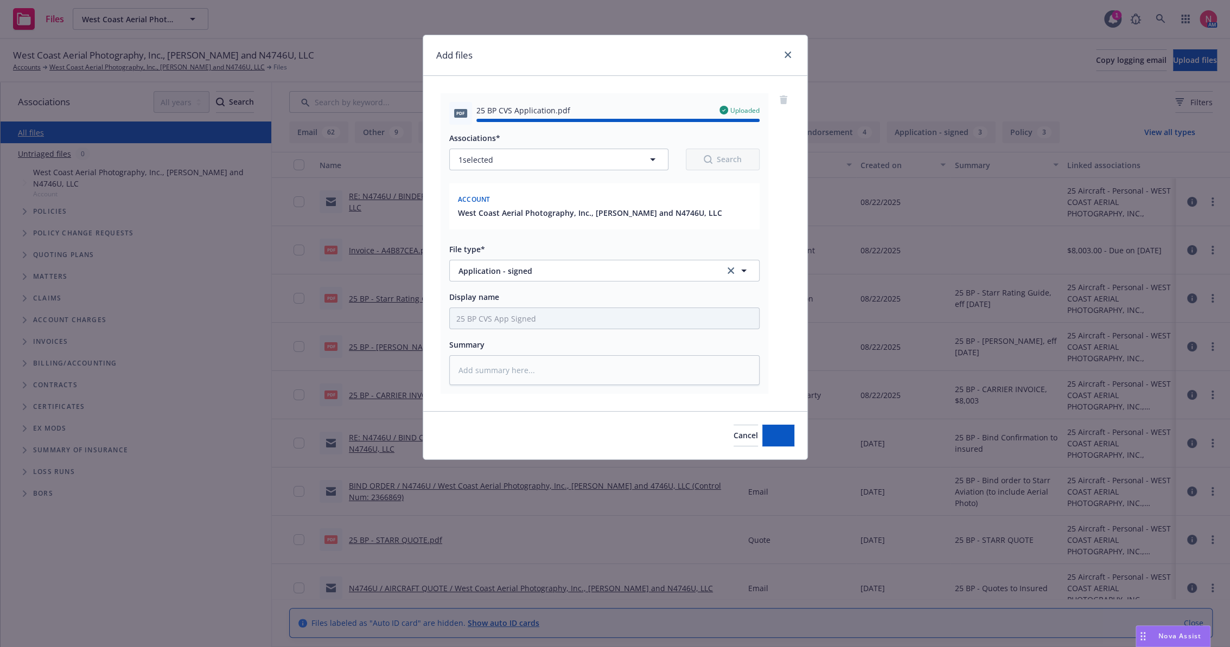
type textarea "x"
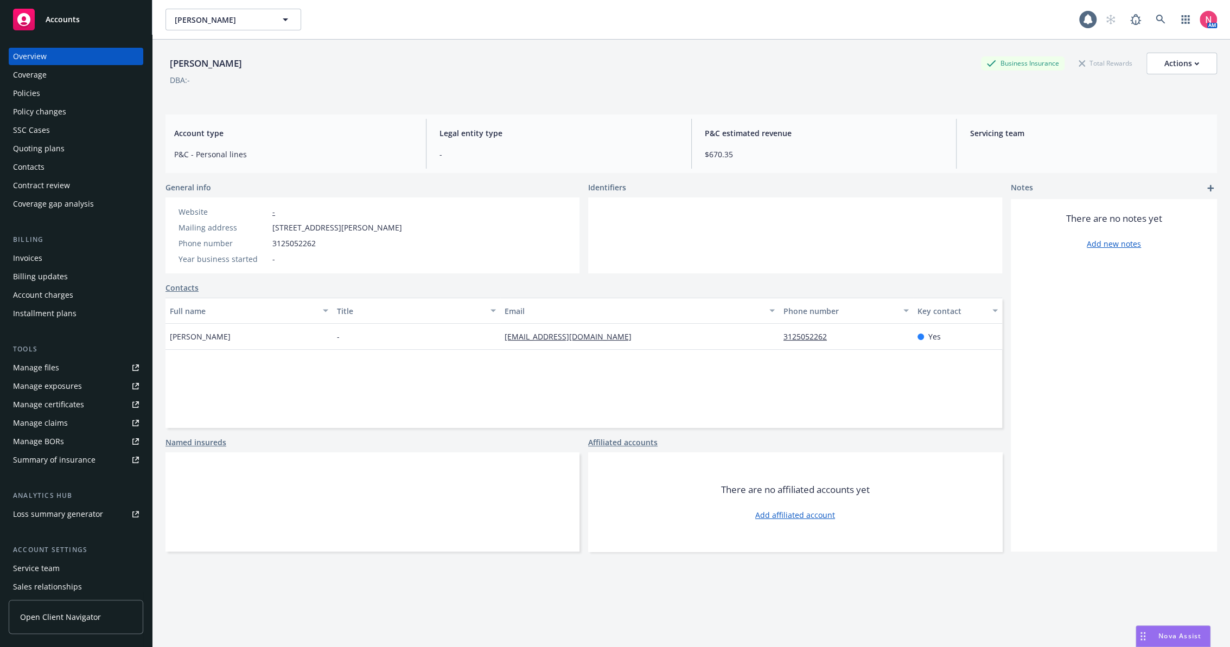
click at [53, 85] on div "Policies" at bounding box center [76, 93] width 126 height 17
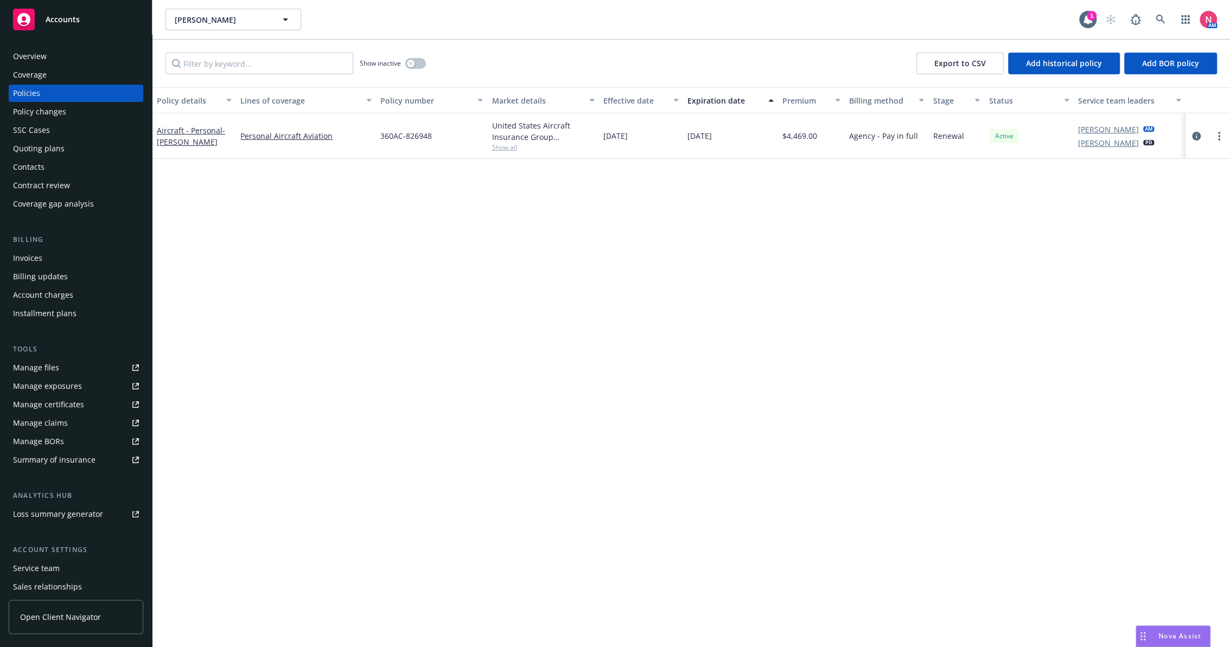
click at [23, 131] on div "SSC Cases" at bounding box center [31, 129] width 37 height 17
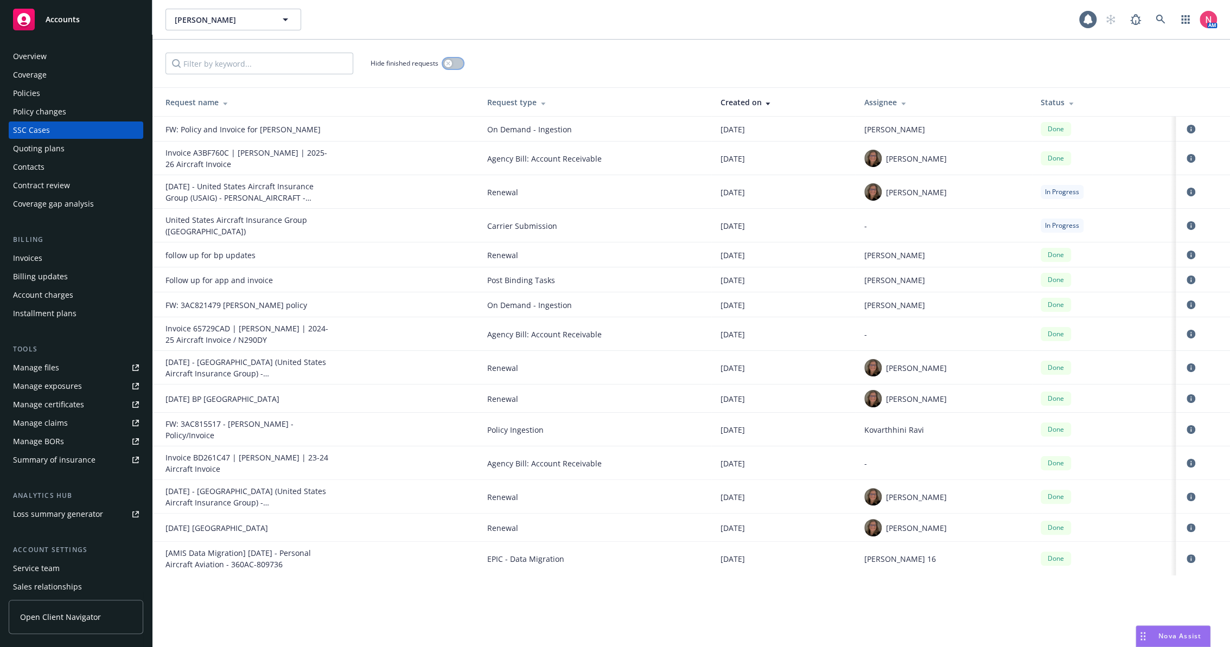
click at [453, 63] on button "button" at bounding box center [453, 63] width 21 height 11
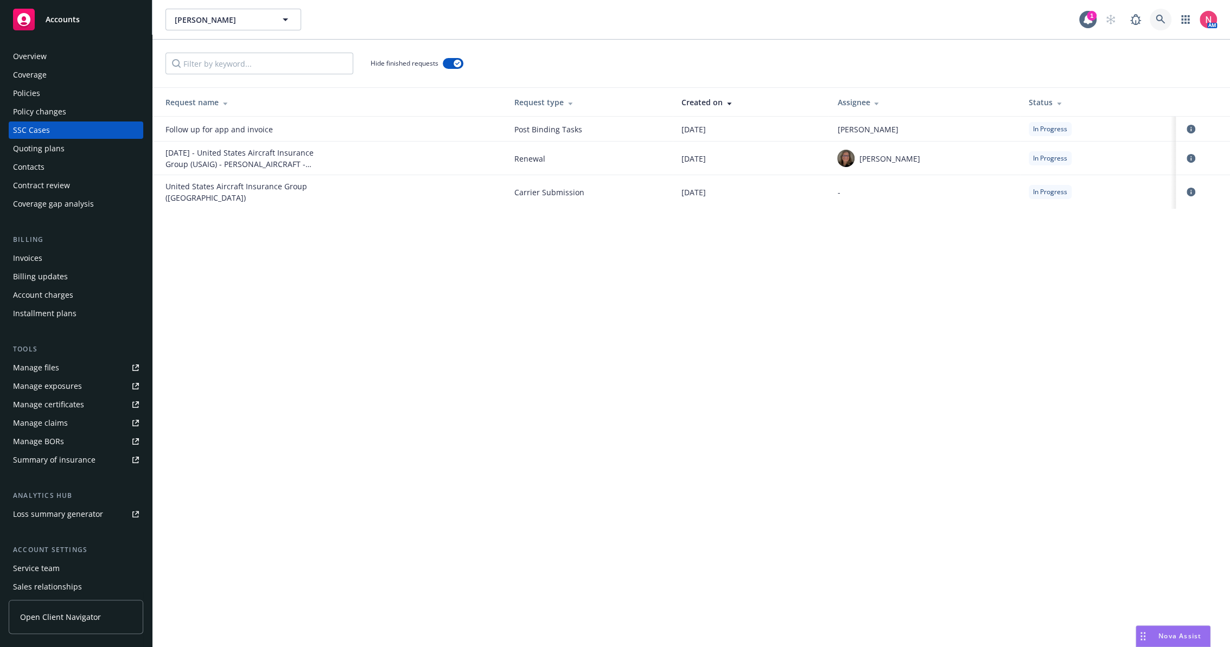
click at [1162, 16] on icon at bounding box center [1160, 20] width 10 height 10
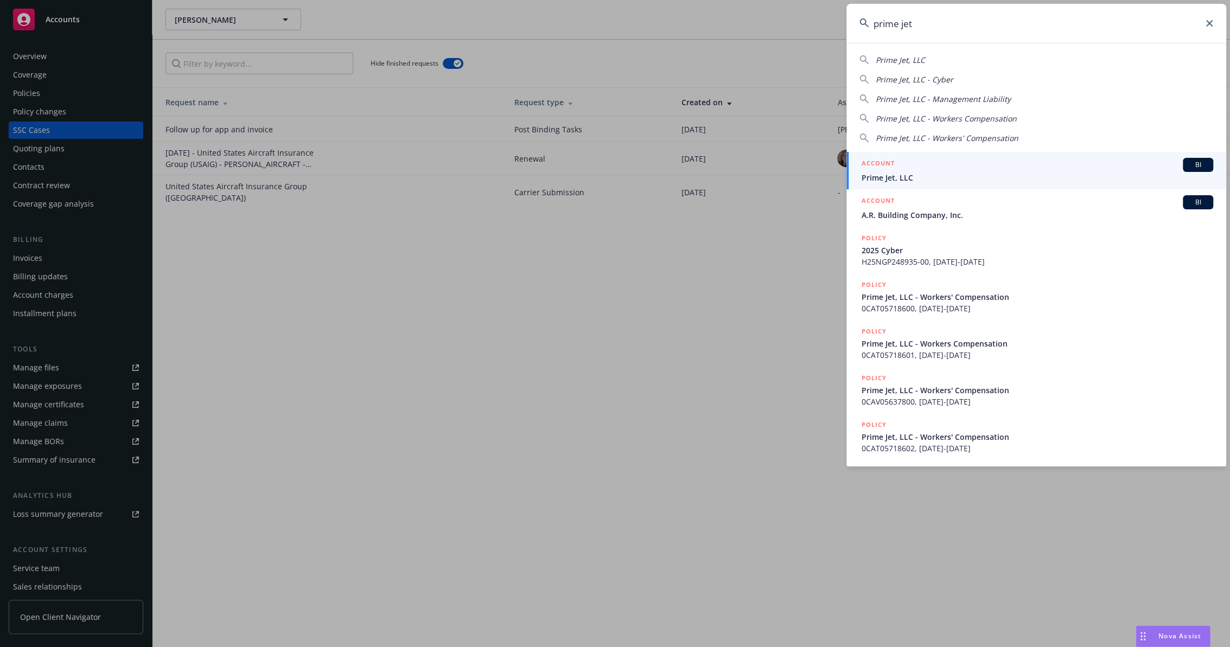
type input "prime jet"
click at [911, 170] on div "ACCOUNT BI" at bounding box center [1036, 165] width 351 height 14
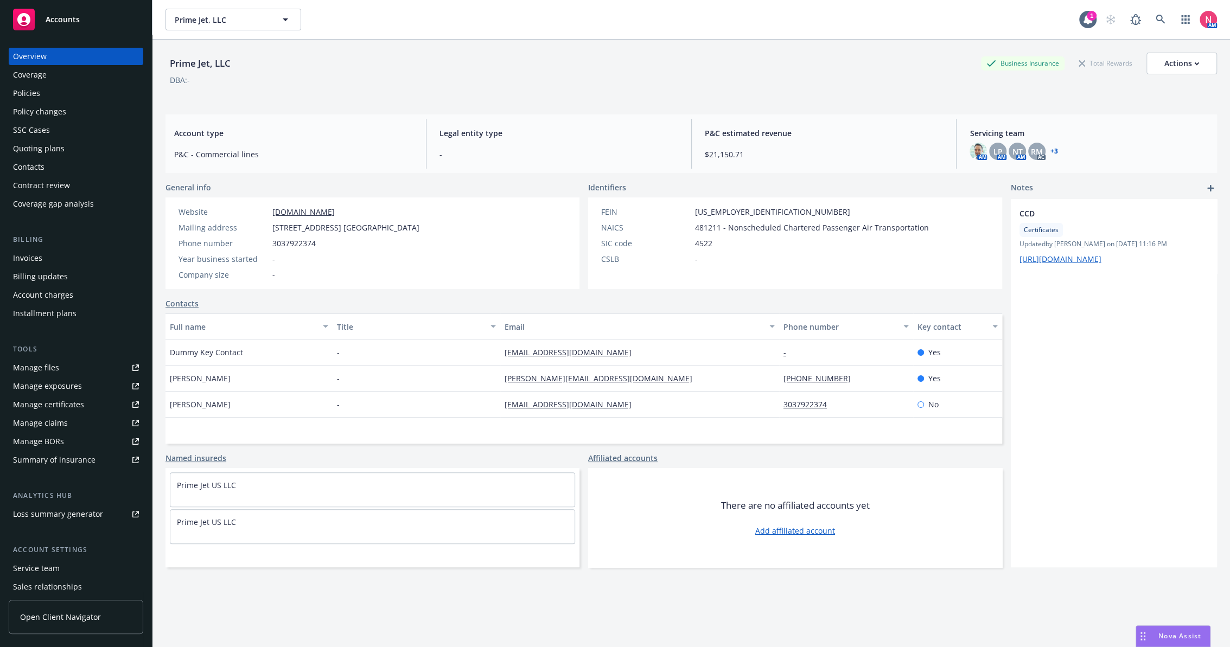
click at [74, 111] on div "Policy changes" at bounding box center [76, 111] width 126 height 17
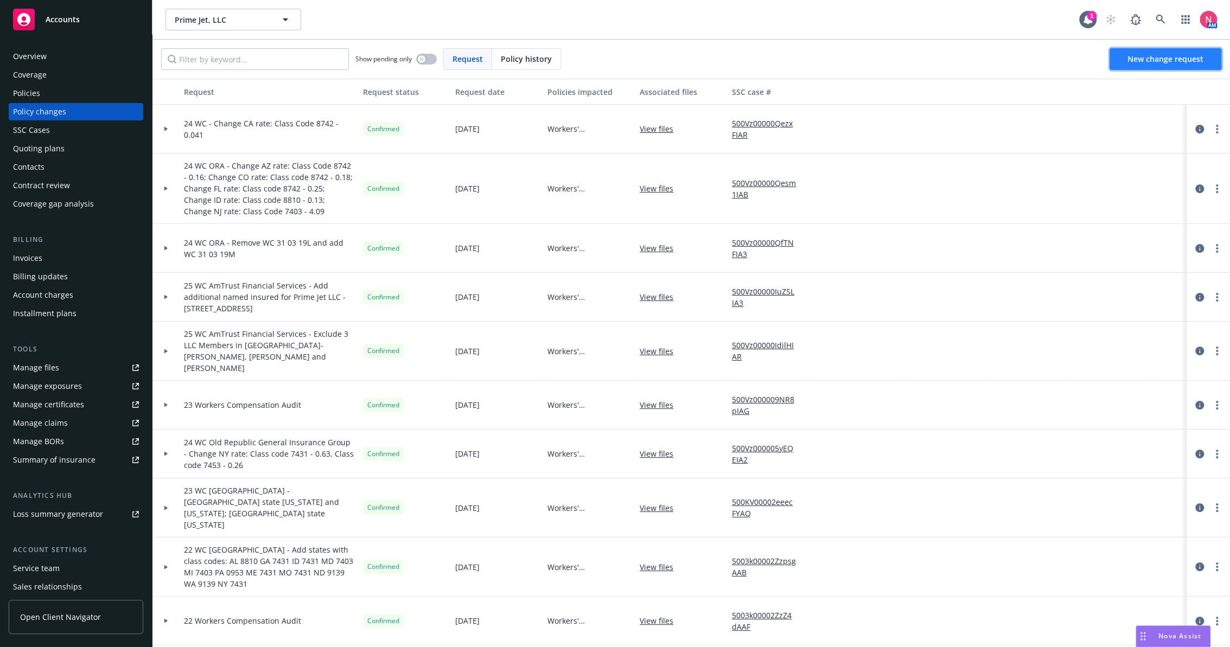
click at [1158, 60] on span "New change request" at bounding box center [1165, 59] width 76 height 10
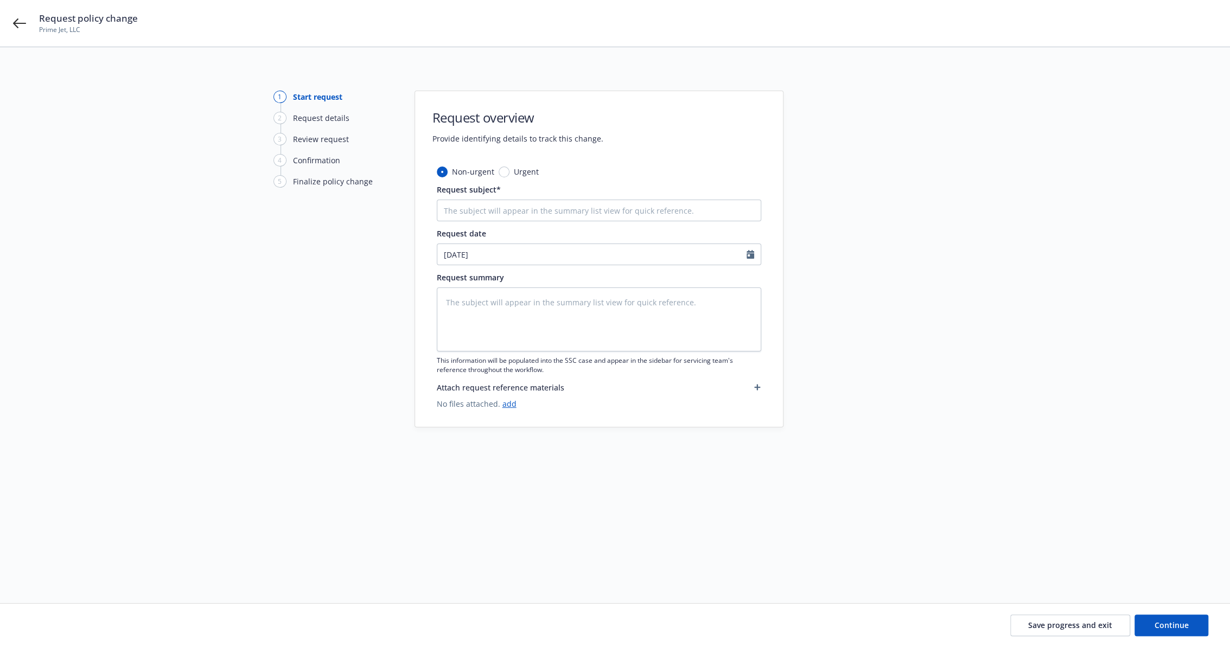
type textarea "x"
click at [490, 210] on input "Request subject*" at bounding box center [599, 211] width 324 height 22
type input "25 Workers Compensation Audit"
drag, startPoint x: 449, startPoint y: 208, endPoint x: 455, endPoint y: 210, distance: 6.2
click at [455, 210] on input "25 Workers Compensation Audit" at bounding box center [599, 211] width 324 height 22
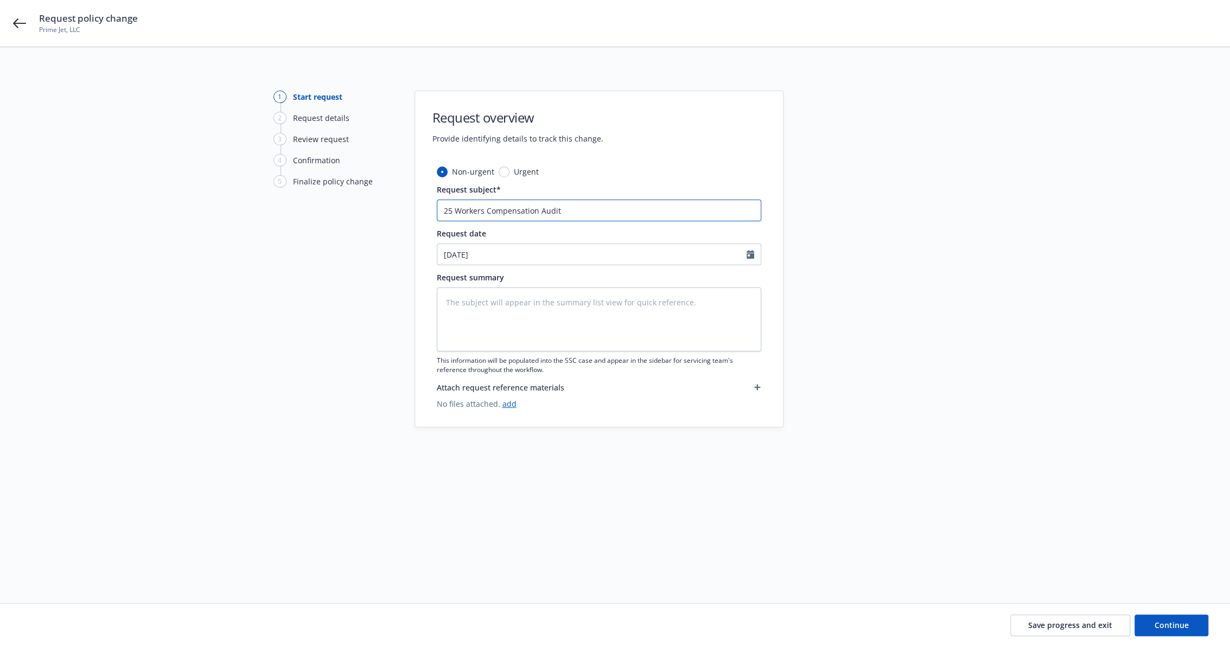
type textarea "x"
type input "24Workers Compensation Audit"
type textarea "x"
type input "24 Workers Compensation Audit"
click at [1025, 456] on div "1 Start request 2 Request details 3 Review request 4 Confirmation 5 Finalize po…" at bounding box center [615, 312] width 1204 height 443
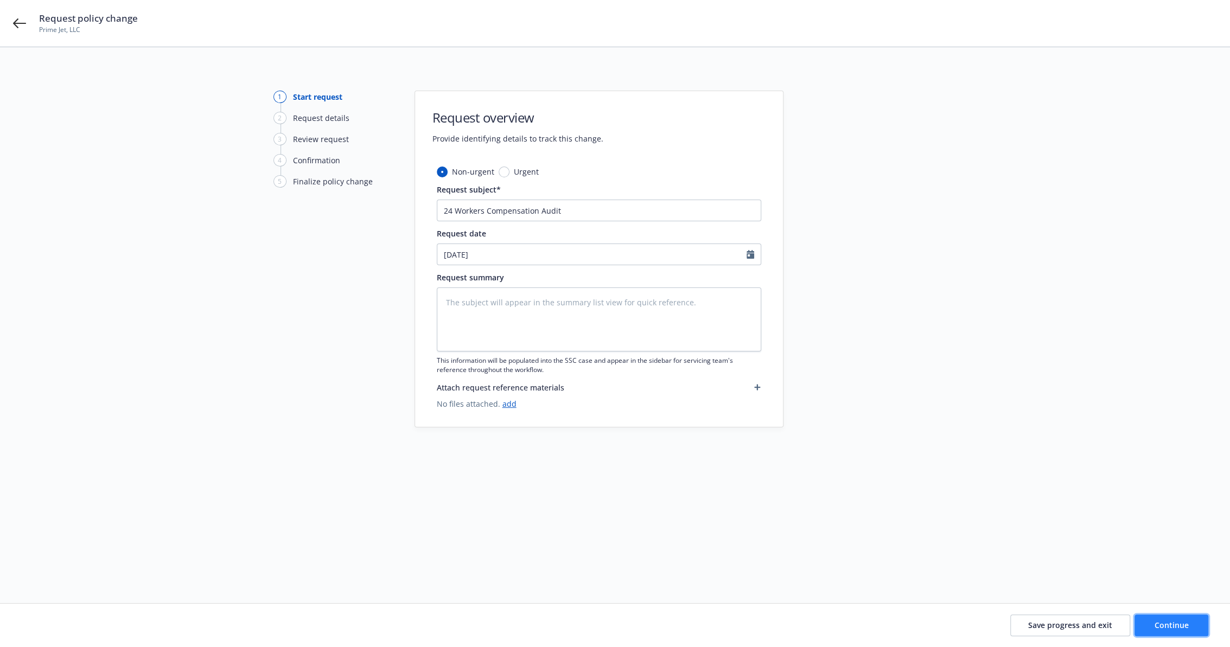
click at [1187, 625] on span "Continue" at bounding box center [1171, 625] width 34 height 10
type textarea "x"
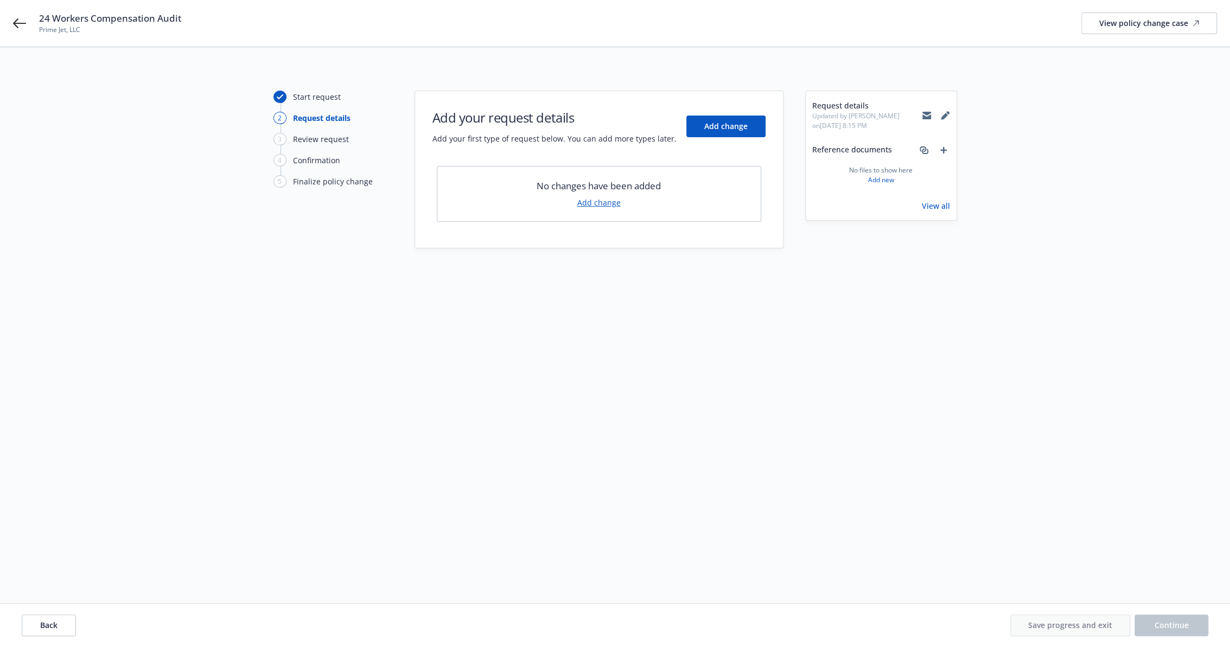
click at [593, 199] on link "Add change" at bounding box center [598, 202] width 43 height 11
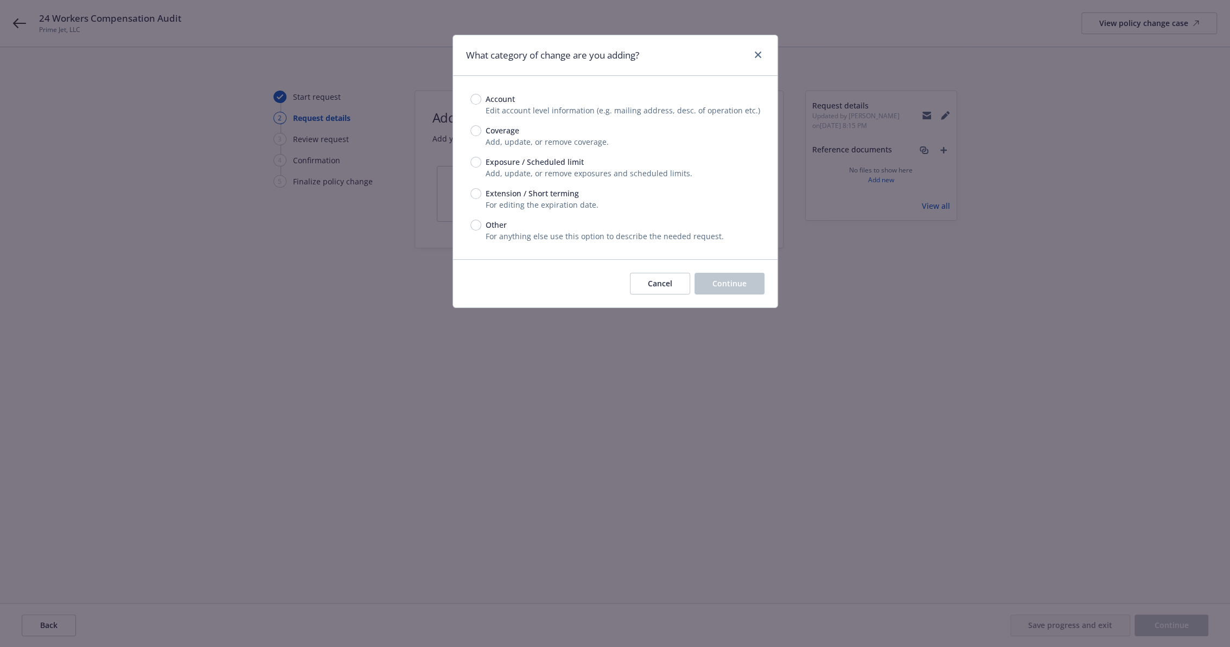
click at [491, 98] on span "Account" at bounding box center [499, 98] width 29 height 11
click at [481, 98] on input "Account" at bounding box center [475, 99] width 11 height 11
radio input "true"
click at [503, 228] on span "Other" at bounding box center [495, 224] width 21 height 11
click at [481, 228] on input "Other" at bounding box center [475, 225] width 11 height 11
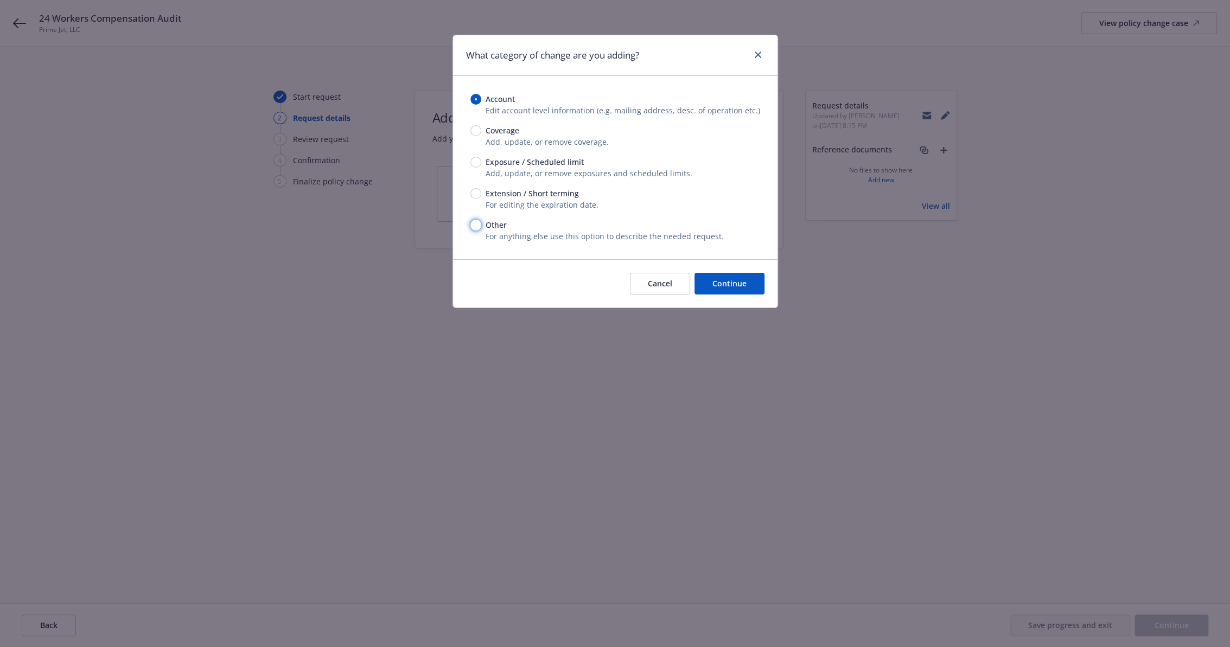
radio input "true"
click at [746, 284] on button "Continue" at bounding box center [729, 284] width 70 height 22
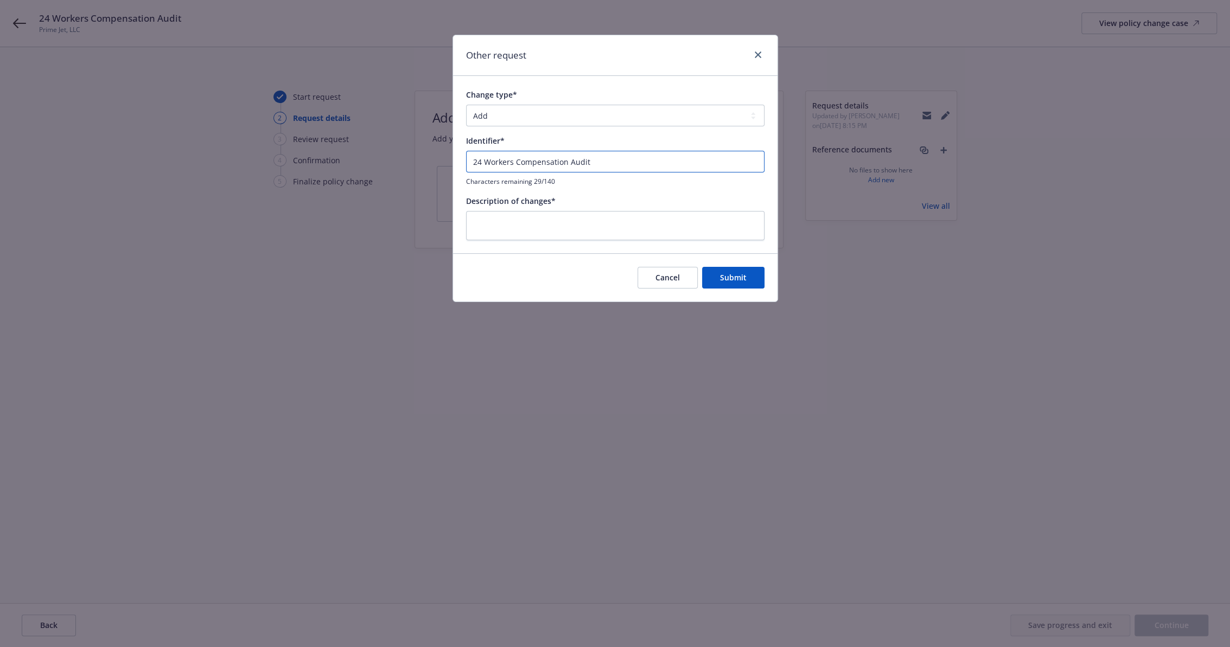
click at [504, 163] on input "24 Workers Compensation Audit" at bounding box center [615, 162] width 298 height 22
click at [503, 117] on select "Add Audit Change Remove" at bounding box center [615, 116] width 298 height 22
select select "AUDIT"
click at [466, 105] on select "Add Audit Change Remove" at bounding box center [615, 116] width 298 height 22
click at [632, 163] on input "24 Workers Compensation Audit" at bounding box center [615, 162] width 298 height 22
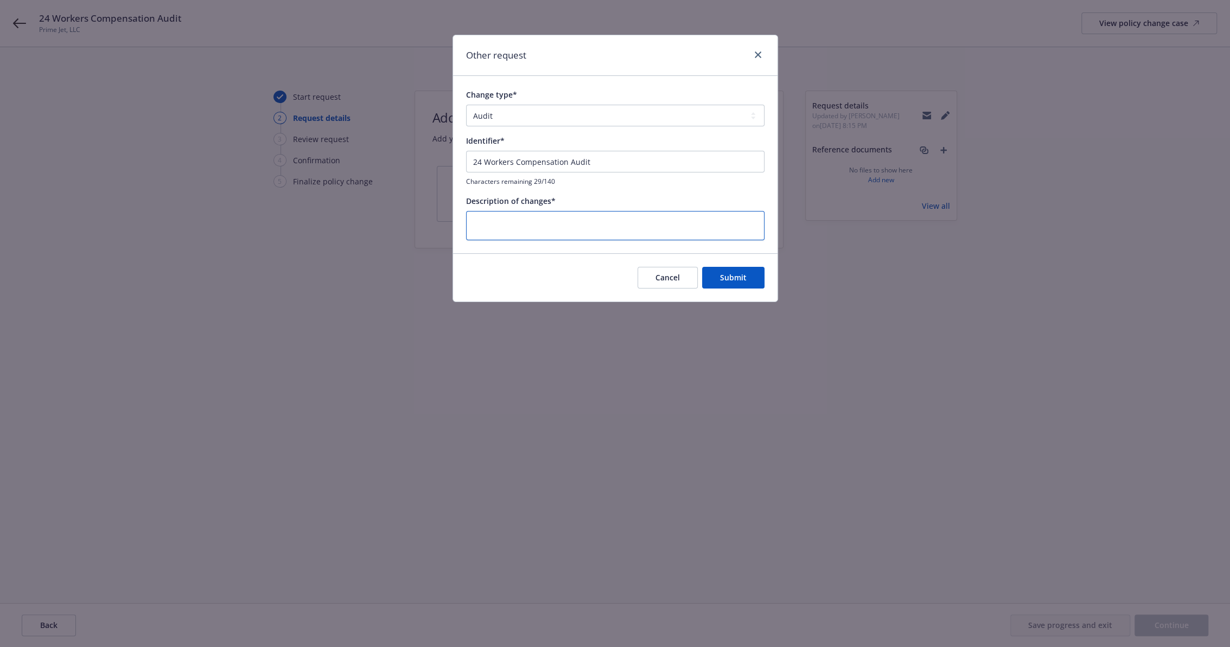
click at [587, 225] on textarea at bounding box center [615, 226] width 298 height 30
paste textarea "24 Workers Compensation Audit"
type textarea "x"
type textarea "24 Workers Compensation Audit"
click at [744, 280] on span "Submit" at bounding box center [733, 277] width 27 height 10
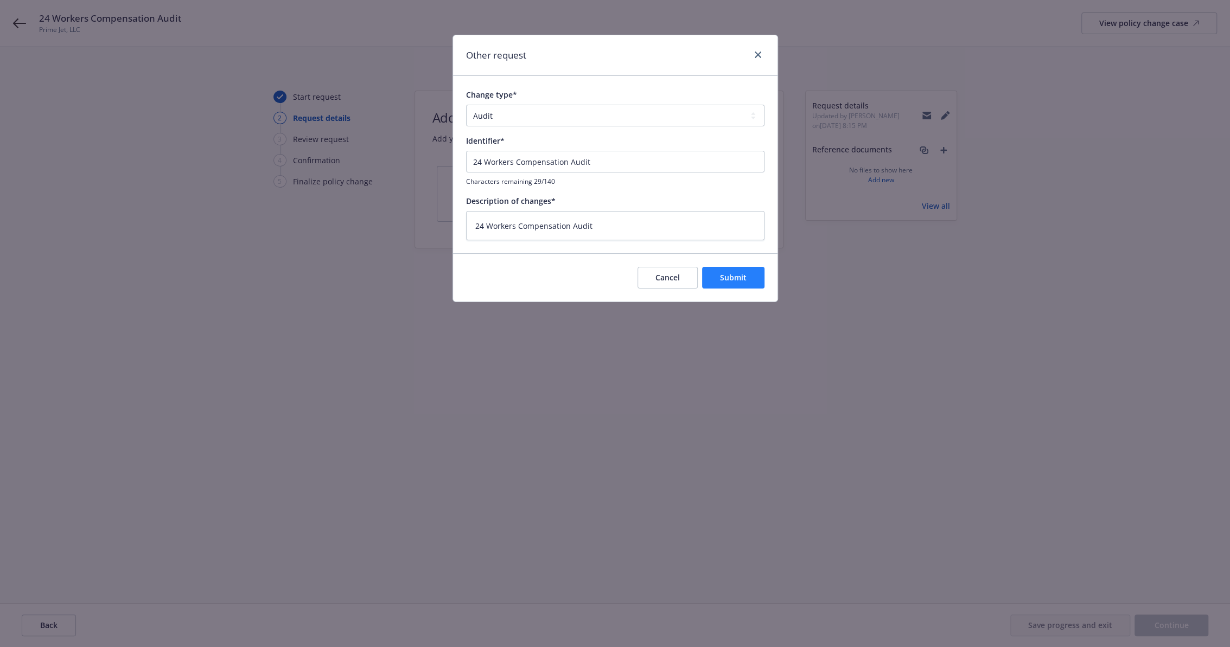
type textarea "x"
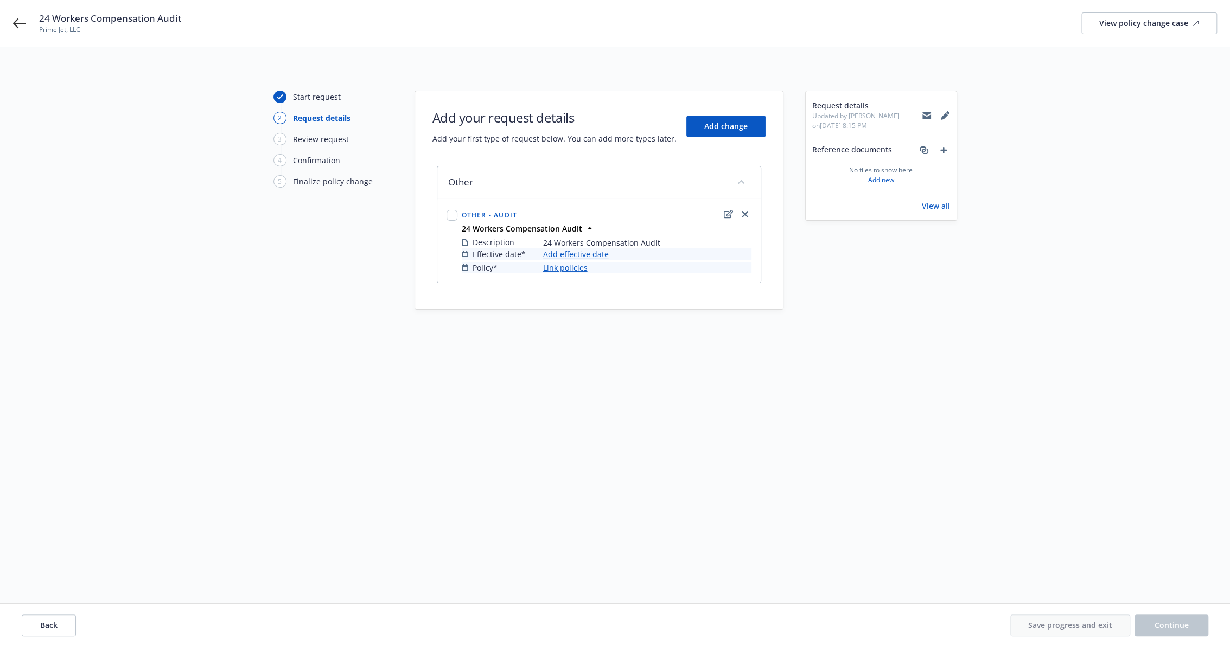
click at [565, 266] on link "Link policies" at bounding box center [565, 267] width 44 height 11
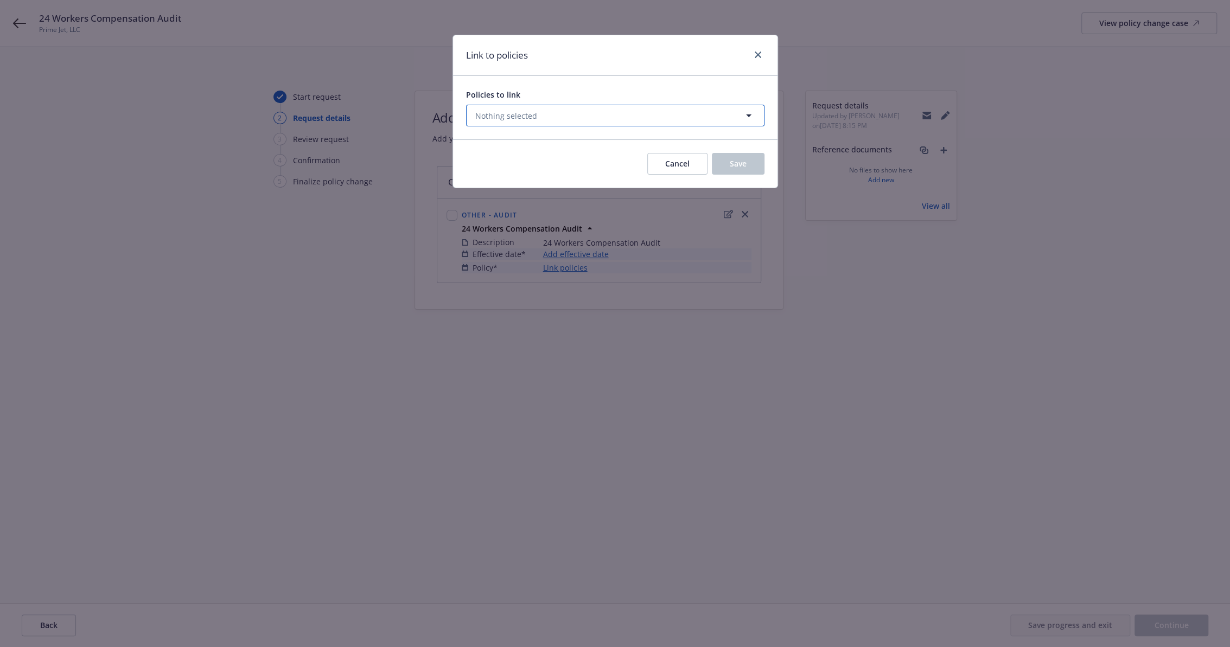
click at [593, 118] on button "Nothing selected" at bounding box center [615, 116] width 298 height 22
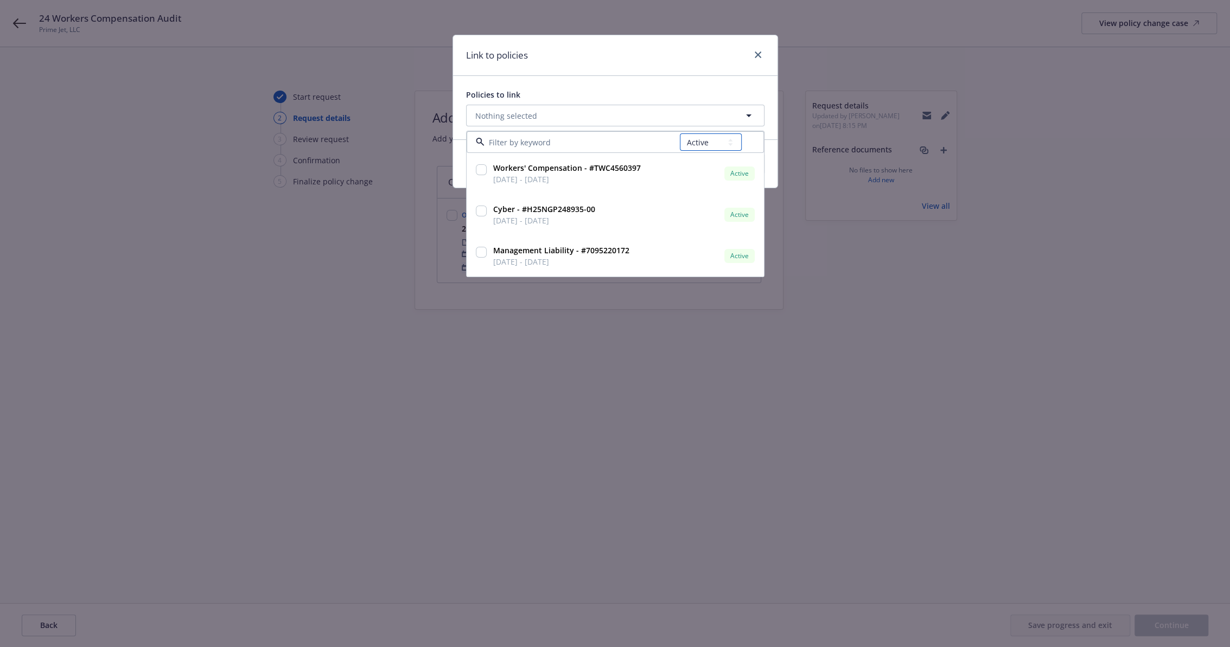
click at [725, 146] on select "All Active Upcoming Expired Cancelled" at bounding box center [711, 141] width 62 height 17
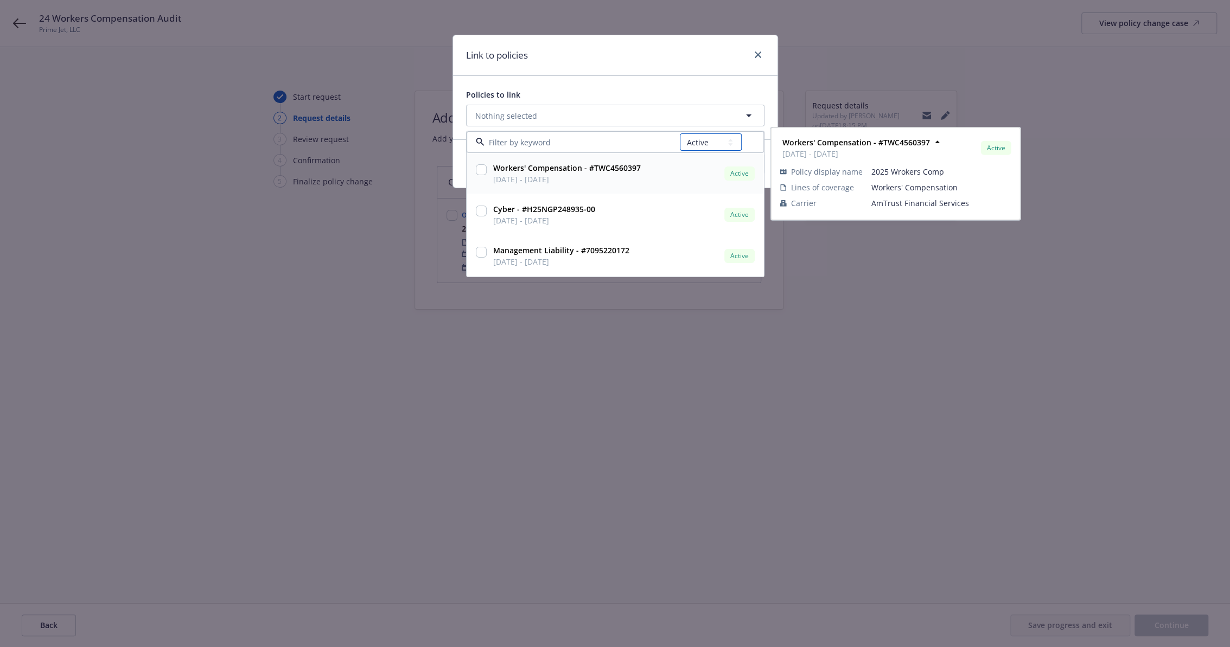
select select "EXPIRED"
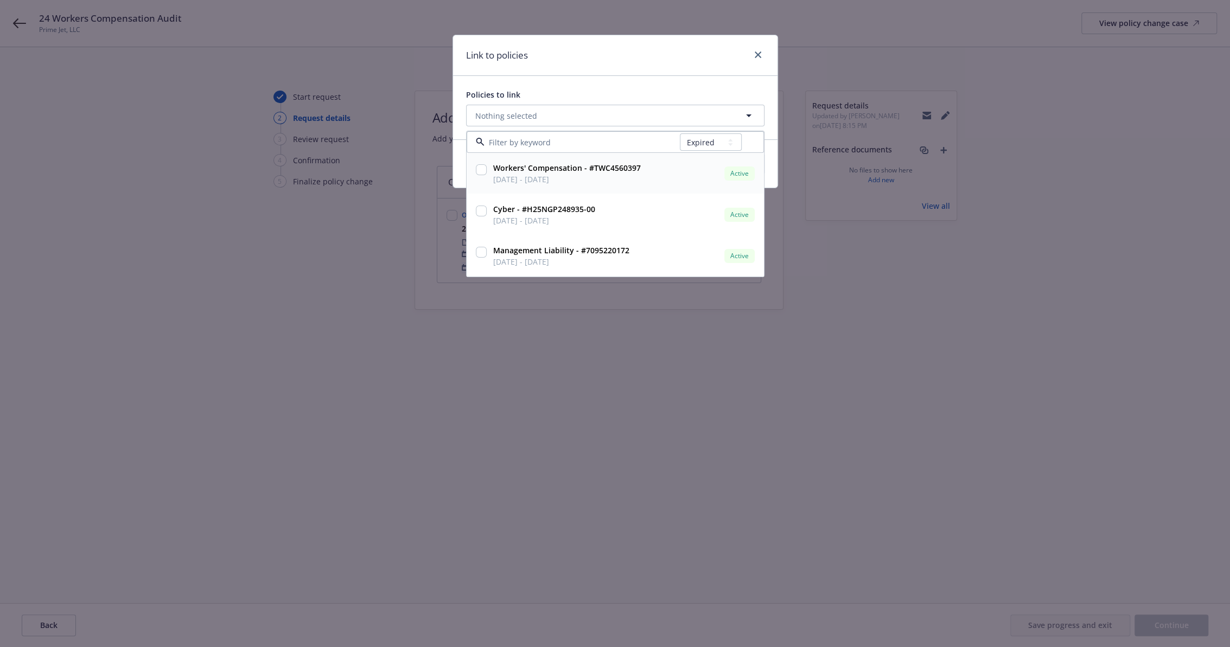
click at [680, 133] on select "All Active Upcoming Expired Cancelled" at bounding box center [711, 141] width 62 height 17
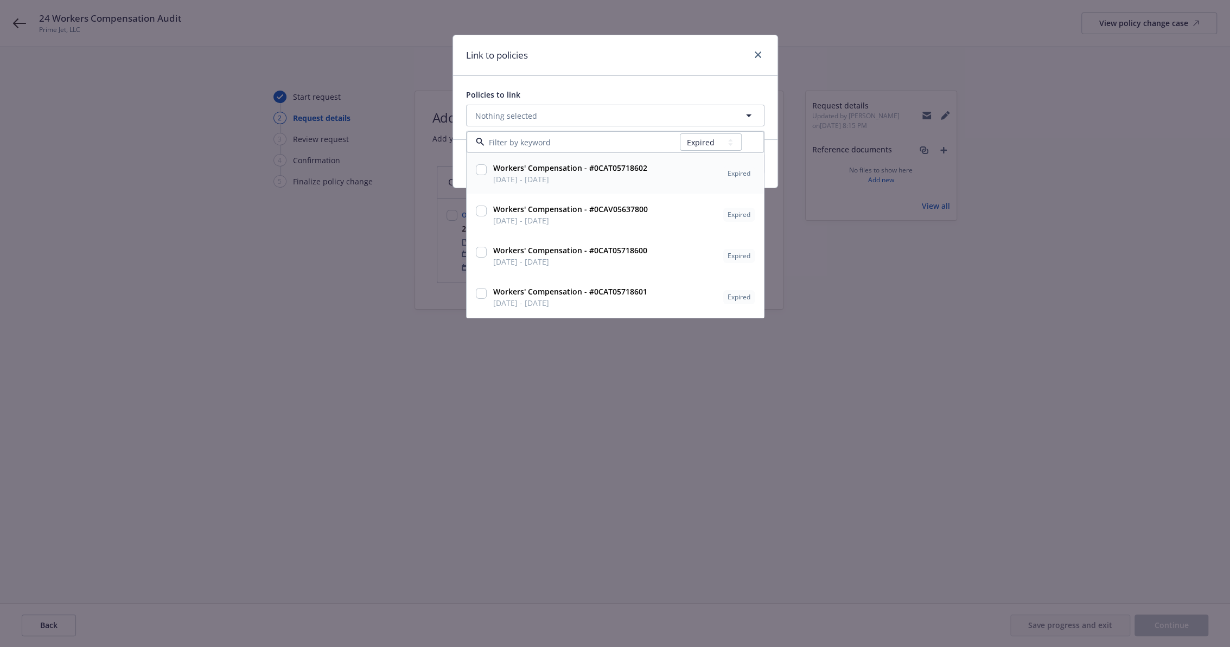
type input "w"
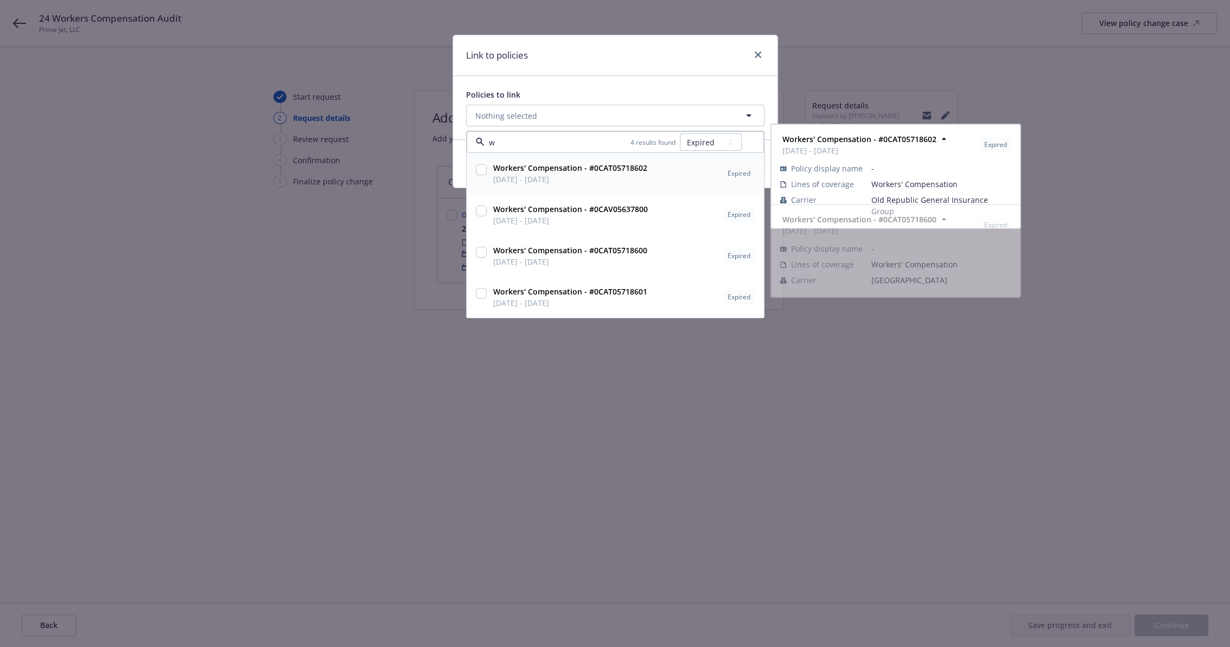
click at [578, 185] on div "Workers' Compensation - #0CAT05718602 [DATE] - [DATE]" at bounding box center [569, 173] width 161 height 27
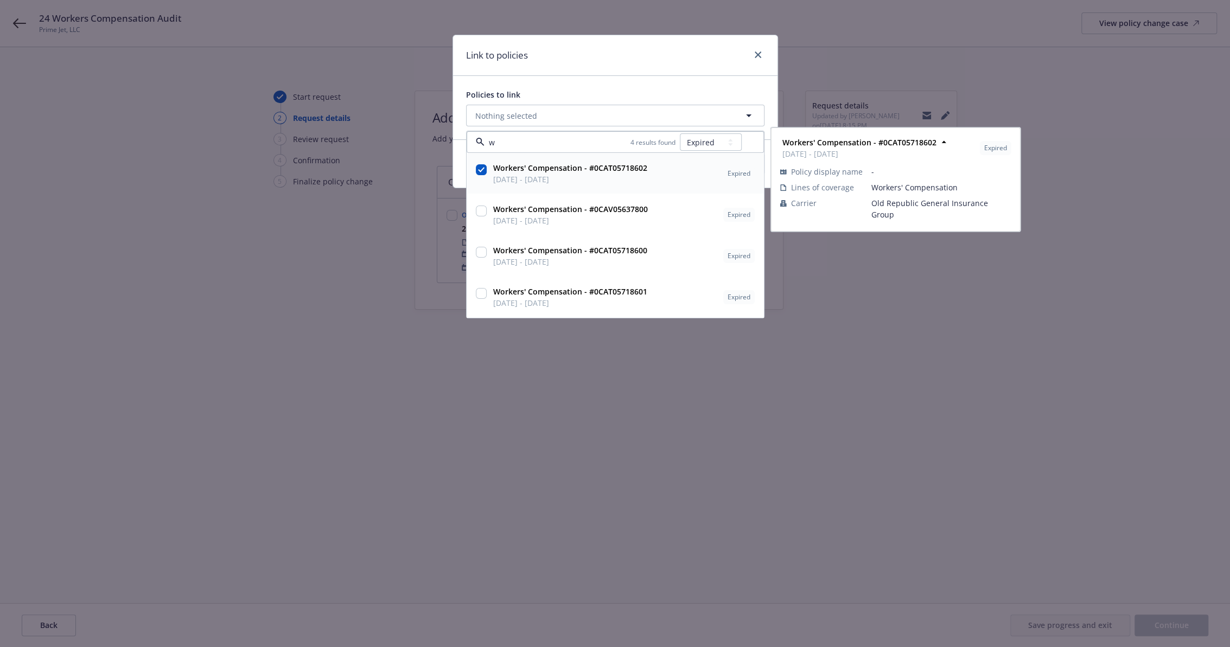
checkbox input "true"
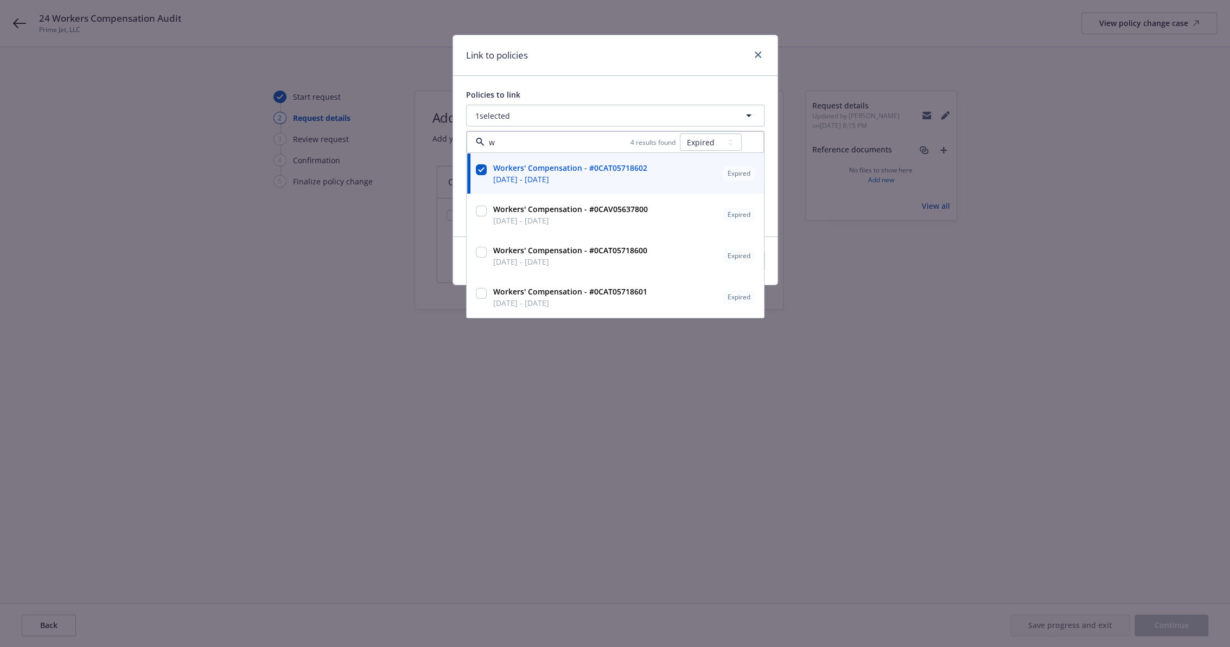
type input "w"
click at [680, 97] on div "Policies to link" at bounding box center [615, 94] width 298 height 11
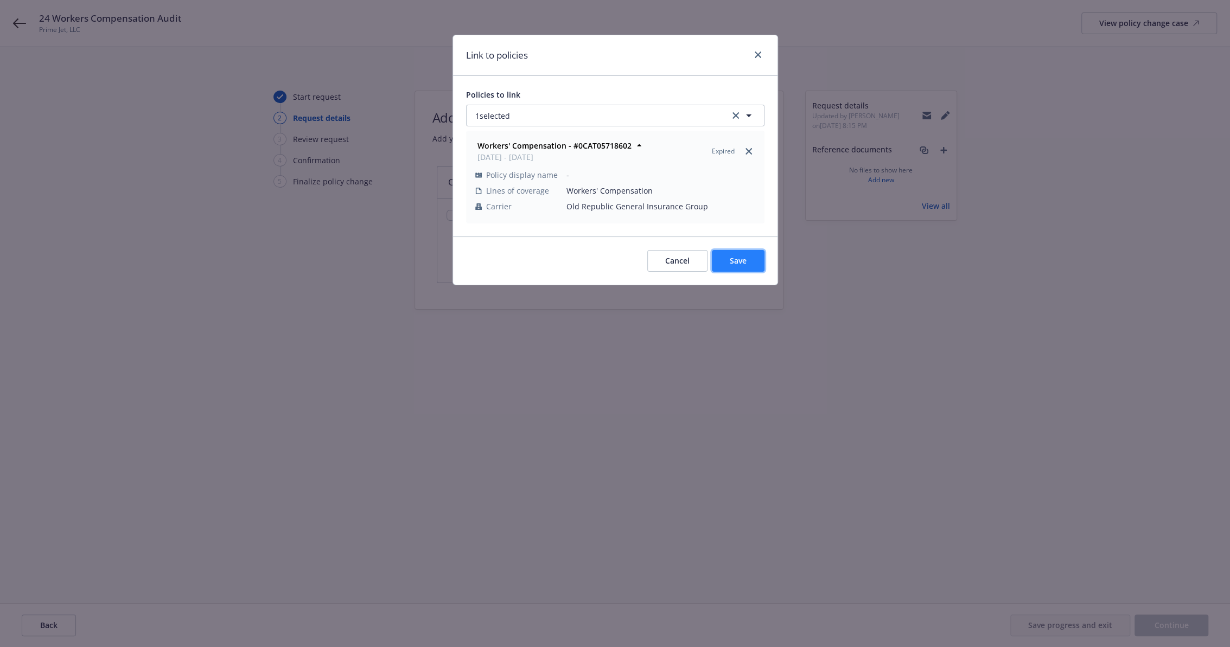
click at [744, 263] on span "Save" at bounding box center [738, 260] width 17 height 10
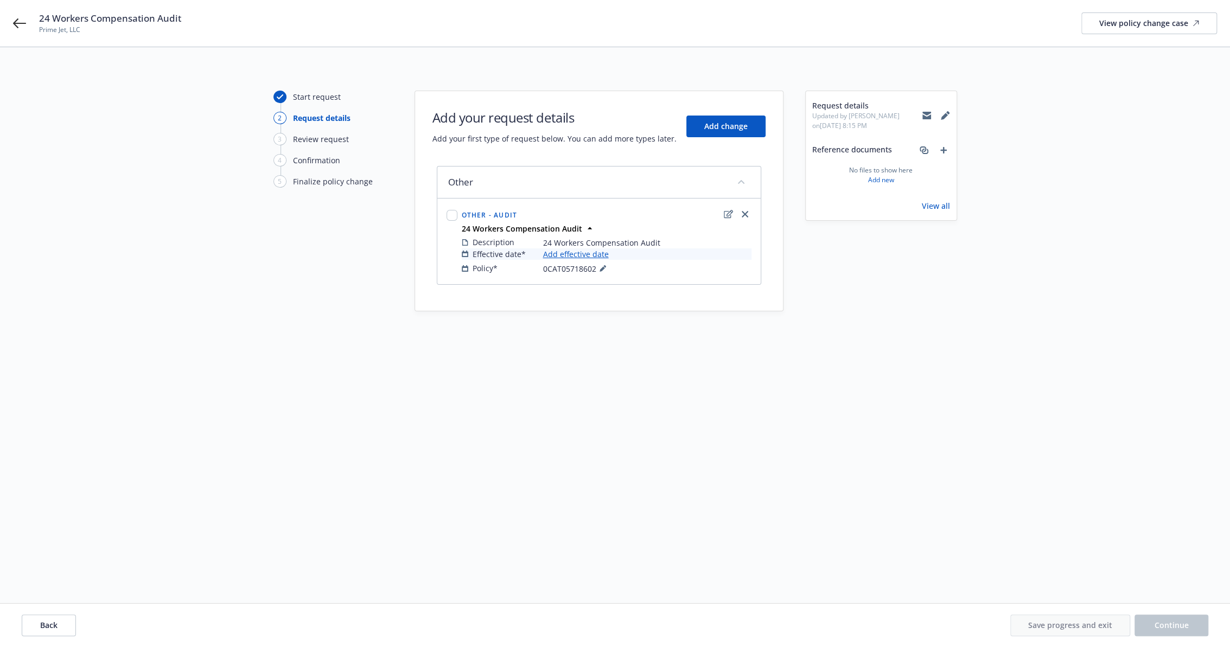
click at [582, 254] on link "Add effective date" at bounding box center [576, 253] width 66 height 11
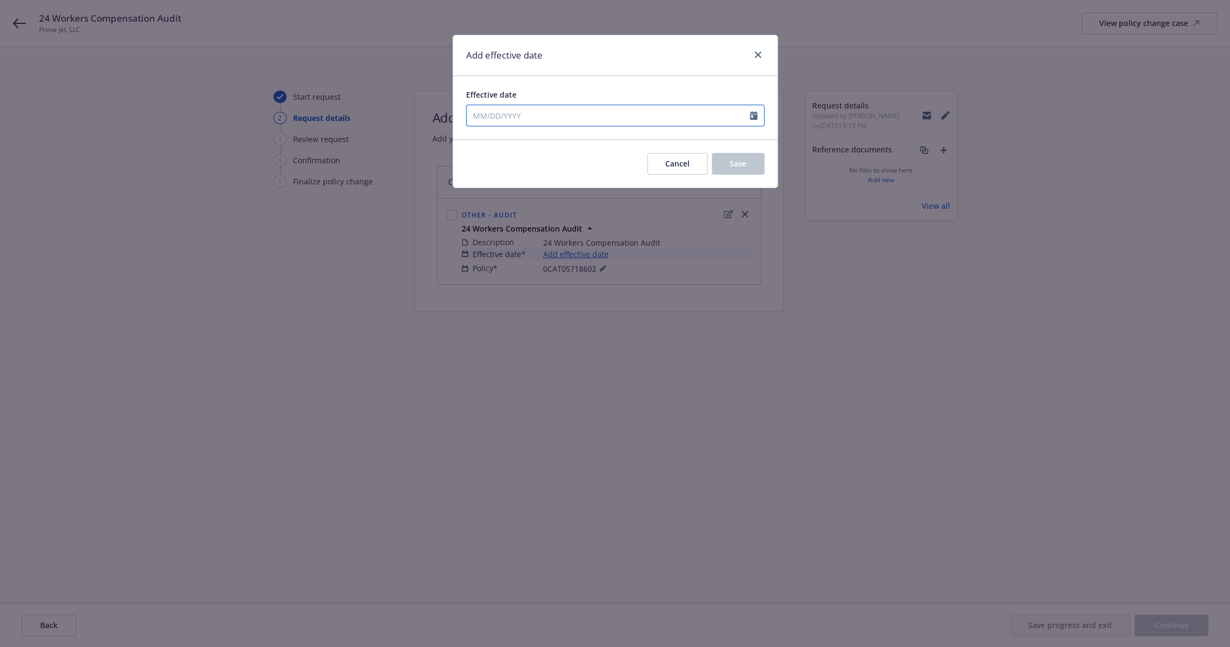
select select "8"
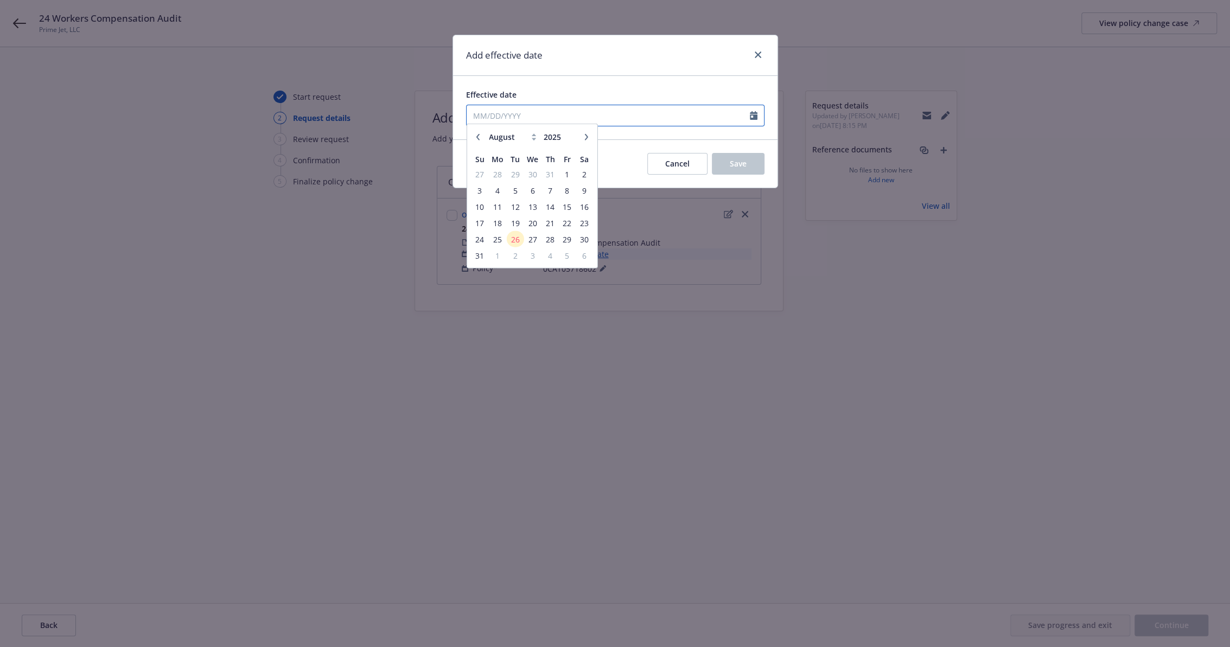
click at [527, 118] on input "Effective date" at bounding box center [607, 115] width 283 height 21
paste input "[DATE]"
type input "[DATE]"
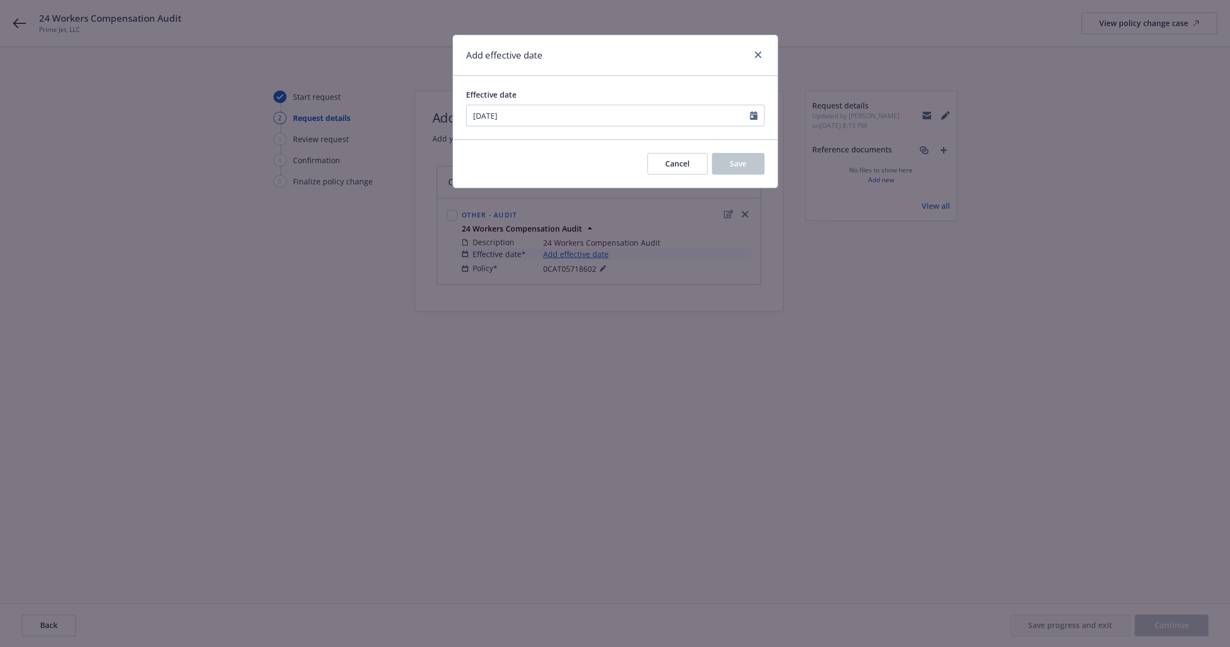
click at [693, 61] on div "Add effective date" at bounding box center [615, 55] width 324 height 41
click at [743, 159] on span "Save" at bounding box center [738, 163] width 17 height 10
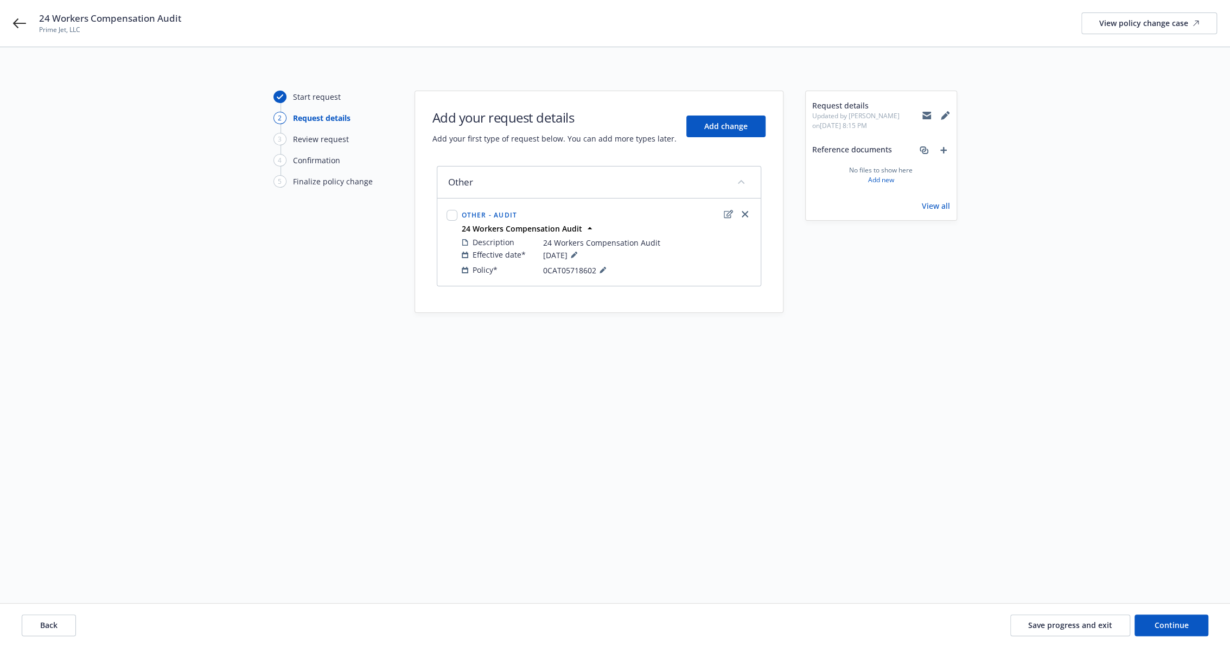
click at [866, 276] on div "Request details Updated by [PERSON_NAME] on [DATE] 8:15 PM Reference documents …" at bounding box center [881, 312] width 152 height 443
click at [1184, 625] on span "Continue" at bounding box center [1171, 625] width 34 height 10
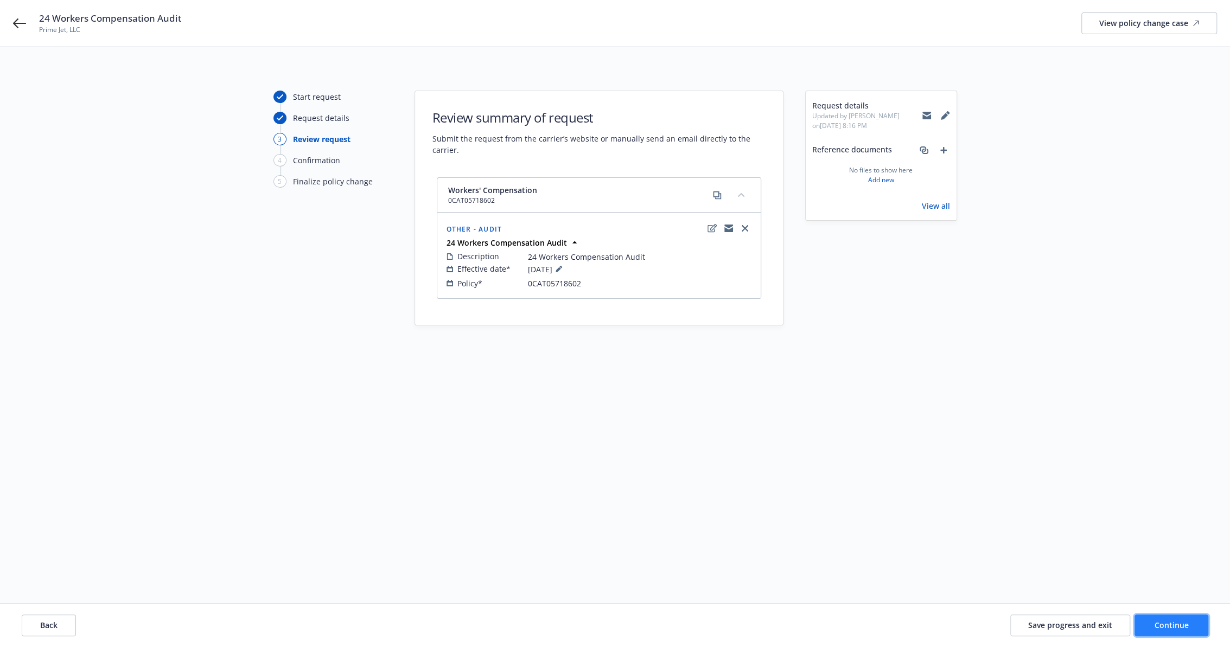
click at [1186, 620] on span "Continue" at bounding box center [1171, 625] width 34 height 10
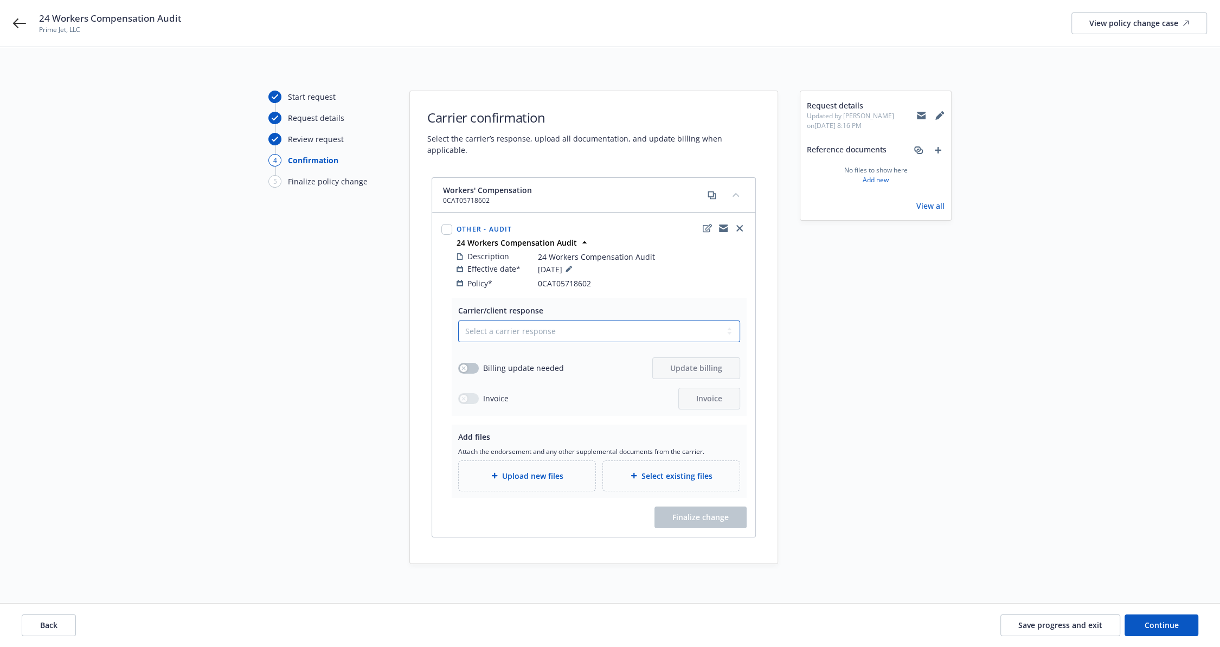
click at [577, 321] on select "Select a carrier response Accepted Accepted with revision No endorsement needed…" at bounding box center [599, 332] width 282 height 22
select select "ACCEPTED"
click at [458, 321] on select "Select a carrier response Accepted Accepted with revision No endorsement needed…" at bounding box center [599, 332] width 282 height 22
click at [475, 363] on button "button" at bounding box center [468, 368] width 21 height 11
click at [683, 363] on span "Update billing" at bounding box center [696, 368] width 52 height 10
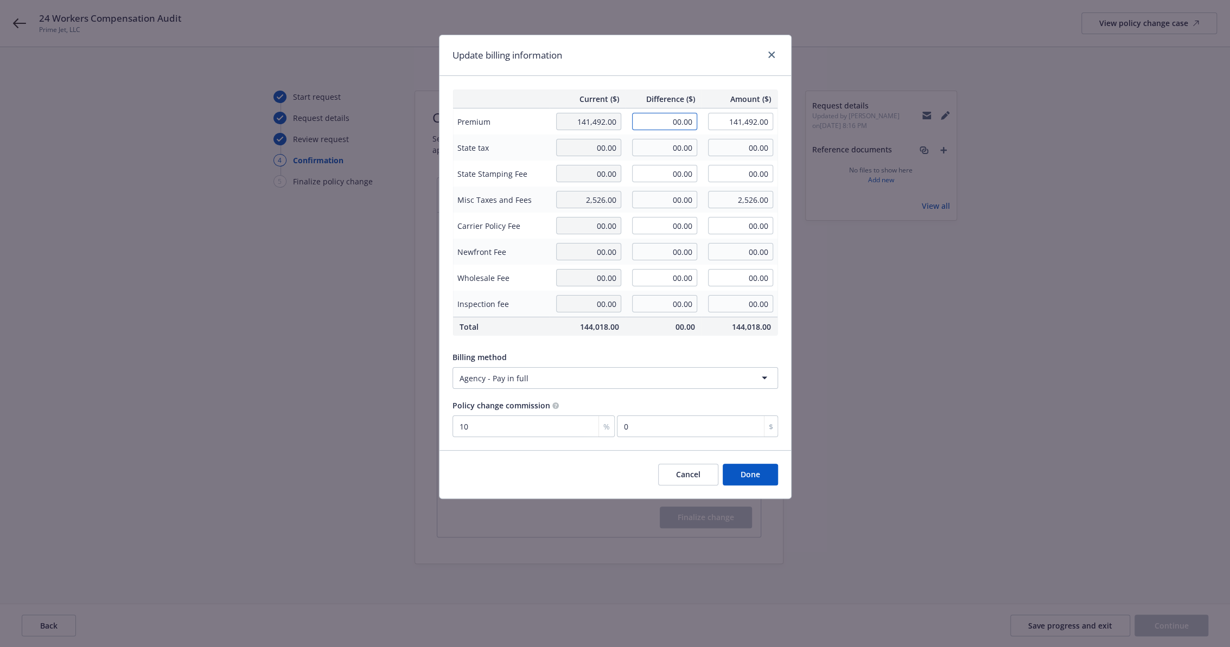
drag, startPoint x: 660, startPoint y: 121, endPoint x: 818, endPoint y: 120, distance: 158.4
click at [818, 120] on div "Update billing information Current ($) Difference ($) Amount ($) Premium 141,49…" at bounding box center [615, 323] width 1230 height 647
type input "-27,521.00"
type input "113,971.00"
type input "-2752.1"
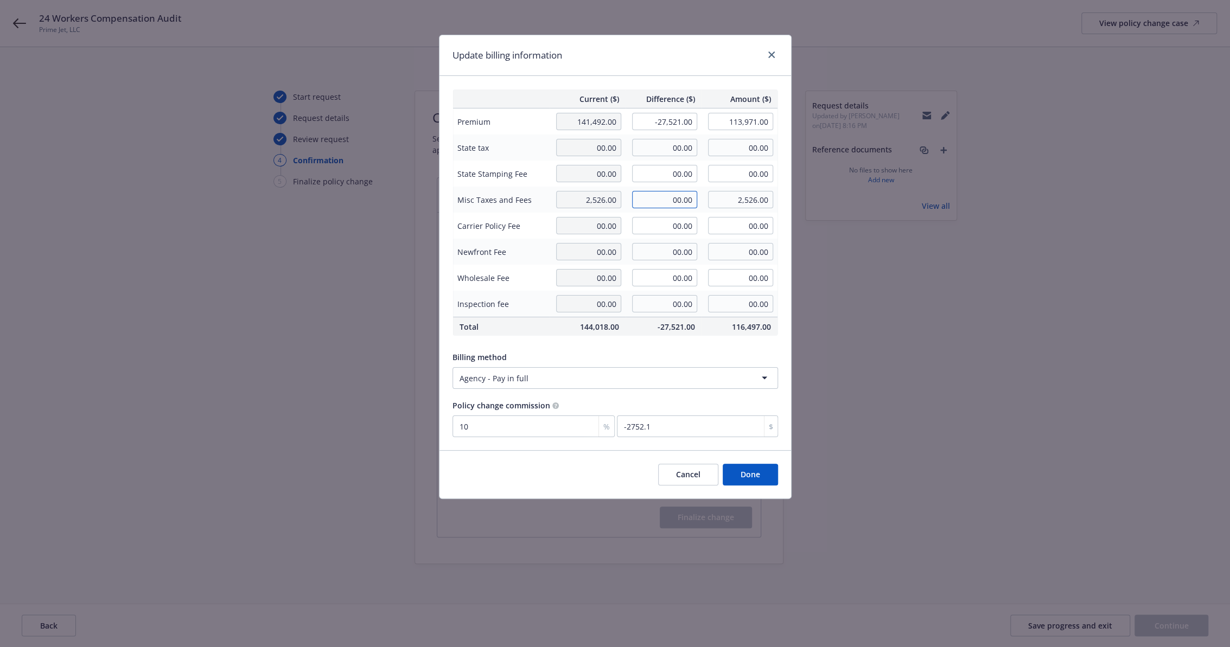
drag, startPoint x: 666, startPoint y: 203, endPoint x: 746, endPoint y: 206, distance: 80.3
click at [746, 206] on tr "Misc Taxes and Fees 2,526.00 00.00 2,526.00" at bounding box center [614, 200] width 325 height 26
type input "210.00"
type input "2,736.00"
click at [662, 222] on input "00.00" at bounding box center [664, 225] width 65 height 17
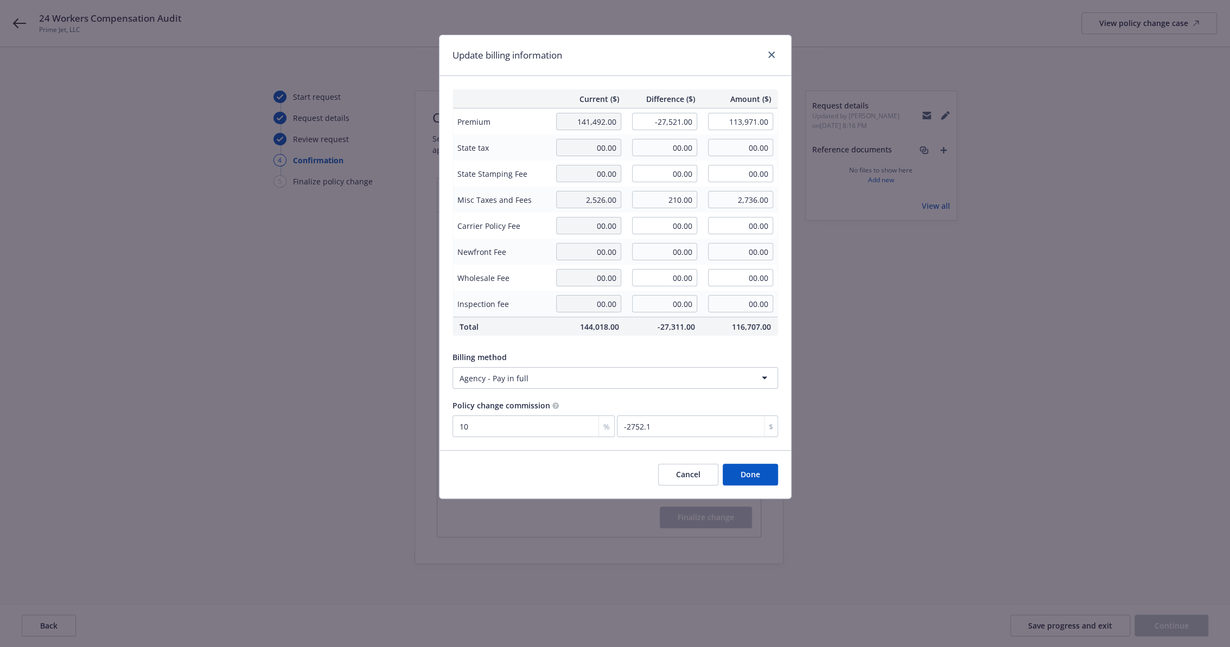
click at [768, 477] on button "Done" at bounding box center [749, 475] width 55 height 22
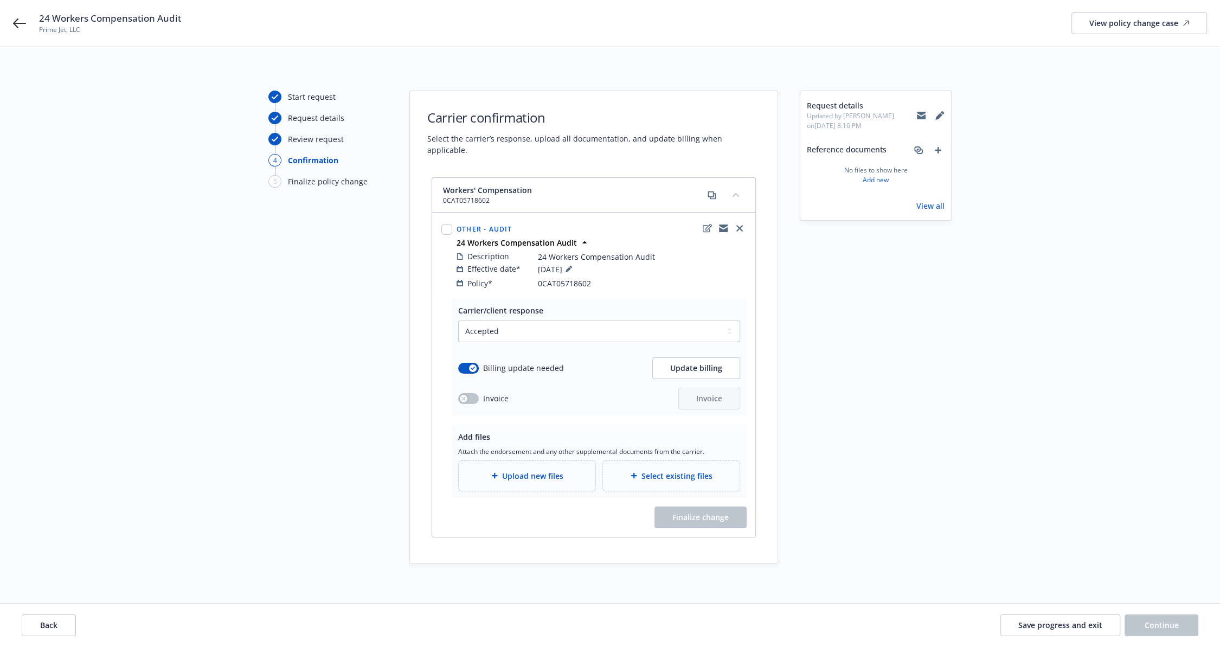
click at [555, 470] on span "Upload new files" at bounding box center [532, 475] width 61 height 11
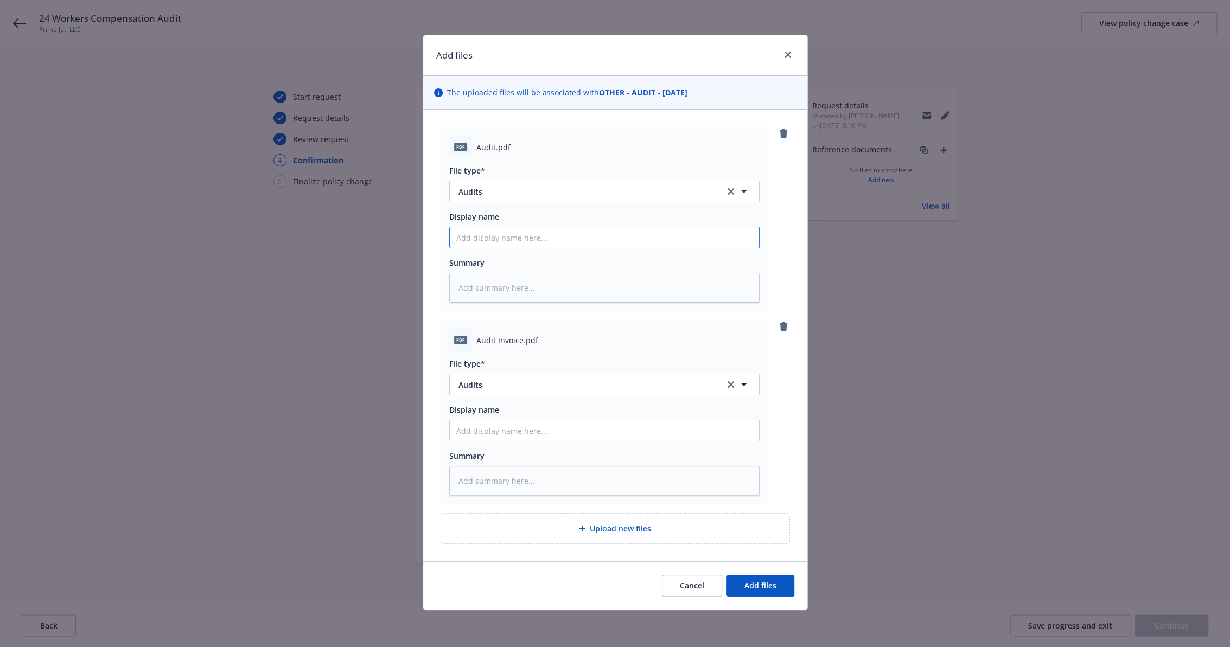
click at [528, 239] on input "Display name" at bounding box center [604, 237] width 309 height 21
type textarea "x"
type input "2"
type textarea "x"
type input "25"
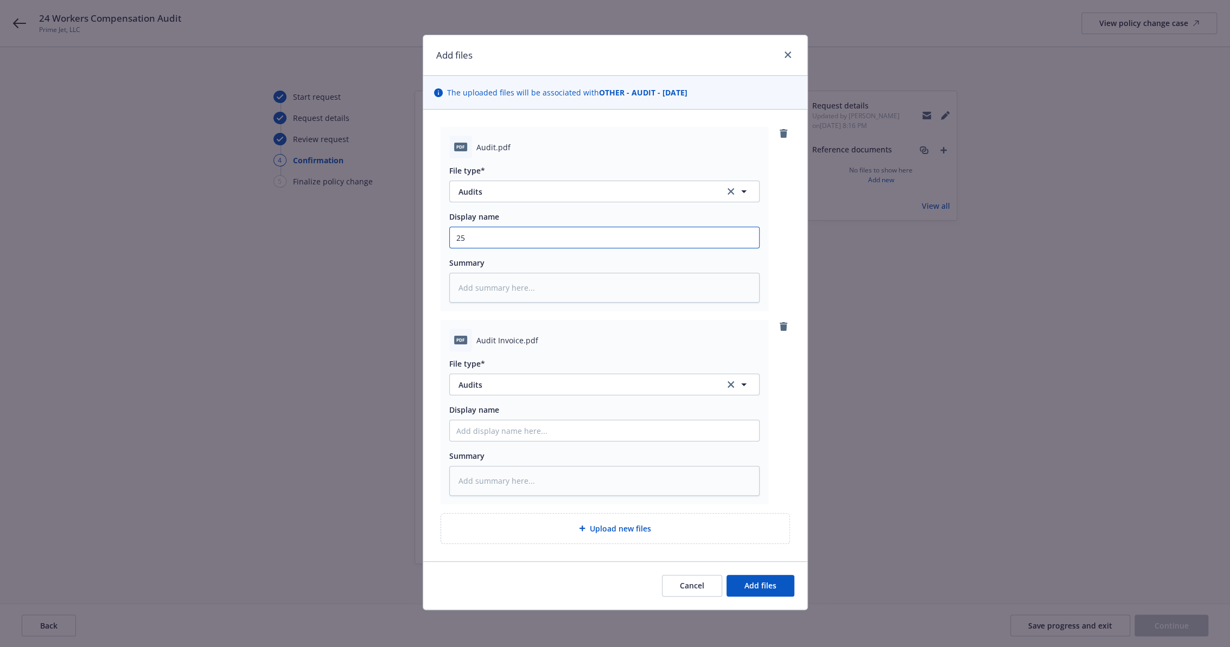
type textarea "x"
type input "25"
type textarea "x"
type input "25 W"
type textarea "x"
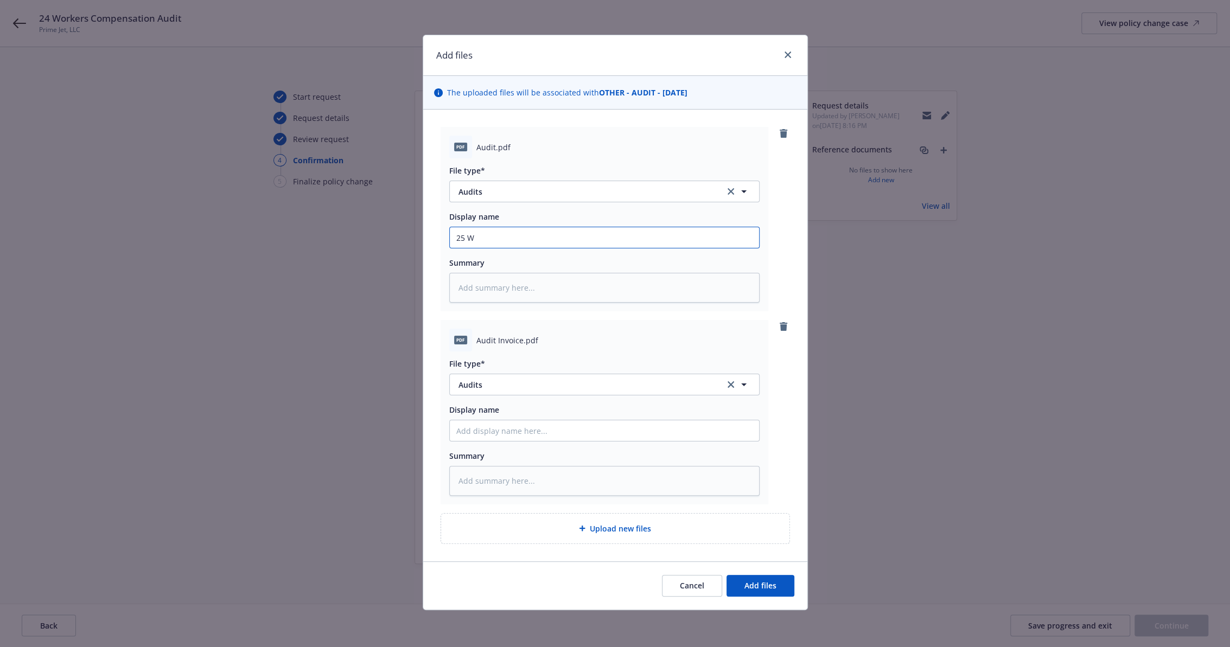
type input "25 WC"
type textarea "x"
type input "25 WC"
type textarea "x"
type input "25 WC O"
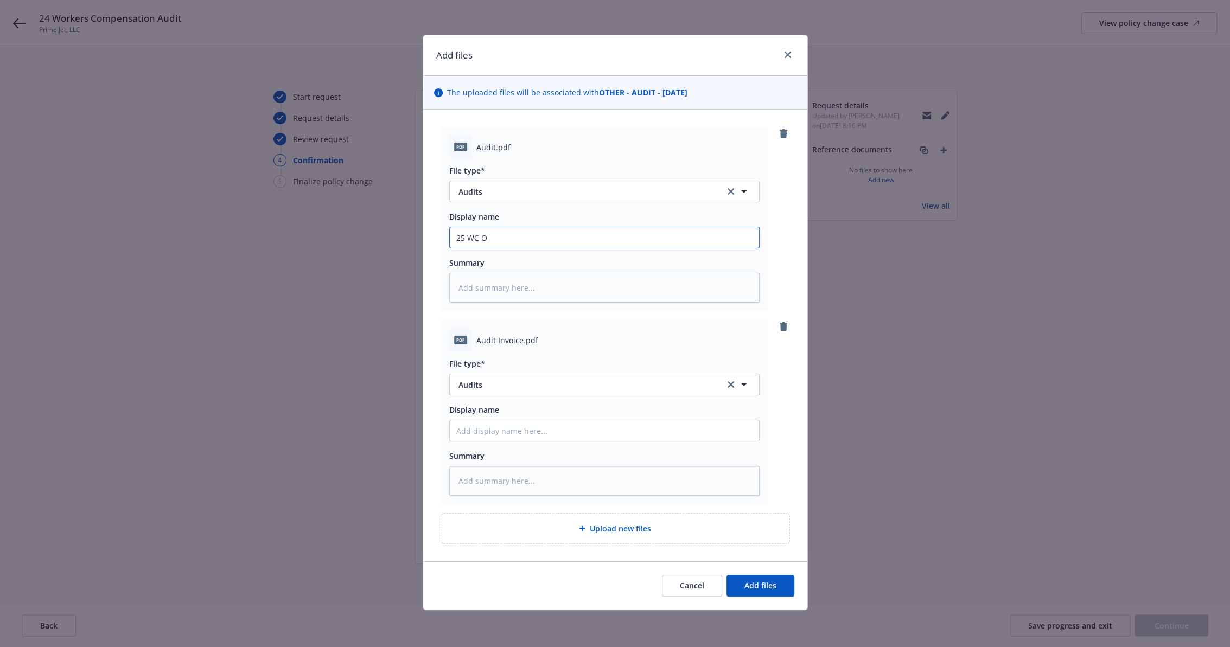
type textarea "x"
type input "25 WC OR"
type textarea "x"
type input "25 WC ORA 24-25 Audit"
click at [538, 248] on input "Display name" at bounding box center [604, 237] width 309 height 21
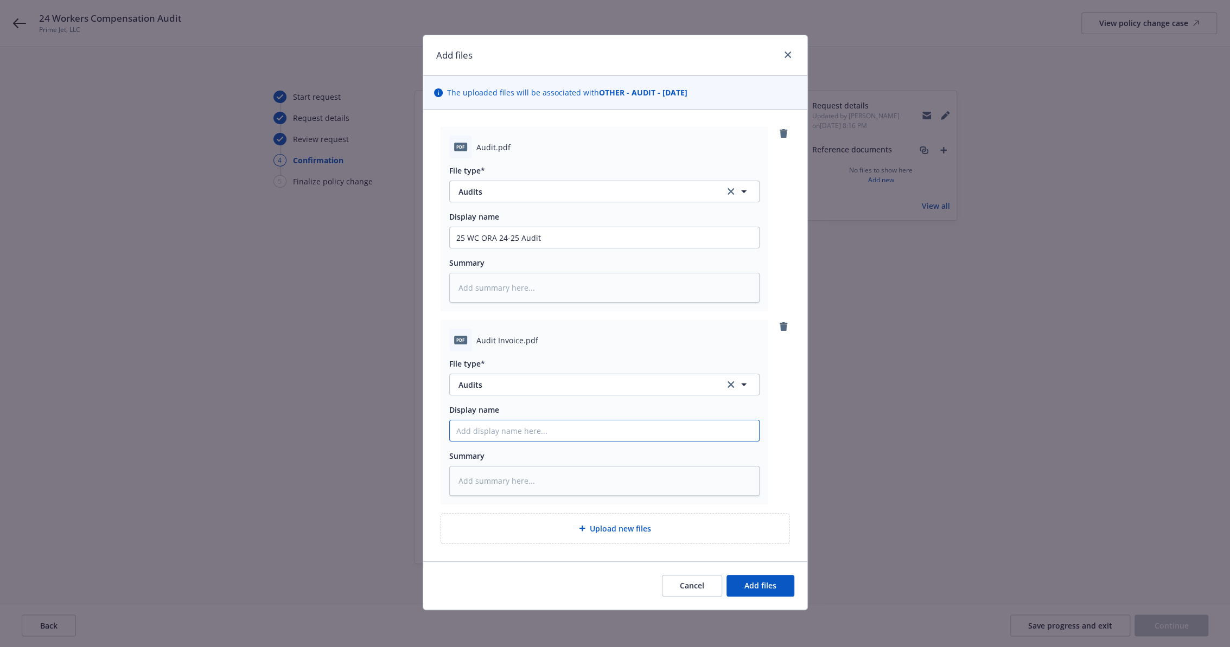
paste input "25 WC ORA 24-25 Audit"
type textarea "x"
type input "25 WC ORA 24-25 Audit"
type textarea "x"
type input "25 WC ORA 24-25 Audit"
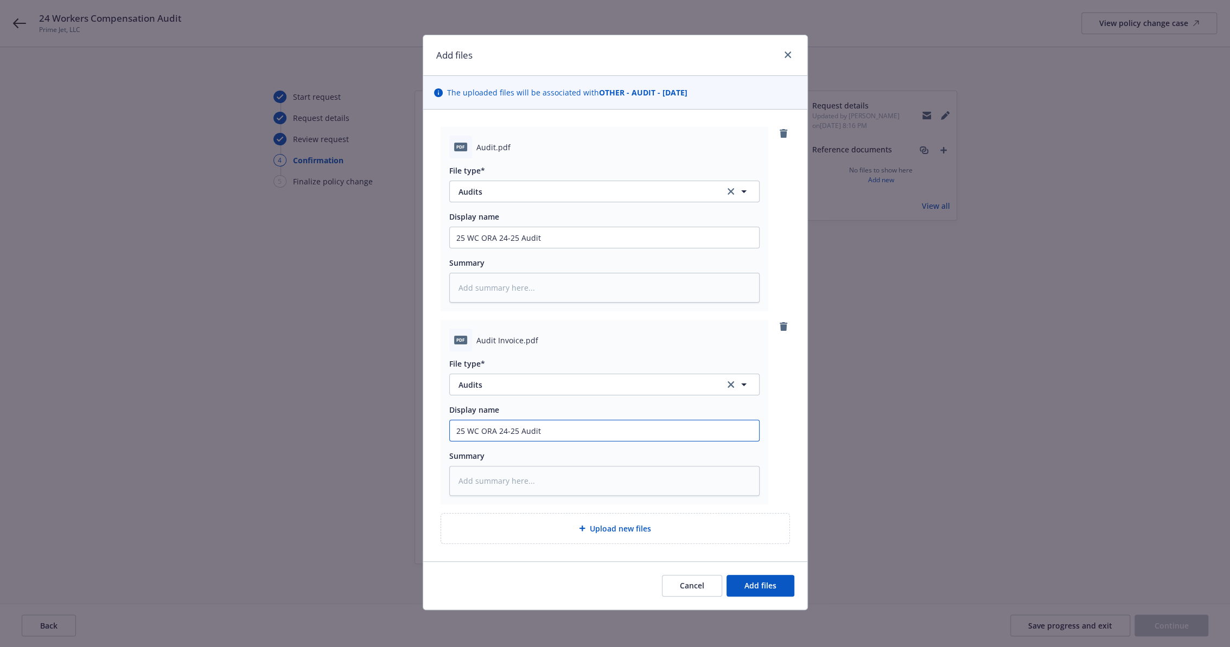
type textarea "x"
type input "25 WC ORA 24-25 Audit I"
type textarea "x"
type input "25 WC ORA 24-25 Audit In"
type textarea "x"
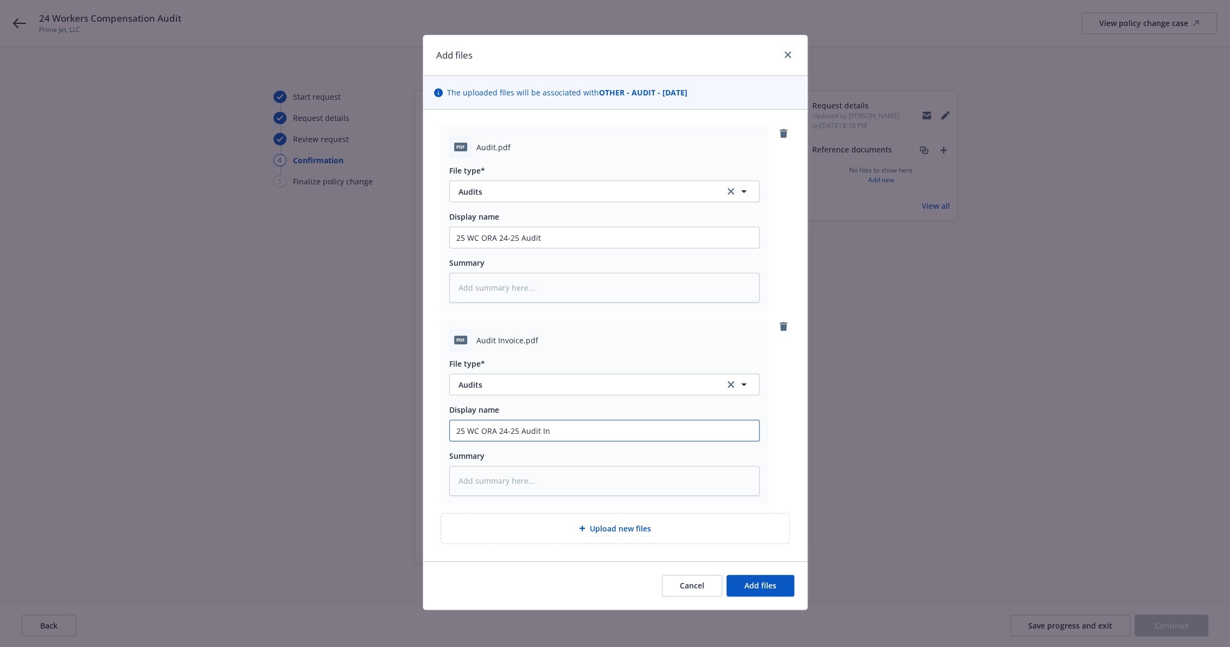
type input "25 WC ORA 24-25 Audit Inv"
type textarea "x"
type input "25 WC ORA 24-25 Audit Invo"
type textarea "x"
type input "25 WC ORA 24-25 Audit Invoi"
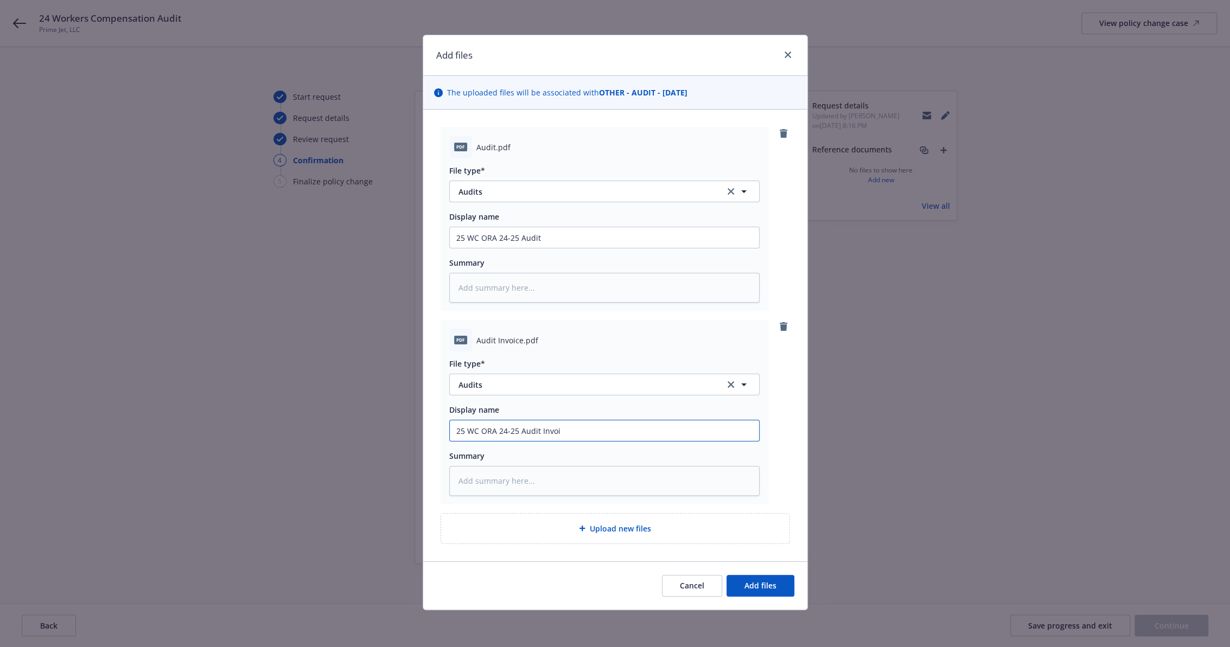
type textarea "x"
type input "25 WC ORA 24-25 Audit Invoic"
type textarea "x"
type input "25 WC ORA 24-25 Audit Invoice"
click at [783, 593] on button "Add files" at bounding box center [760, 586] width 68 height 22
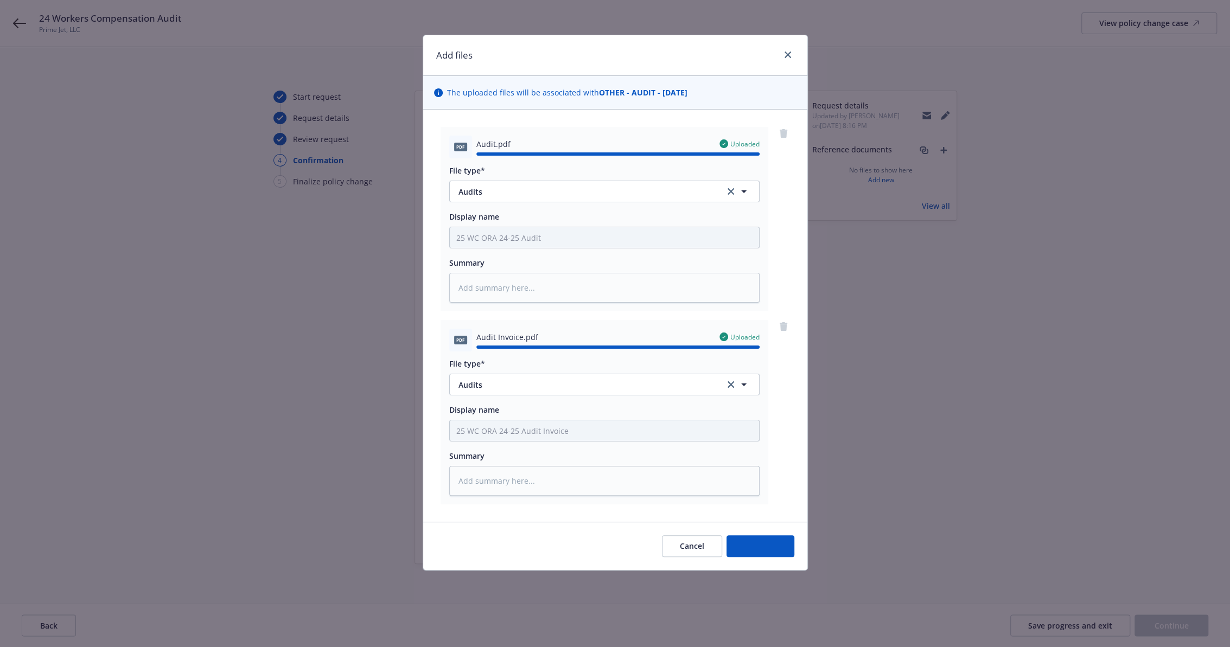
type textarea "x"
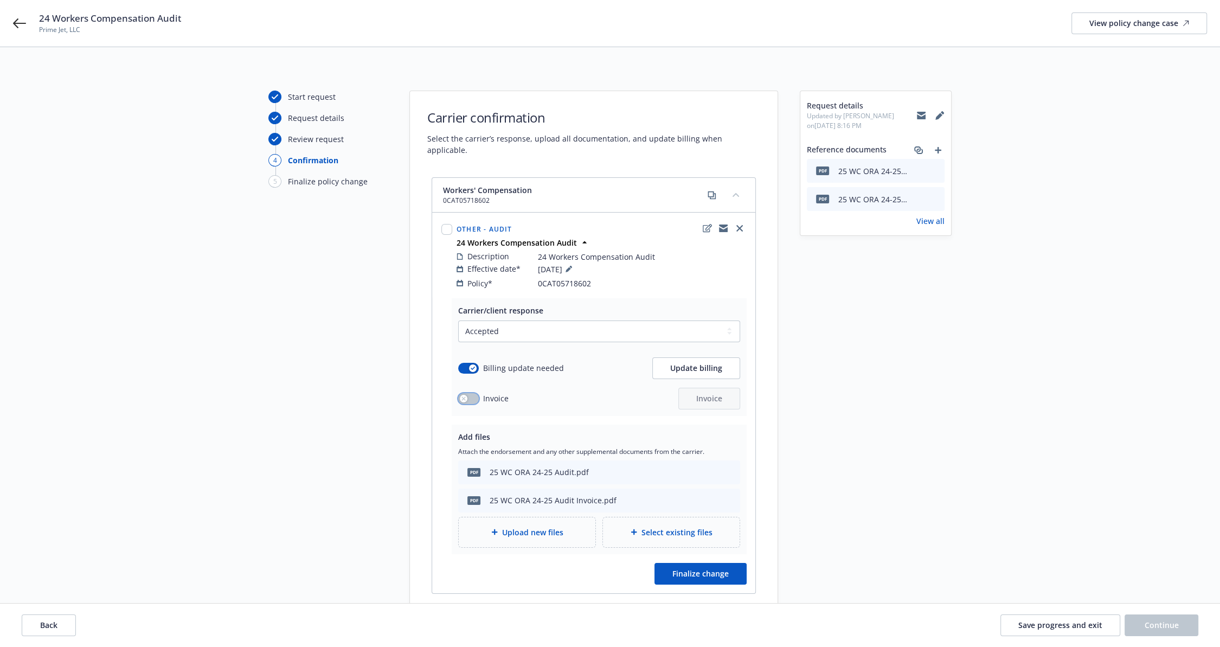
click at [477, 393] on button "button" at bounding box center [468, 398] width 21 height 11
click at [715, 393] on button "Invoice" at bounding box center [710, 399] width 62 height 22
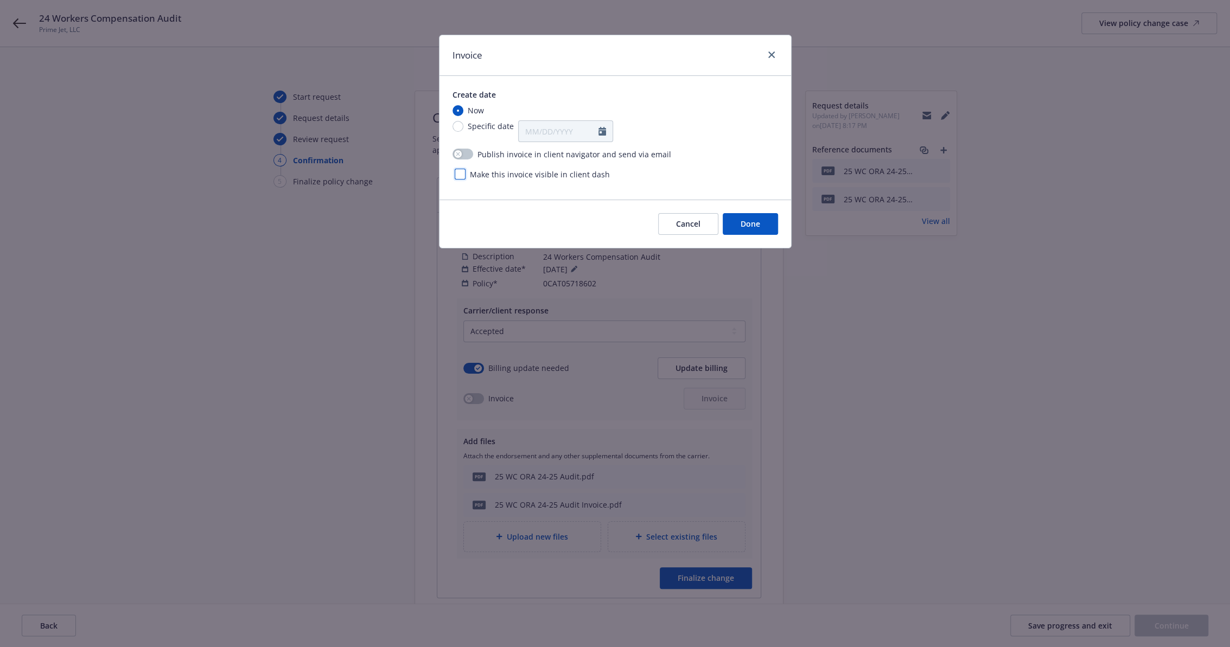
click at [453, 173] on div "Make this invoice visible in client dash" at bounding box center [614, 172] width 325 height 16
click at [455, 173] on div at bounding box center [460, 174] width 11 height 11
click at [763, 222] on button "Done" at bounding box center [749, 224] width 55 height 22
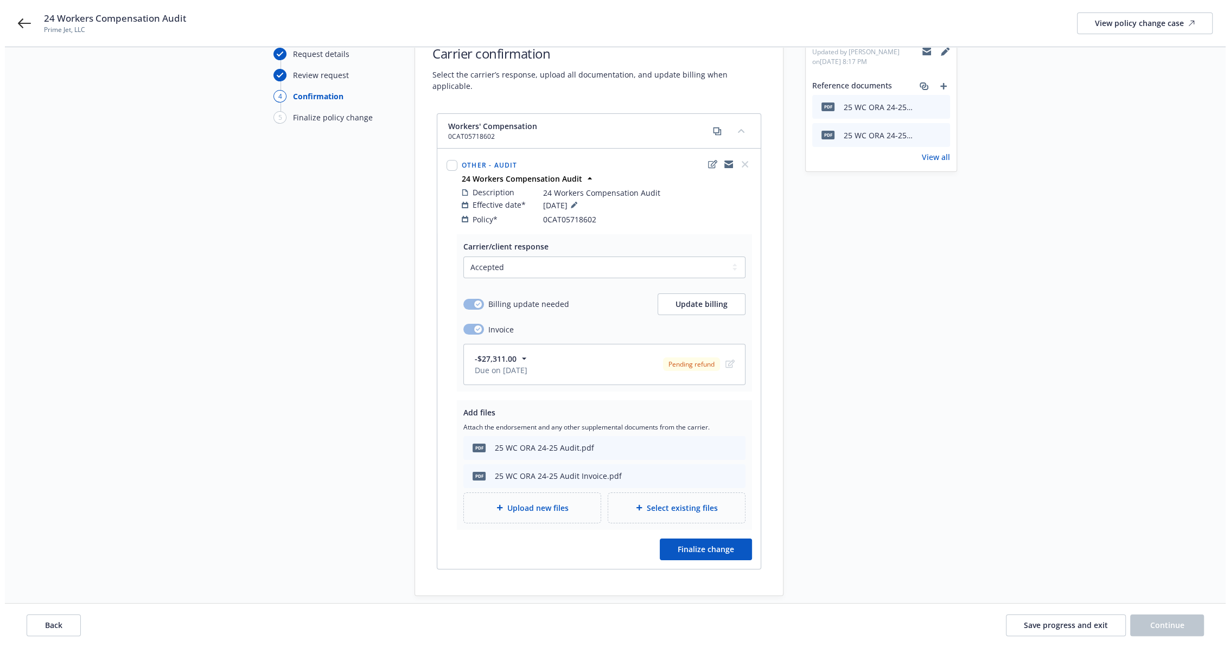
scroll to position [114, 0]
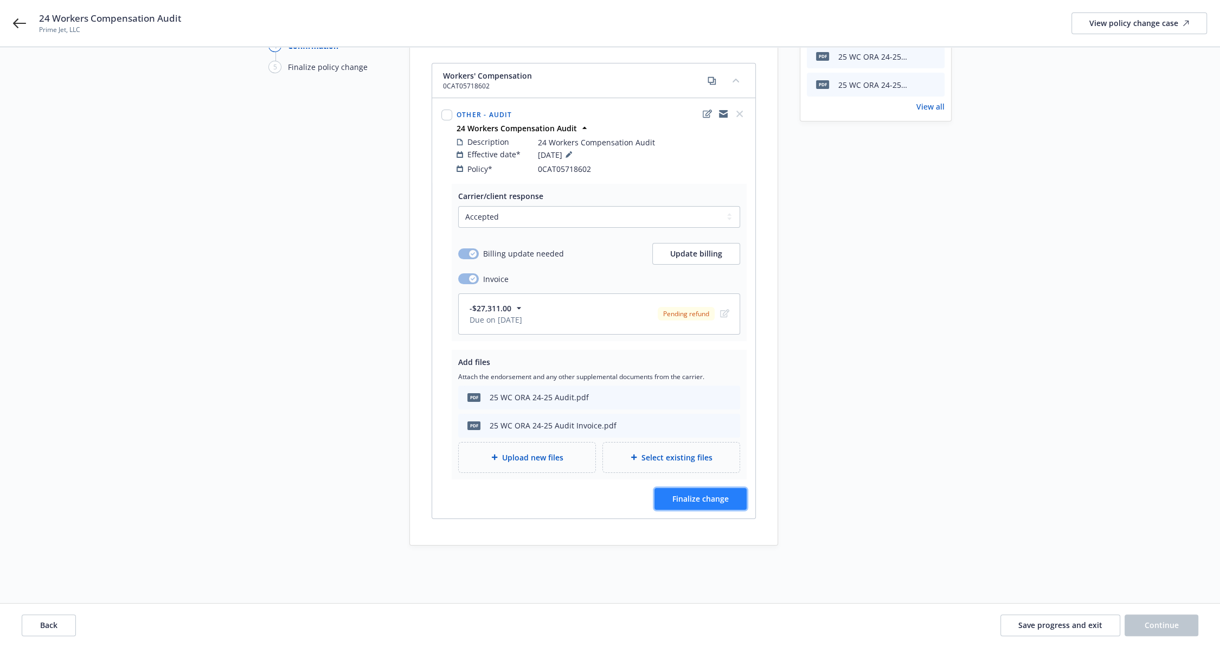
click at [720, 494] on span "Finalize change" at bounding box center [701, 499] width 56 height 10
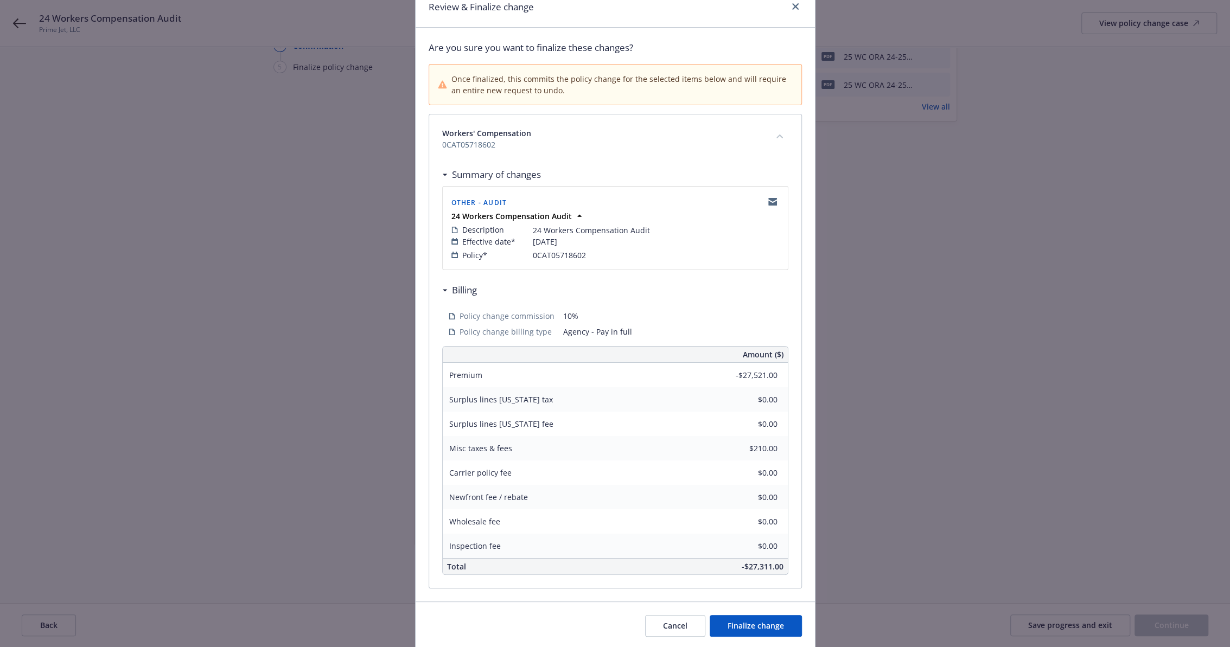
scroll to position [86, 0]
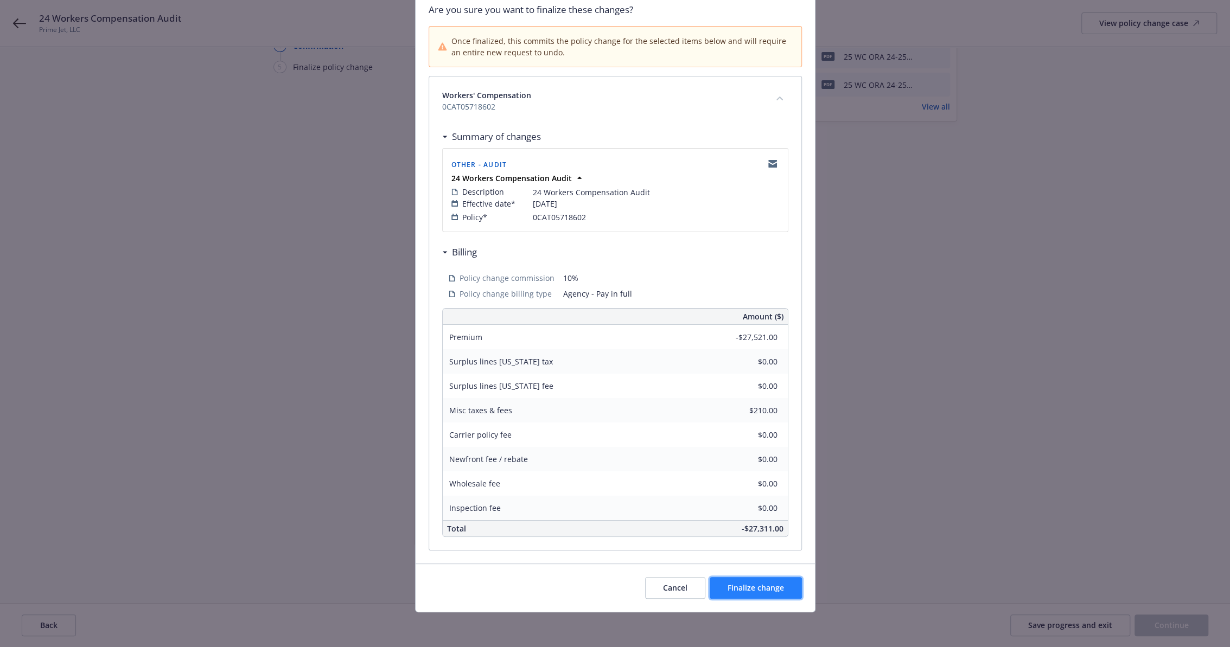
click at [756, 592] on span "Finalize change" at bounding box center [755, 588] width 56 height 10
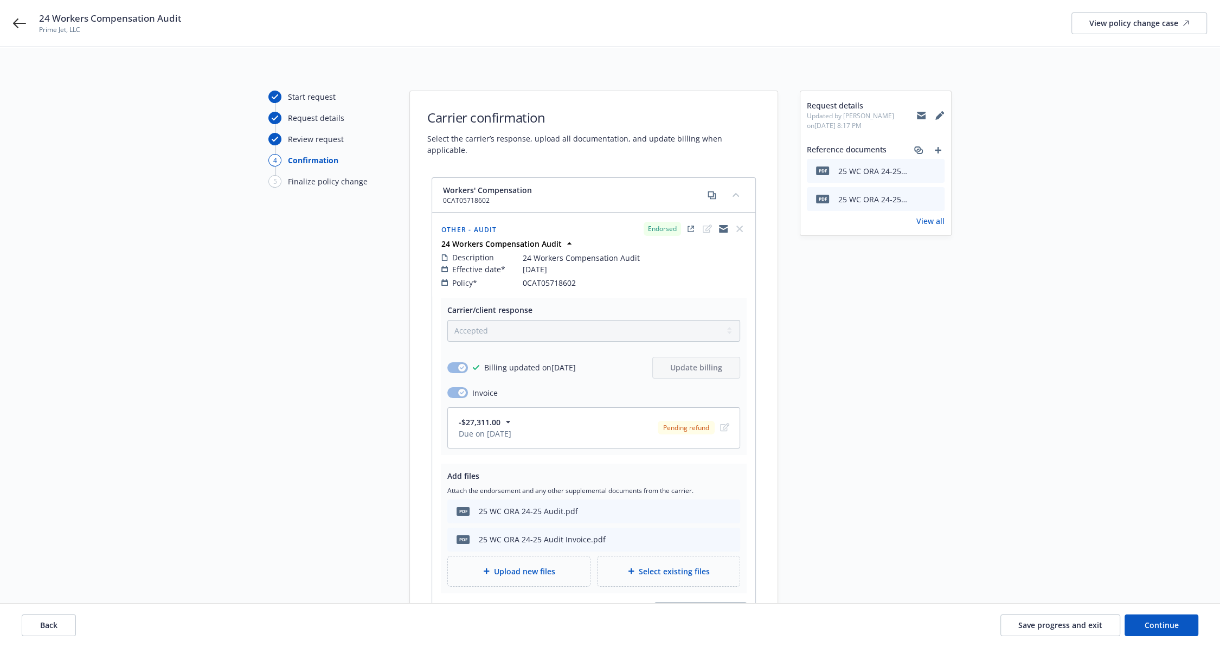
scroll to position [113, 0]
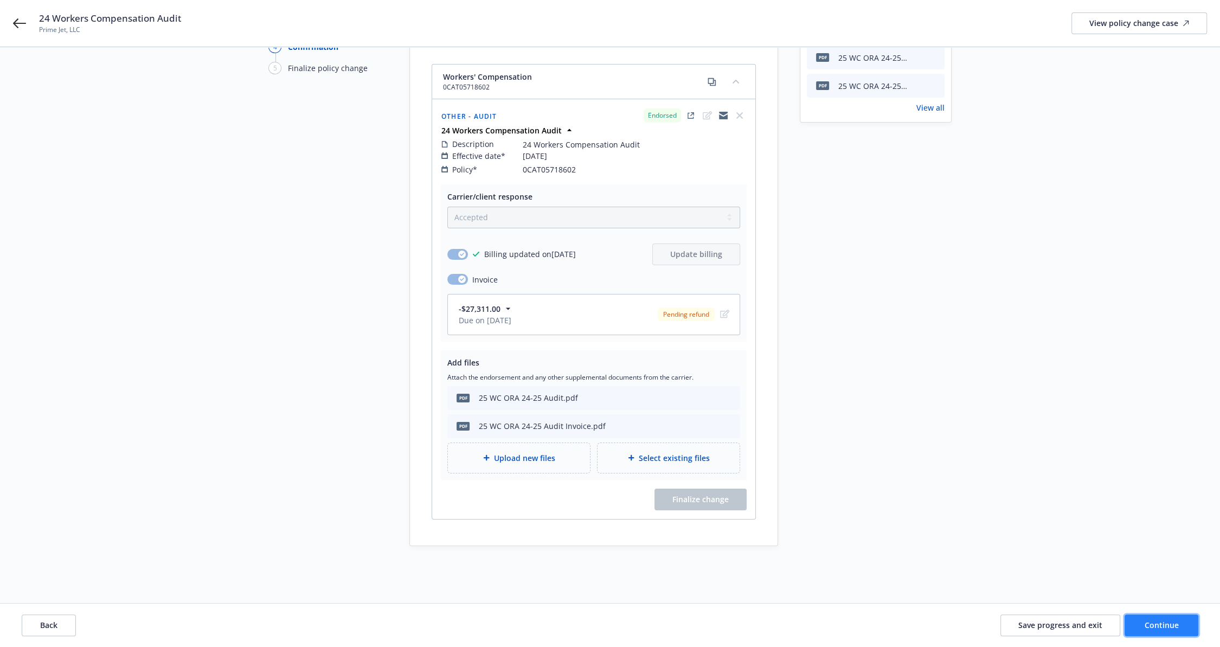
click at [1164, 629] on span "Continue" at bounding box center [1162, 625] width 34 height 10
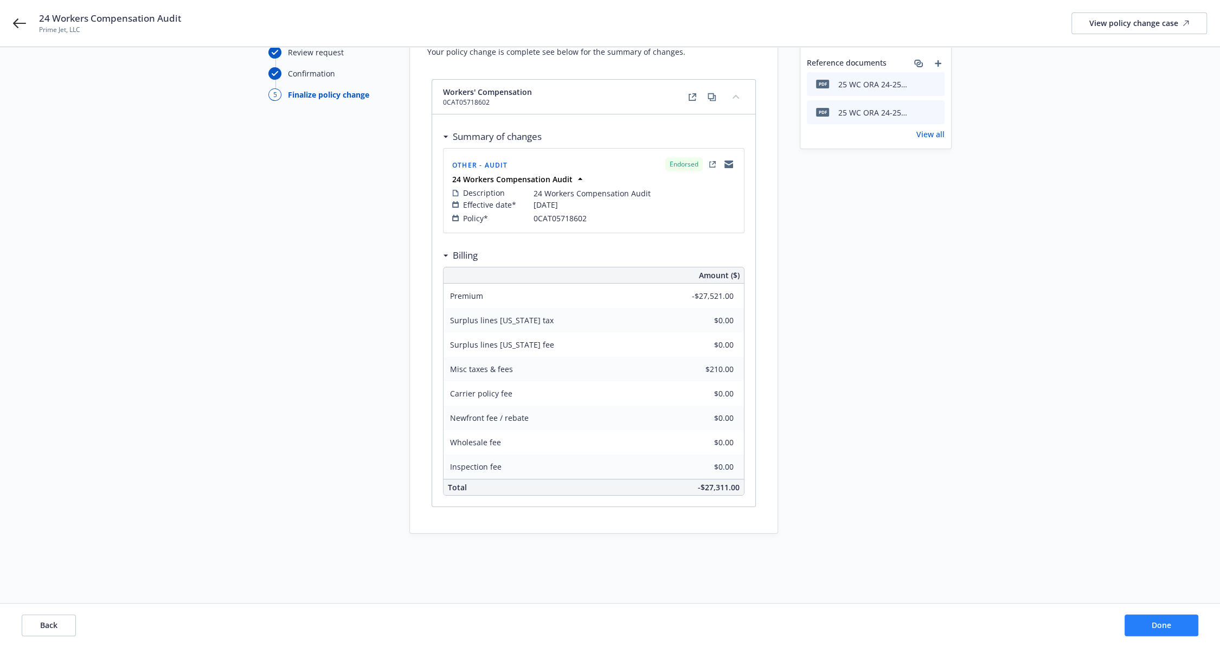
scroll to position [87, 0]
click at [1164, 629] on span "Done" at bounding box center [1162, 625] width 20 height 10
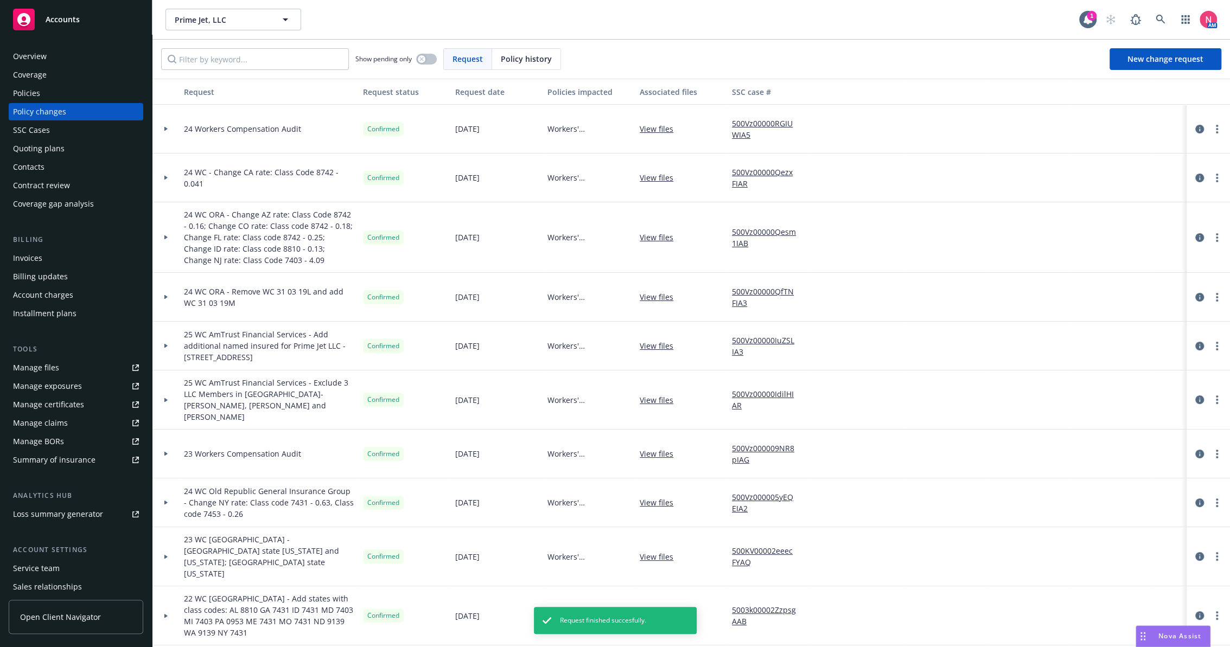
click at [91, 368] on link "Manage files" at bounding box center [76, 367] width 135 height 17
click at [57, 92] on div "Policies" at bounding box center [76, 93] width 126 height 17
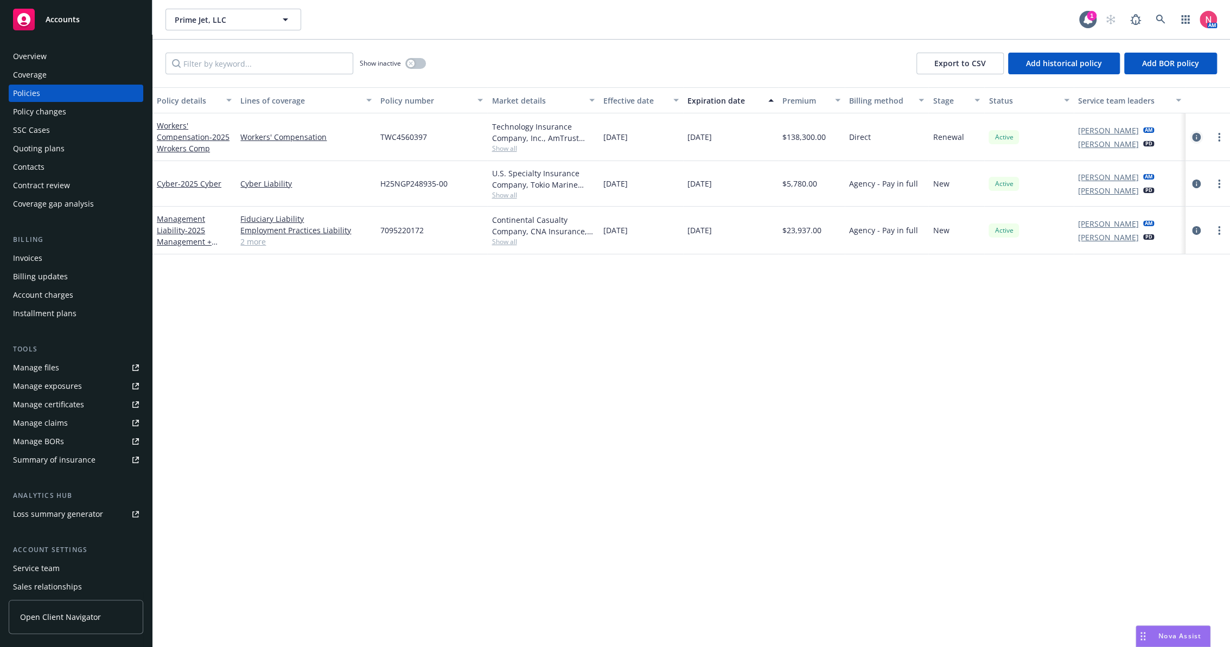
click at [1198, 133] on icon "circleInformation" at bounding box center [1196, 137] width 9 height 9
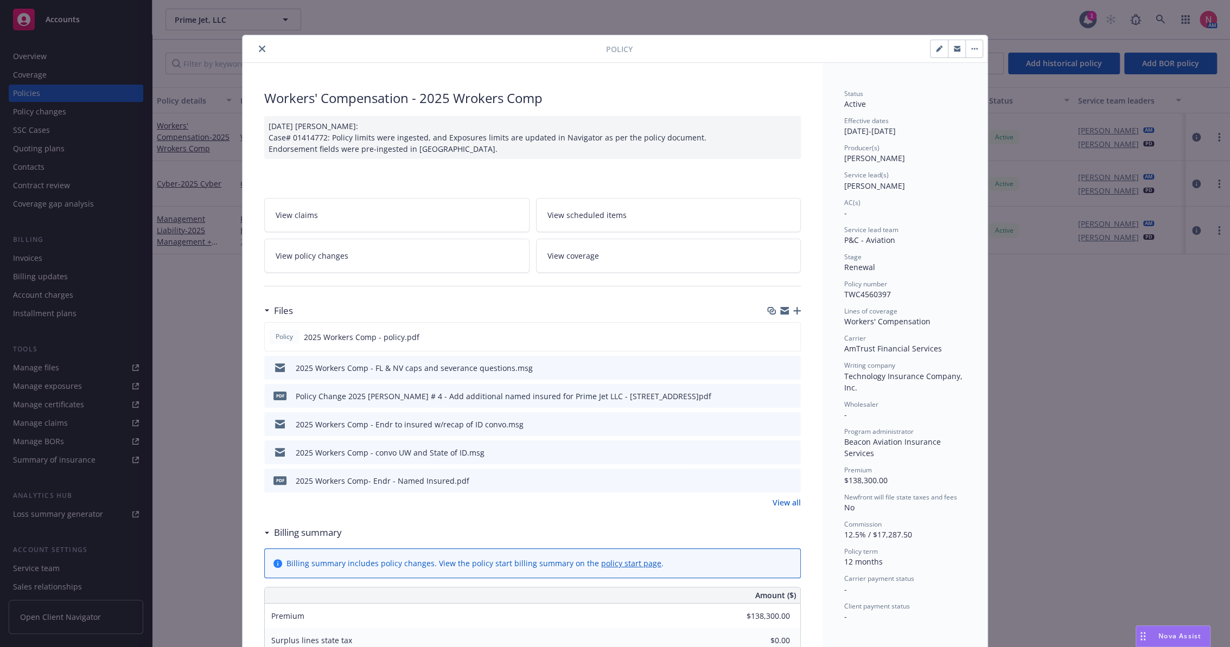
click at [259, 49] on icon "close" at bounding box center [262, 49] width 7 height 7
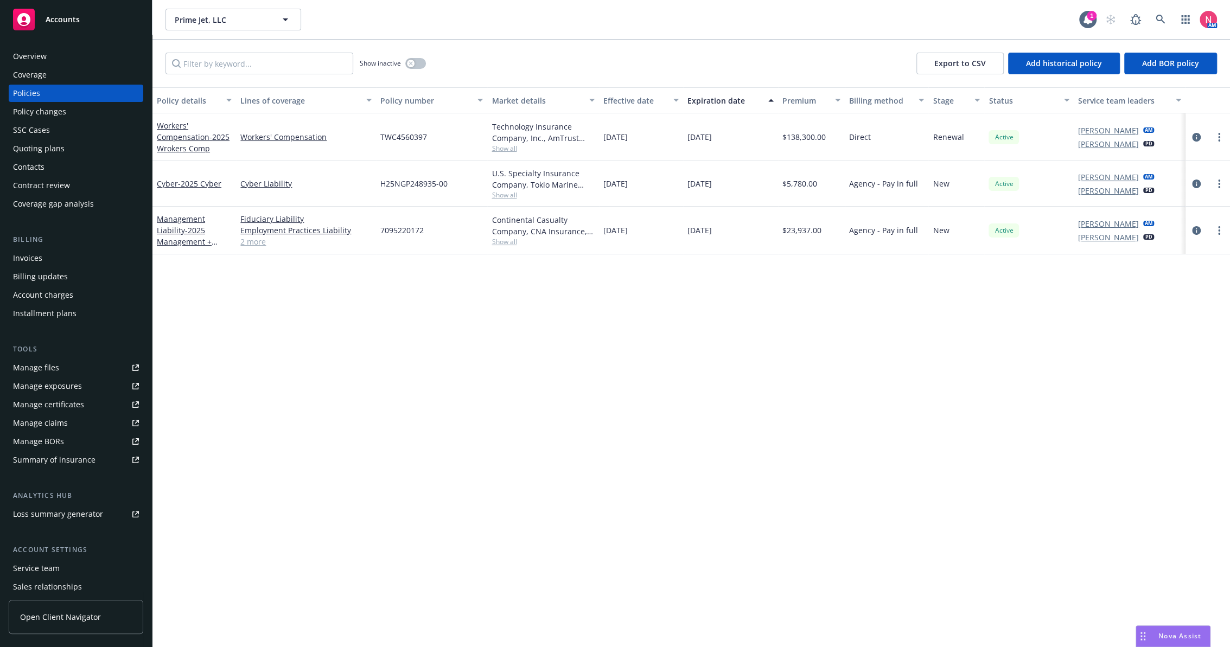
click at [415, 57] on div "Show inactive" at bounding box center [393, 64] width 66 height 22
click at [421, 65] on button "button" at bounding box center [415, 63] width 21 height 11
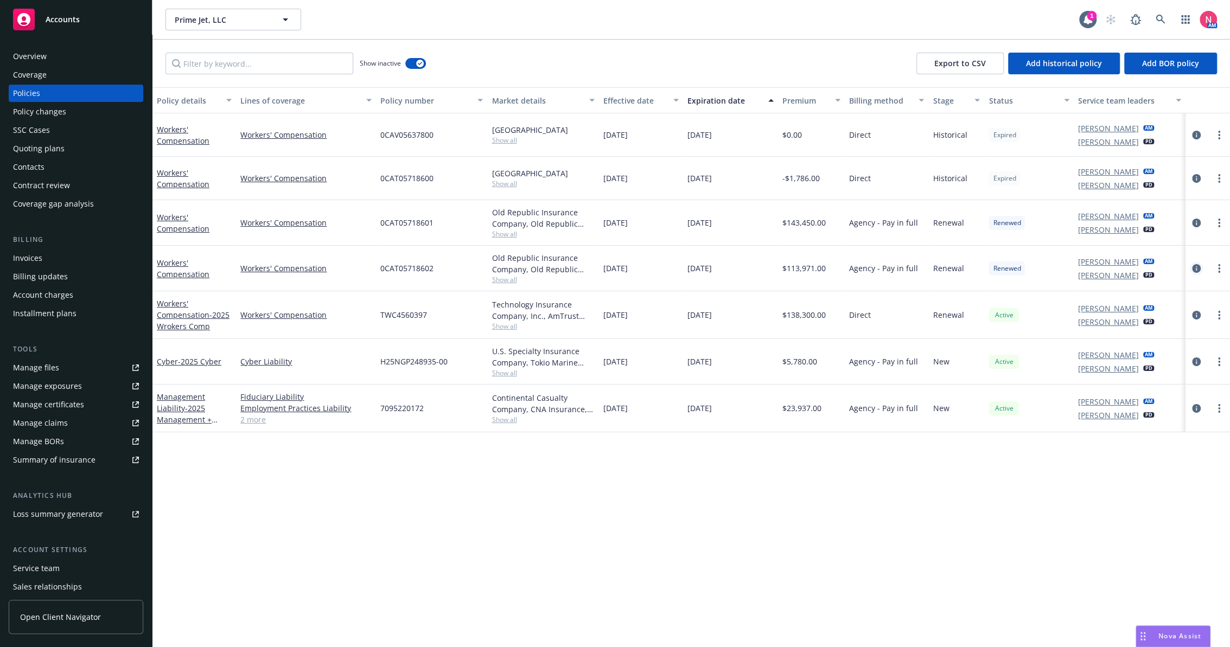
click at [1199, 270] on icon "circleInformation" at bounding box center [1196, 268] width 9 height 9
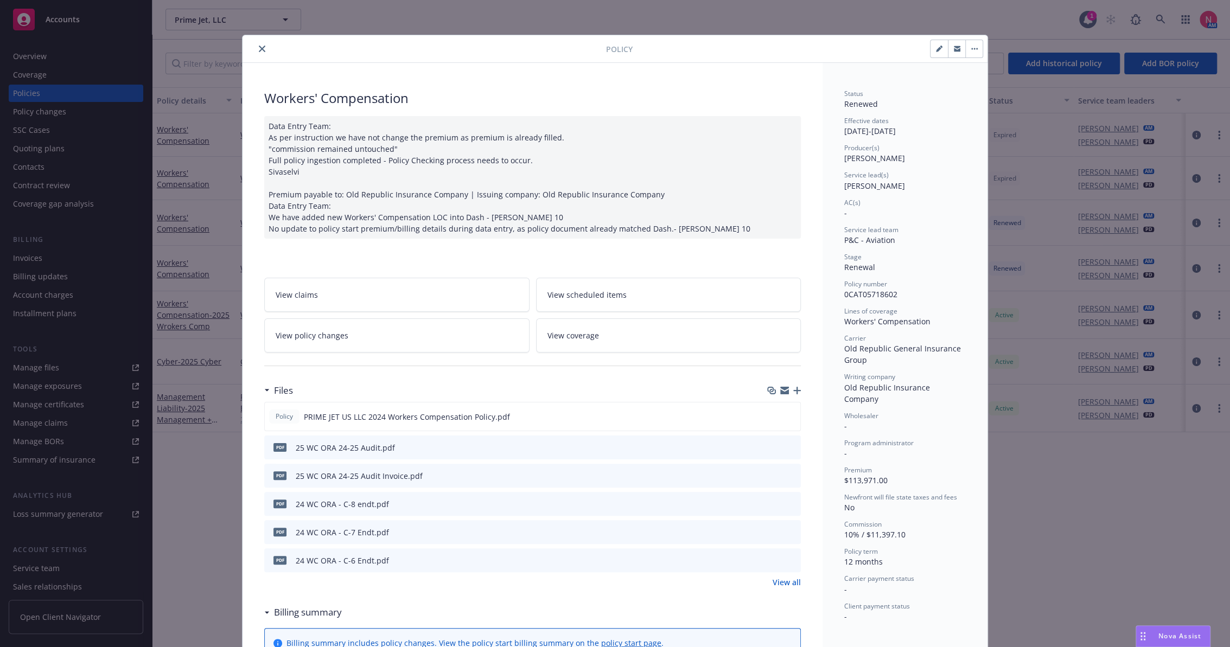
scroll to position [32, 0]
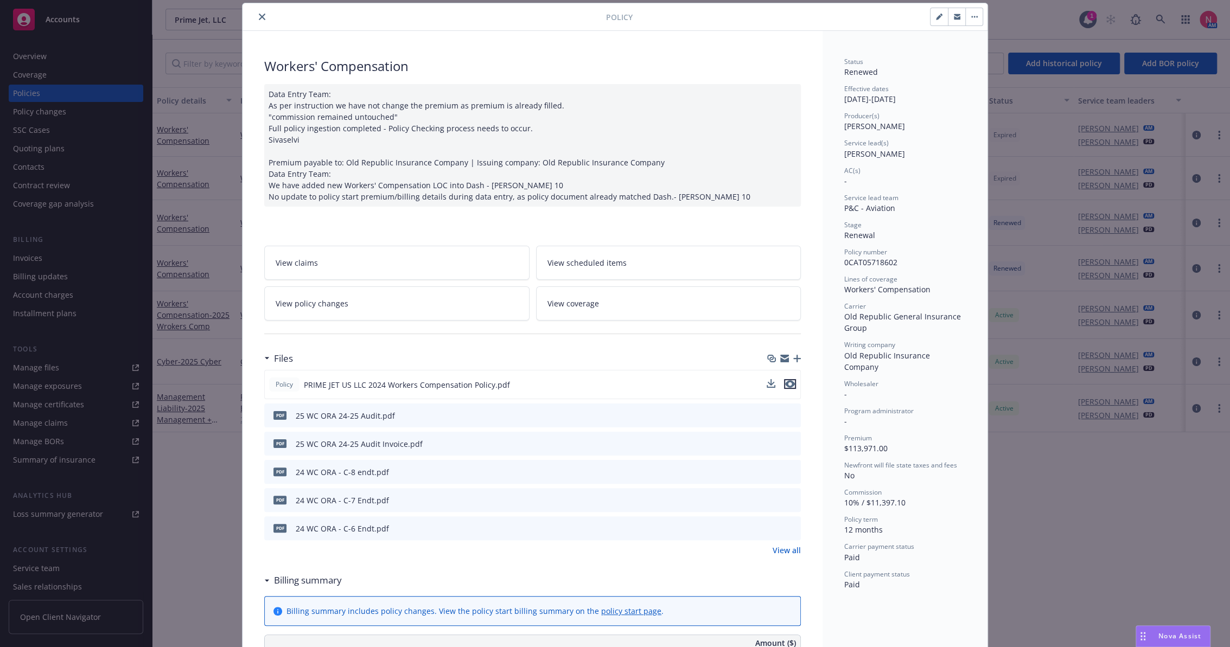
click at [786, 383] on icon "preview file" at bounding box center [790, 384] width 10 height 8
click at [259, 14] on icon "close" at bounding box center [262, 17] width 7 height 7
